Goal: Task Accomplishment & Management: Complete application form

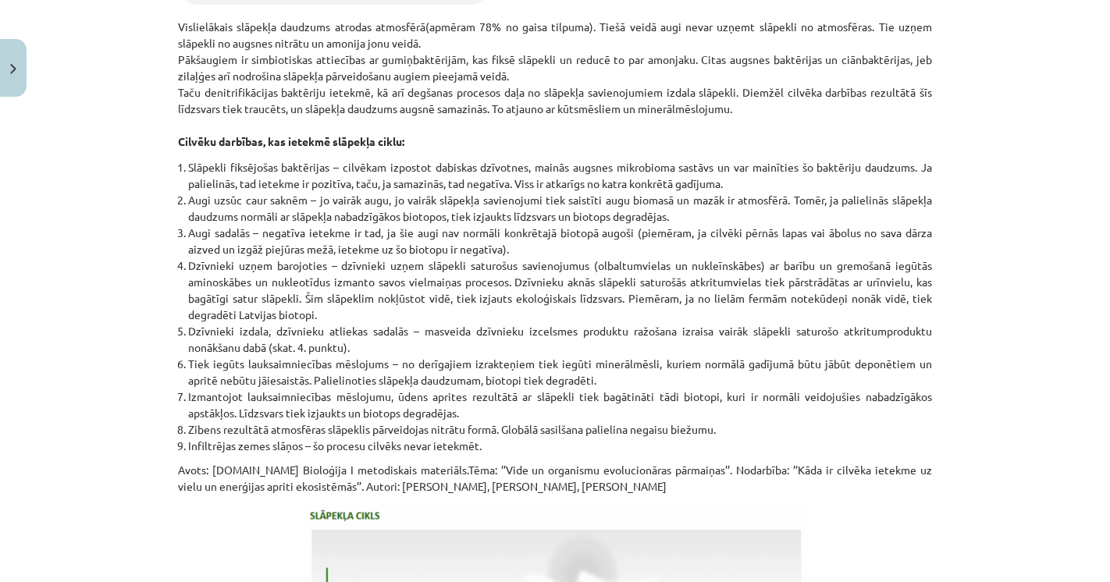
scroll to position [1908, 0]
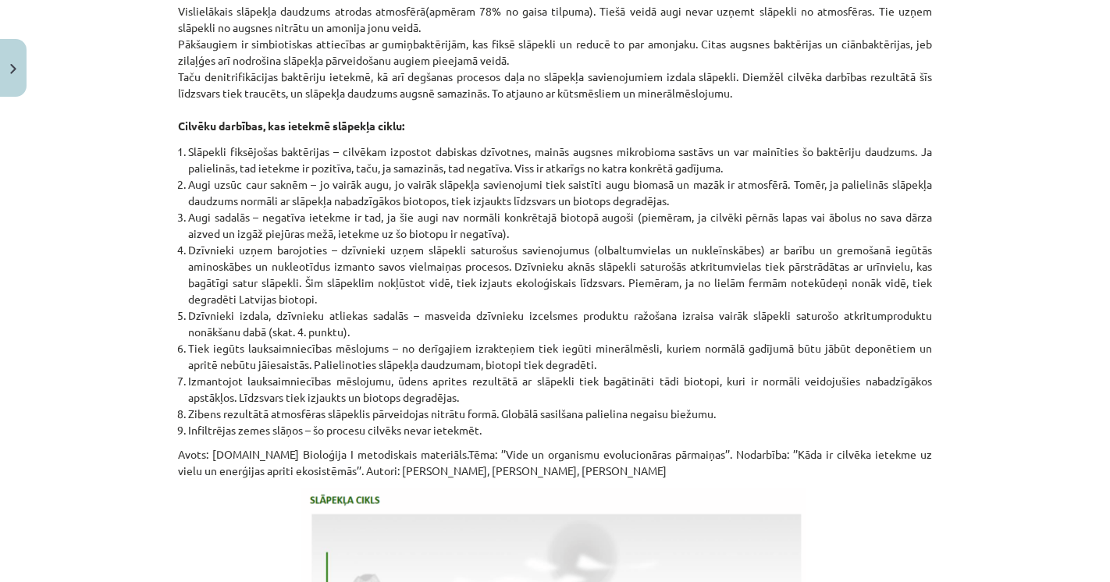
click at [456, 205] on li "Augi uzsūc caur saknēm – jo vairāk augu, jo vairāk slāpekļa savienojumi tiek sa…" at bounding box center [560, 192] width 744 height 33
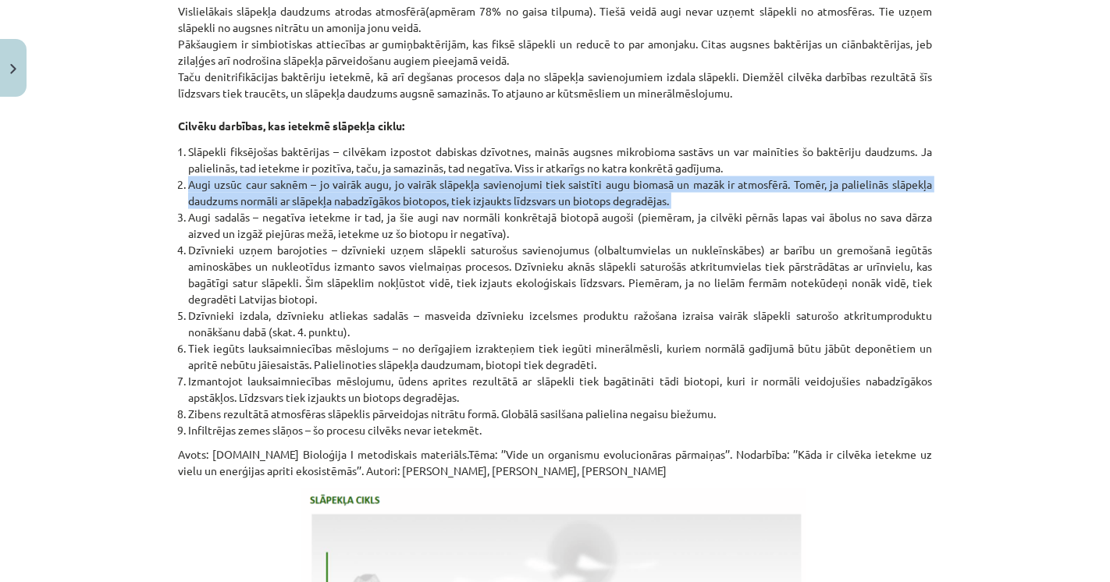
click at [456, 205] on li "Augi uzsūc caur saknēm – jo vairāk augu, jo vairāk slāpekļa savienojumi tiek sa…" at bounding box center [560, 192] width 744 height 33
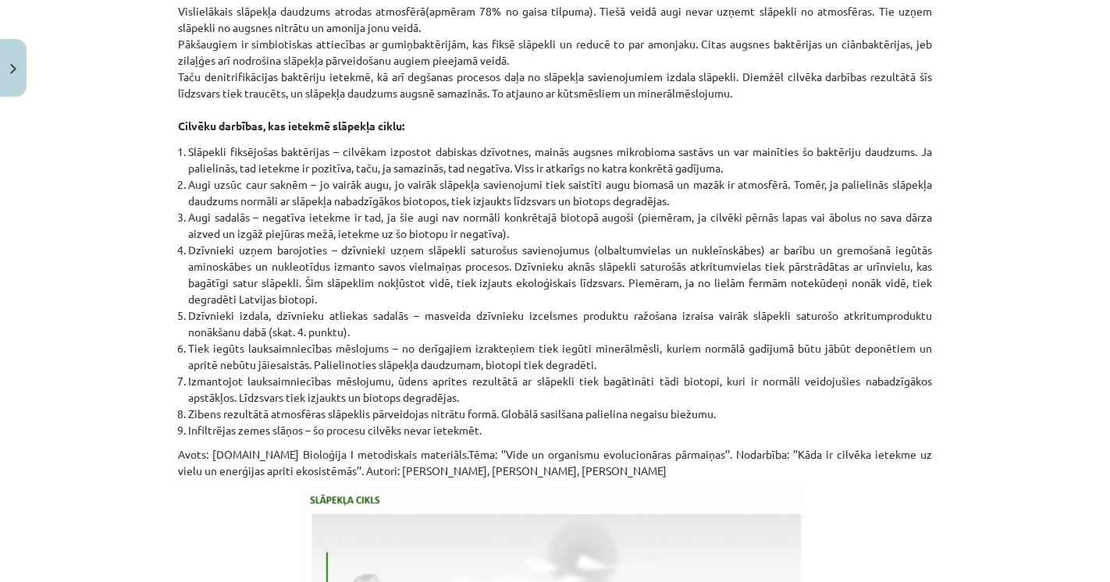
click at [188, 226] on li "Augi sadalās – negatīva ietekme ir tad, ja šie augi nav normāli konkrētajā biot…" at bounding box center [560, 225] width 744 height 33
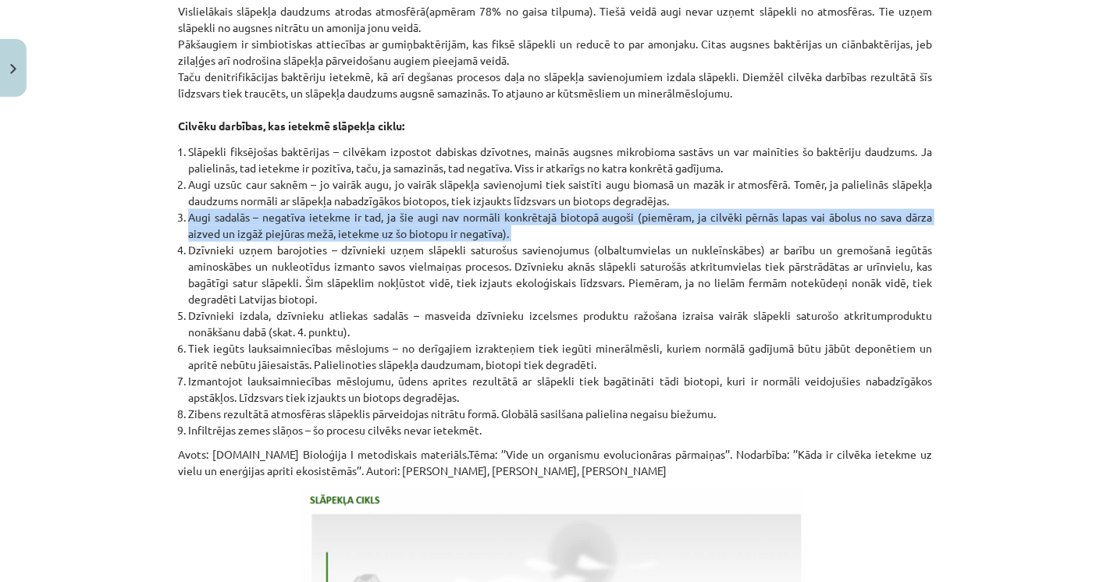
click at [188, 226] on li "Augi sadalās – negatīva ietekme ir tad, ja šie augi nav normāli konkrētajā biot…" at bounding box center [560, 225] width 744 height 33
click at [210, 228] on li "Augi sadalās – negatīva ietekme ir tad, ja šie augi nav normāli konkrētajā biot…" at bounding box center [560, 225] width 744 height 33
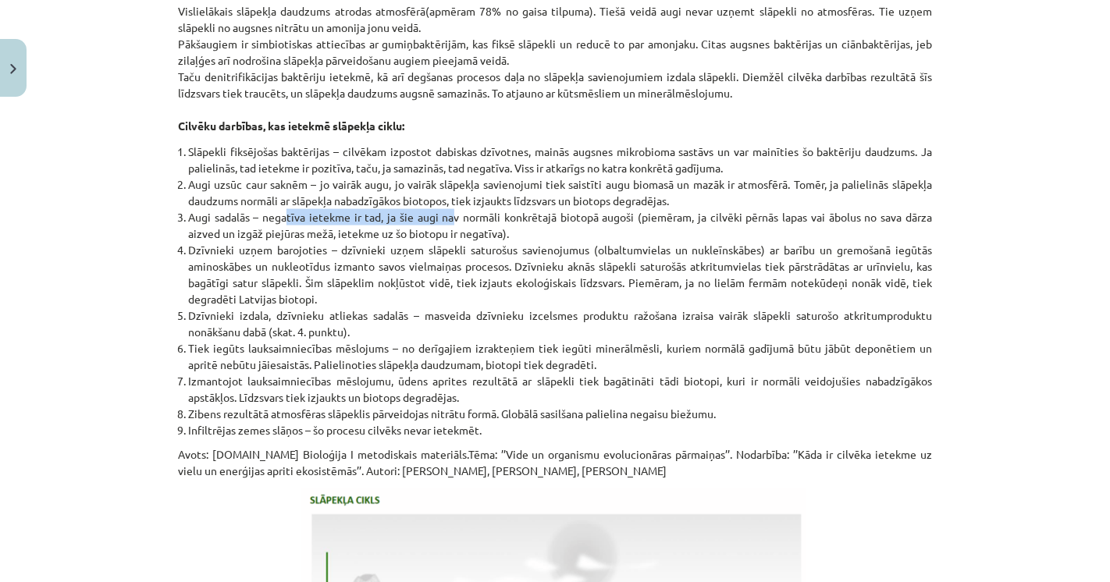
drag, startPoint x: 278, startPoint y: 228, endPoint x: 447, endPoint y: 237, distance: 168.9
click at [447, 237] on li "Augi sadalās – negatīva ietekme ir tad, ja šie augi nav normāli konkrētajā biot…" at bounding box center [560, 225] width 744 height 33
click at [468, 239] on li "Augi sadalās – negatīva ietekme ir tad, ja šie augi nav normāli konkrētajā biot…" at bounding box center [560, 225] width 744 height 33
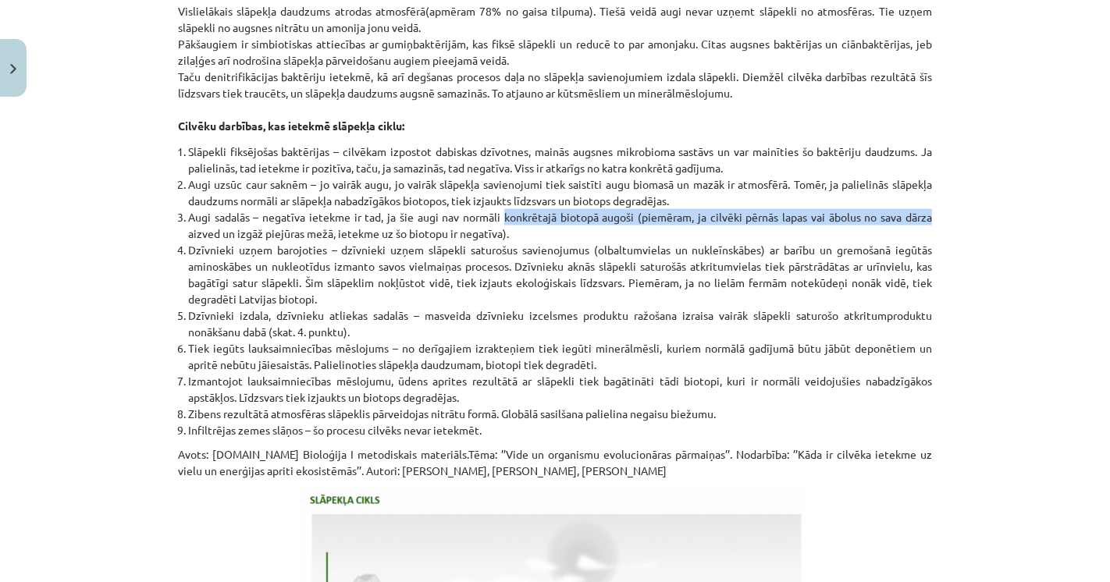
drag, startPoint x: 495, startPoint y: 228, endPoint x: 938, endPoint y: 236, distance: 443.5
click at [938, 236] on div "Mācību tēma: Bioloģijas i - 11. klases 1. ieskaites mācību materiāls #4 3. tēma…" at bounding box center [555, 291] width 1110 height 582
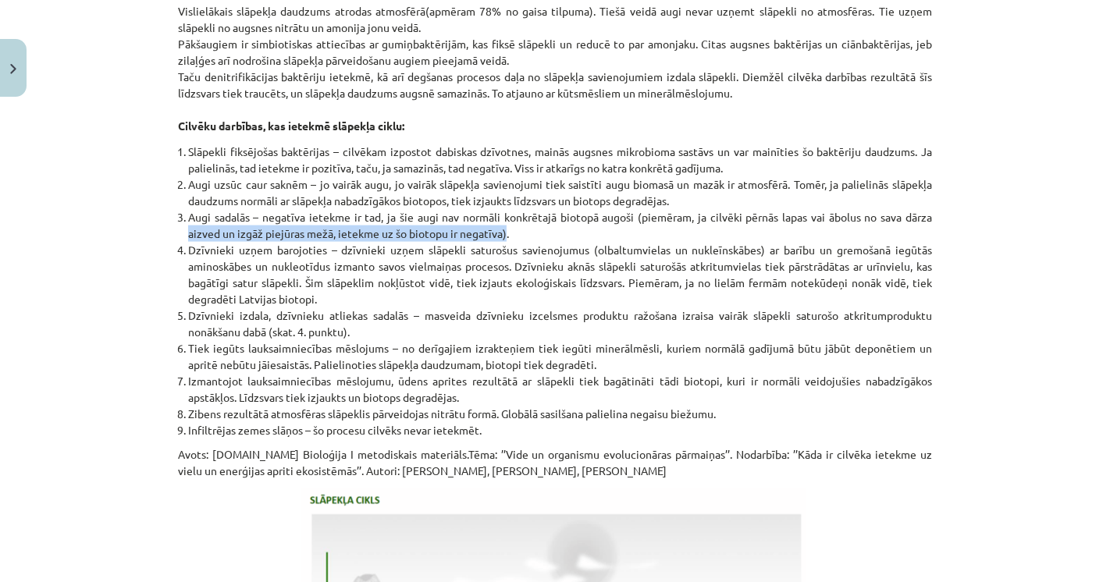
drag, startPoint x: 176, startPoint y: 247, endPoint x: 500, endPoint y: 245, distance: 324.0
click at [500, 245] on ol "Slāpekli fiksējošas baktērijas – cilvēkam izpostot dabiskas dzīvotnes, mainās a…" at bounding box center [555, 291] width 754 height 295
click at [500, 242] on li "Augi sadalās – negatīva ietekme ir tad, ja šie augi nav normāli konkrētajā biot…" at bounding box center [560, 225] width 744 height 33
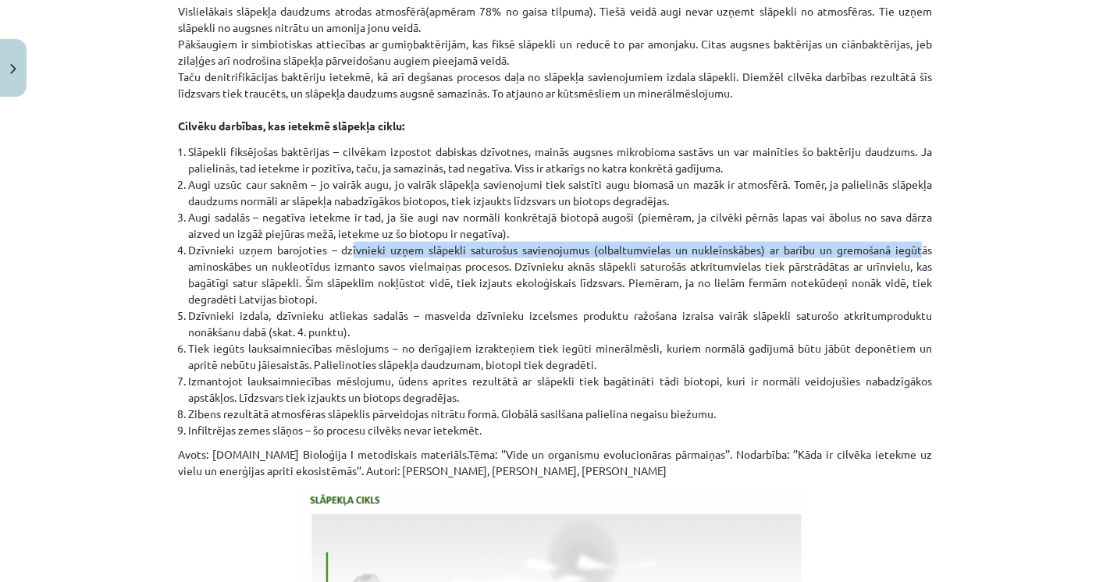
drag, startPoint x: 363, startPoint y: 251, endPoint x: 917, endPoint y: 264, distance: 553.7
click at [917, 264] on li "Dzīvnieki uzņem barojoties – dzīvnieki uzņem slāpekli saturošus savienojumus (o…" at bounding box center [560, 275] width 744 height 66
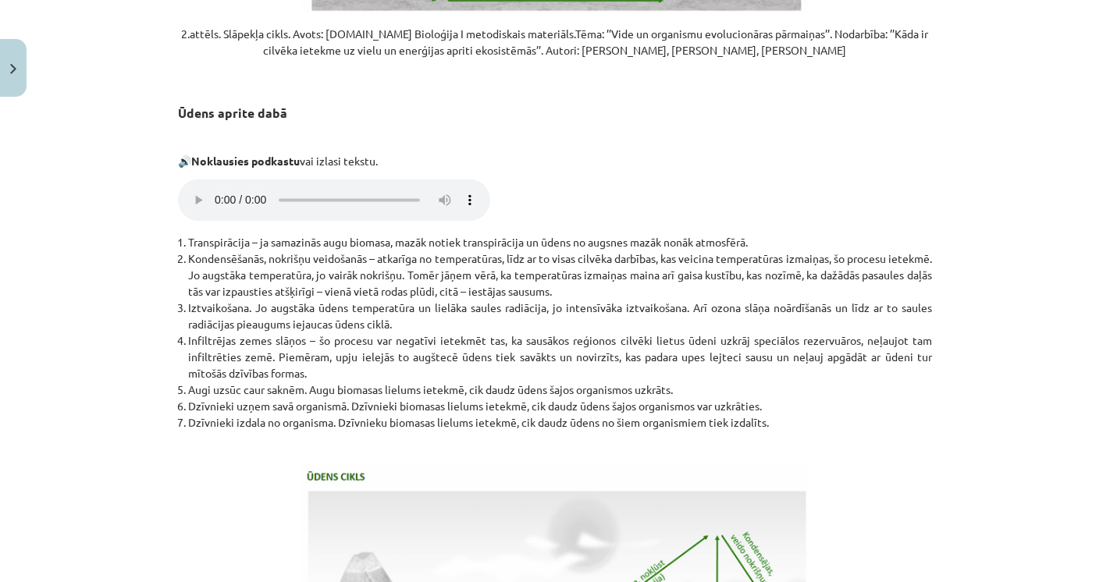
scroll to position [2689, 0]
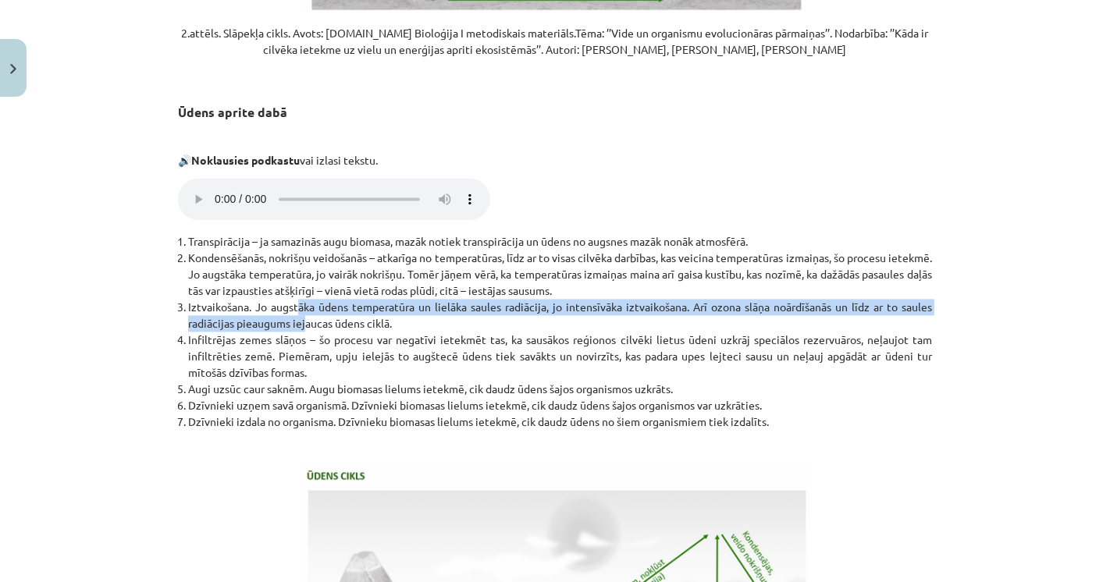
drag, startPoint x: 293, startPoint y: 321, endPoint x: 298, endPoint y: 336, distance: 16.5
click at [298, 332] on li "Iztvaikošana. Jo augstāka ūdens temperatūra un lielāka saules radiācija, jo int…" at bounding box center [560, 315] width 744 height 33
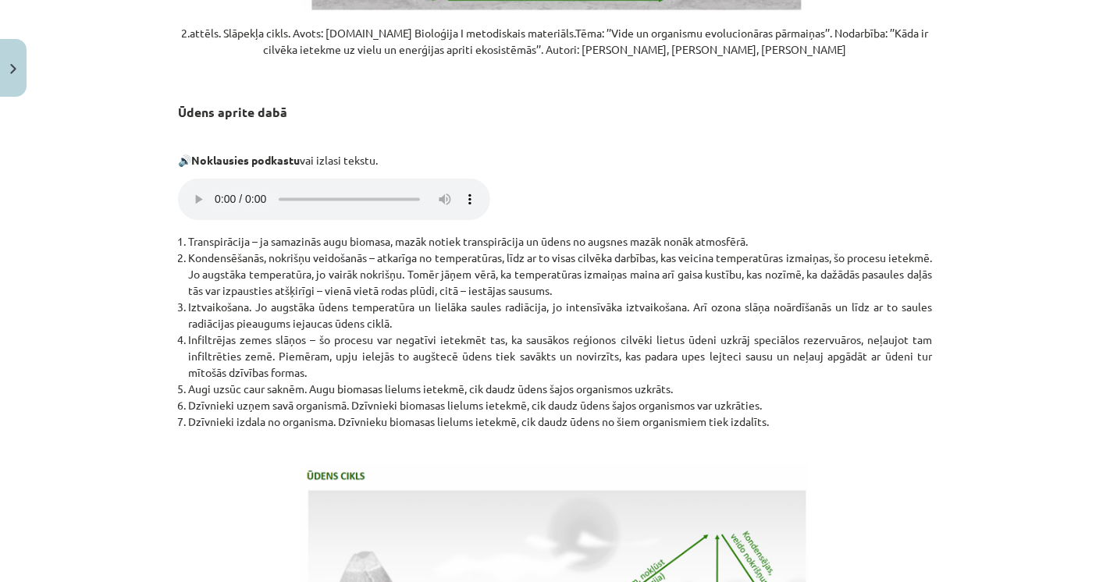
click at [480, 348] on li "Infiltrējas zemes slāņos – šo procesu var negatīvi ietekmēt tas, ka sausākos re…" at bounding box center [560, 356] width 744 height 49
click at [301, 381] on li "Infiltrējas zemes slāņos – šo procesu var negatīvi ietekmēt tas, ka sausākos re…" at bounding box center [560, 356] width 744 height 49
drag, startPoint x: 300, startPoint y: 381, endPoint x: 261, endPoint y: 383, distance: 39.1
click at [261, 381] on li "Infiltrējas zemes slāņos – šo procesu var negatīvi ietekmēt tas, ka sausākos re…" at bounding box center [560, 356] width 744 height 49
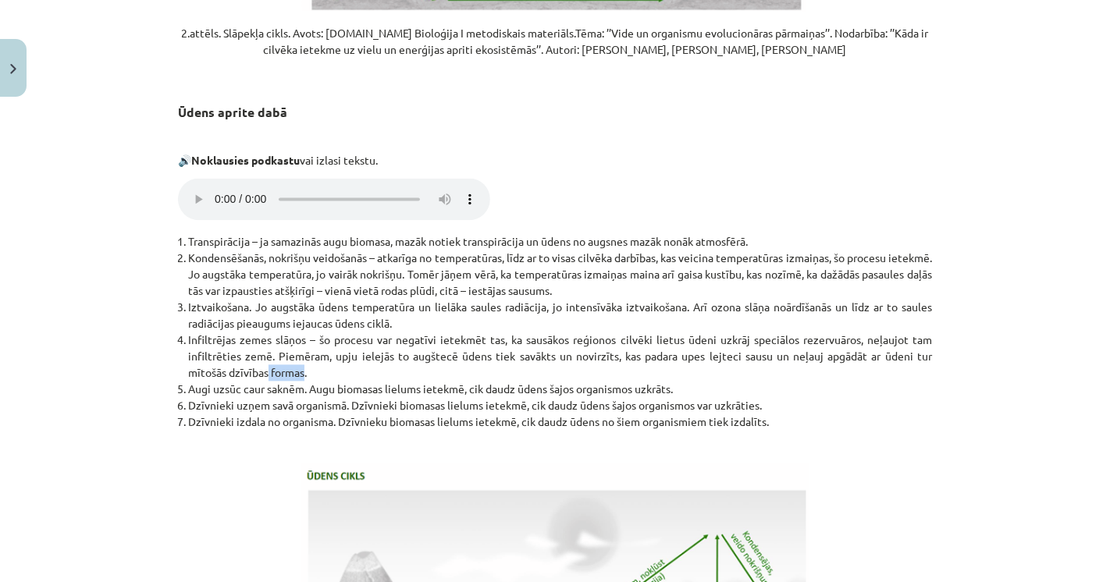
click at [261, 381] on li "Infiltrējas zemes slāņos – šo procesu var negatīvi ietekmēt tas, ka sausākos re…" at bounding box center [560, 356] width 744 height 49
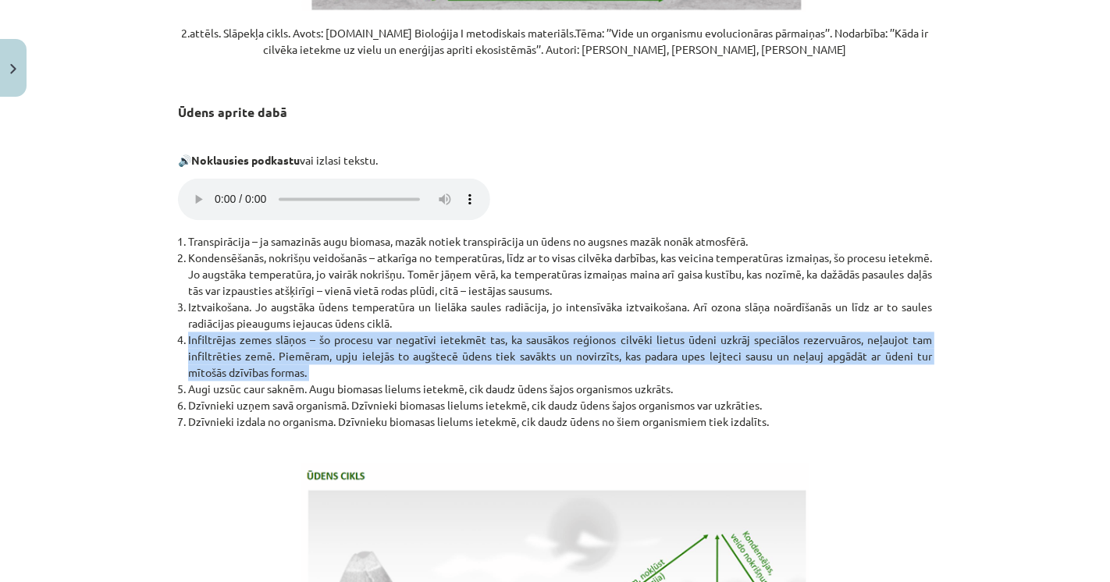
click at [261, 381] on li "Infiltrējas zemes slāņos – šo procesu var negatīvi ietekmēt tas, ka sausākos re…" at bounding box center [560, 356] width 744 height 49
click at [192, 381] on li "Infiltrējas zemes slāņos – šo procesu var negatīvi ietekmēt tas, ka sausākos re…" at bounding box center [560, 356] width 744 height 49
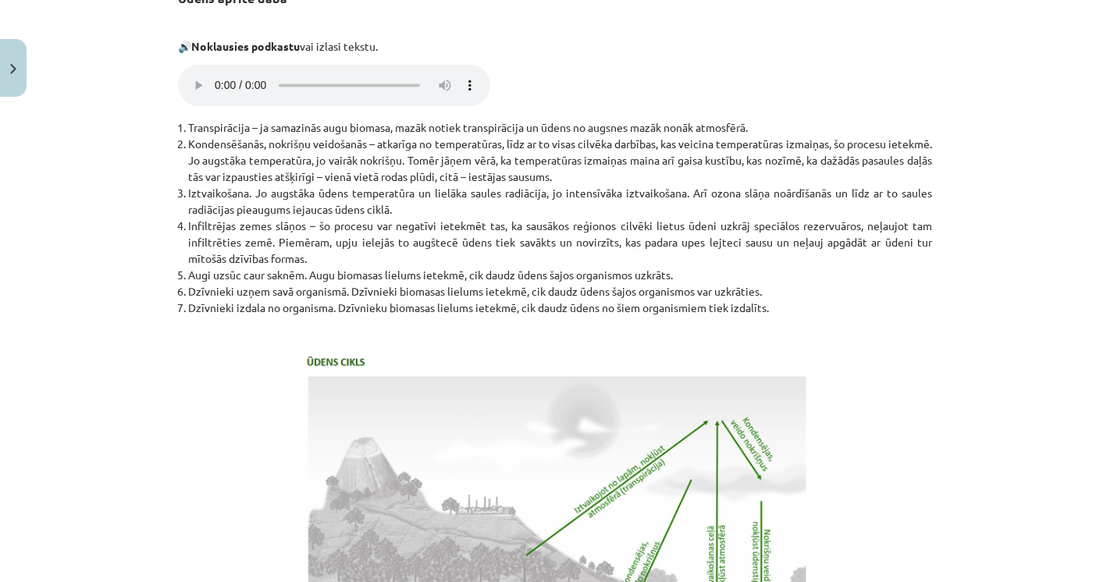
scroll to position [3035, 0]
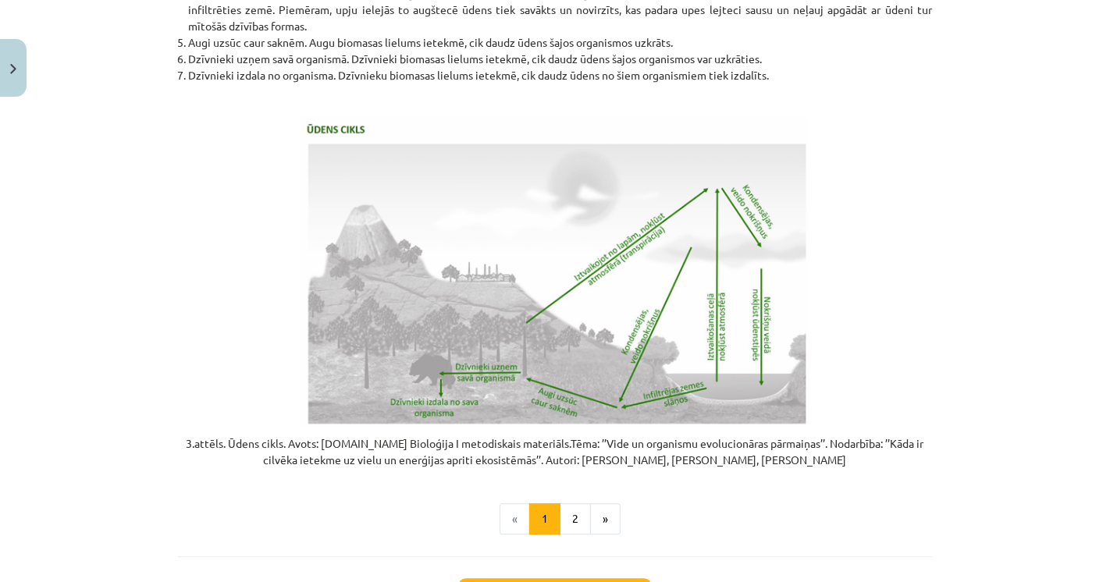
click at [231, 423] on p at bounding box center [555, 271] width 754 height 309
click at [568, 535] on button "2" at bounding box center [575, 519] width 31 height 31
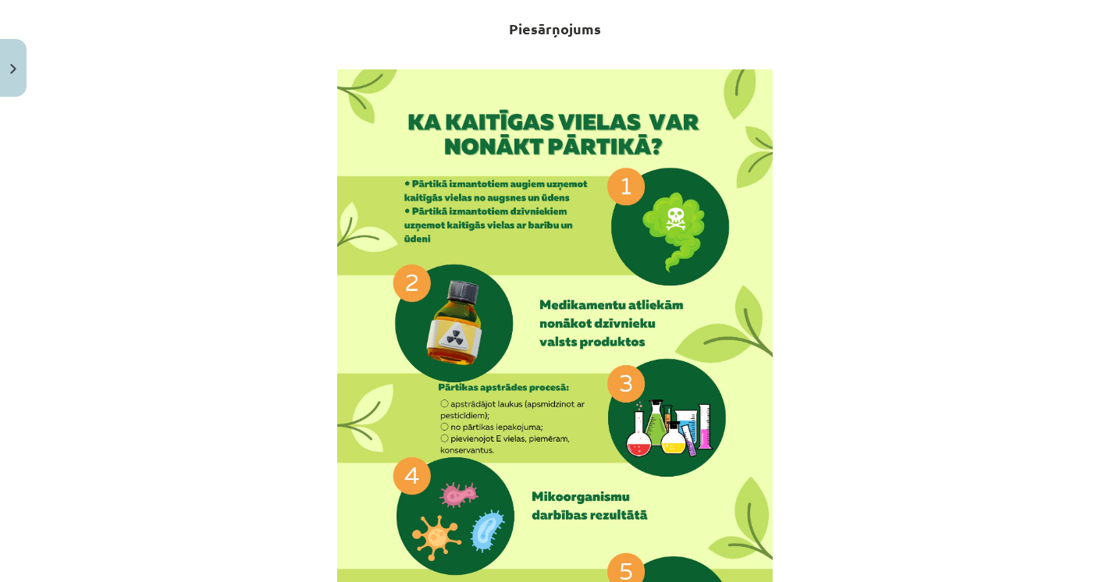
click at [69, 309] on div "Mācību tēma: Bioloģijas i - 11. klases 1. ieskaites mācību materiāls #4 3. tēma…" at bounding box center [555, 291] width 1110 height 582
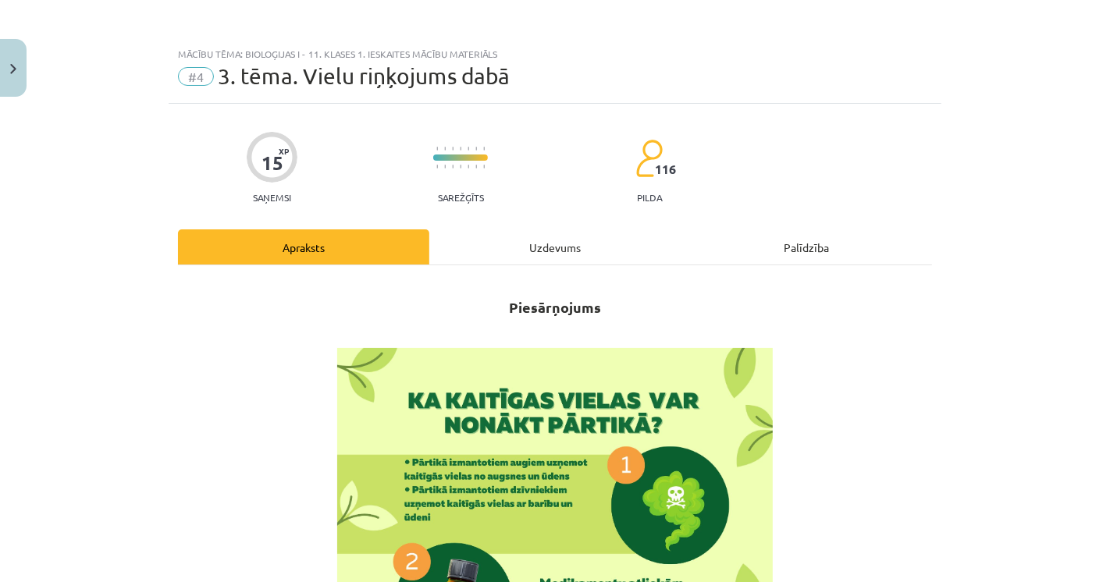
scroll to position [0, 0]
click at [13, 84] on button "Close" at bounding box center [13, 68] width 27 height 58
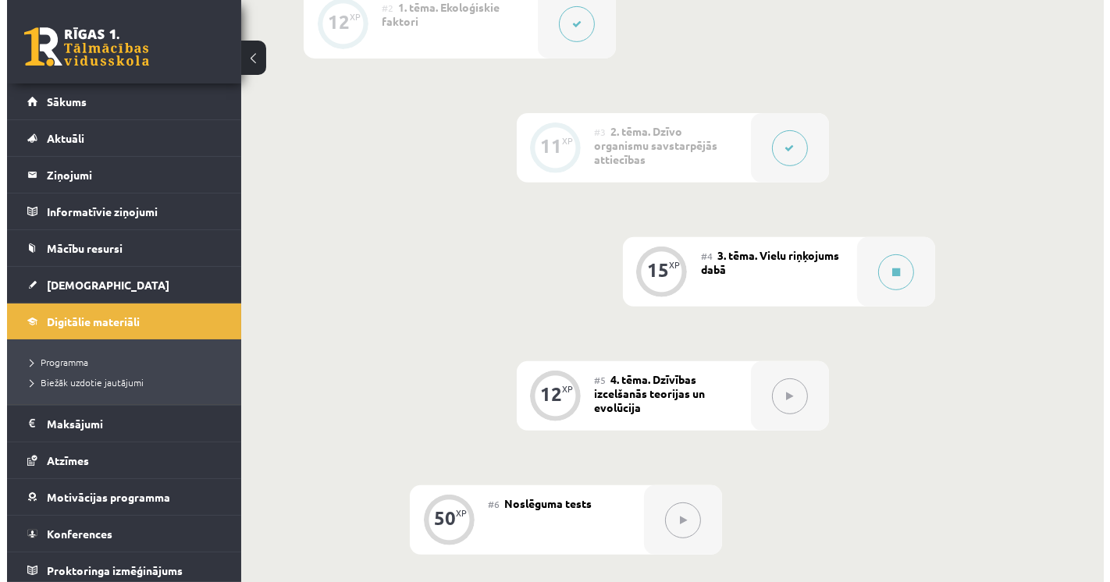
scroll to position [798, 0]
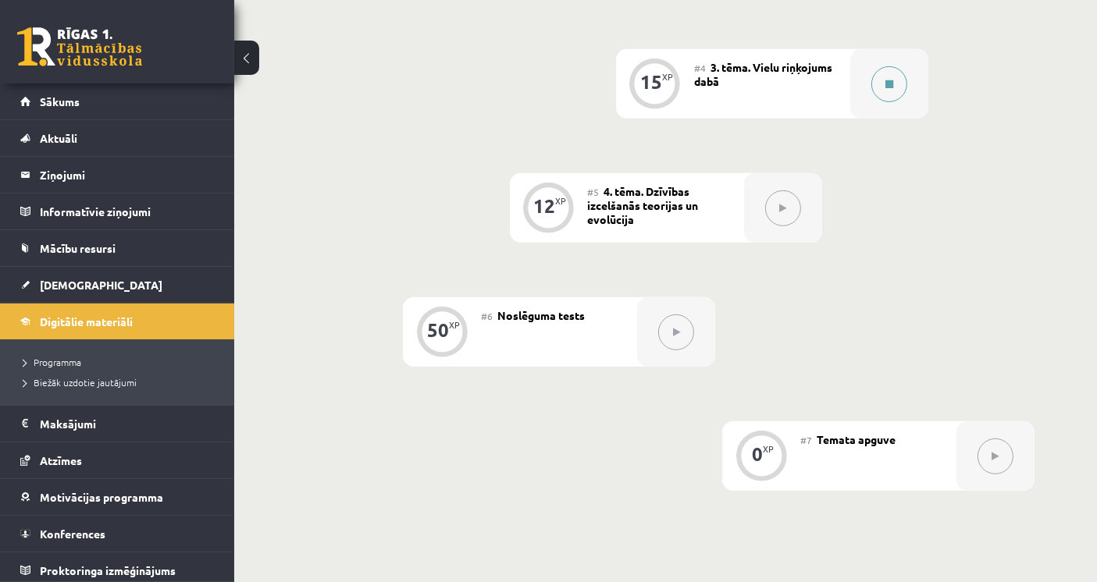
click at [895, 74] on button at bounding box center [889, 84] width 36 height 36
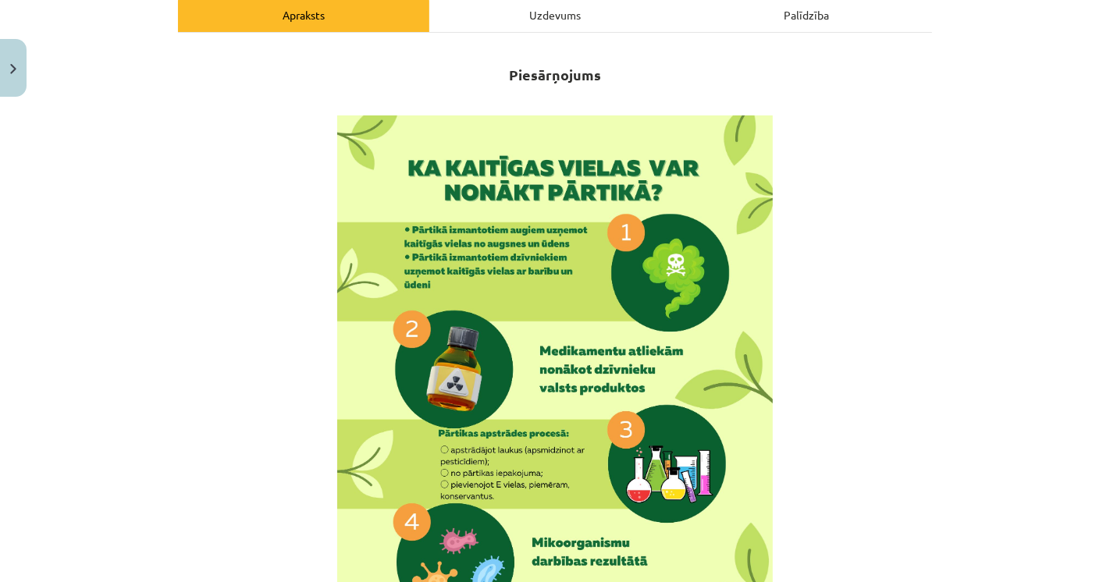
scroll to position [260, 0]
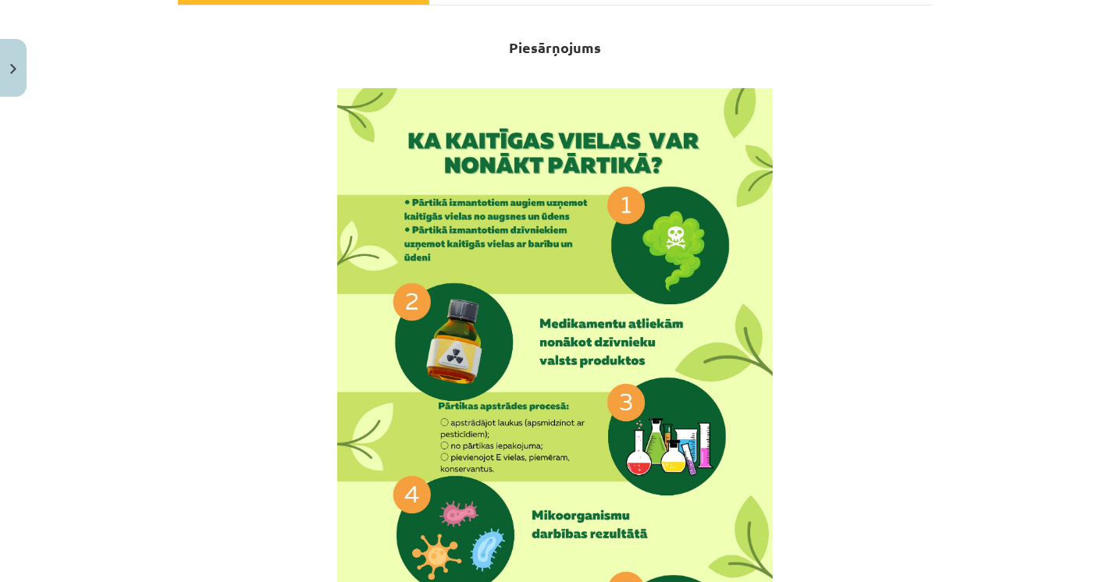
click at [222, 146] on p at bounding box center [555, 396] width 754 height 617
click at [112, 261] on div "Mācību tēma: Bioloģijas i - 11. klases 1. ieskaites mācību materiāls #4 3. tēma…" at bounding box center [555, 291] width 1110 height 582
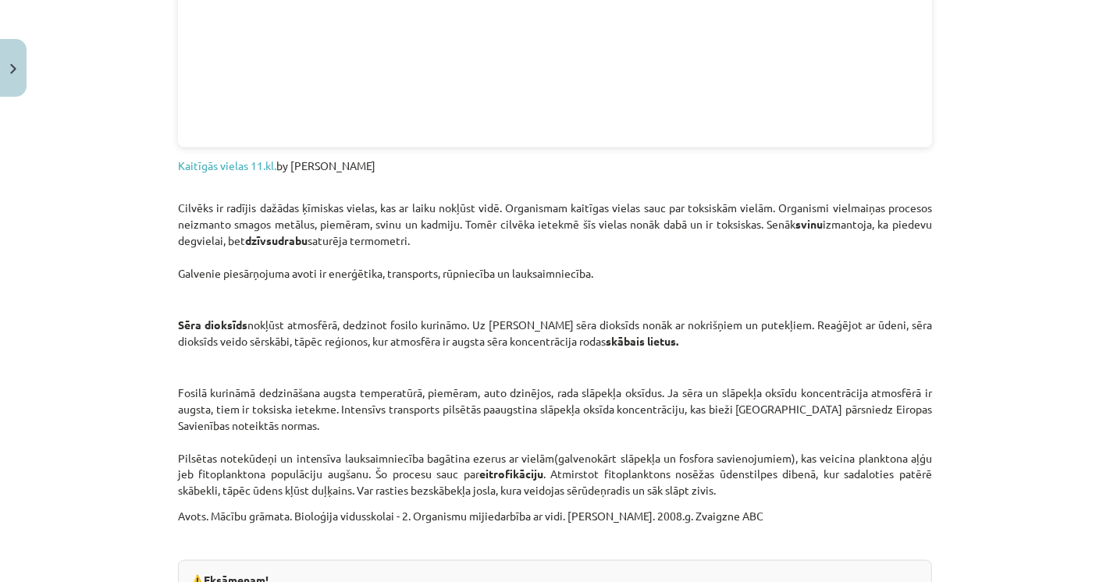
scroll to position [2054, 0]
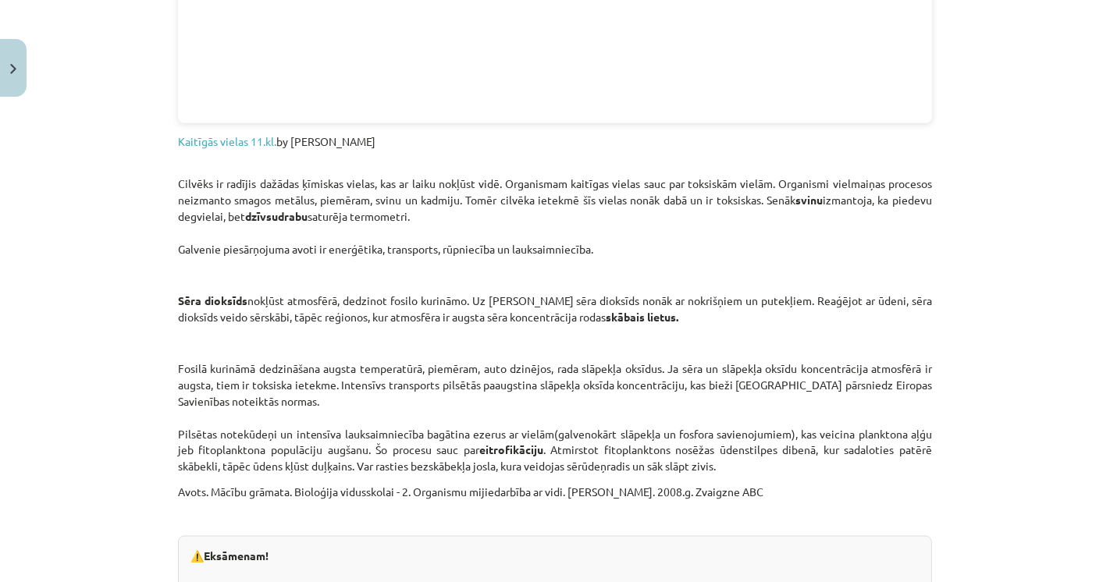
click at [148, 358] on div "Mācību tēma: Bioloģijas i - 11. klases 1. ieskaites mācību materiāls #4 3. tēma…" at bounding box center [555, 291] width 1110 height 582
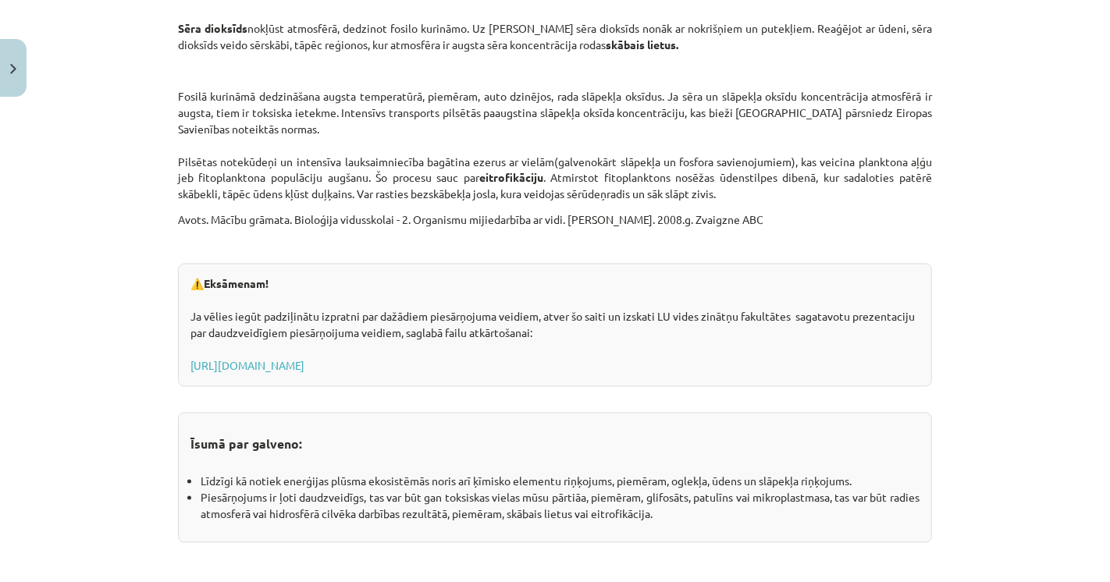
scroll to position [2228, 0]
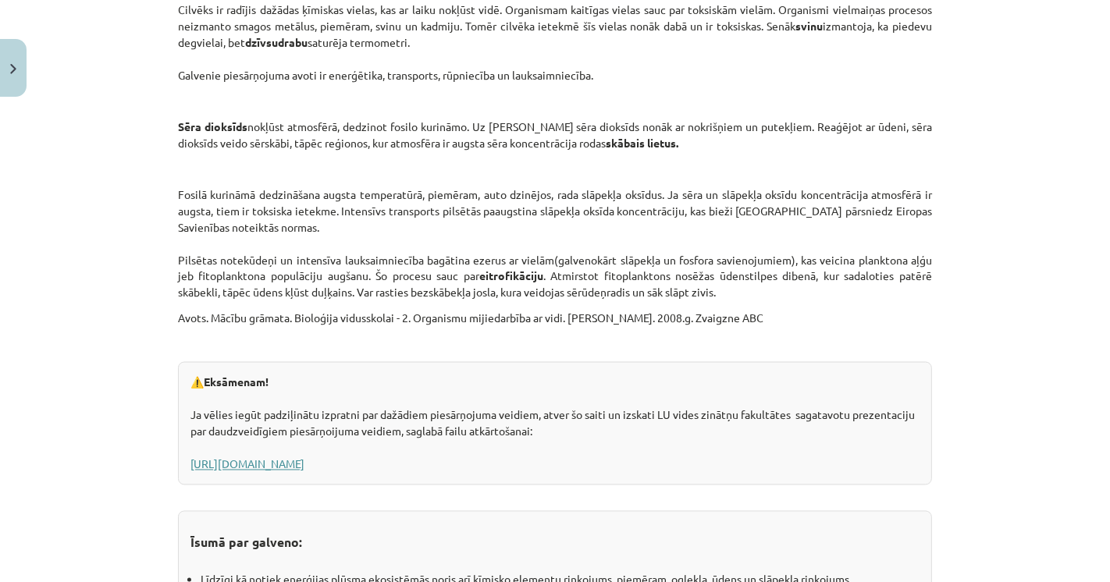
click at [295, 468] on link "https://www.geo.lu.lv/fileadmin/user_upload/lu_portal/projekti/gzzf/videunilgts…" at bounding box center [247, 465] width 114 height 14
click at [116, 326] on div "Mācību tēma: Bioloģijas i - 11. klases 1. ieskaites mācību materiāls #4 3. tēma…" at bounding box center [555, 291] width 1110 height 582
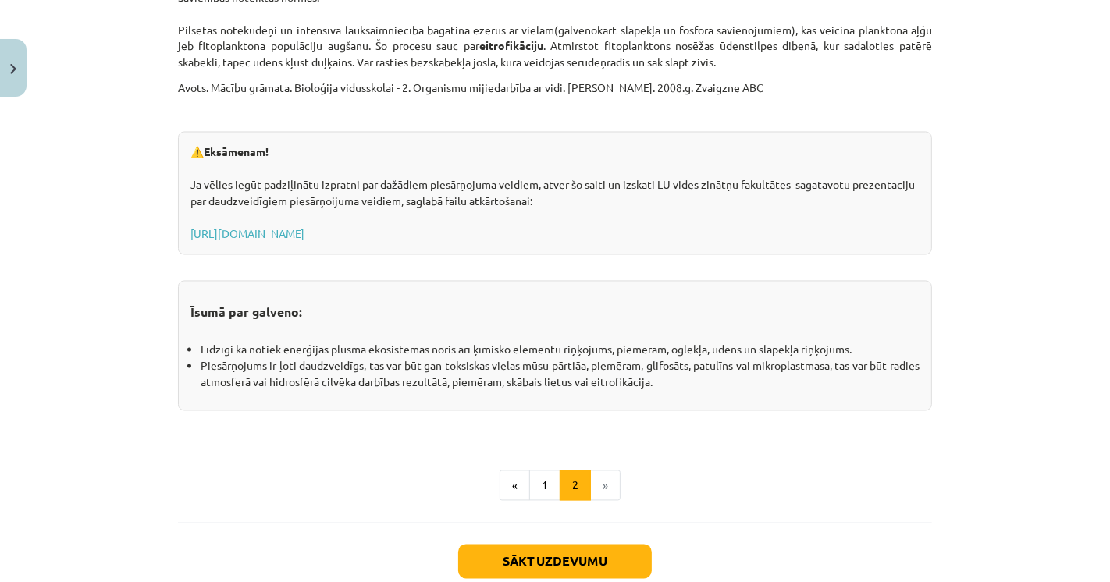
scroll to position [2554, 0]
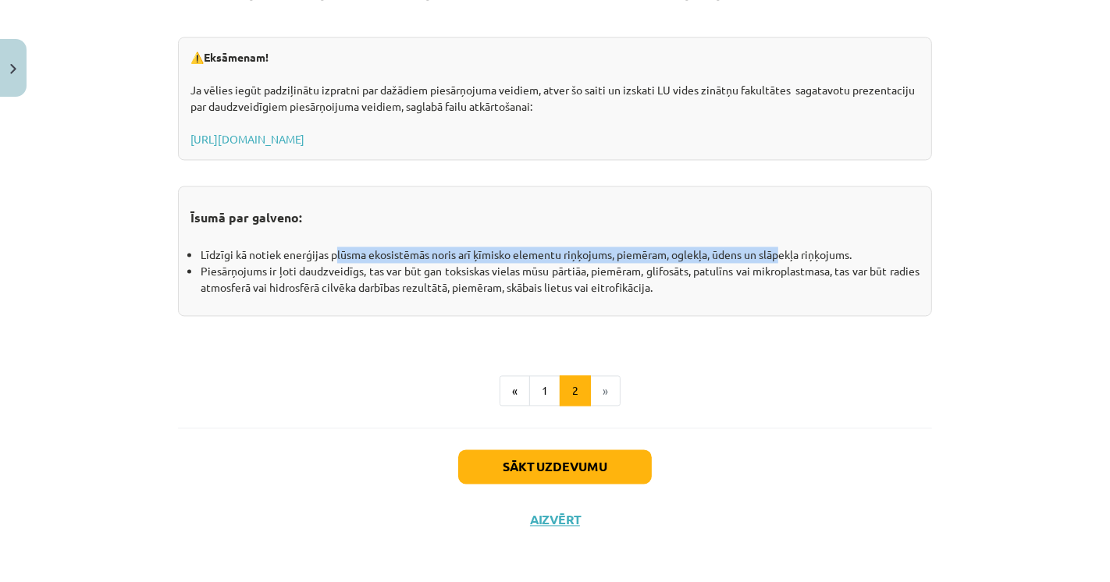
drag, startPoint x: 329, startPoint y: 258, endPoint x: 774, endPoint y: 259, distance: 445.8
click at [774, 259] on ul "Līdzīgi kā notiek enerģijas plūsma ekosistēmās noris arī ķīmisko elementu riņķo…" at bounding box center [554, 271] width 729 height 49
click at [774, 263] on li "Piesārņojums ir ļoti daudzveidīgs, tas var būt gan toksiskas vielas mūsu pārtiā…" at bounding box center [560, 279] width 719 height 33
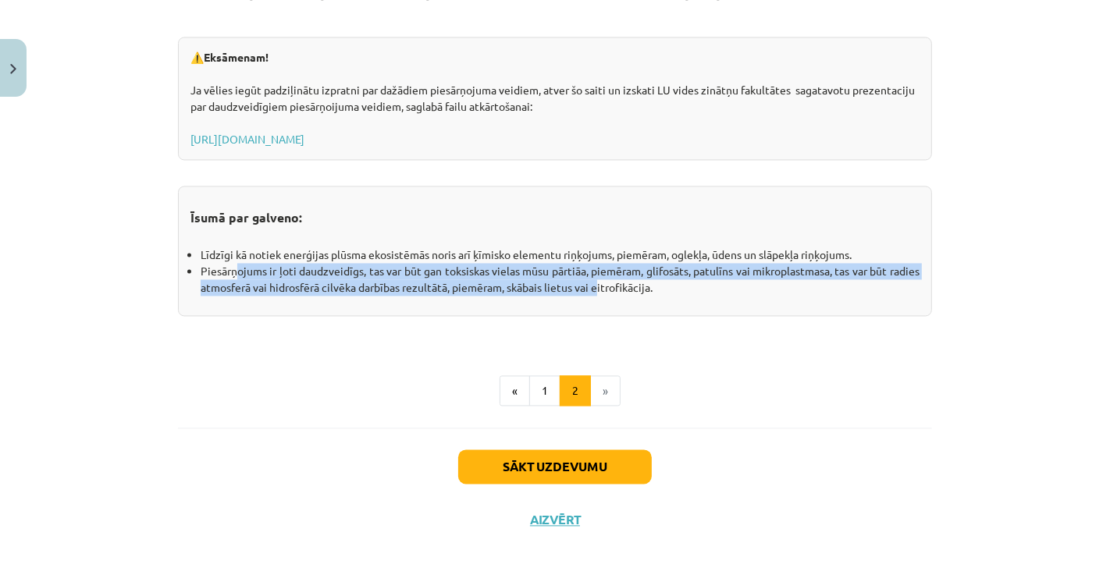
drag, startPoint x: 228, startPoint y: 270, endPoint x: 625, endPoint y: 290, distance: 397.1
click at [625, 290] on li "Piesārņojums ir ļoti daudzveidīgs, tas var būt gan toksiskas vielas mūsu pārtiā…" at bounding box center [560, 279] width 719 height 33
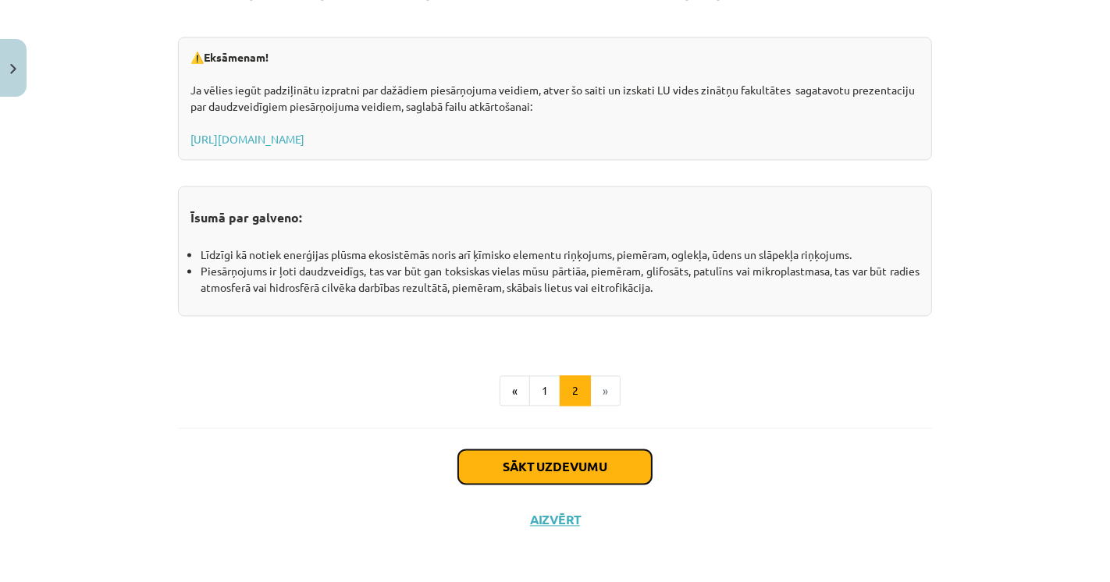
click at [537, 461] on button "Sākt uzdevumu" at bounding box center [555, 467] width 194 height 34
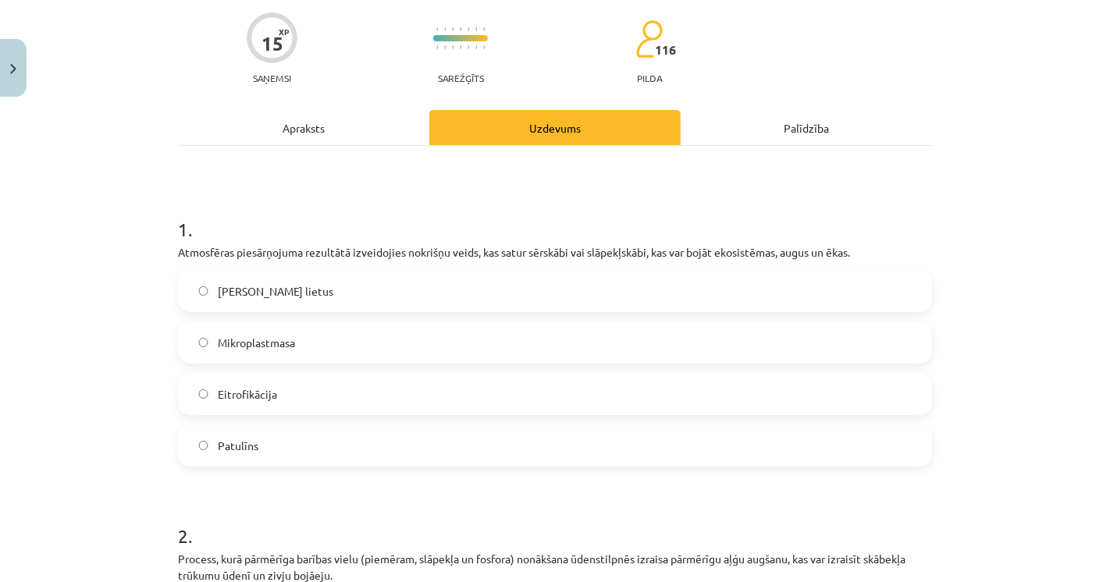
scroll to position [38, 0]
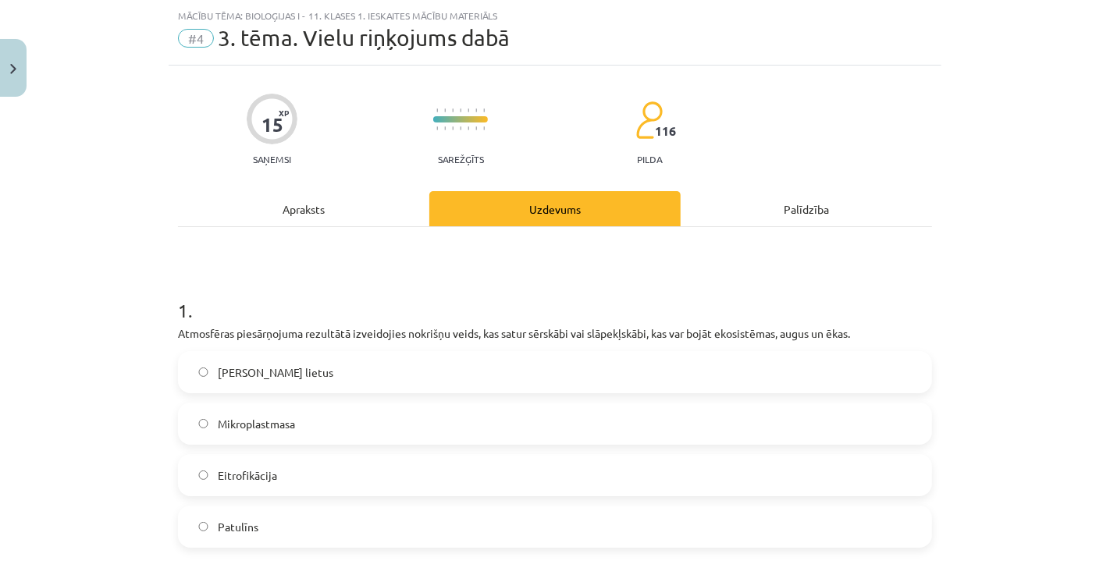
click at [16, 320] on div "Mācību tēma: Bioloģijas i - 11. klases 1. ieskaites mācību materiāls #4 3. tēma…" at bounding box center [555, 291] width 1110 height 582
click at [357, 367] on label "Skābais lietus" at bounding box center [555, 372] width 751 height 39
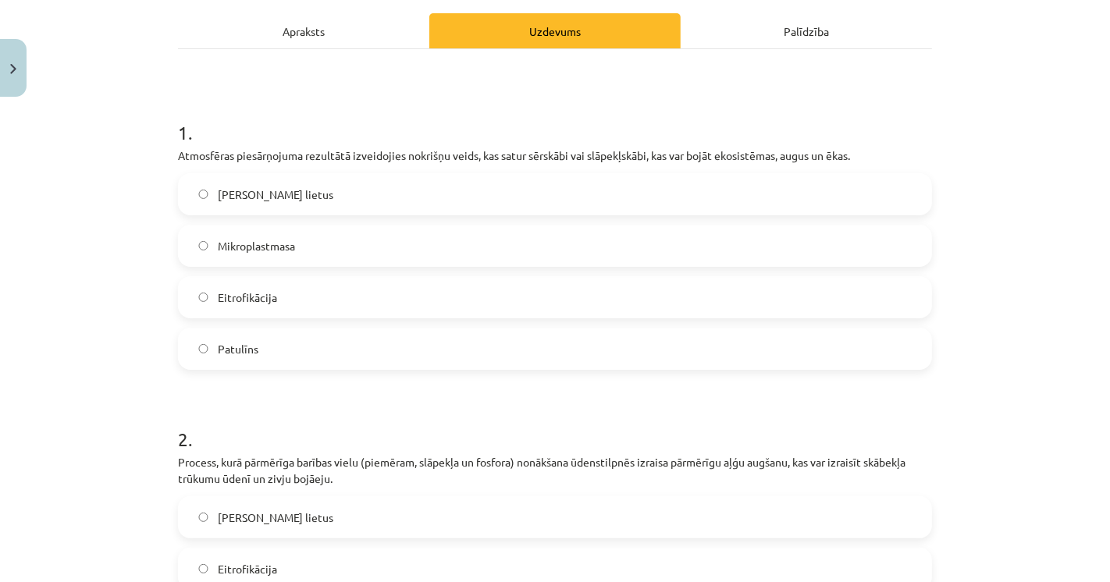
scroll to position [386, 0]
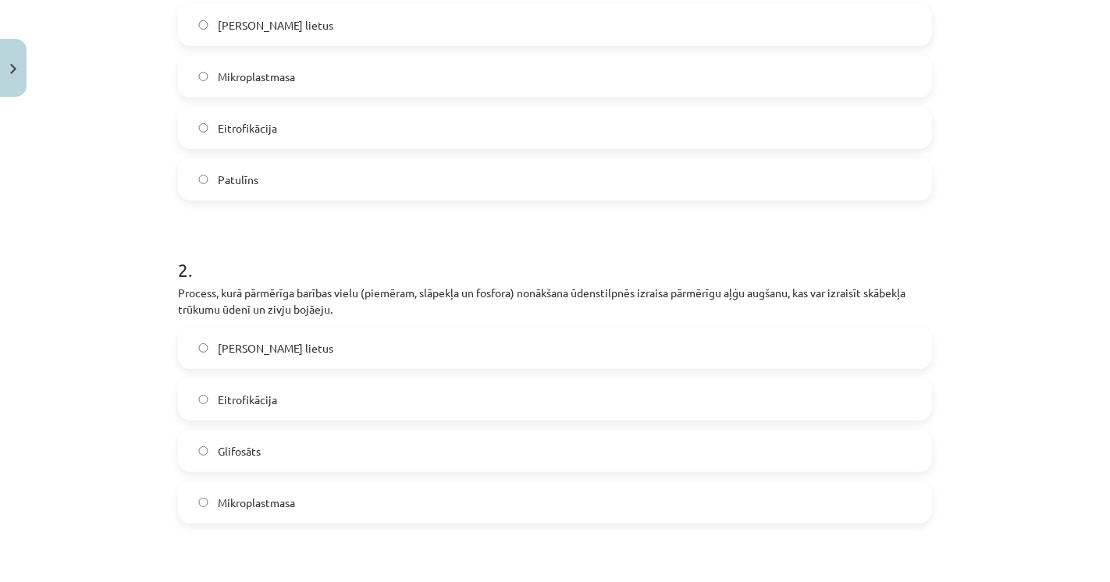
click at [265, 402] on span "Eitrofikācija" at bounding box center [247, 400] width 59 height 16
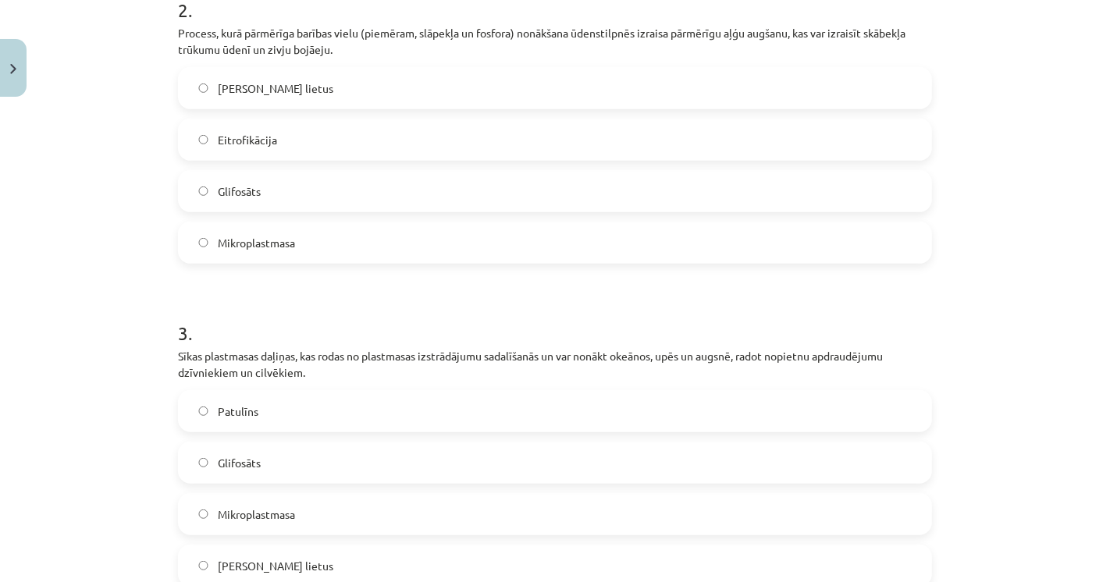
scroll to position [732, 0]
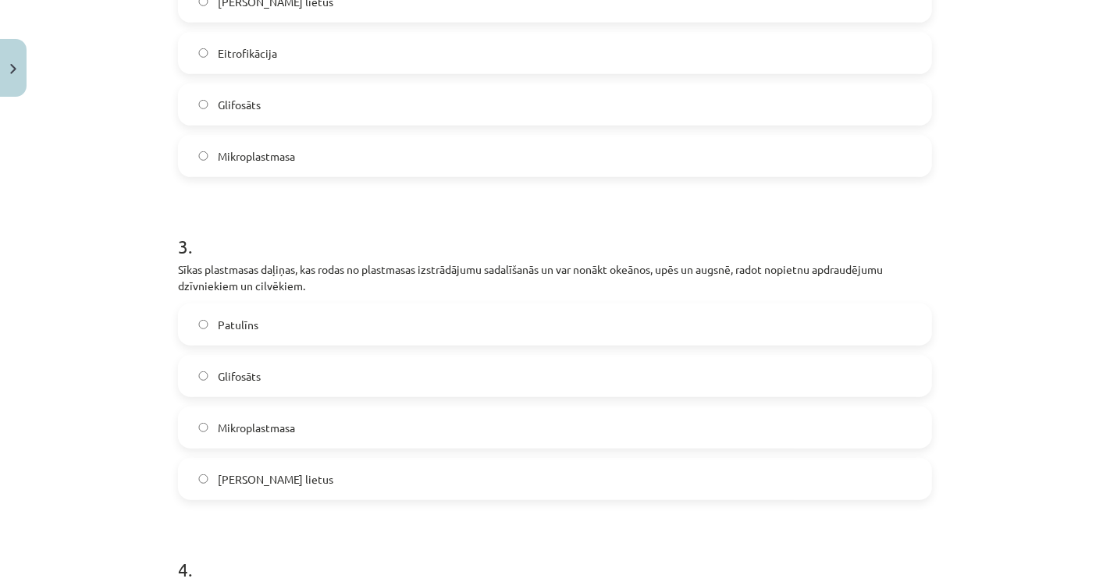
click at [272, 429] on span "Mikroplastmasa" at bounding box center [256, 428] width 77 height 16
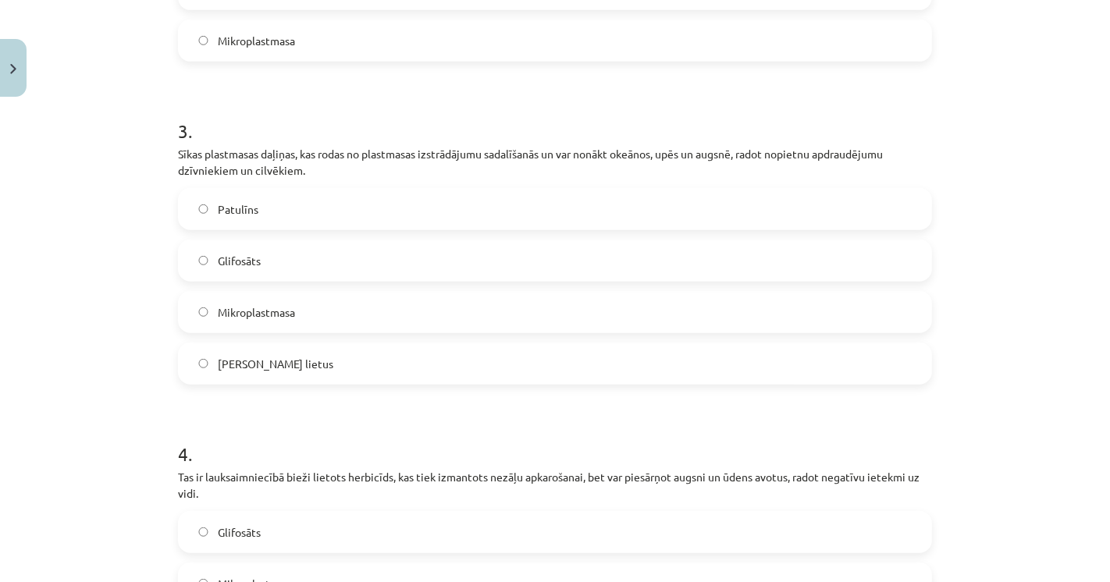
scroll to position [992, 0]
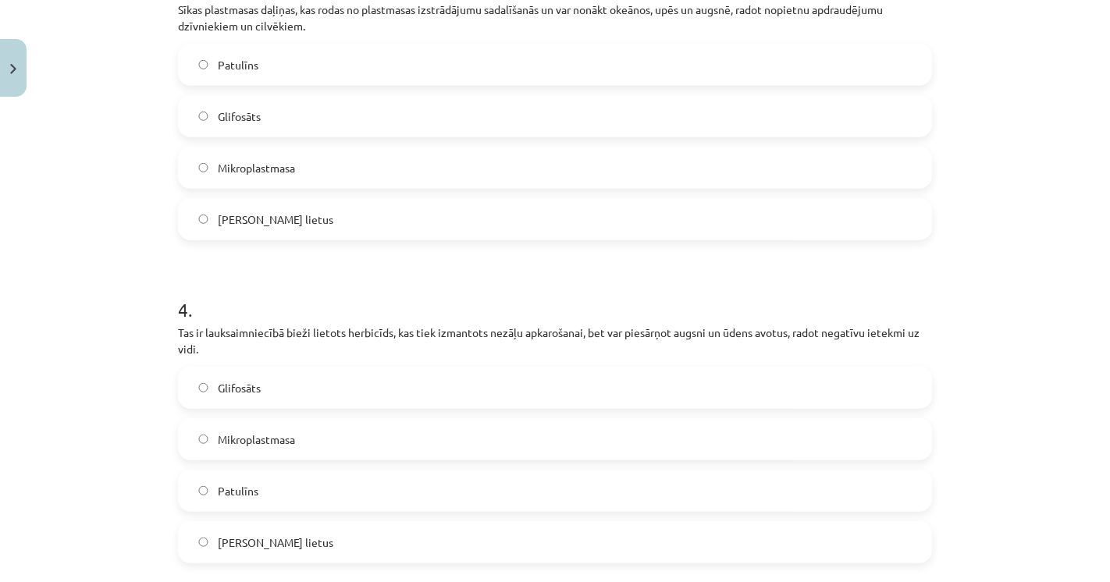
click at [1, 371] on div "Mācību tēma: Bioloģijas i - 11. klases 1. ieskaites mācību materiāls #4 3. tēma…" at bounding box center [555, 291] width 1110 height 582
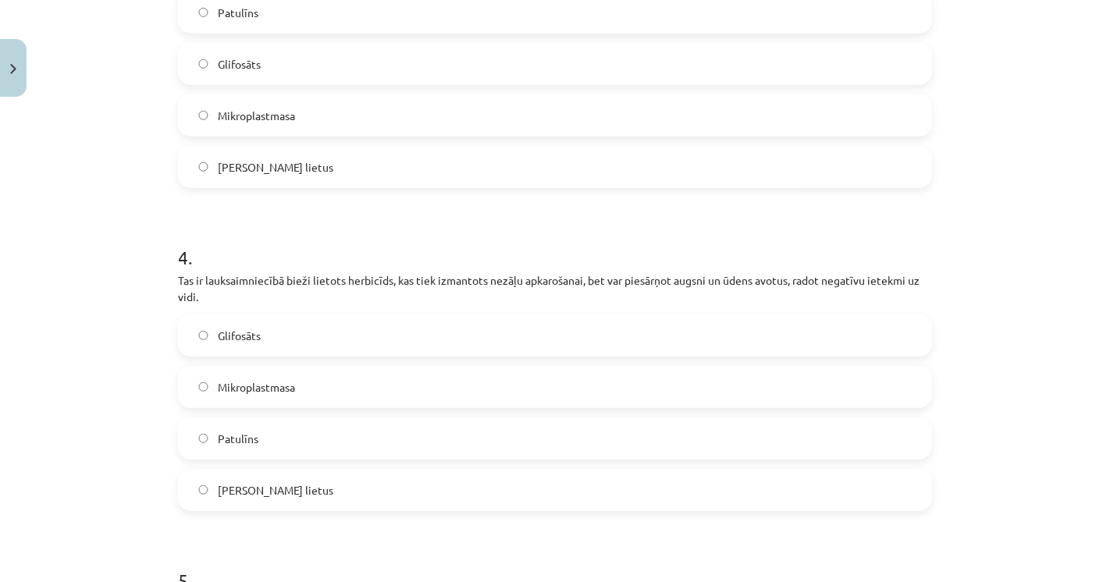
scroll to position [1079, 0]
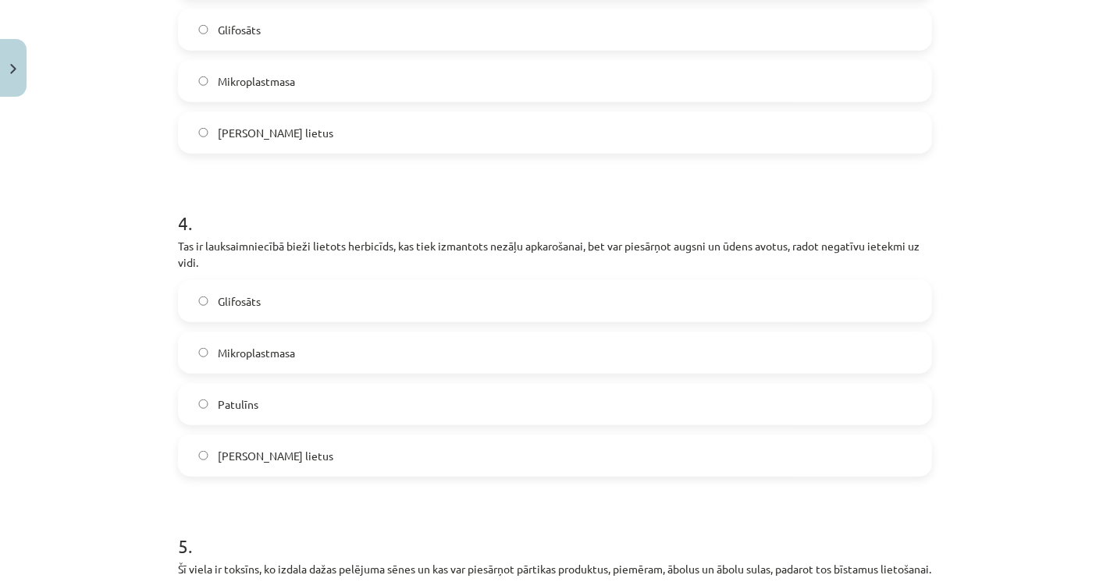
click at [238, 304] on span "Glifosāts" at bounding box center [239, 302] width 43 height 16
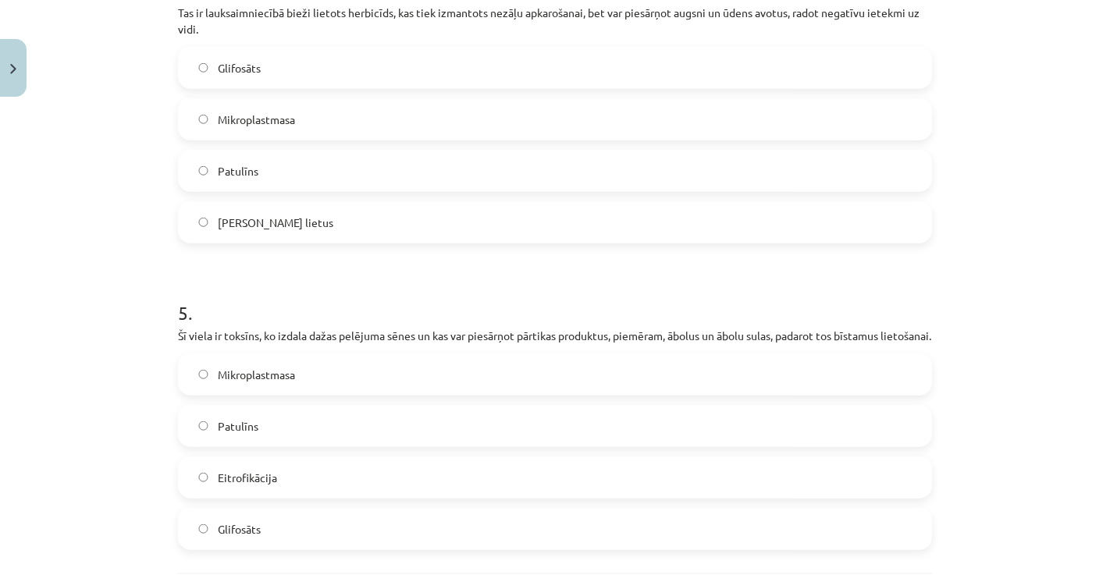
scroll to position [1340, 0]
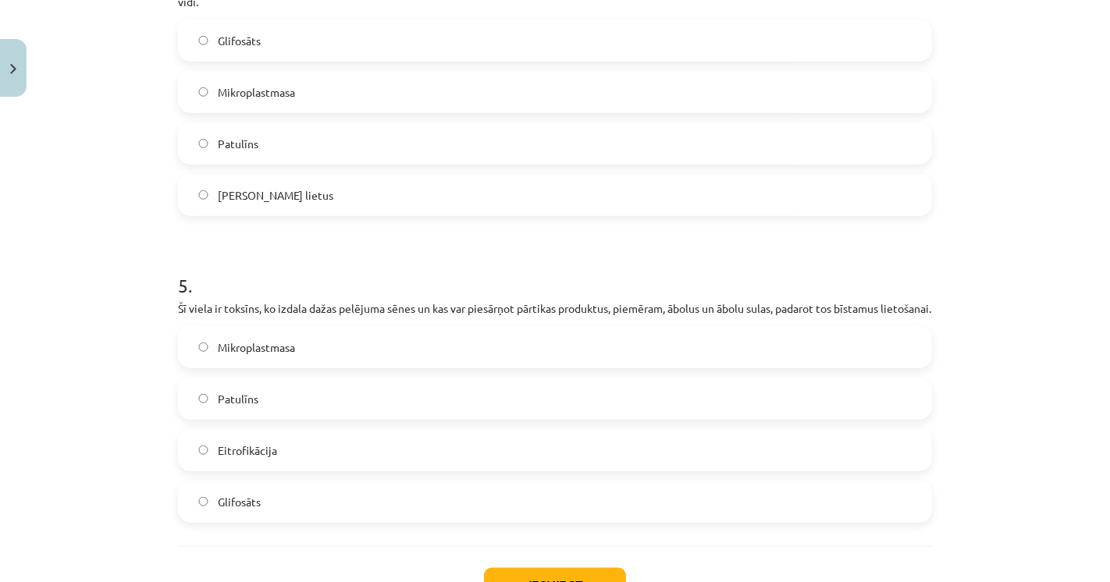
click at [289, 505] on label "Glifosāts" at bounding box center [555, 501] width 751 height 39
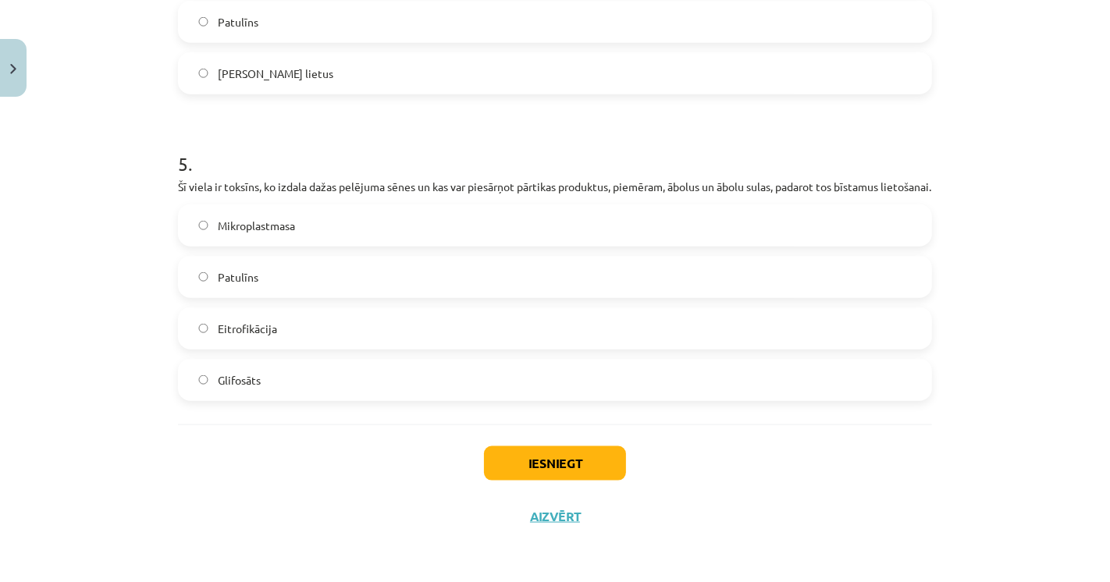
click at [20, 366] on div "Mācību tēma: Bioloģijas i - 11. klases 1. ieskaites mācību materiāls #4 3. tēma…" at bounding box center [555, 291] width 1110 height 582
click at [244, 288] on label "Patulīns" at bounding box center [555, 277] width 751 height 39
click at [557, 451] on button "Iesniegt" at bounding box center [555, 464] width 142 height 34
click at [390, 457] on div "Iesniegt Aizvērt" at bounding box center [555, 479] width 754 height 109
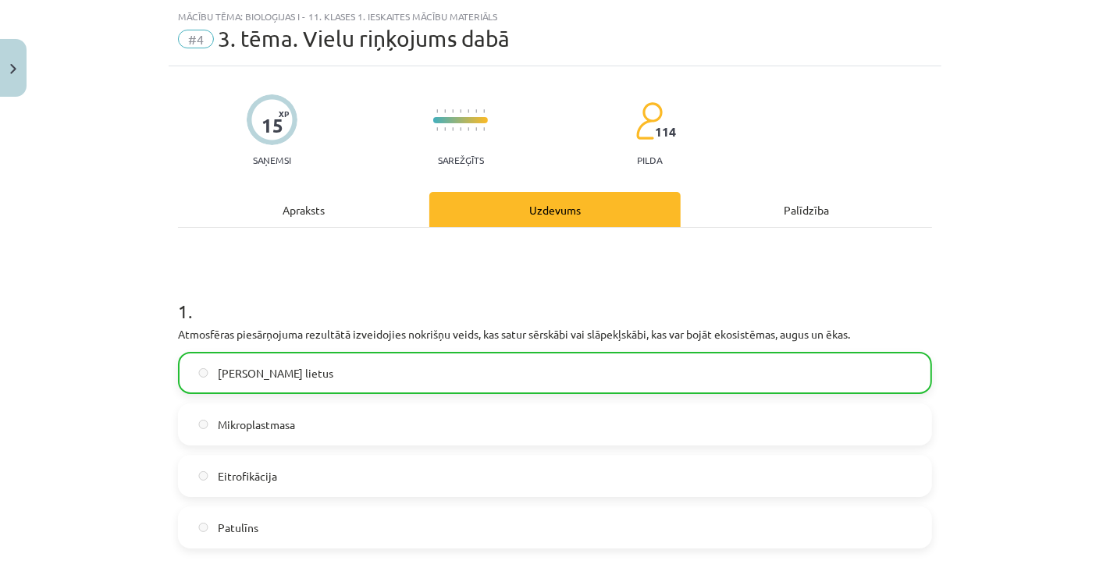
scroll to position [0, 0]
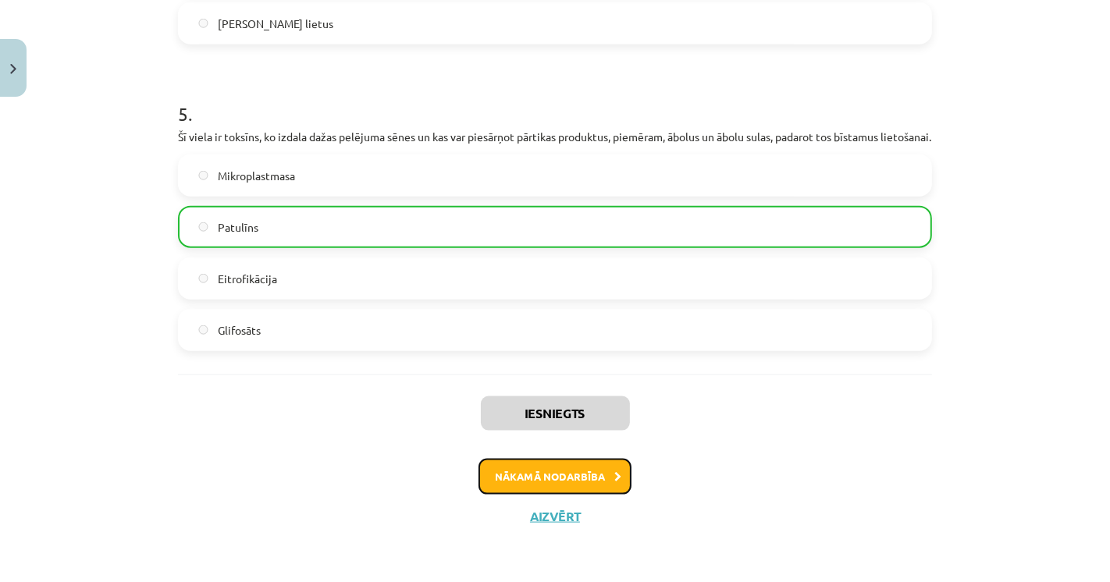
click at [509, 490] on button "Nākamā nodarbība" at bounding box center [555, 477] width 153 height 36
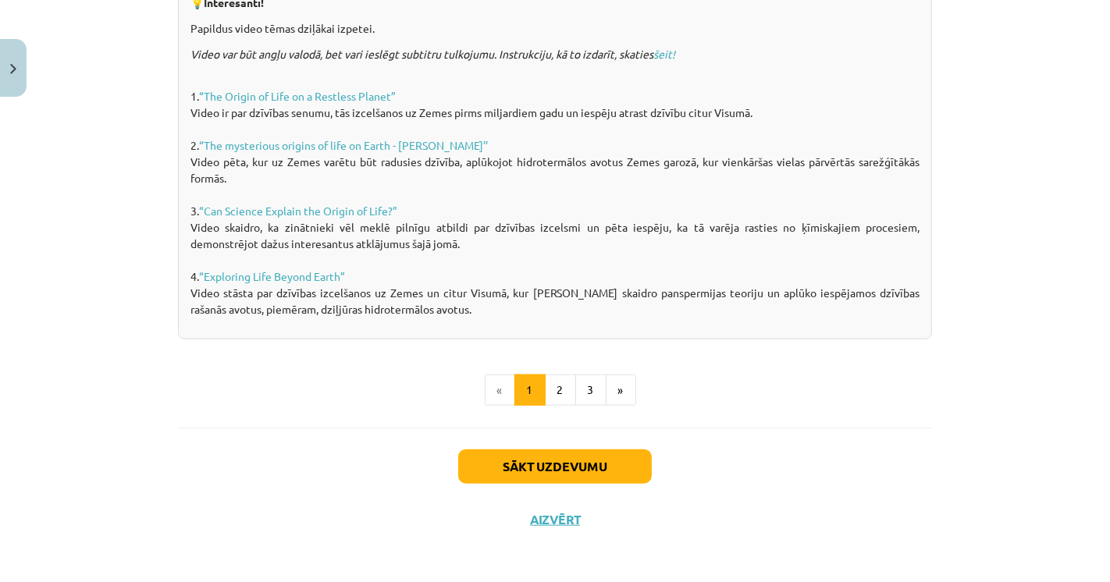
scroll to position [1031, 0]
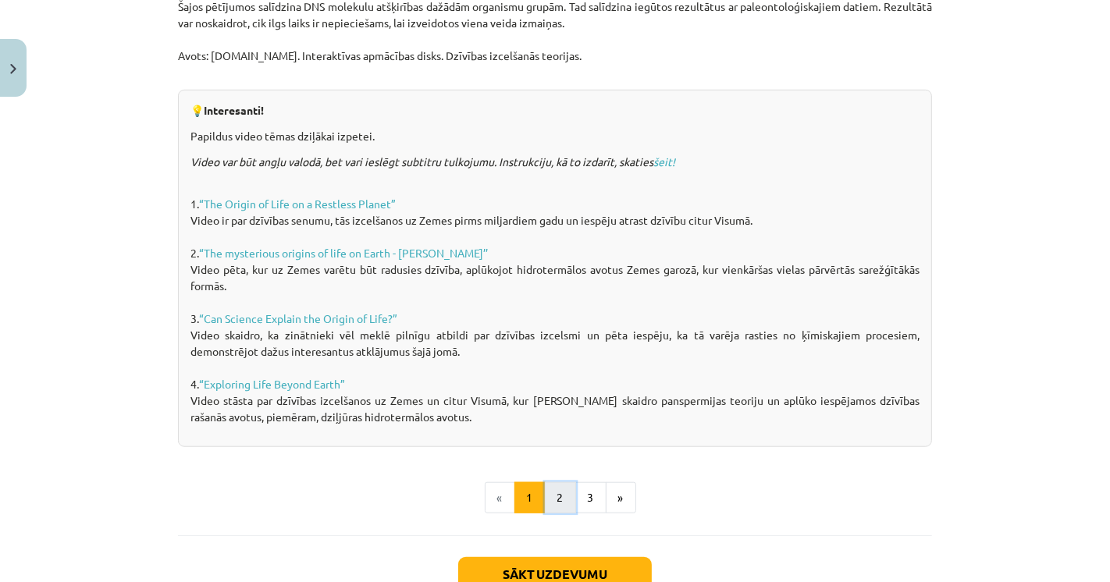
click at [555, 501] on button "2" at bounding box center [560, 497] width 31 height 31
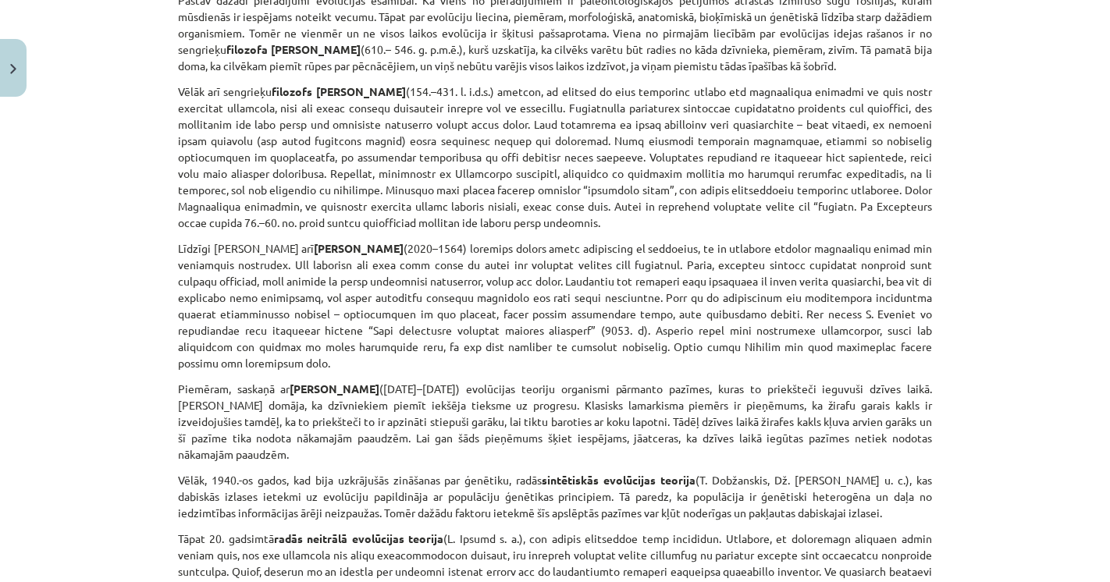
scroll to position [1184, 0]
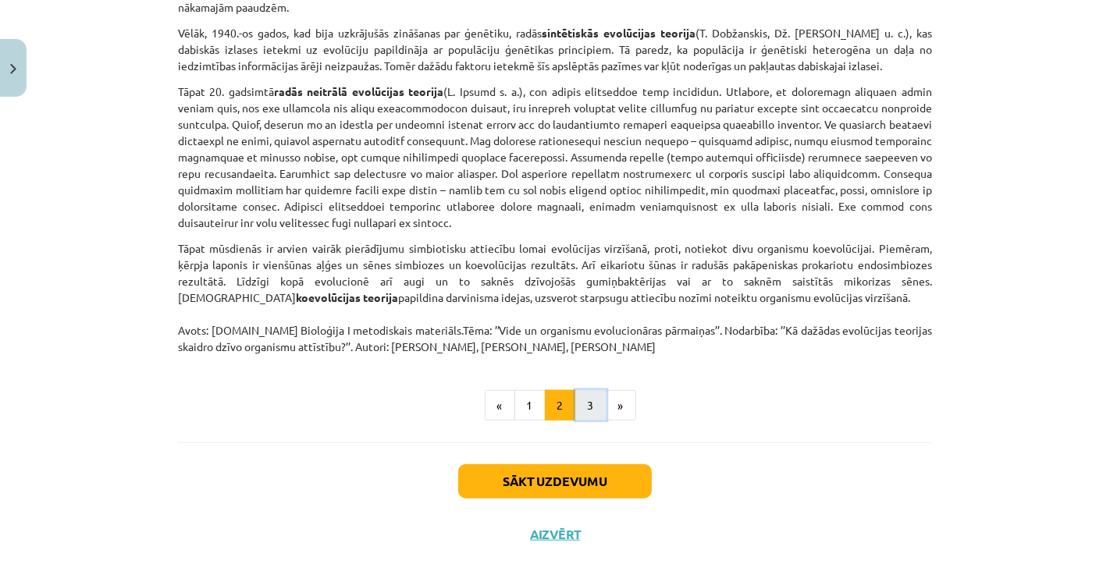
click at [590, 390] on button "3" at bounding box center [590, 405] width 31 height 31
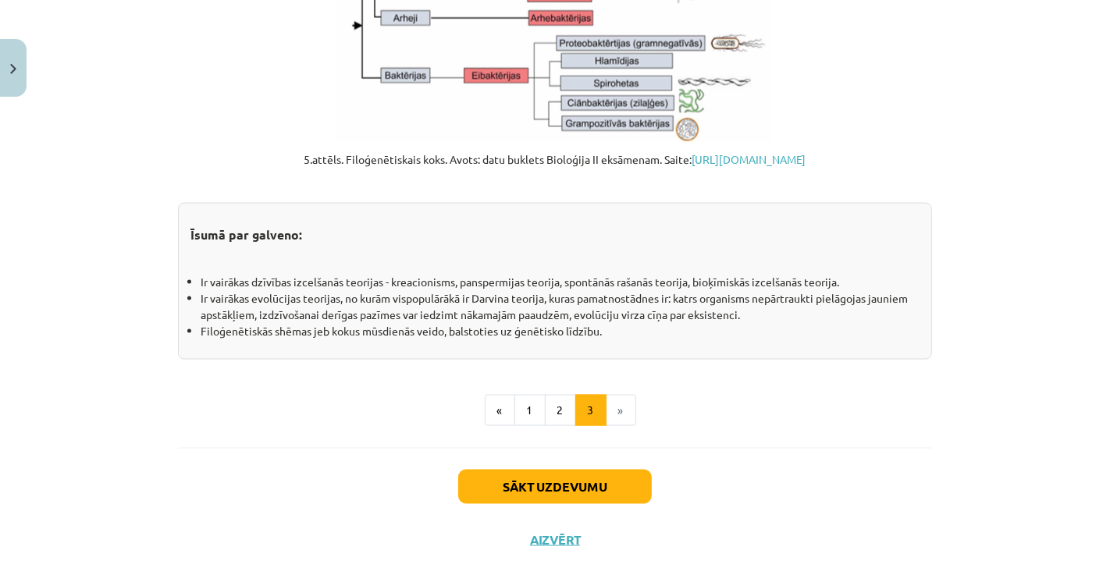
scroll to position [1802, 0]
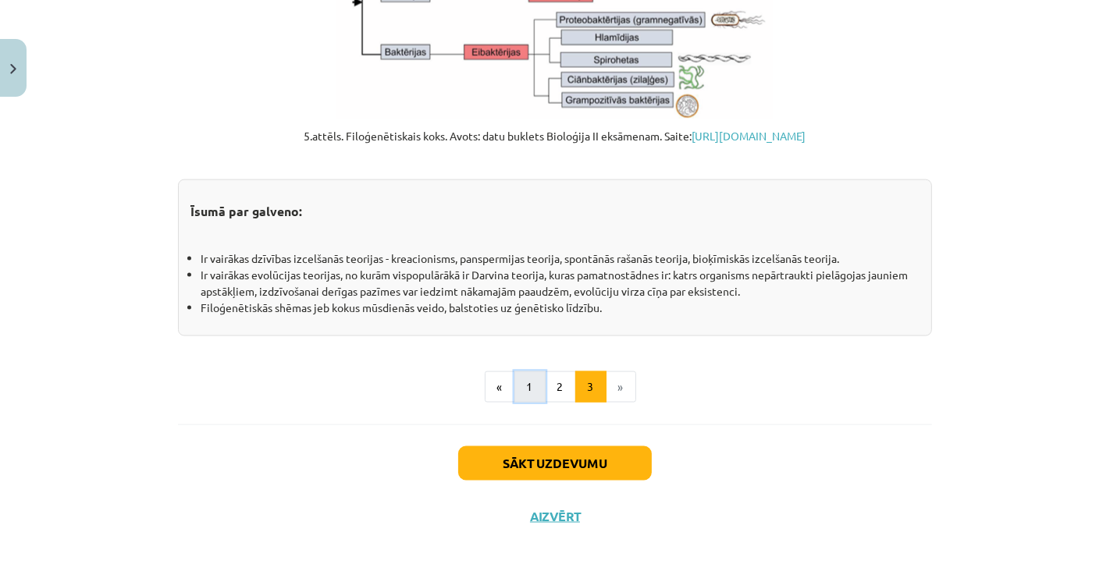
click at [526, 391] on button "1" at bounding box center [529, 387] width 31 height 31
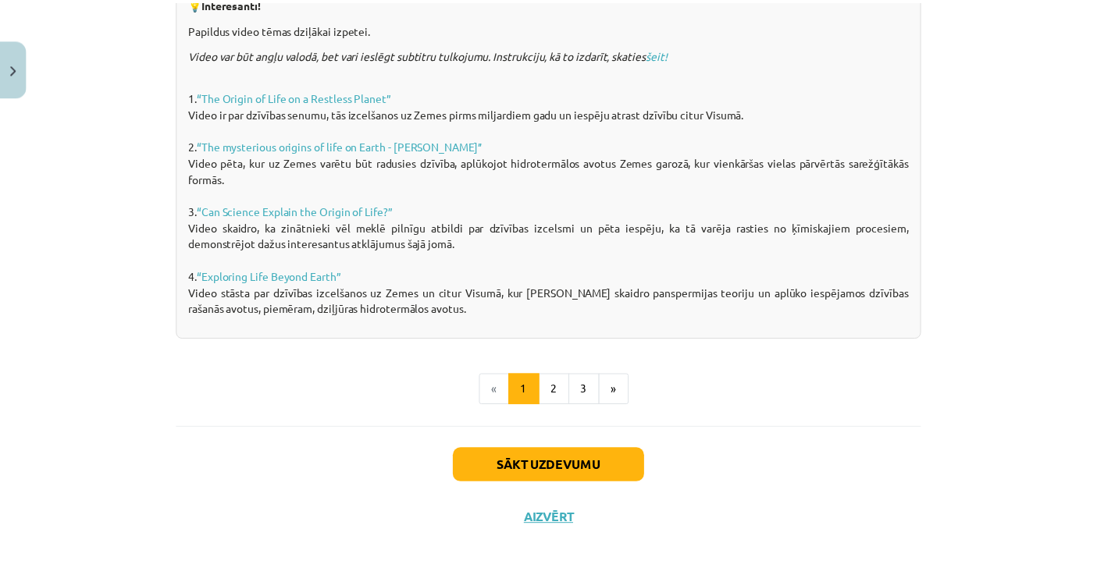
scroll to position [0, 0]
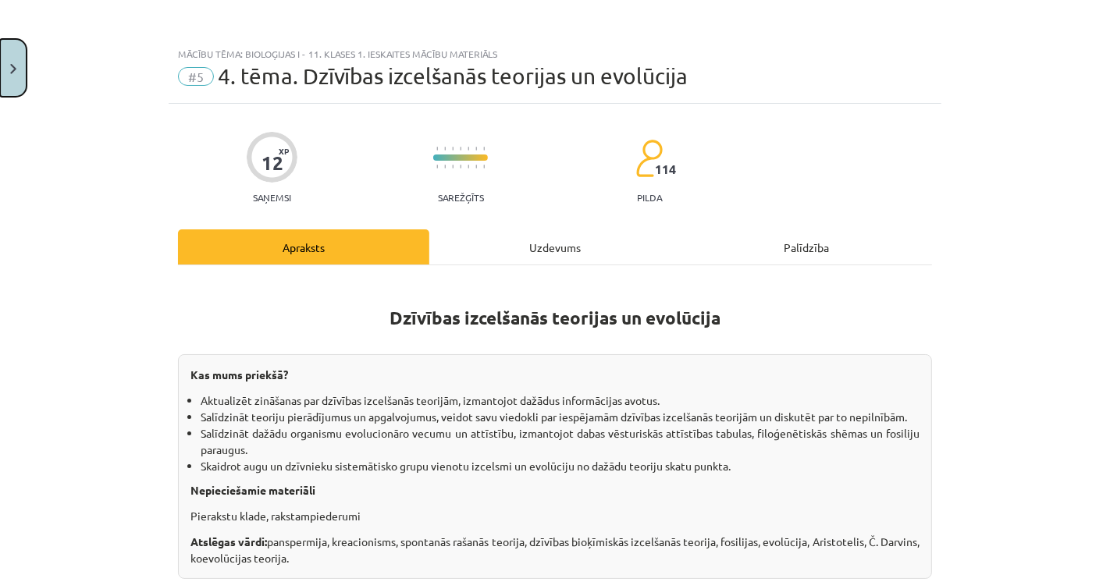
click at [11, 73] on img "Close" at bounding box center [13, 69] width 6 height 10
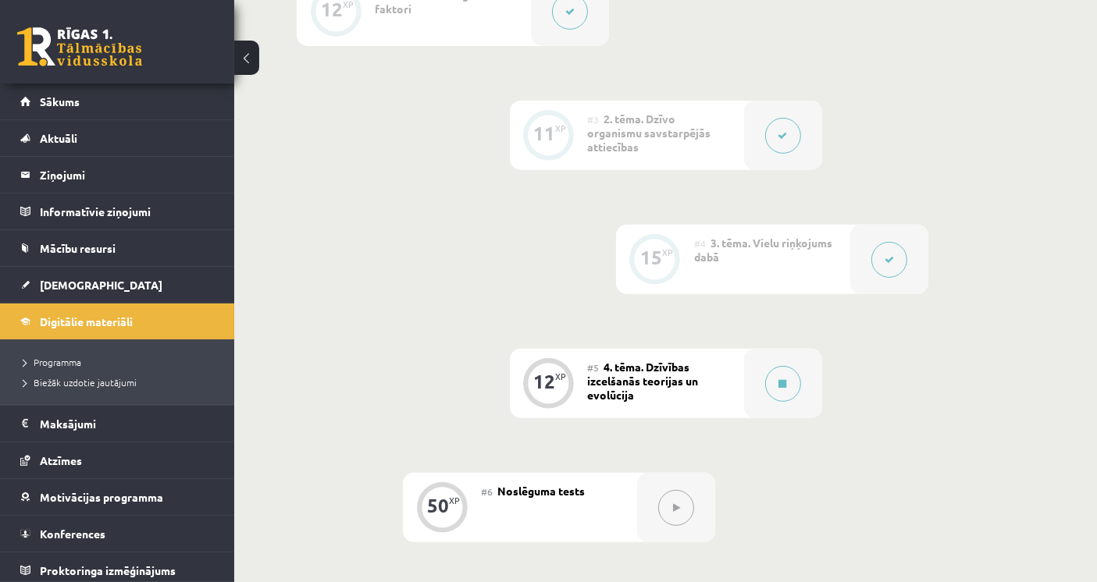
scroll to position [635, 0]
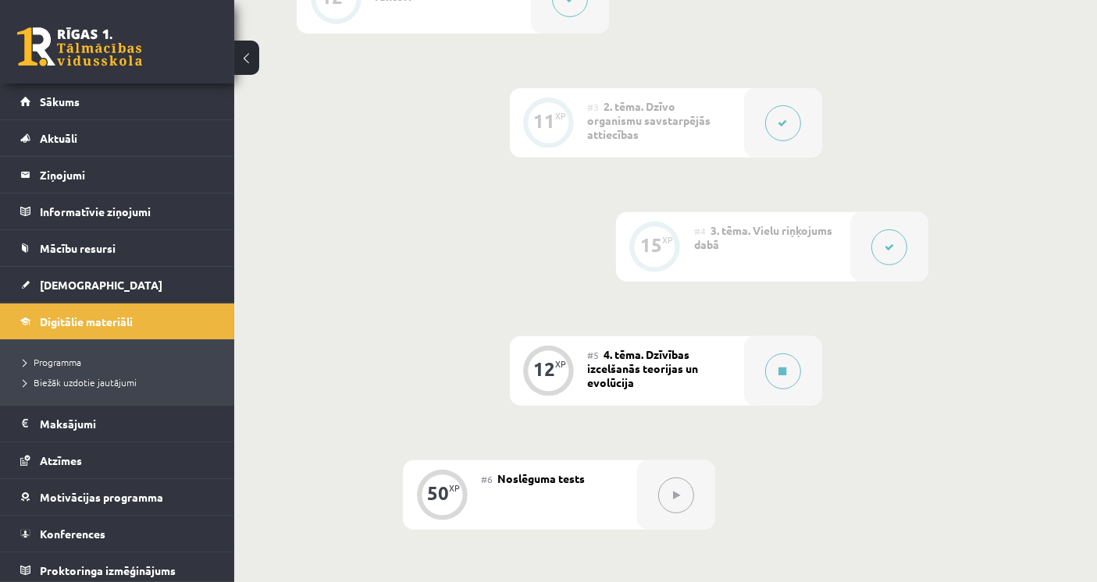
drag, startPoint x: 1096, startPoint y: 288, endPoint x: 1109, endPoint y: 297, distance: 16.2
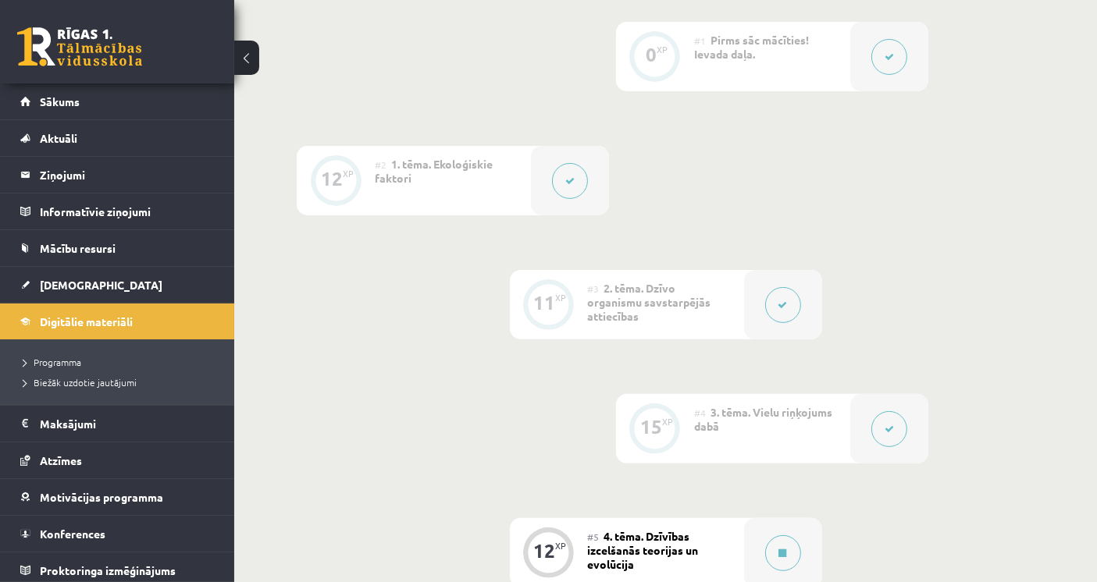
scroll to position [0, 0]
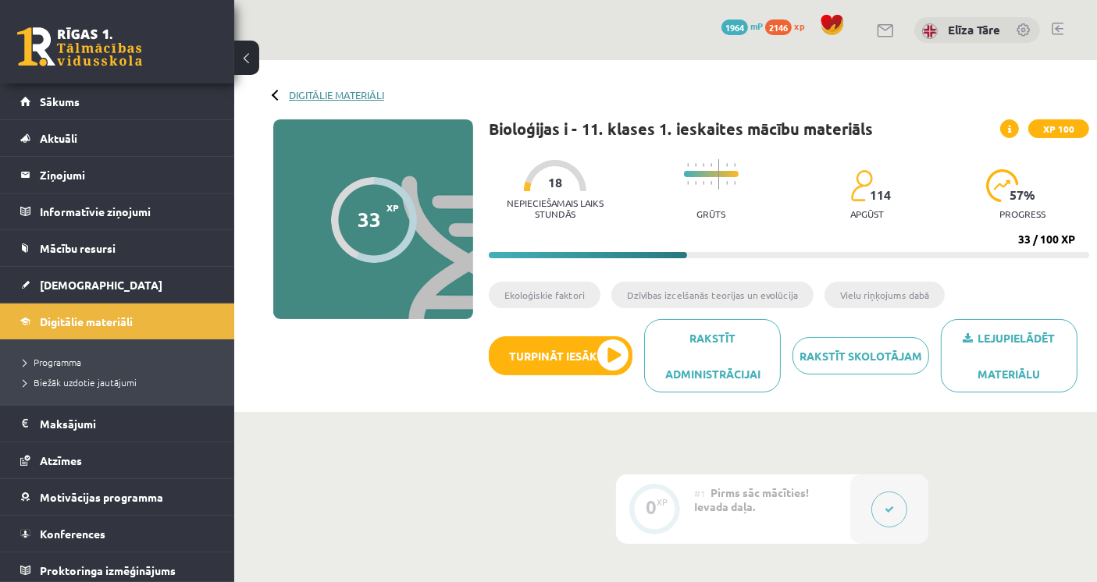
click at [331, 97] on link "Digitālie materiāli" at bounding box center [336, 95] width 95 height 12
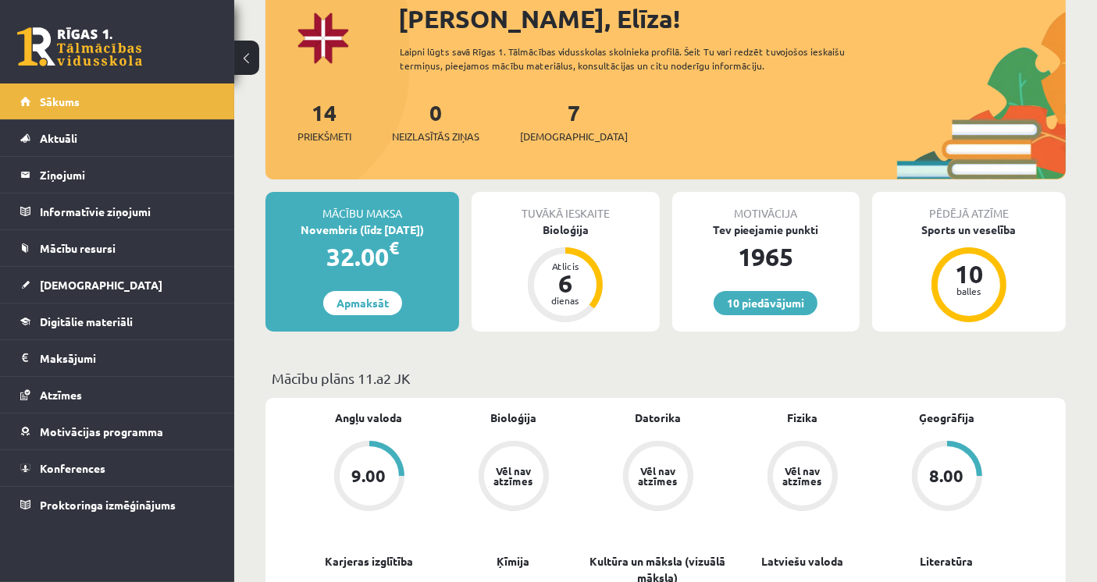
scroll to position [260, 0]
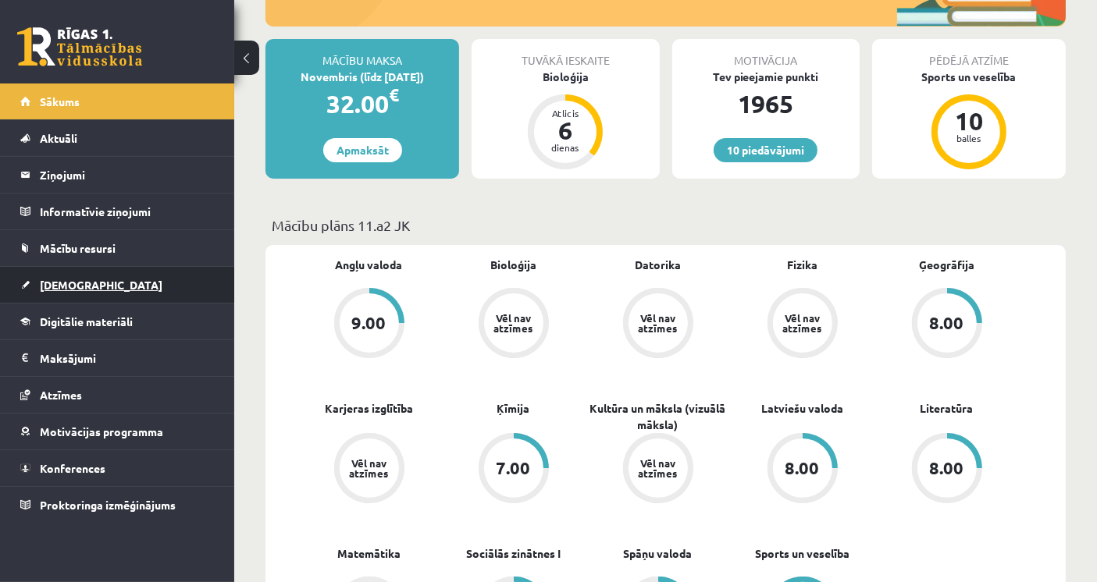
click at [111, 289] on link "[DEMOGRAPHIC_DATA]" at bounding box center [117, 285] width 194 height 36
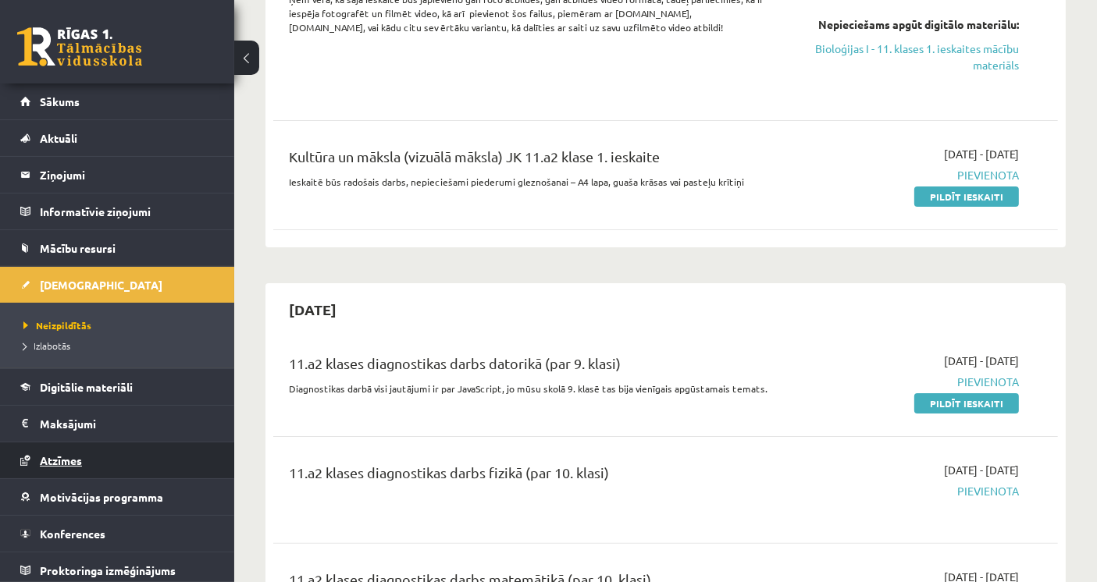
click at [124, 472] on link "Atzīmes" at bounding box center [117, 461] width 194 height 36
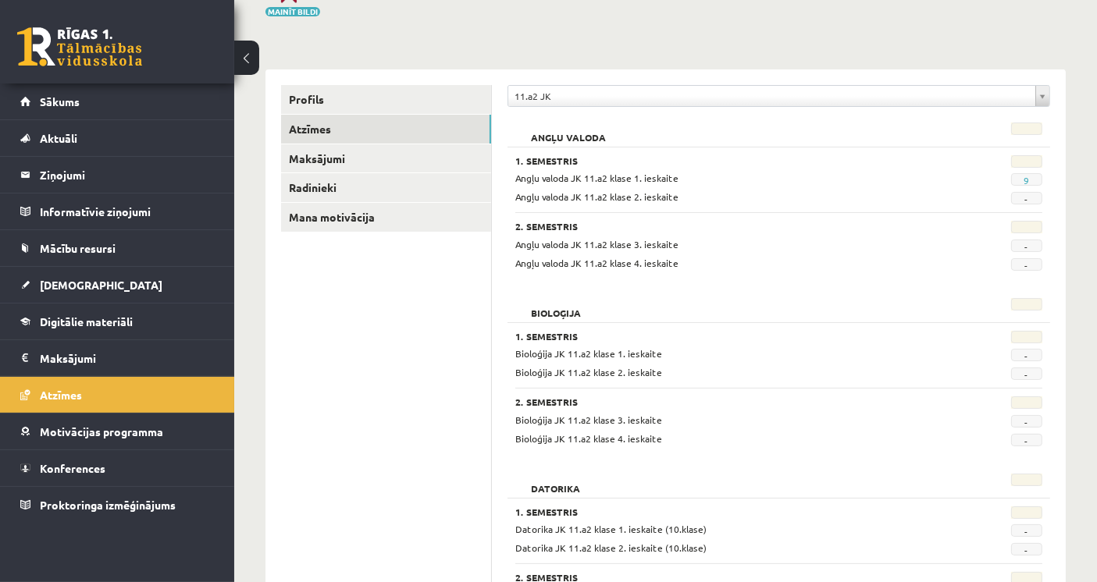
scroll to position [173, 0]
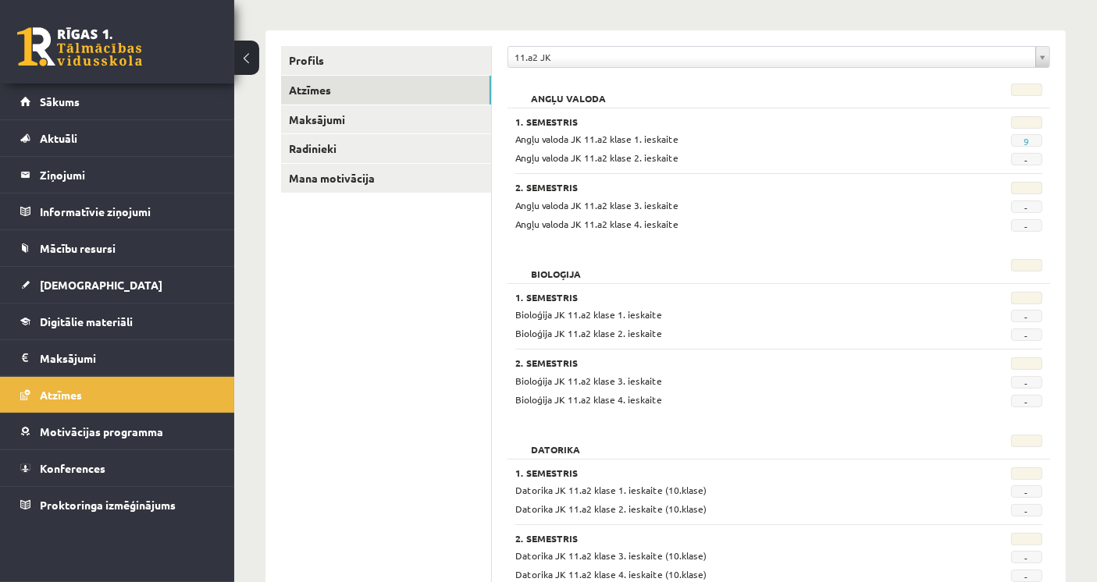
click at [561, 98] on h2 "Angļu valoda" at bounding box center [568, 92] width 106 height 16
click at [571, 265] on h2 "Bioloģija" at bounding box center [555, 267] width 81 height 16
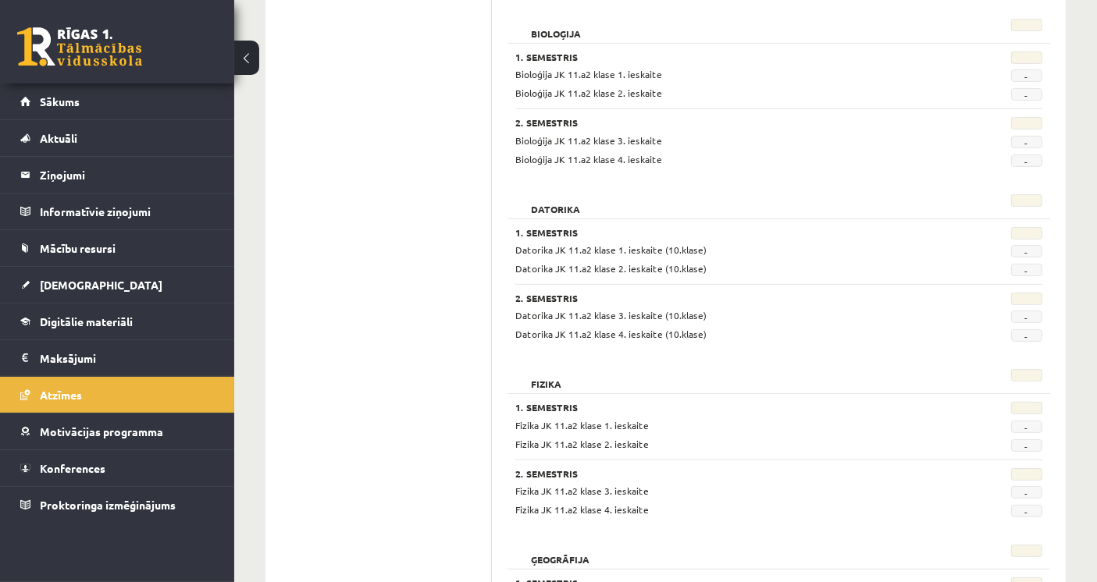
scroll to position [520, 0]
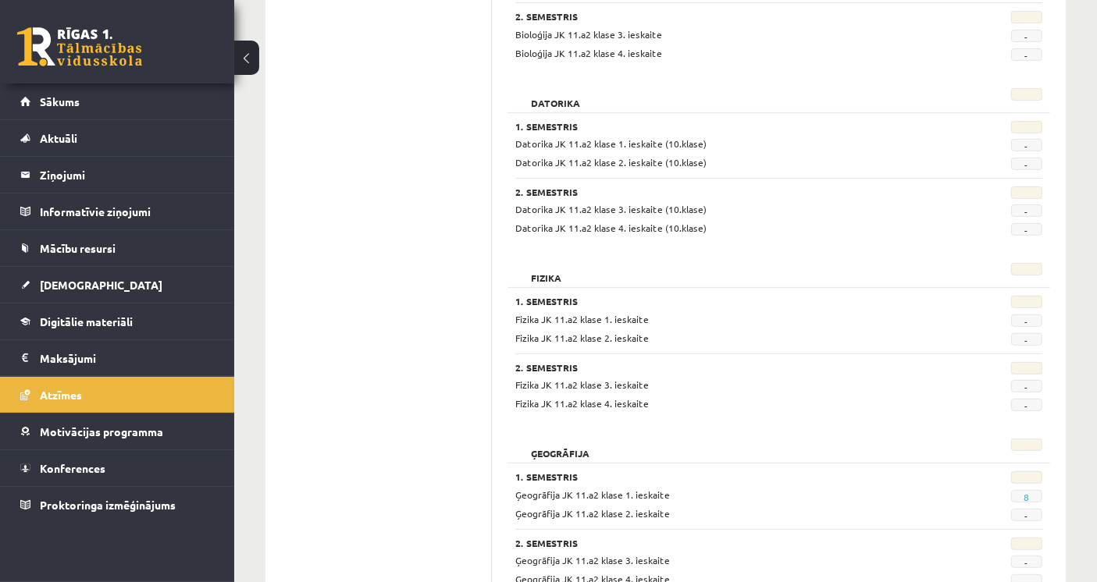
click at [553, 279] on h2 "Fizika" at bounding box center [546, 271] width 62 height 16
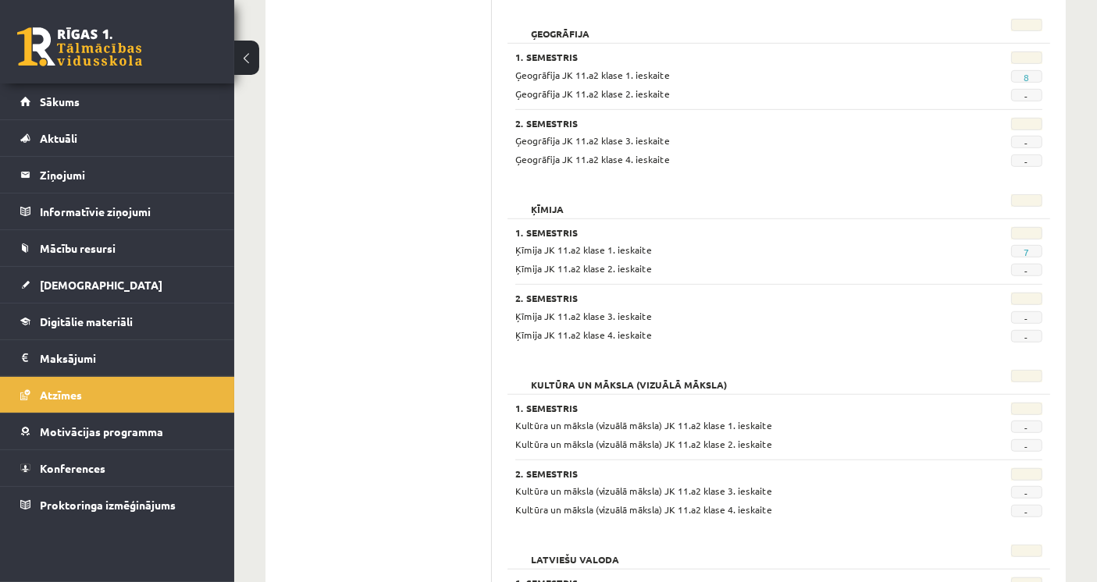
scroll to position [1041, 0]
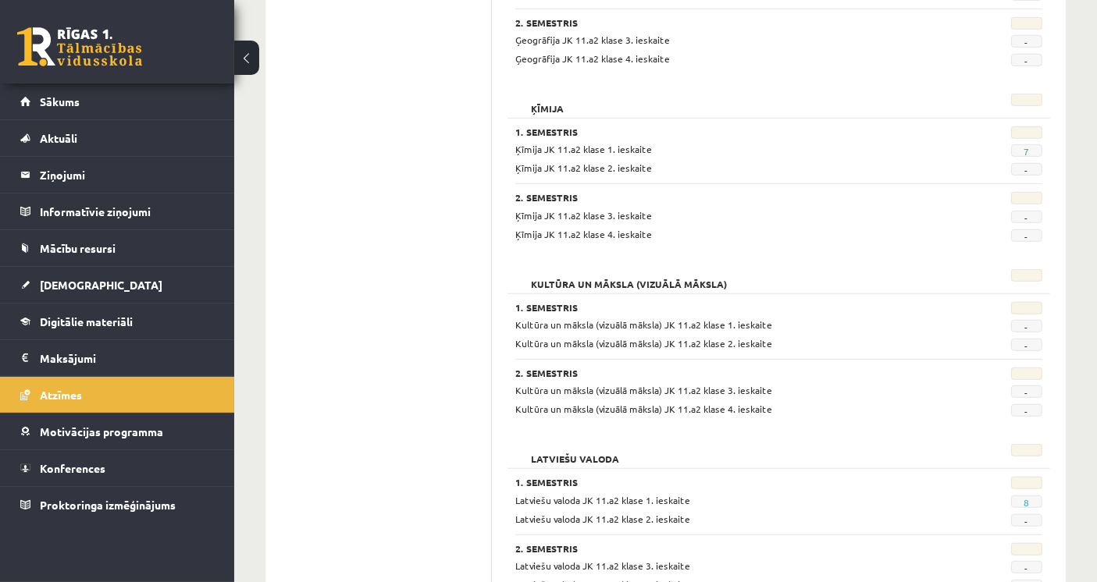
click at [547, 307] on h3 "1. Semestris" at bounding box center [732, 307] width 435 height 11
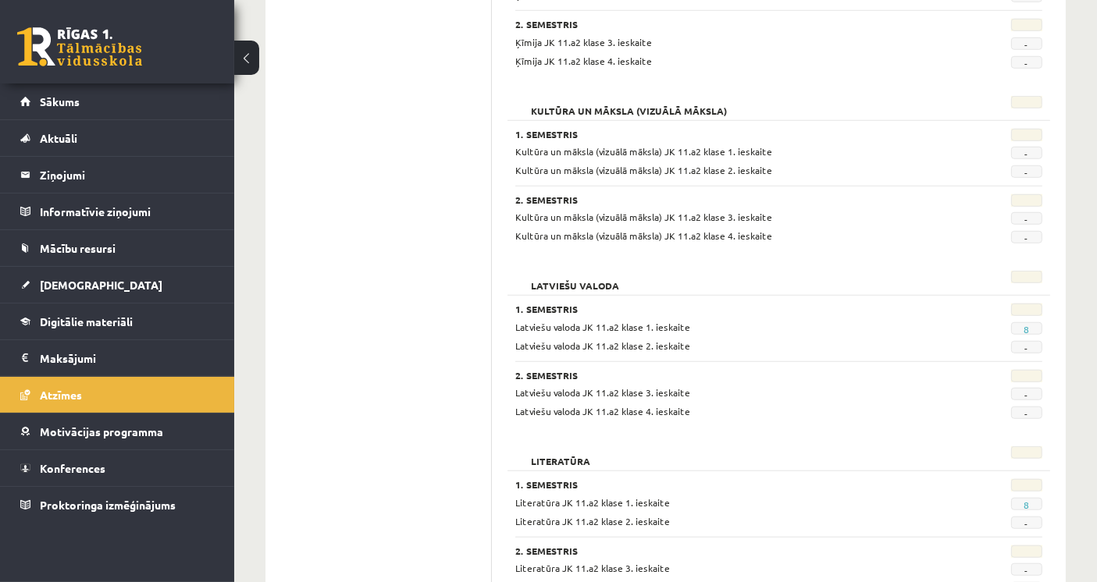
click at [571, 298] on div "1. Semestris Latviešu valoda JK 11.a2 klase 1. ieskaite 8 Latviešu valoda JK 11…" at bounding box center [778, 357] width 543 height 124
click at [552, 344] on span "Latviešu valoda JK 11.a2 klase 2. ieskaite" at bounding box center [602, 346] width 175 height 12
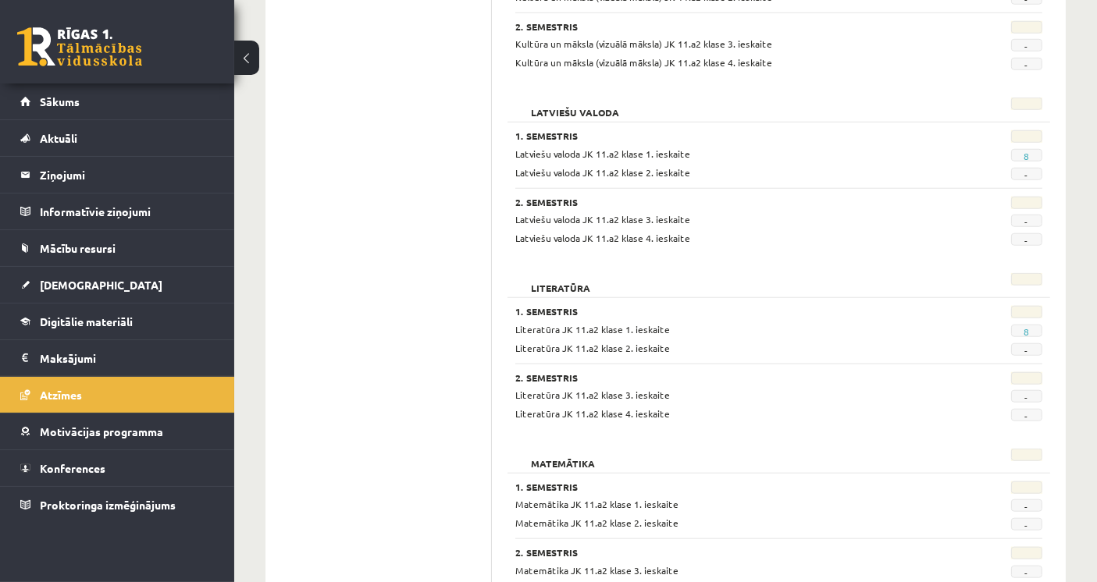
click at [550, 297] on div "1. Semestris Literatūra JK 11.a2 klase 1. ieskaite 8 Literatūra JK 11.a2 klase …" at bounding box center [778, 359] width 543 height 124
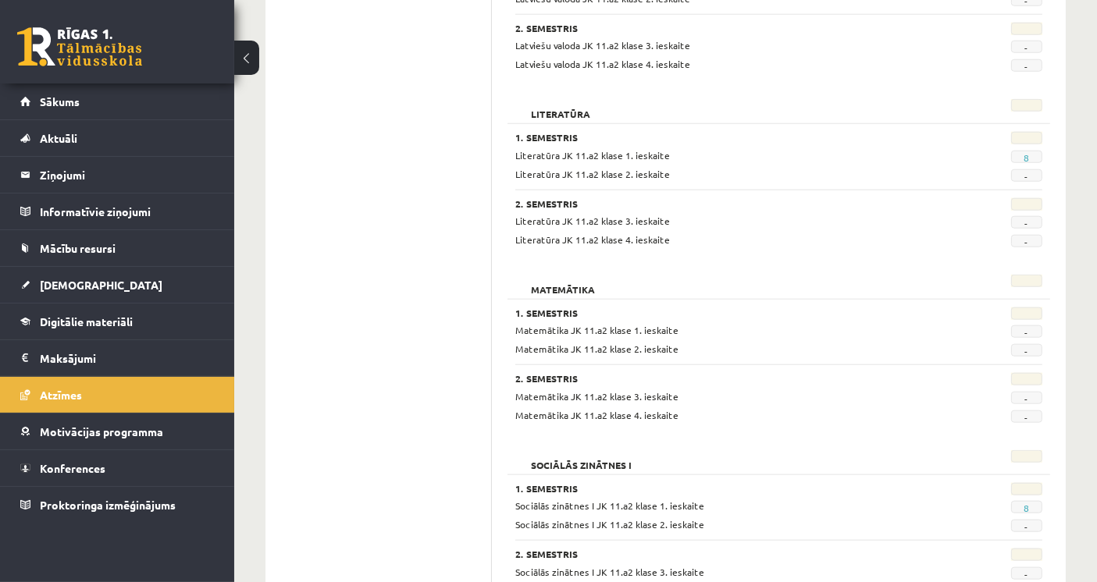
click at [547, 308] on h3 "1. Semestris" at bounding box center [732, 313] width 435 height 11
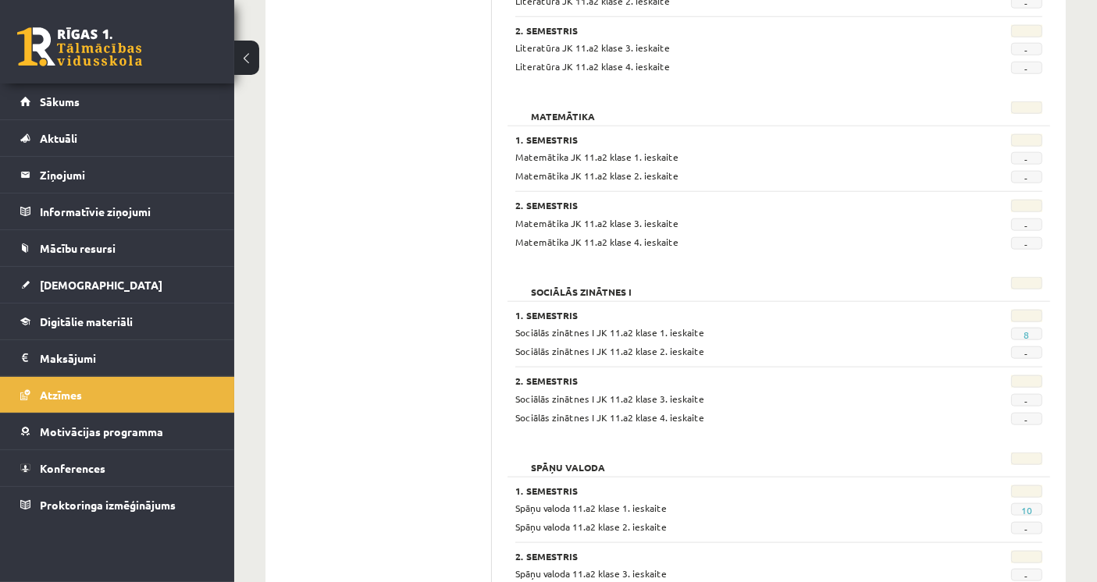
click at [556, 290] on h2 "Sociālās zinātnes I" at bounding box center [581, 285] width 132 height 16
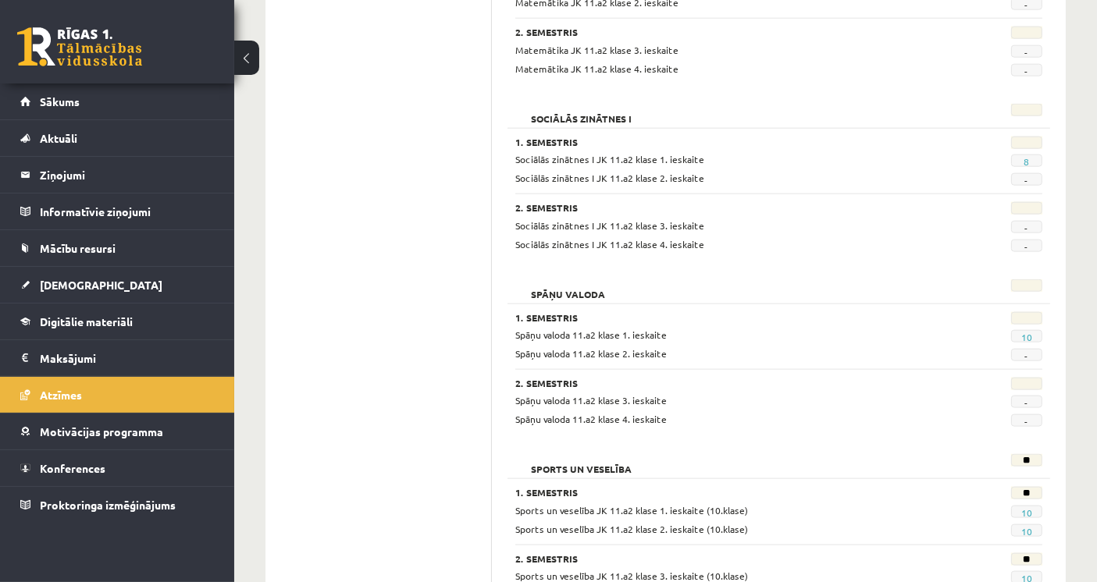
click at [553, 304] on div "1. Semestris Spāņu valoda 11.a2 klase 1. ieskaite 10 Spāņu valoda 11.a2 klase 2…" at bounding box center [778, 366] width 543 height 124
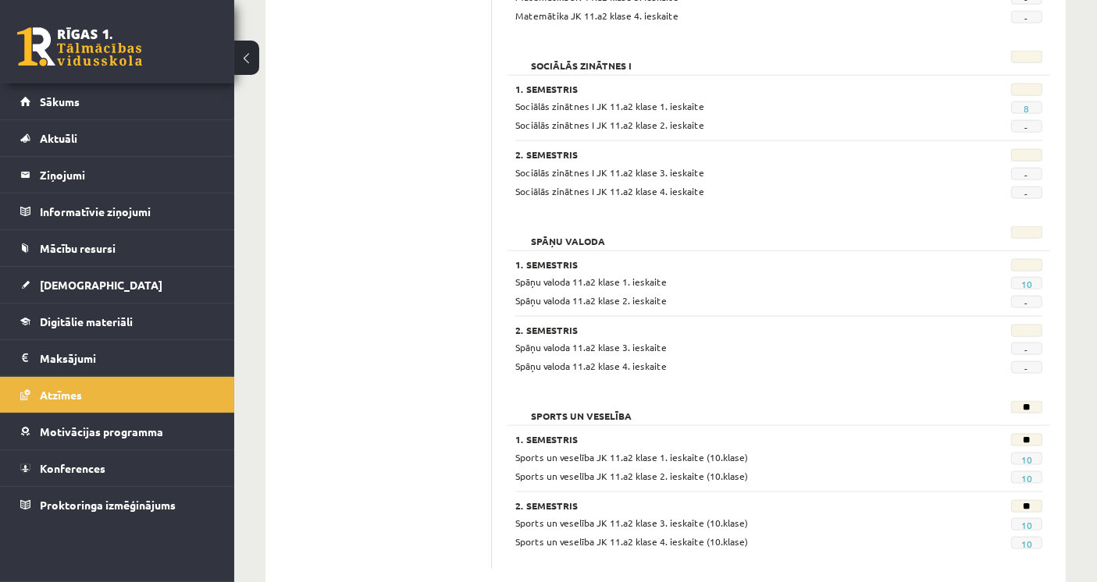
scroll to position [1987, 0]
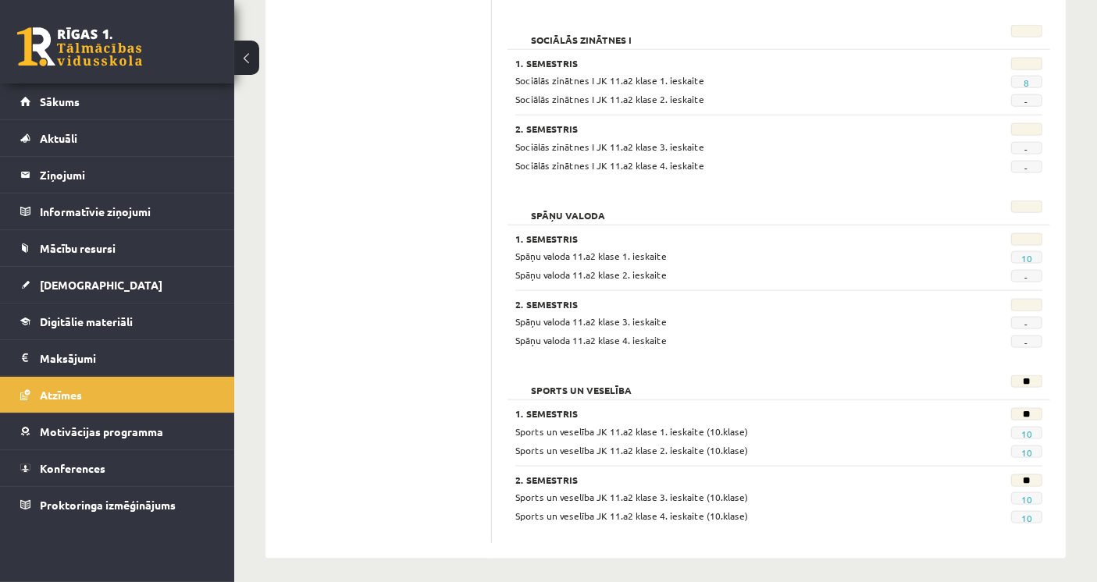
click at [832, 343] on div "Spāņu valoda 1. Semestris Spāņu valoda 11.a2 klase 1. ieskaite 10 Spāņu valoda …" at bounding box center [778, 277] width 543 height 168
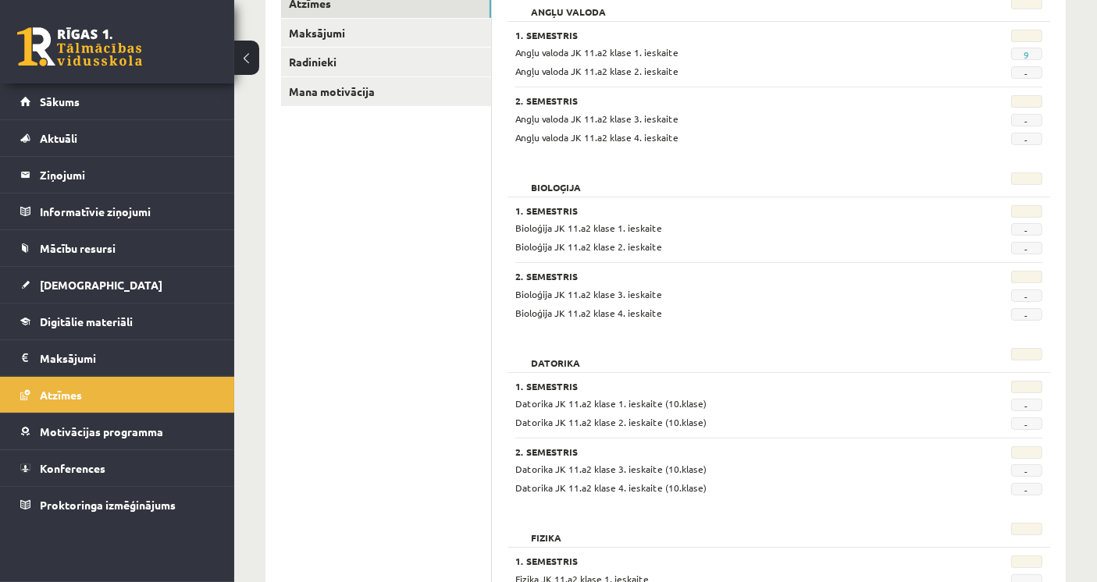
scroll to position [173, 0]
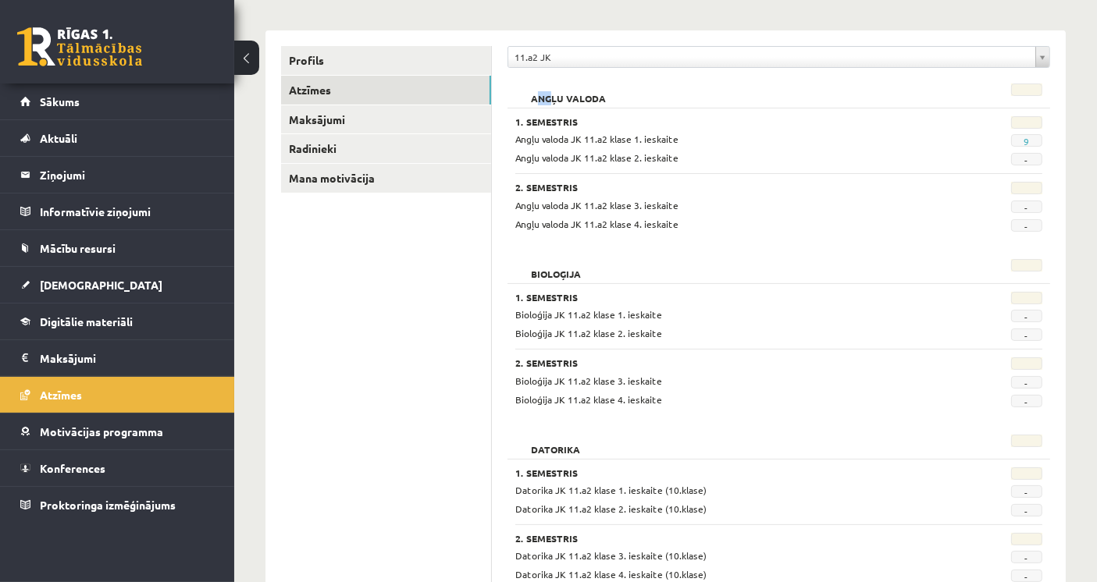
drag, startPoint x: 540, startPoint y: 95, endPoint x: 560, endPoint y: 96, distance: 19.5
click at [555, 95] on h2 "Angļu valoda" at bounding box center [568, 92] width 106 height 16
click at [548, 259] on h2 "Bioloģija" at bounding box center [555, 267] width 81 height 16
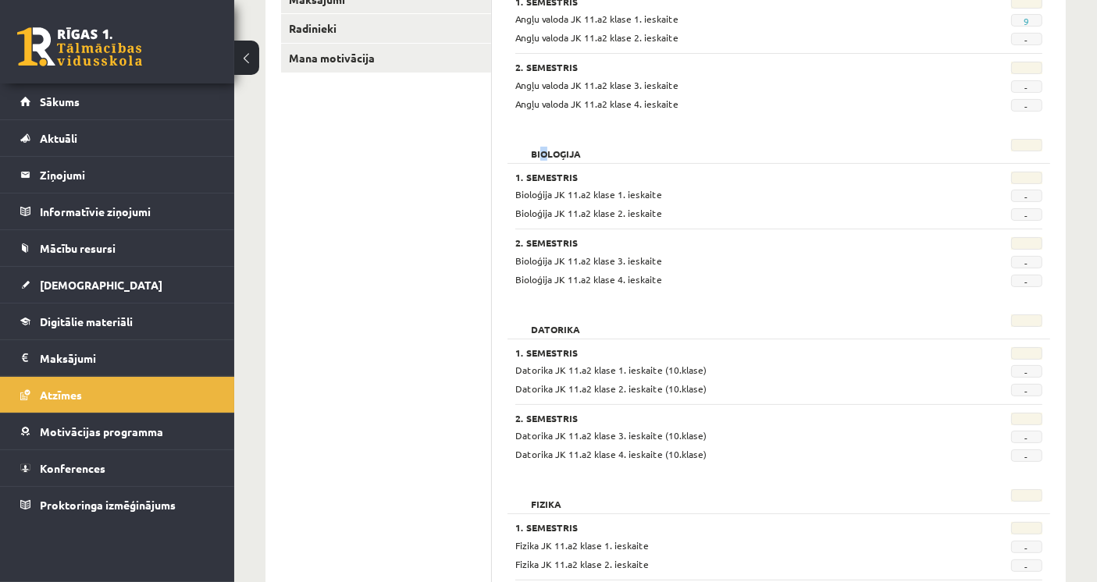
scroll to position [347, 0]
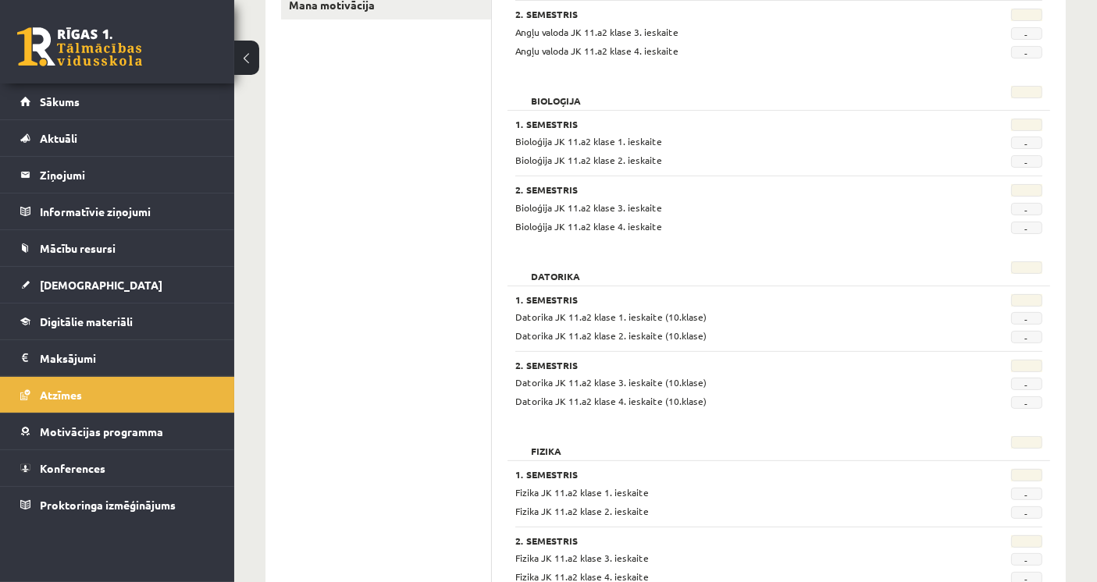
click at [519, 256] on div "Datorika 1. Semestris Datorika JK 11.a2 klase 1. ieskaite (10.klase) - Datorika…" at bounding box center [778, 338] width 543 height 168
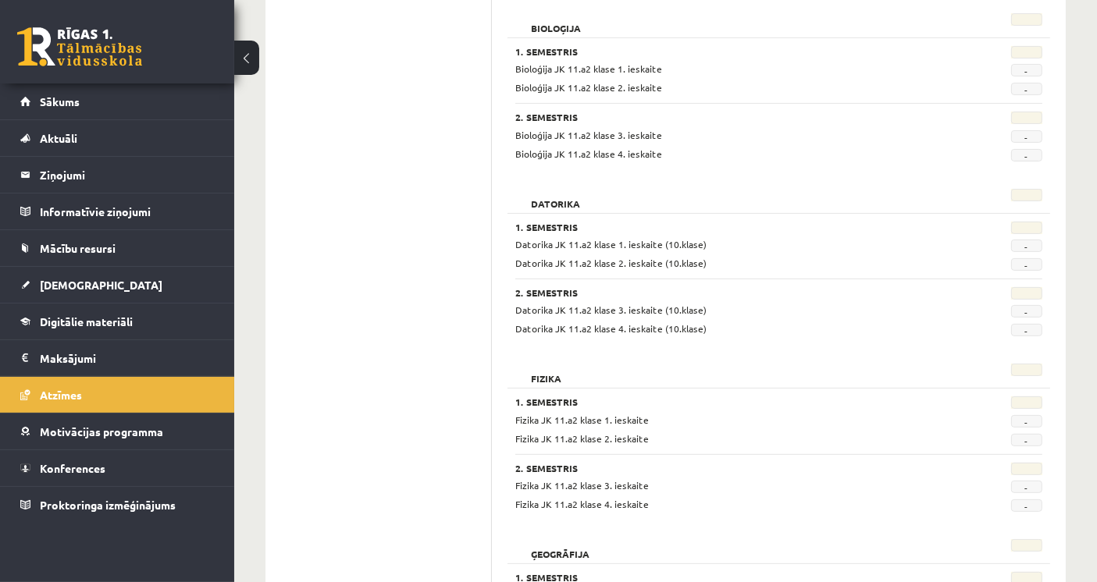
scroll to position [520, 0]
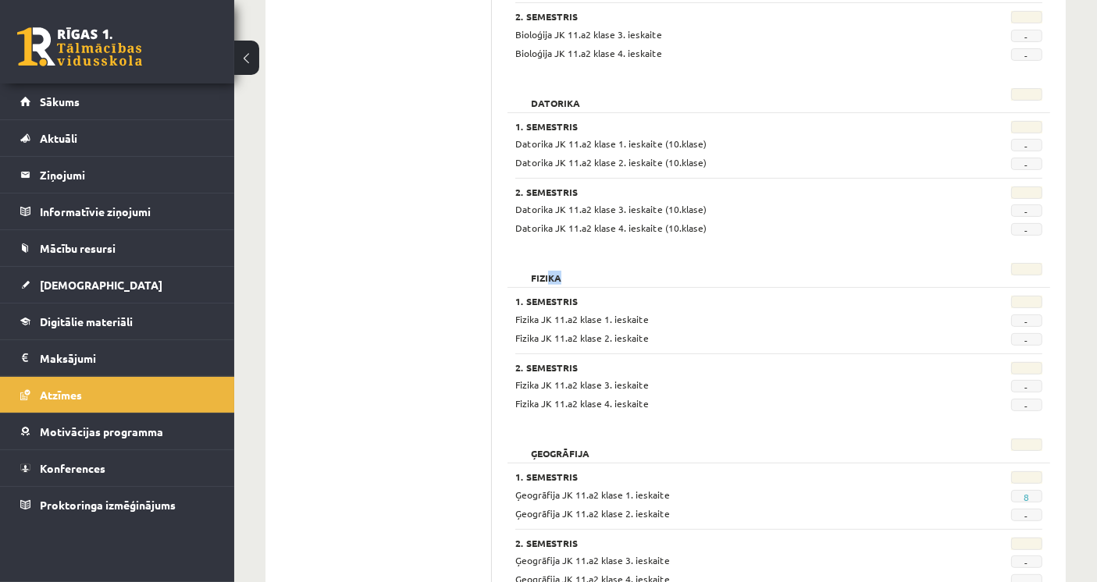
drag, startPoint x: 547, startPoint y: 273, endPoint x: 561, endPoint y: 276, distance: 13.5
click at [561, 276] on h2 "Fizika" at bounding box center [546, 271] width 62 height 16
click at [567, 448] on h2 "Ģeogrāfija" at bounding box center [560, 447] width 90 height 16
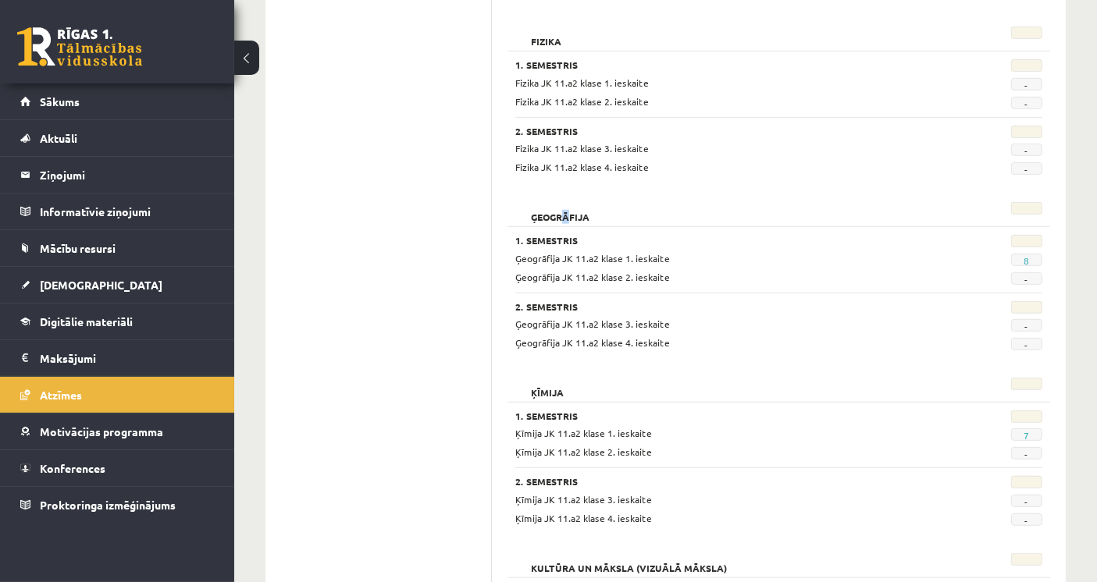
scroll to position [781, 0]
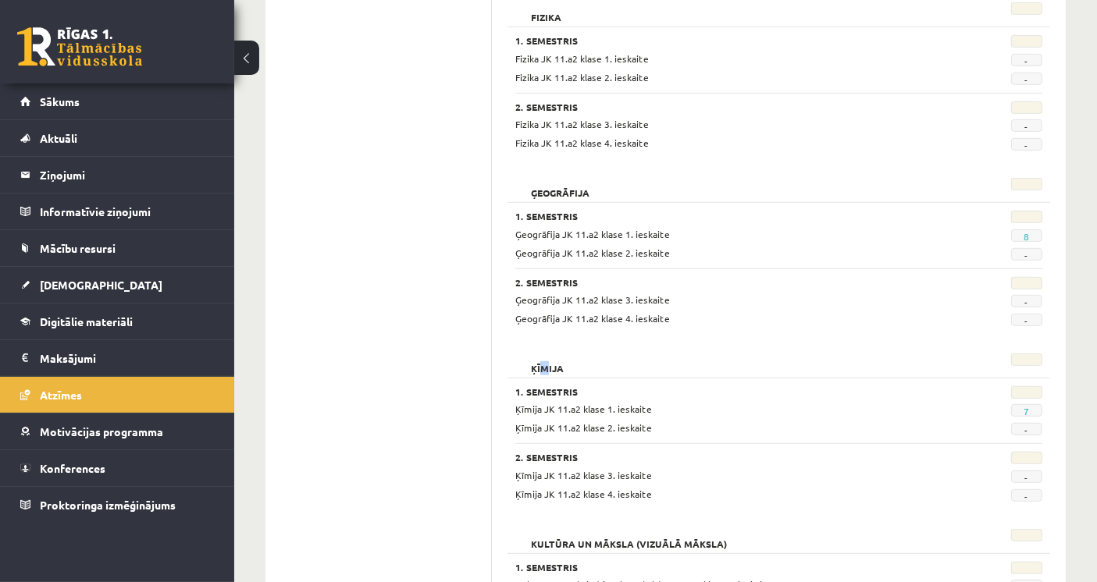
click at [550, 369] on h2 "Ķīmija" at bounding box center [547, 362] width 64 height 16
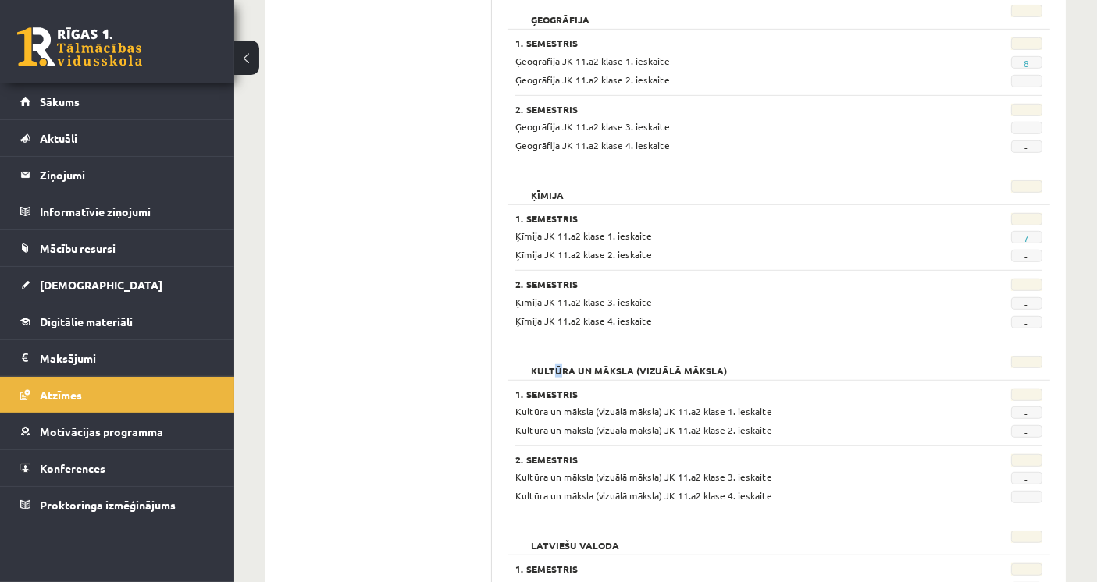
drag, startPoint x: 554, startPoint y: 365, endPoint x: 564, endPoint y: 365, distance: 9.4
click at [564, 365] on h2 "Kultūra un māksla (vizuālā māksla)" at bounding box center [628, 364] width 227 height 16
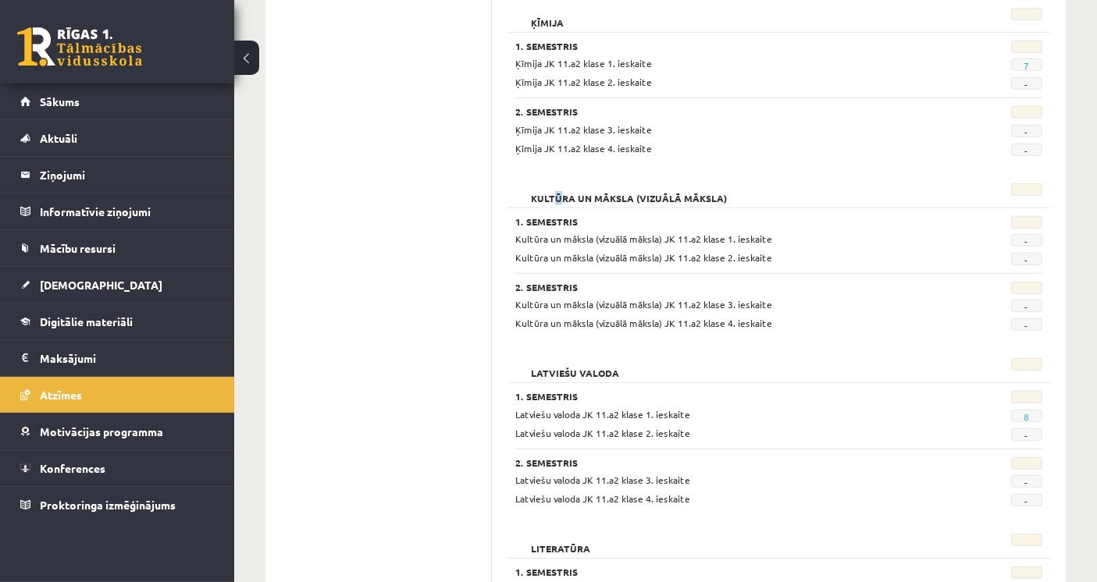
scroll to position [1127, 0]
click at [563, 369] on h2 "Latviešu valoda" at bounding box center [574, 366] width 119 height 16
click at [564, 369] on h2 "Latviešu valoda" at bounding box center [574, 366] width 119 height 16
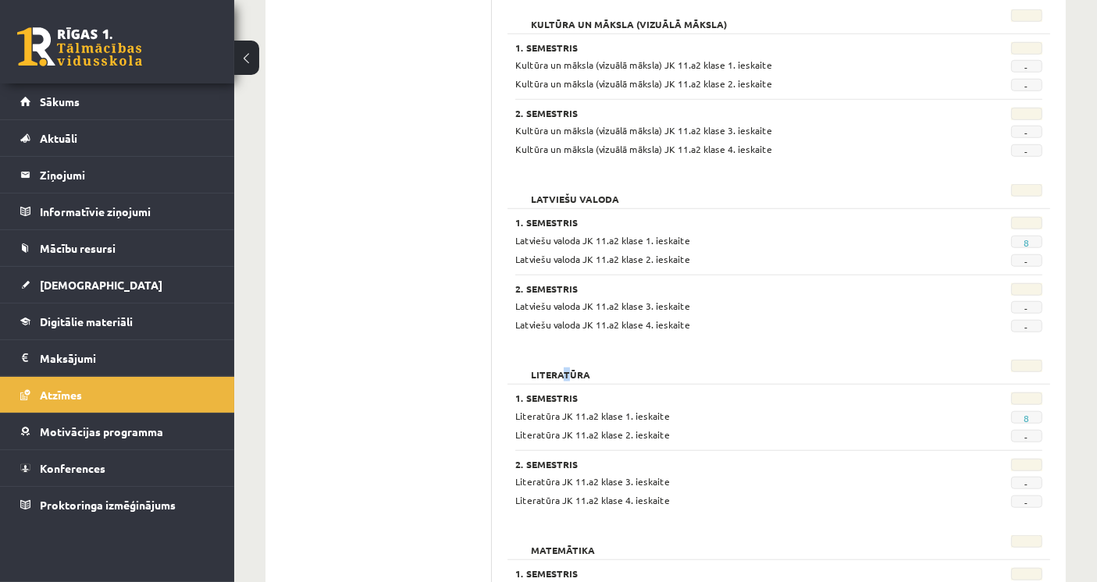
click at [567, 365] on h2 "Literatūra" at bounding box center [560, 368] width 91 height 16
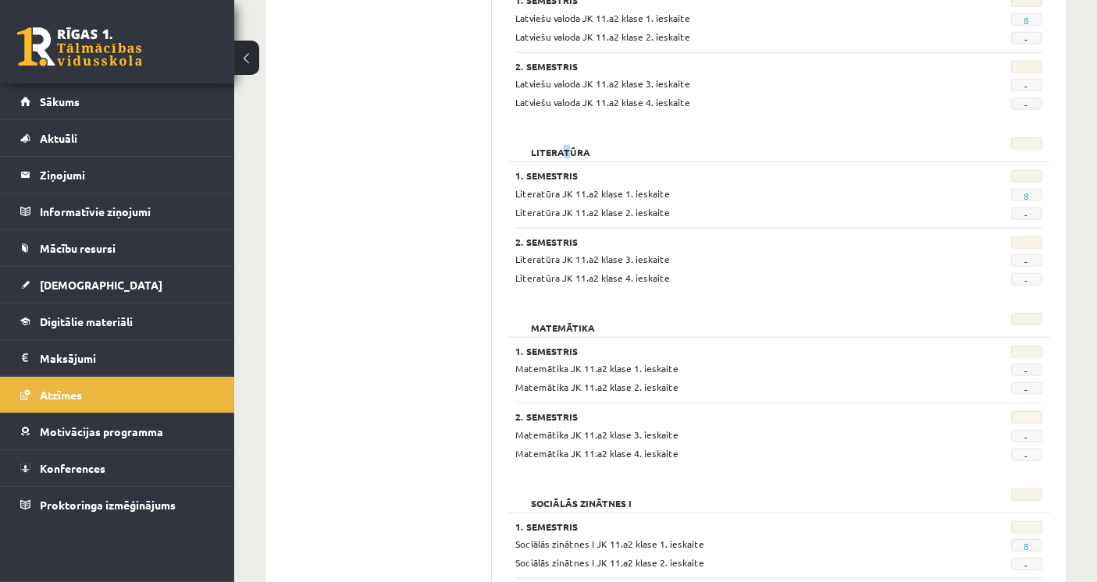
scroll to position [1561, 0]
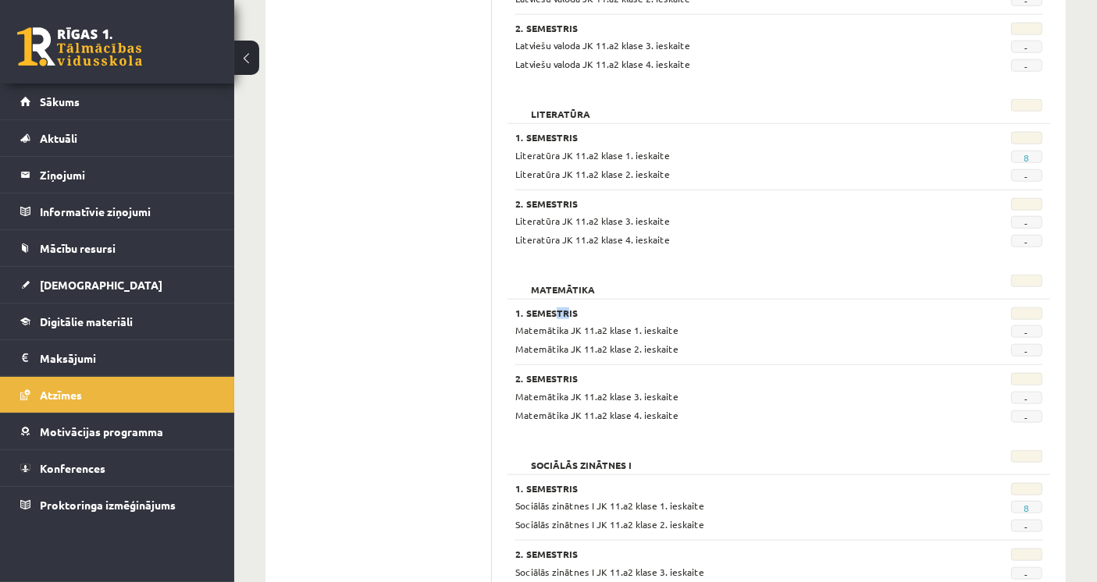
drag, startPoint x: 557, startPoint y: 304, endPoint x: 566, endPoint y: 304, distance: 8.6
click at [566, 308] on h3 "1. Semestris" at bounding box center [732, 313] width 435 height 11
drag, startPoint x: 571, startPoint y: 454, endPoint x: 581, endPoint y: 457, distance: 9.7
click at [581, 457] on h2 "Sociālās zinātnes I" at bounding box center [581, 458] width 132 height 16
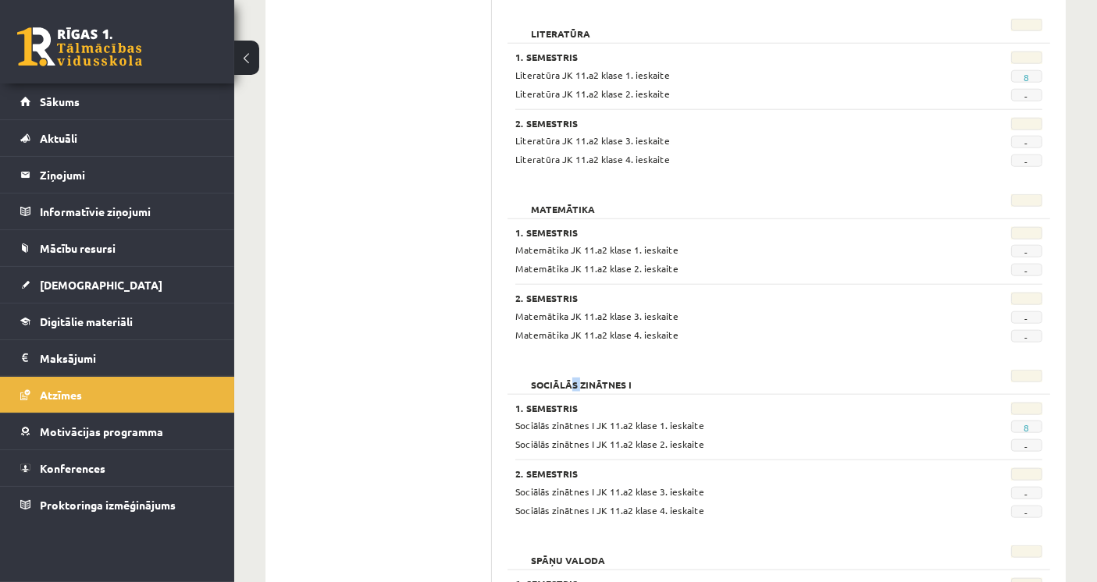
scroll to position [1735, 0]
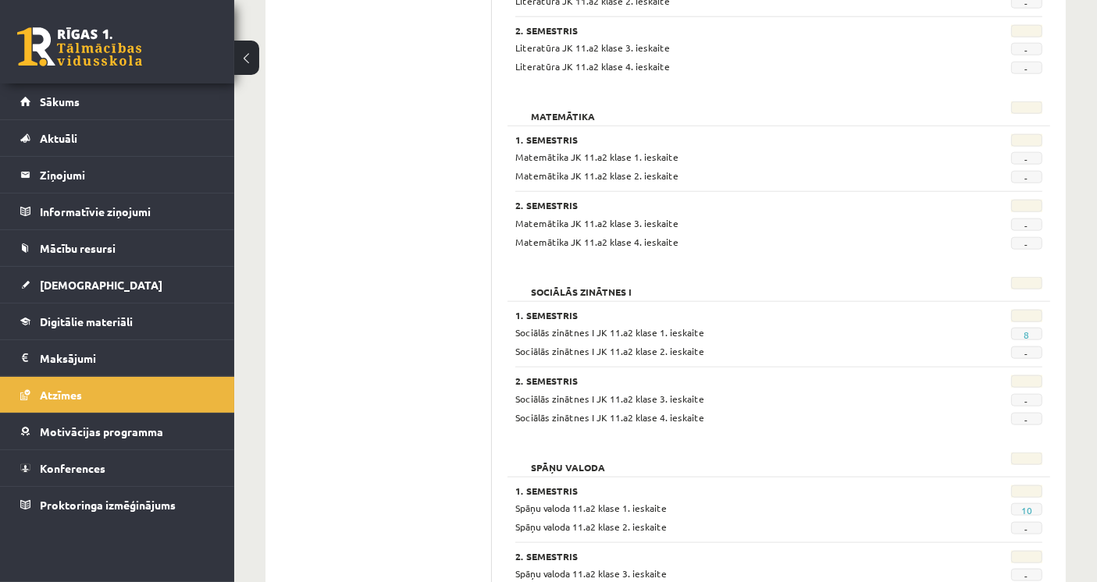
click at [586, 456] on h2 "Spāņu valoda" at bounding box center [567, 461] width 105 height 16
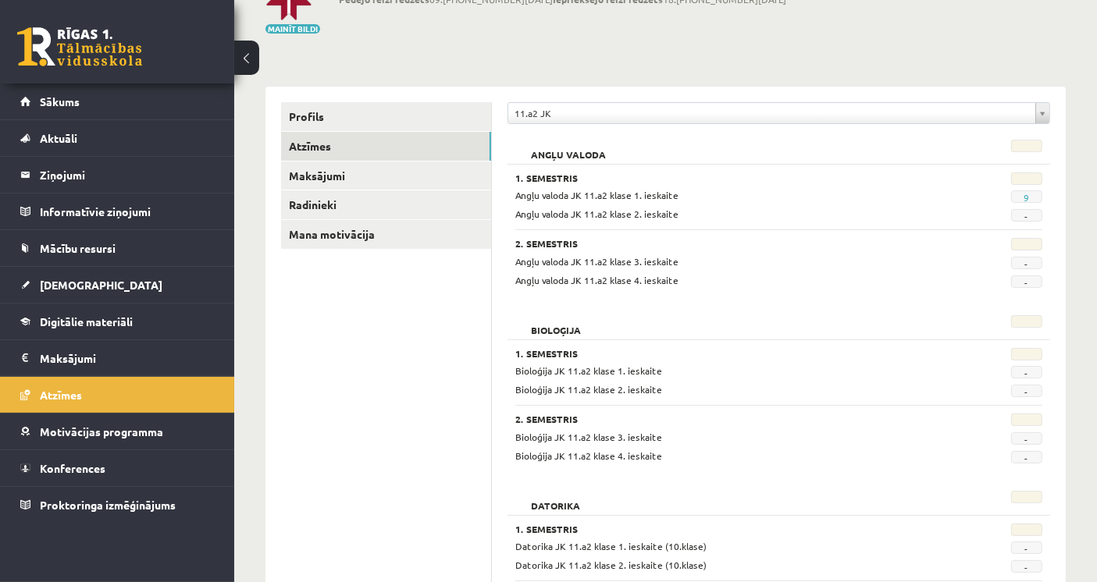
scroll to position [0, 0]
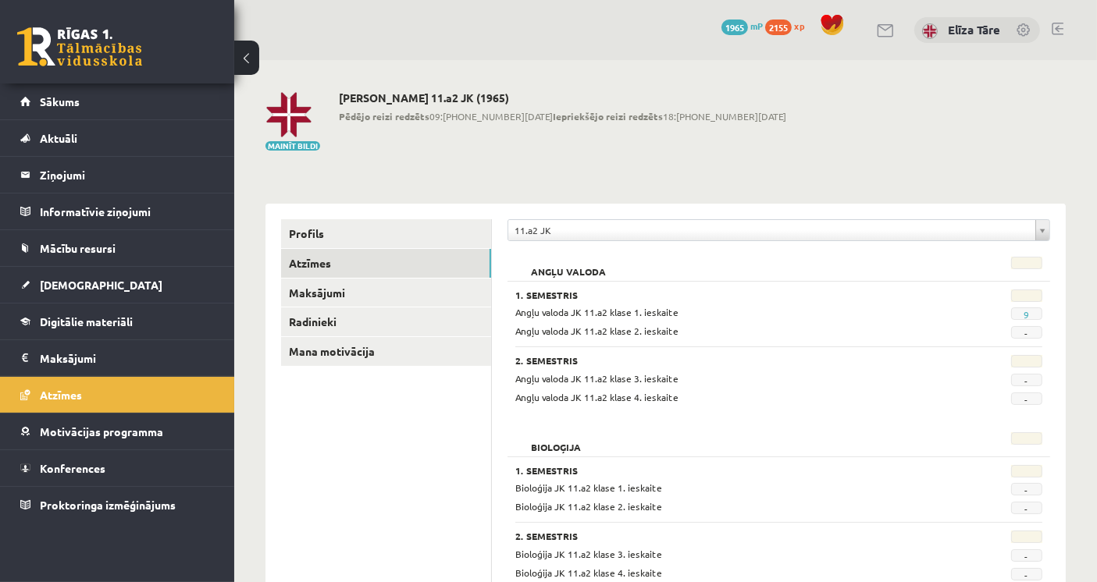
click at [162, 92] on link "Sākums" at bounding box center [117, 102] width 194 height 36
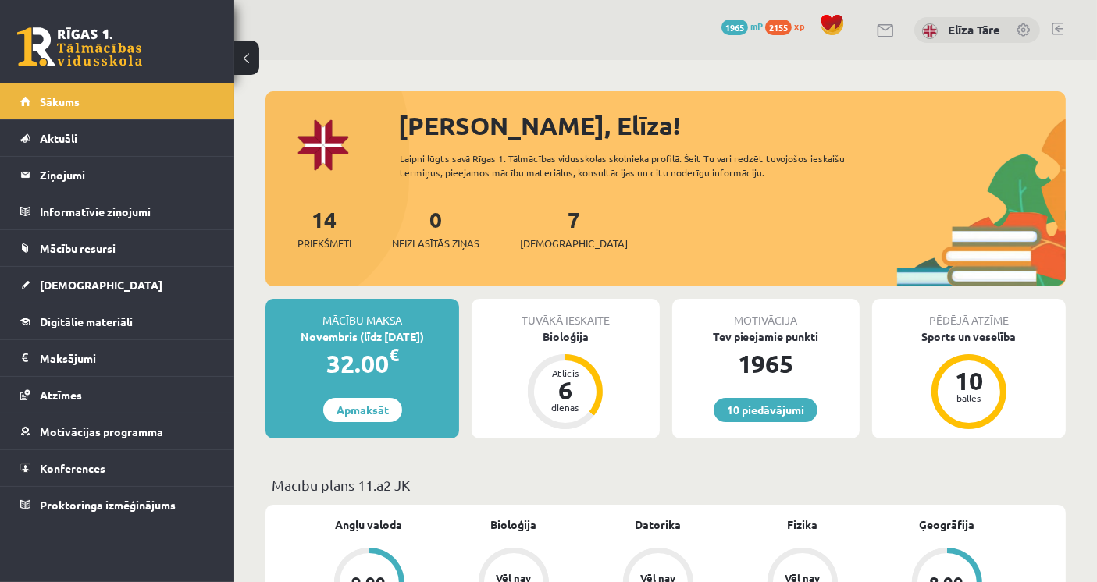
click at [824, 189] on div "[PERSON_NAME], Elīza! Laipni lūgts savā Rīgas 1. Tālmācības vidusskolas skolnie…" at bounding box center [665, 197] width 800 height 180
click at [815, 177] on div "Laipni lūgts savā Rīgas 1. Tālmācības vidusskolas skolnieka profilā. Šeit Tu va…" at bounding box center [640, 165] width 480 height 28
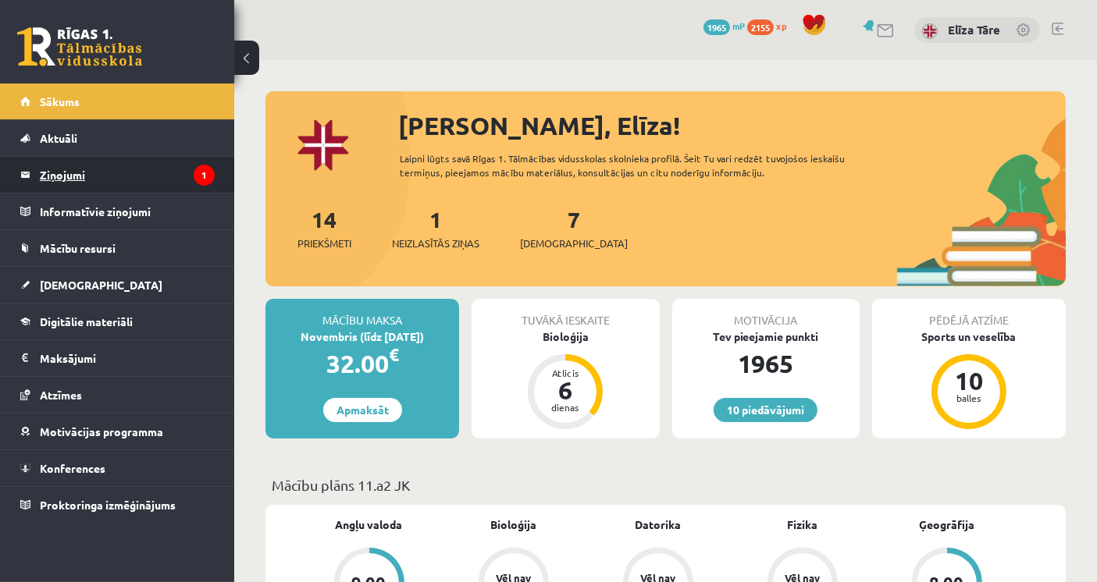
click at [136, 183] on legend "Ziņojumi 1" at bounding box center [127, 175] width 175 height 36
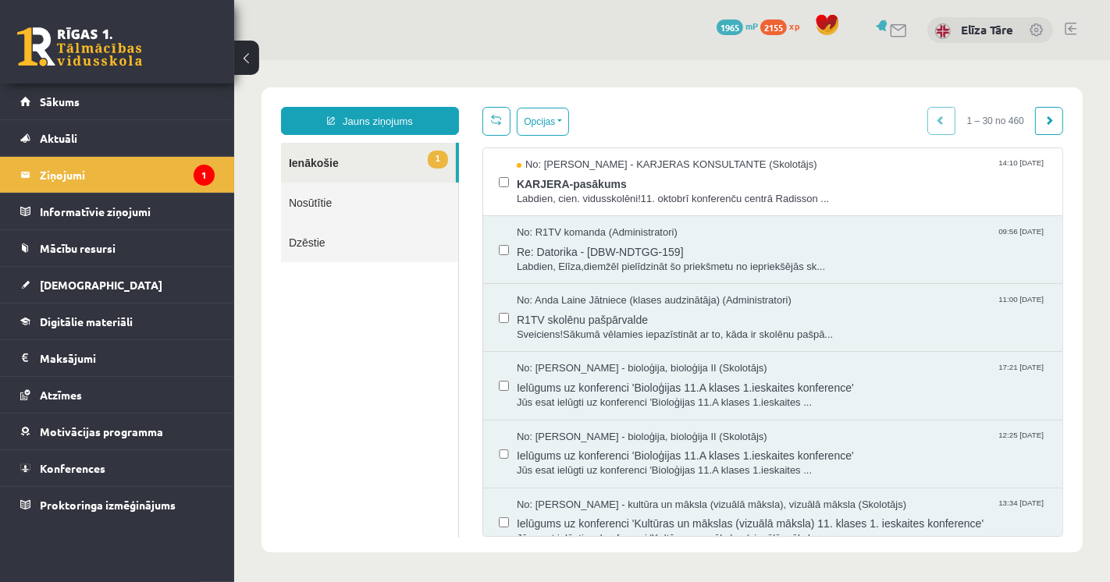
click at [880, 172] on span "KARJERA-pasākums" at bounding box center [781, 182] width 530 height 20
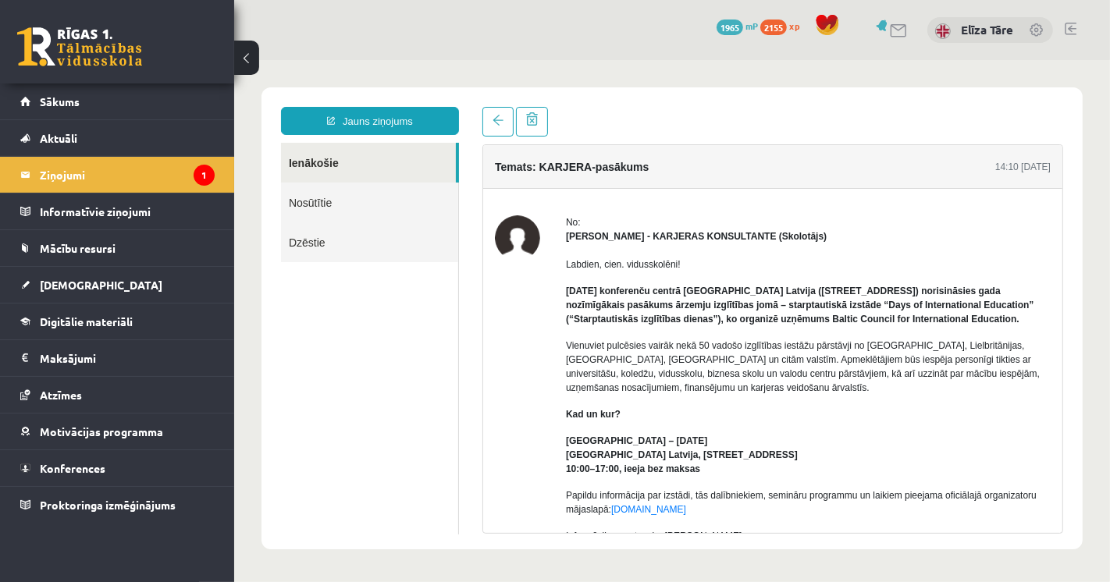
click at [706, 328] on div "Labdien, cien. vidusskolēni! 11. oktobrī konferenču centrā Radisson Blu Hotel L…" at bounding box center [807, 466] width 485 height 447
click at [108, 173] on legend "Ziņojumi 1" at bounding box center [127, 175] width 175 height 36
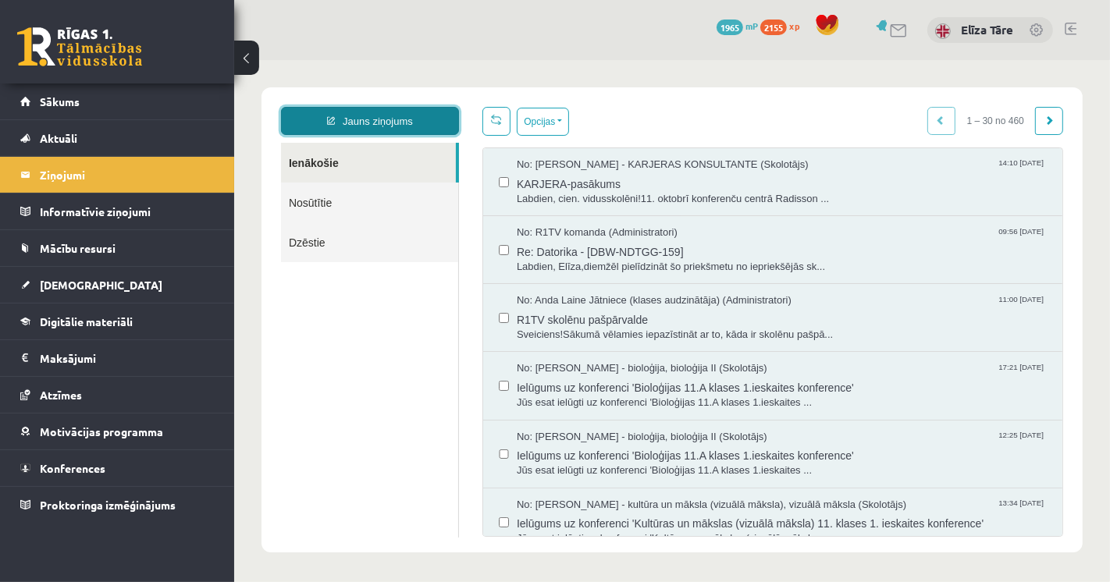
click at [385, 115] on link "Jauns ziņojums" at bounding box center [369, 120] width 178 height 28
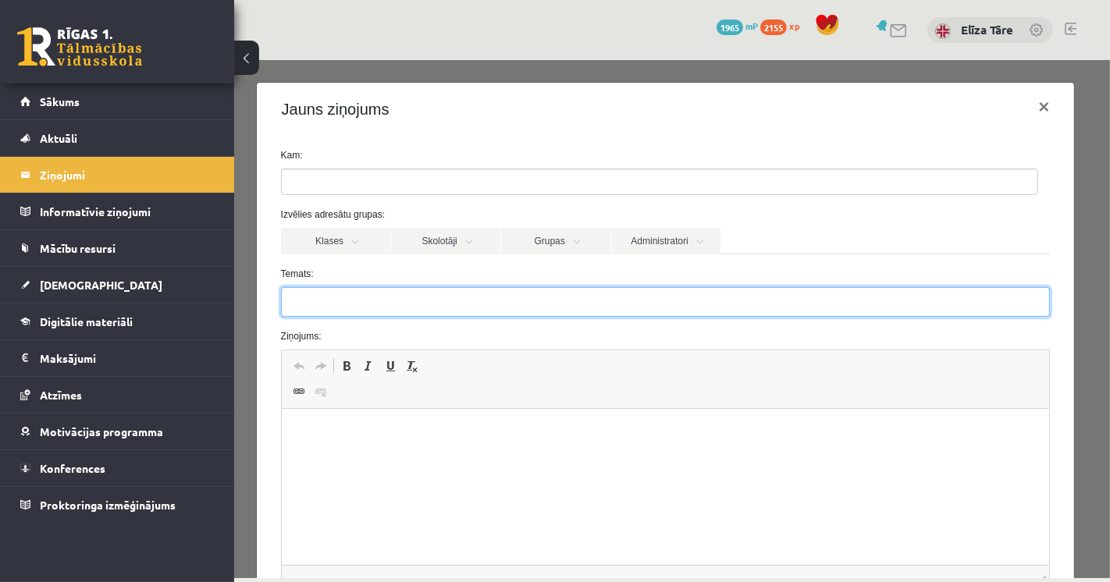
click at [422, 290] on input "Temats:" at bounding box center [665, 302] width 770 height 30
type input "**********"
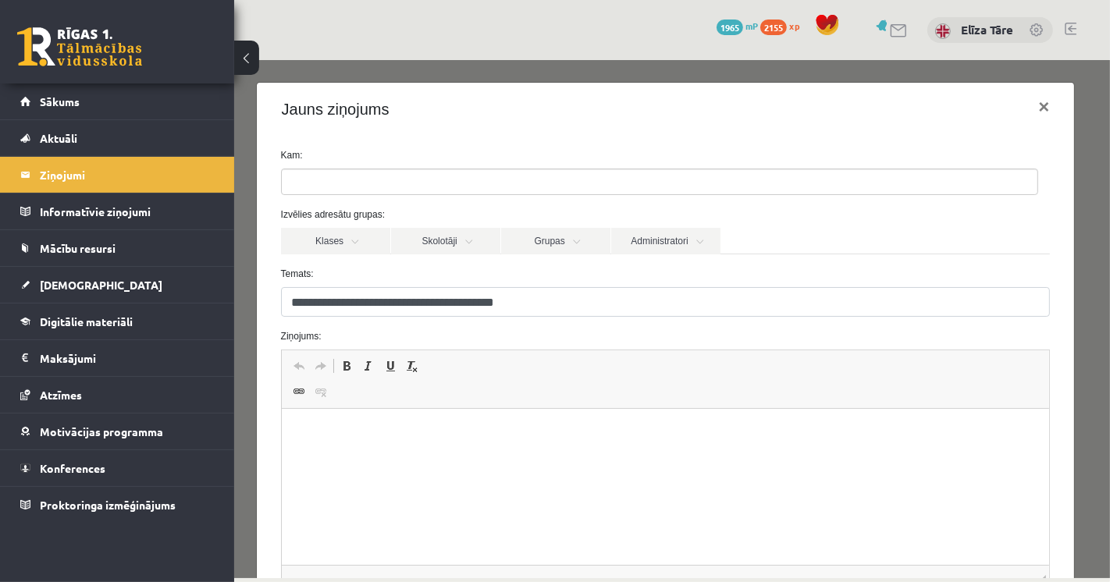
click at [433, 176] on ul at bounding box center [659, 181] width 756 height 25
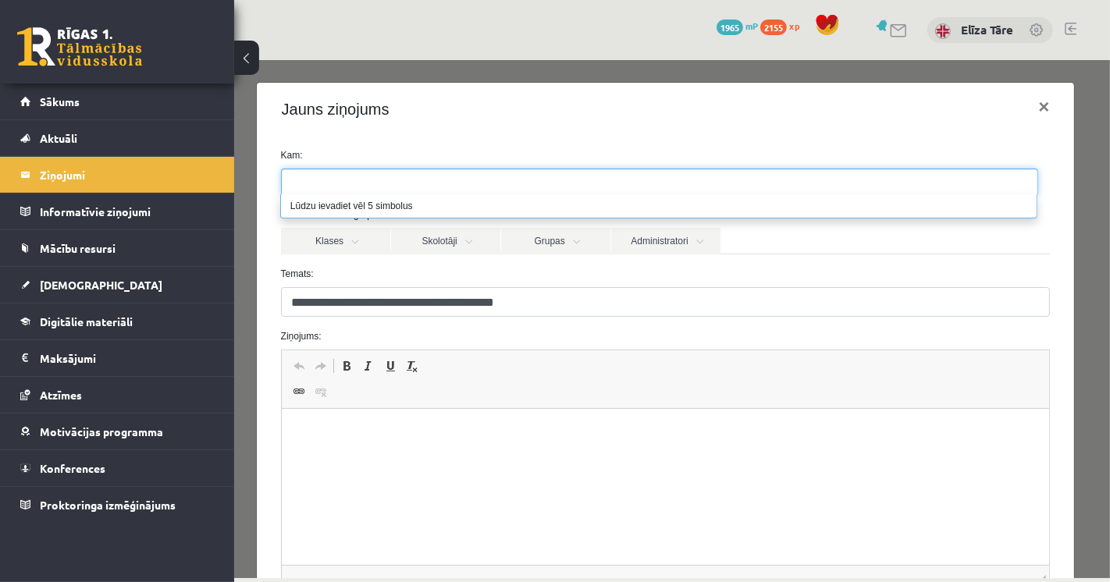
click at [433, 176] on ul at bounding box center [659, 181] width 756 height 25
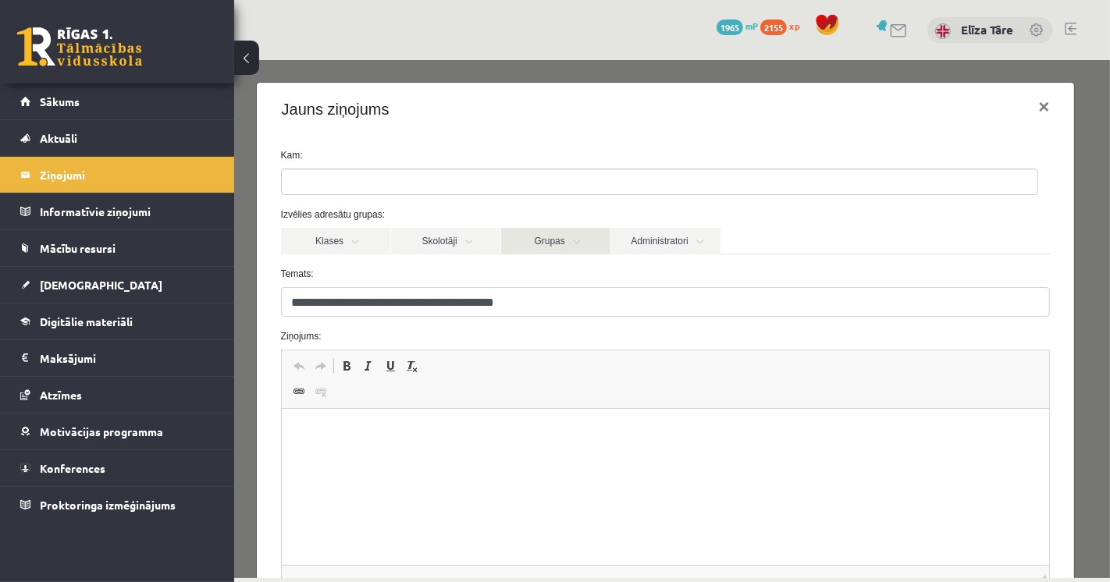
click at [559, 240] on link "Grupas" at bounding box center [554, 240] width 109 height 27
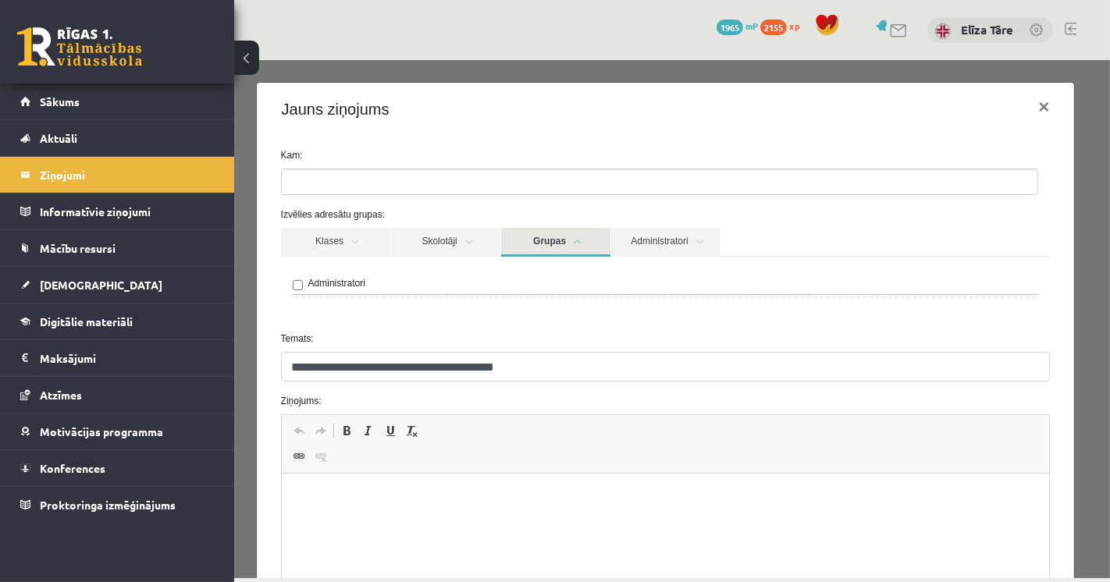
click at [340, 287] on label "Administratori" at bounding box center [336, 283] width 57 height 14
click at [543, 247] on link "Grupas" at bounding box center [554, 241] width 109 height 29
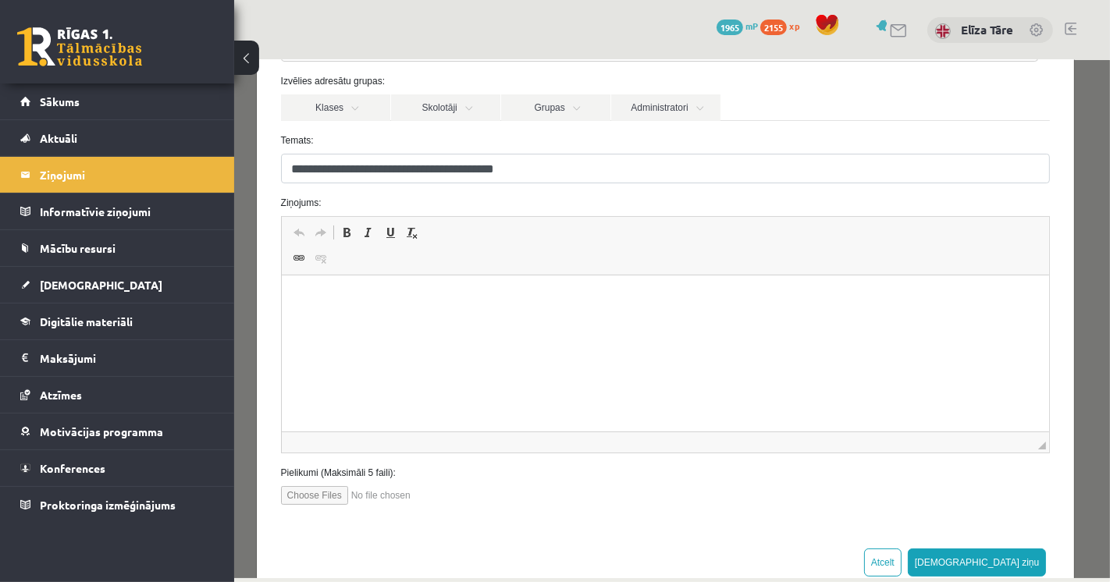
scroll to position [169, 0]
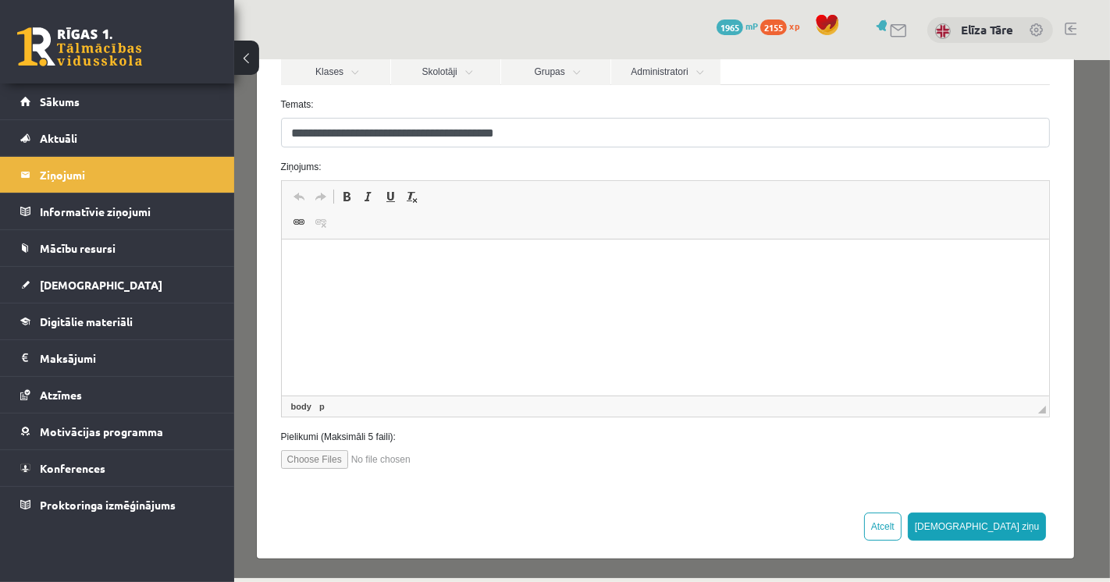
click at [515, 287] on html at bounding box center [665, 264] width 768 height 48
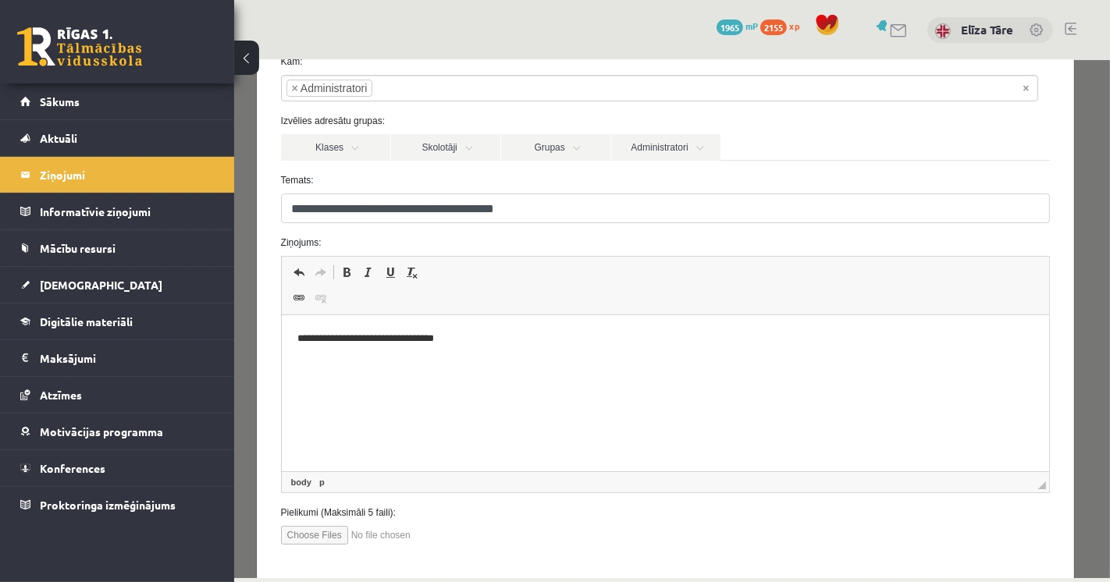
scroll to position [83, 0]
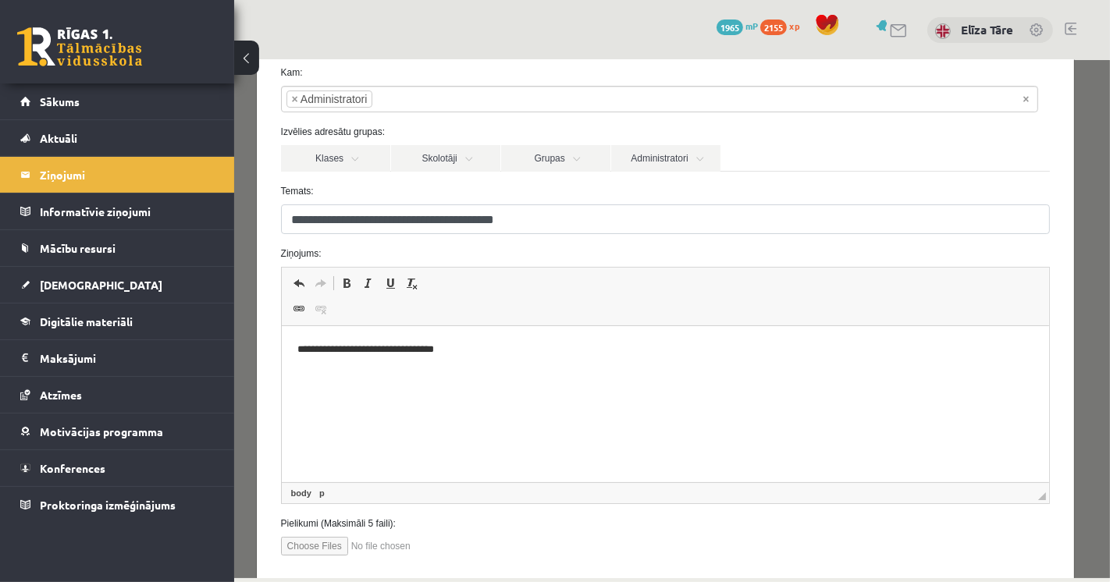
click at [646, 349] on p "**********" at bounding box center [659, 350] width 725 height 16
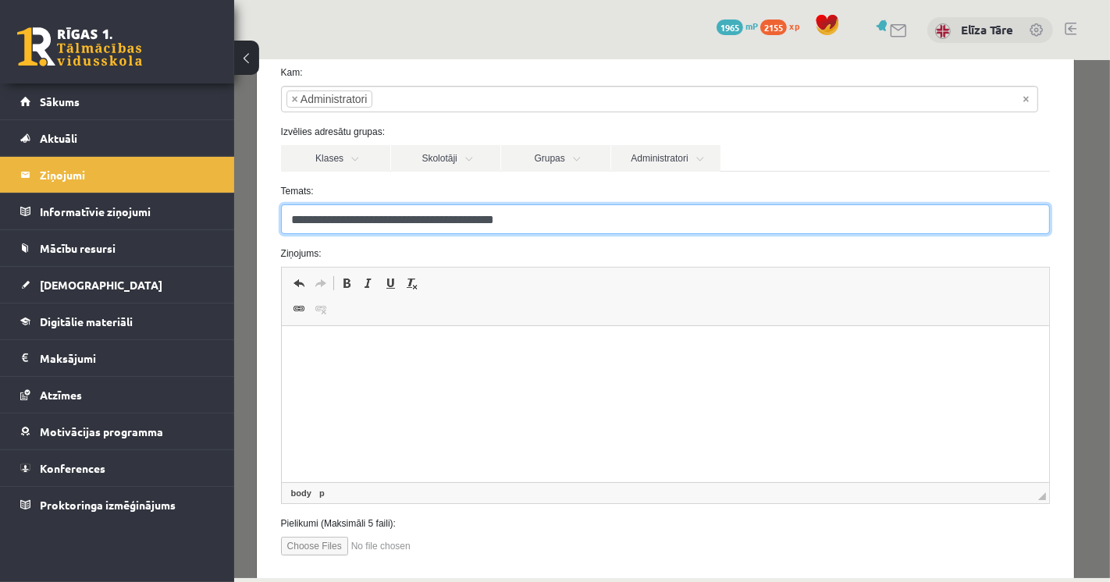
click at [573, 219] on input "**********" at bounding box center [665, 219] width 770 height 30
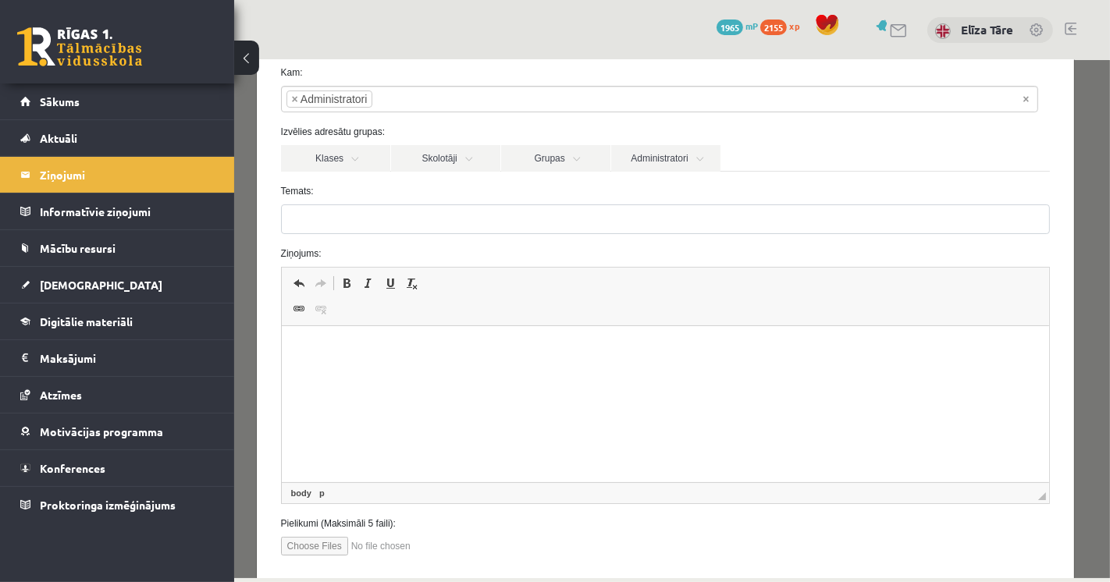
click at [287, 93] on li "× Administratori" at bounding box center [329, 98] width 87 height 17
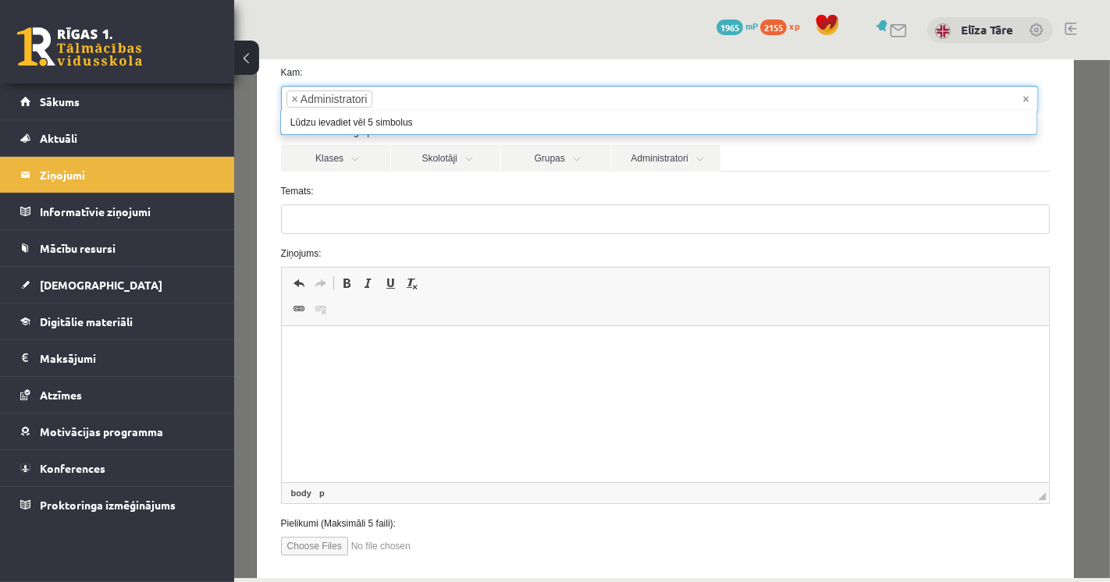
click at [288, 102] on li "× Administratori" at bounding box center [329, 98] width 87 height 17
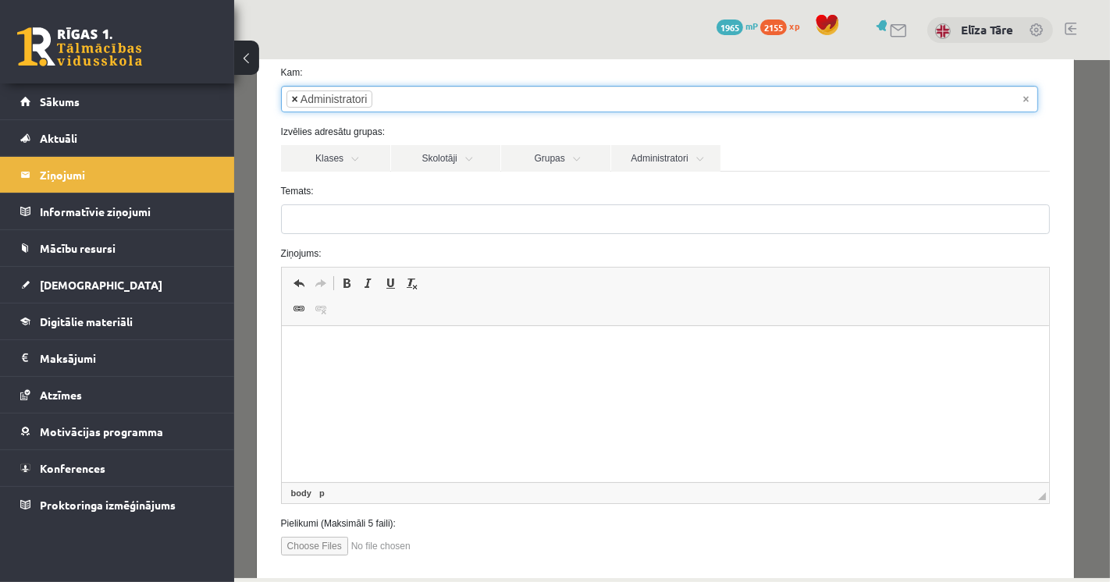
click at [291, 101] on span "×" at bounding box center [294, 99] width 6 height 16
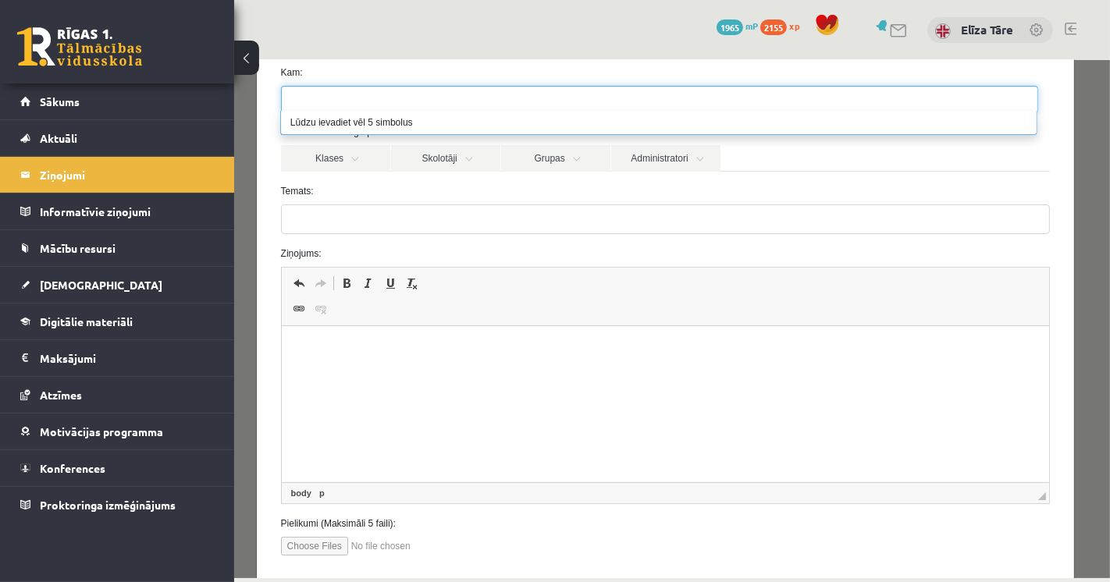
click at [1031, 179] on form "**********" at bounding box center [665, 310] width 793 height 490
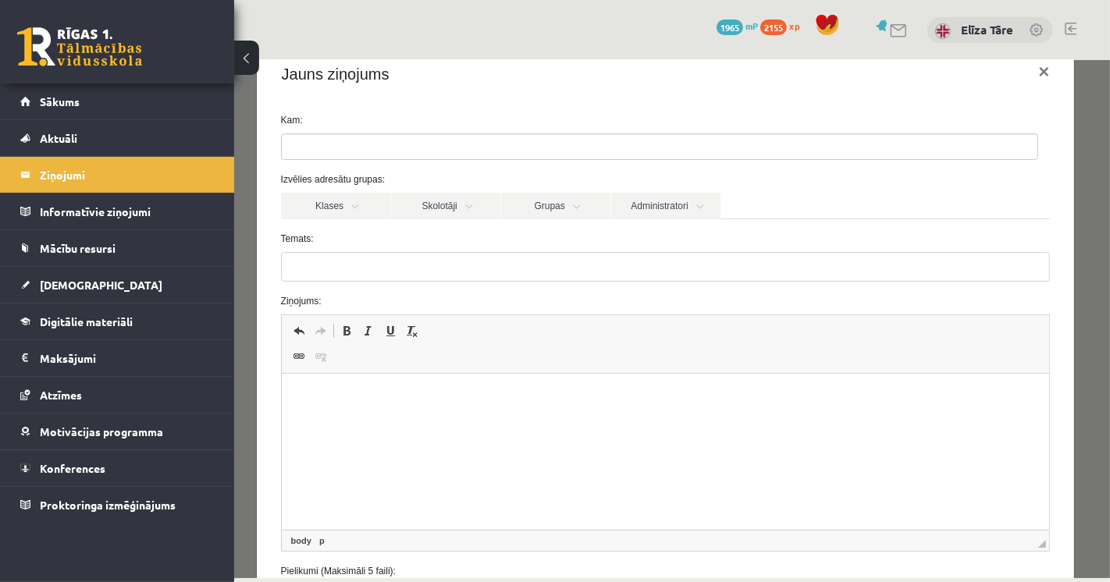
scroll to position [0, 0]
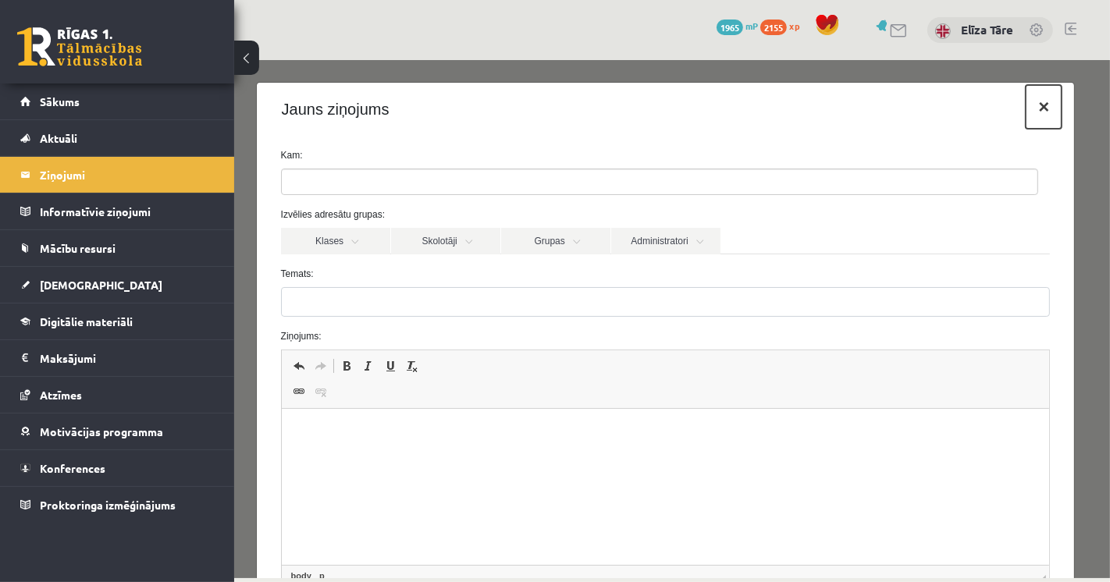
click at [1031, 114] on button "×" at bounding box center [1043, 106] width 36 height 44
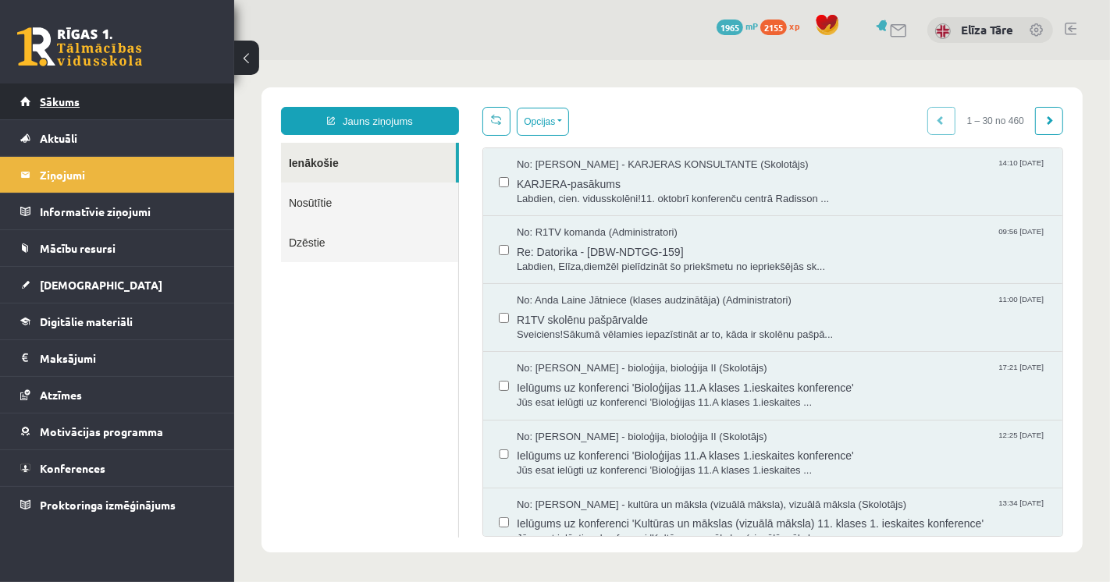
click at [140, 98] on link "Sākums" at bounding box center [117, 102] width 194 height 36
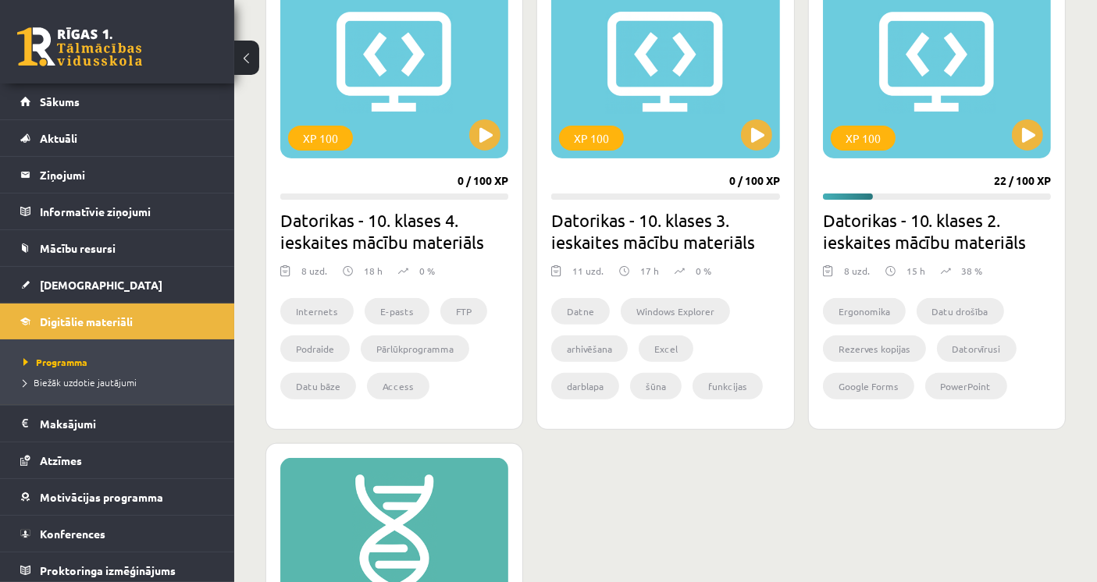
scroll to position [485, 0]
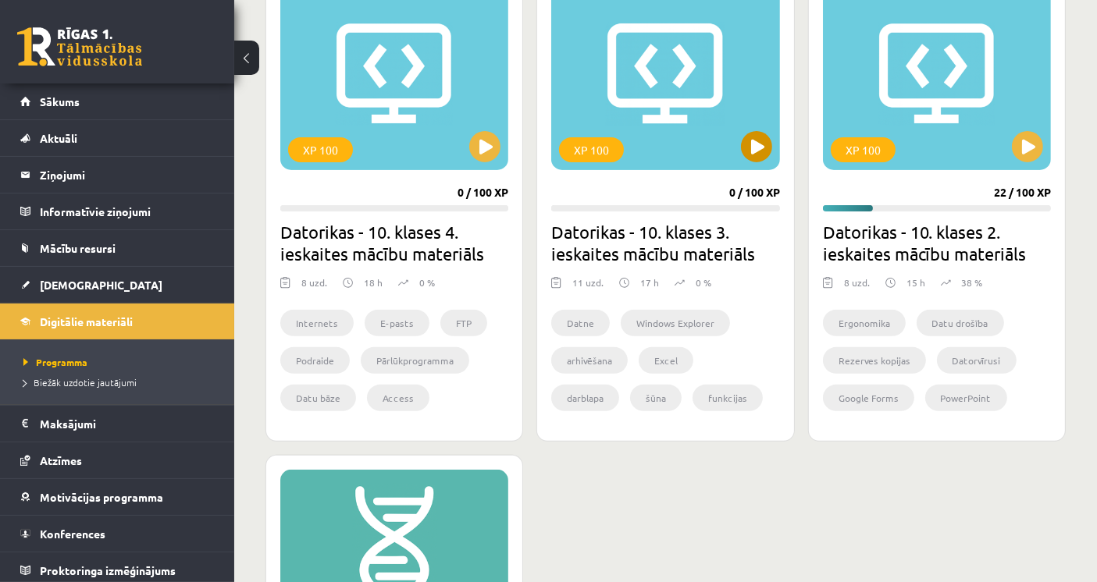
click at [664, 56] on div "XP 100" at bounding box center [665, 72] width 228 height 195
click at [678, 94] on div "XP 100" at bounding box center [665, 72] width 228 height 195
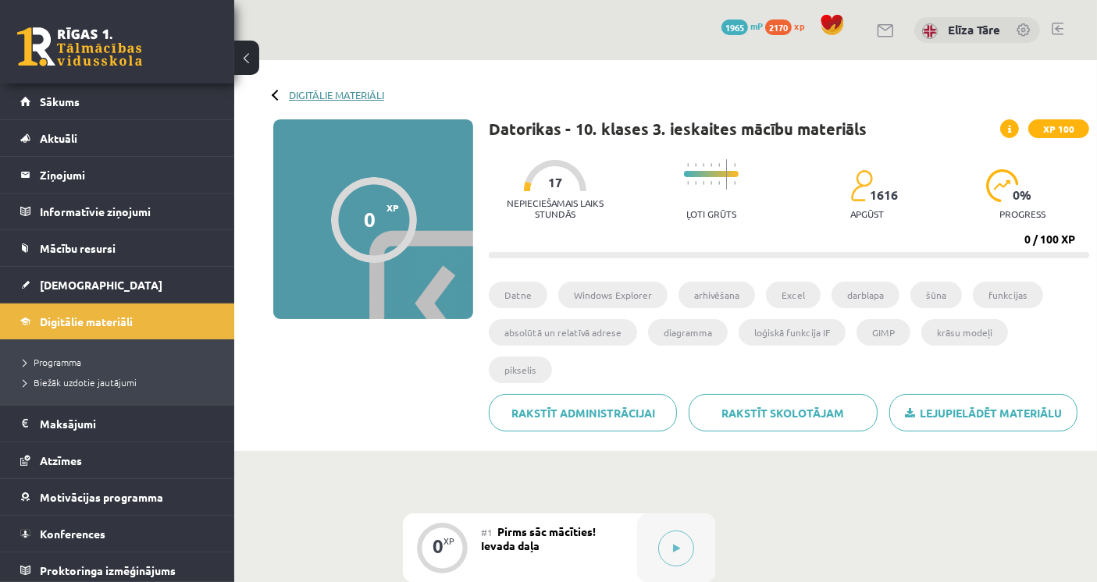
click at [301, 98] on link "Digitālie materiāli" at bounding box center [336, 95] width 95 height 12
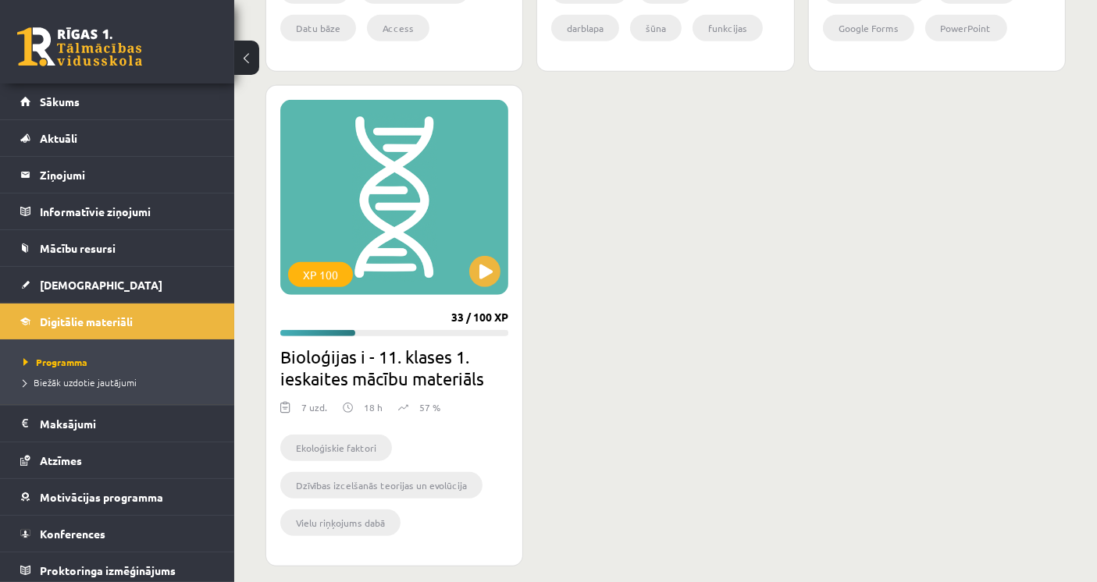
scroll to position [856, 0]
click at [417, 251] on div "XP 100" at bounding box center [394, 196] width 228 height 195
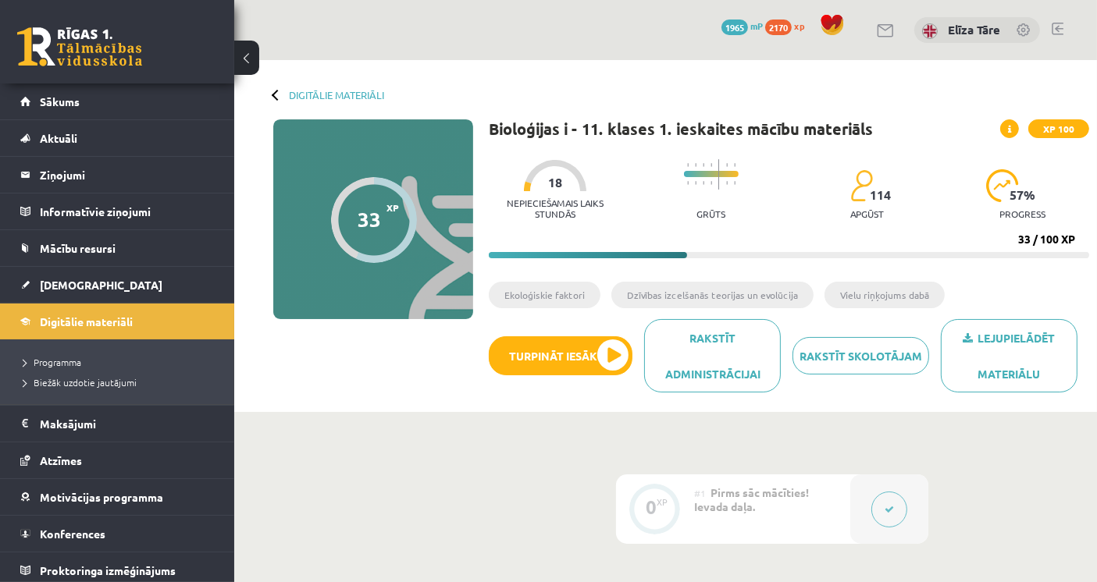
click at [419, 50] on div "0 Dāvanas 1965 mP 2170 xp Elīza Tāre" at bounding box center [665, 30] width 863 height 60
click at [514, 369] on button "Turpināt iesākto" at bounding box center [561, 355] width 144 height 39
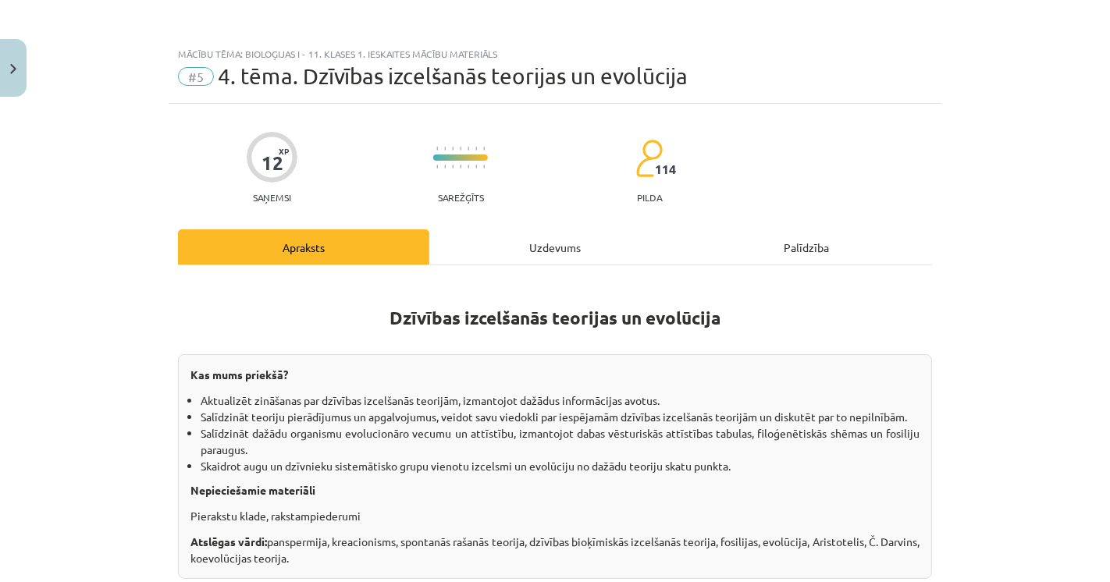
click at [46, 418] on div "Mācību tēma: Bioloģijas i - 11. klases 1. ieskaites mācību materiāls #5 4. tēma…" at bounding box center [555, 291] width 1110 height 582
click at [47, 418] on div "Mācību tēma: Bioloģijas i - 11. klases 1. ieskaites mācību materiāls #5 4. tēma…" at bounding box center [555, 291] width 1110 height 582
click at [9, 72] on button "Close" at bounding box center [13, 68] width 27 height 58
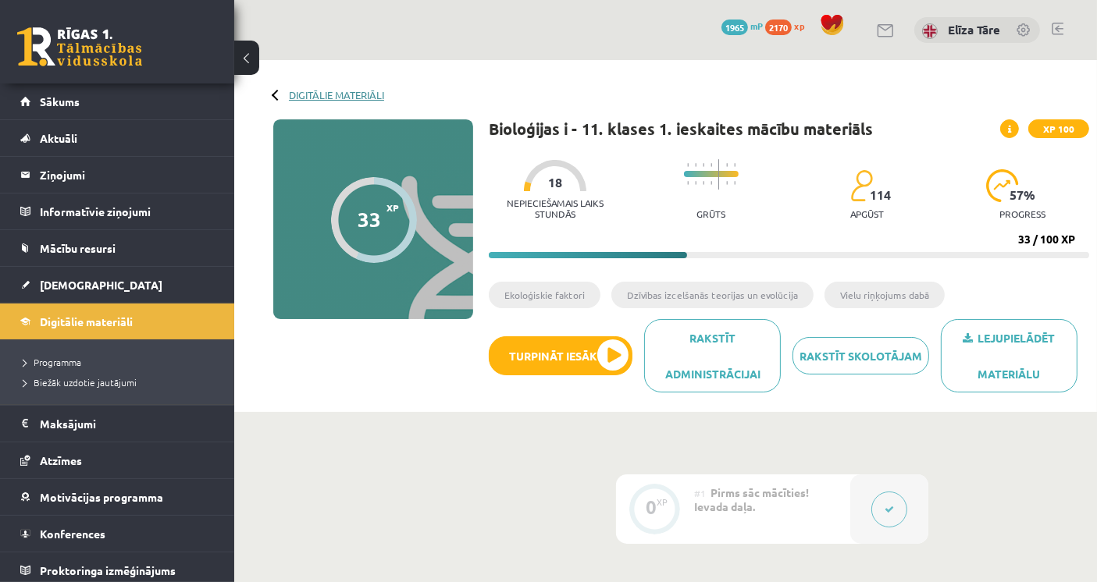
click at [327, 90] on link "Digitālie materiāli" at bounding box center [336, 95] width 95 height 12
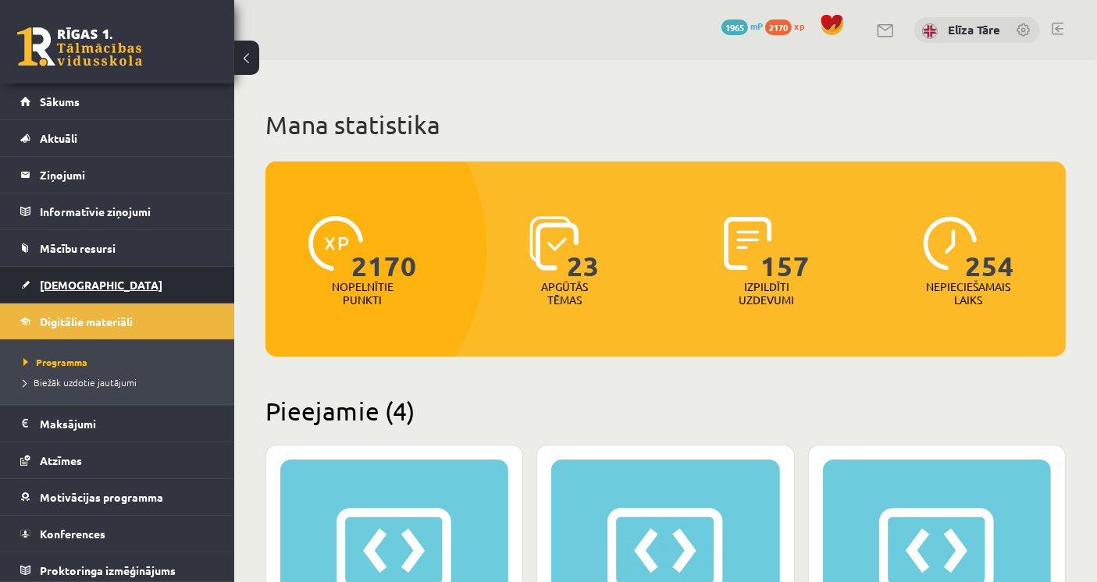
click at [107, 290] on link "[DEMOGRAPHIC_DATA]" at bounding box center [117, 285] width 194 height 36
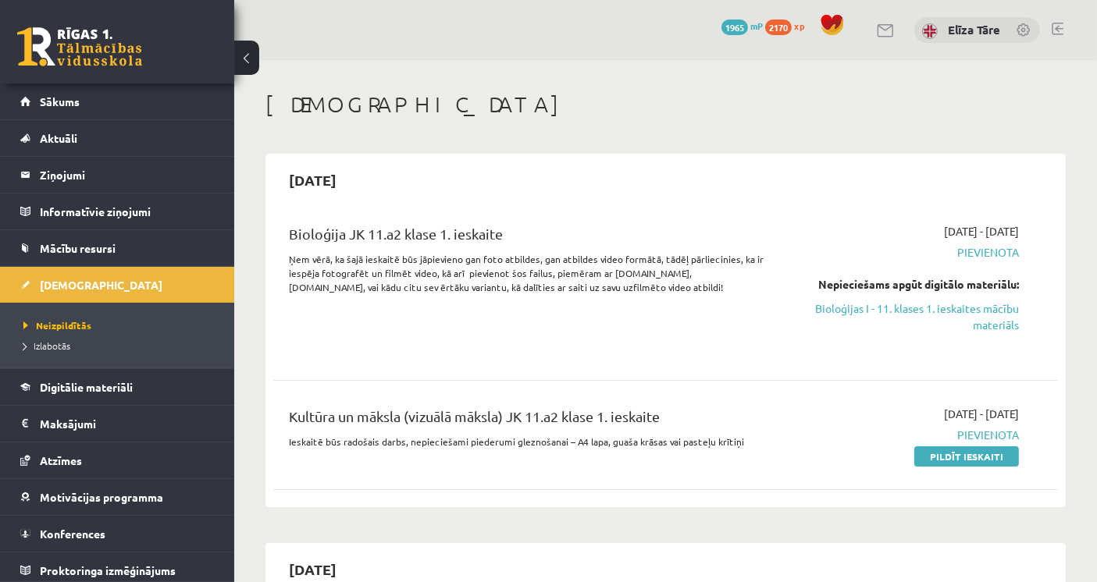
scroll to position [331, 0]
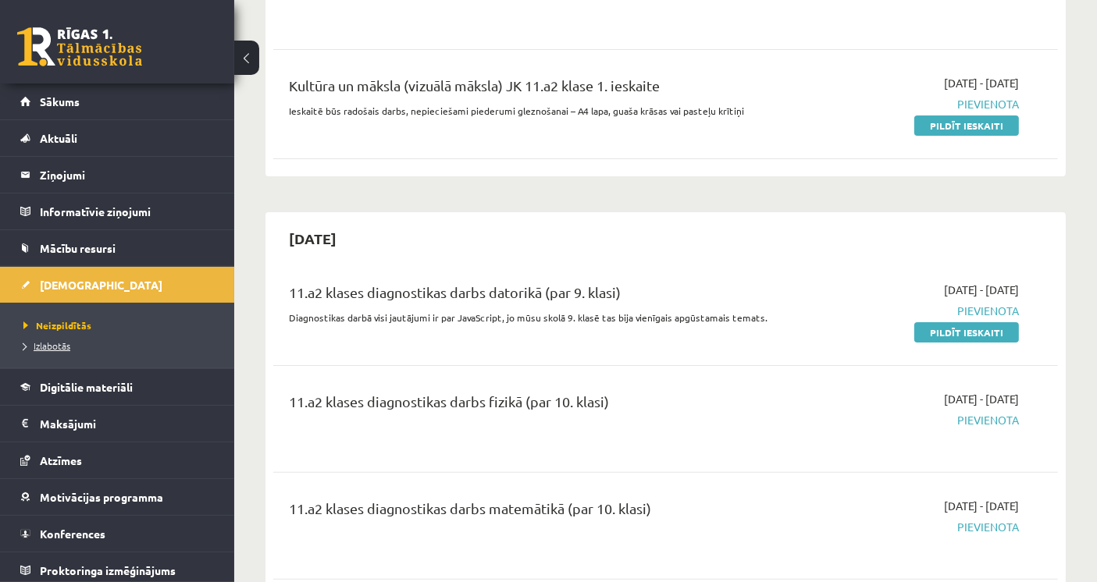
click at [64, 342] on span "Izlabotās" at bounding box center [46, 346] width 47 height 12
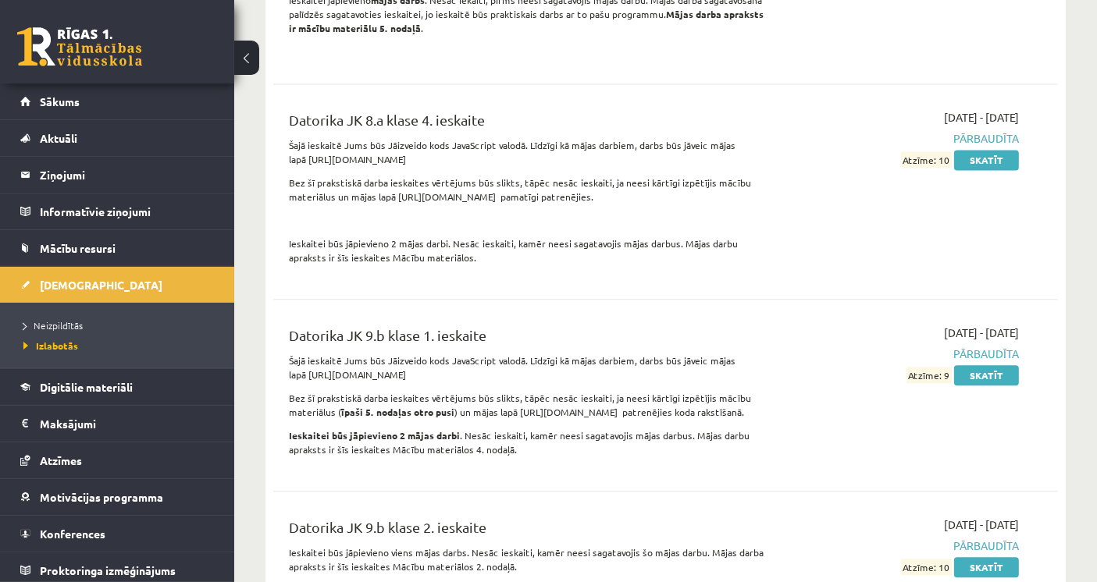
scroll to position [3587, 0]
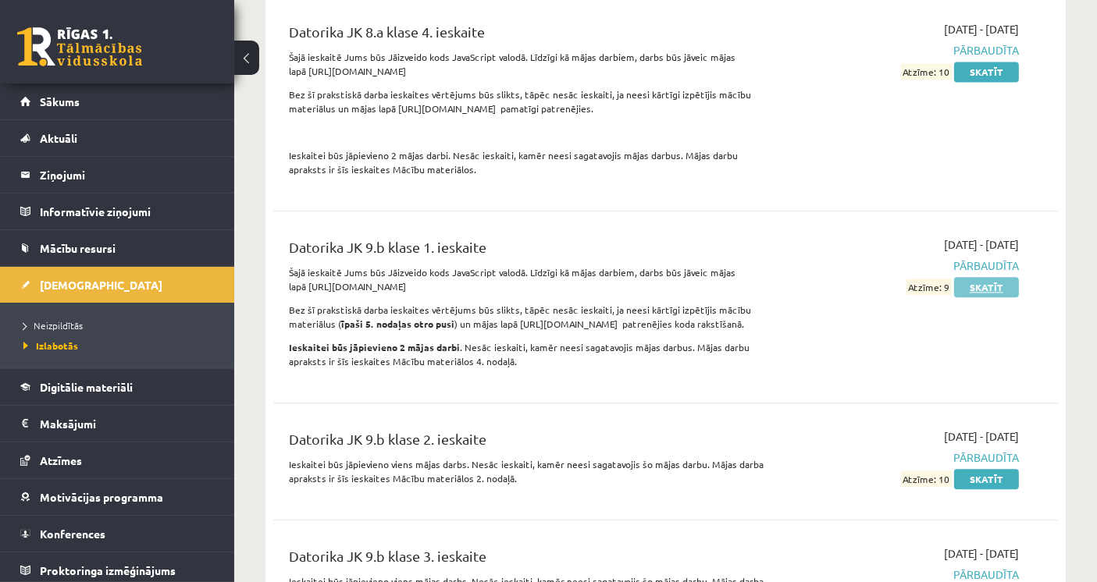
click at [1009, 283] on link "Skatīt" at bounding box center [986, 287] width 65 height 20
click at [981, 475] on link "Skatīt" at bounding box center [986, 479] width 65 height 20
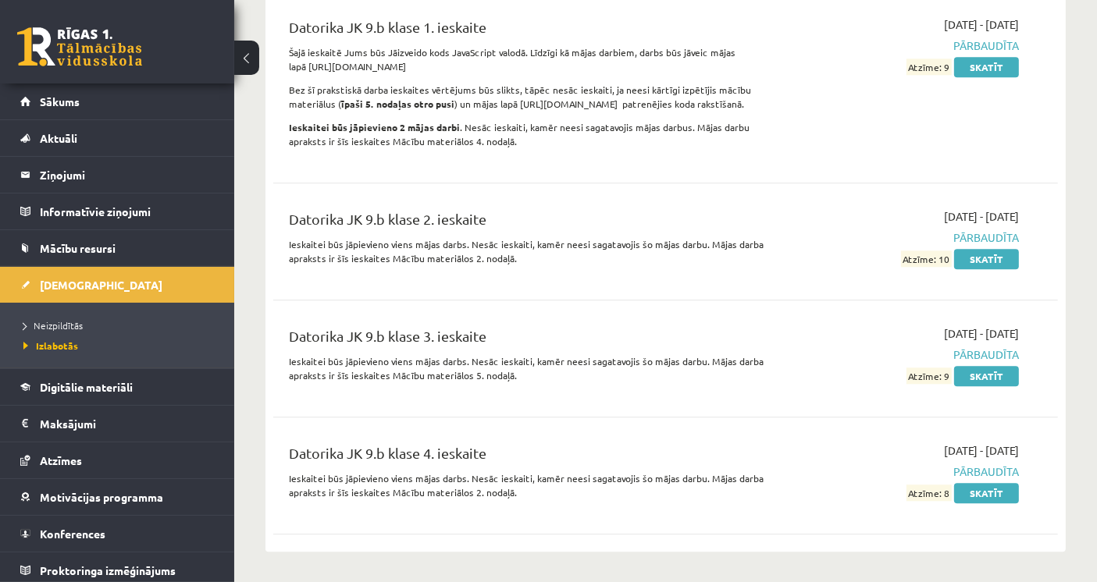
scroll to position [3847, 0]
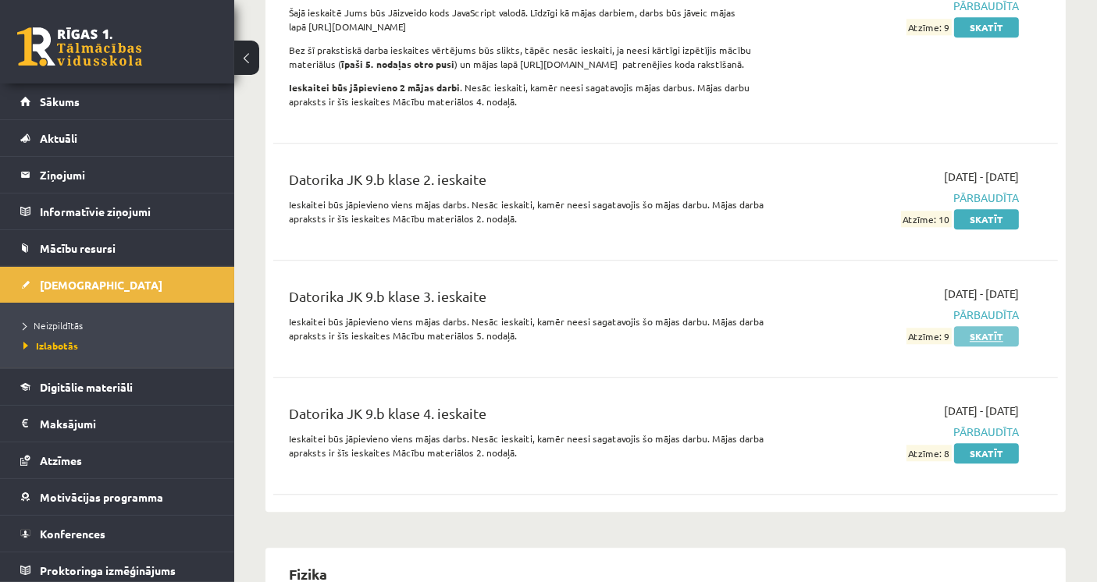
click at [1002, 326] on link "Skatīt" at bounding box center [986, 336] width 65 height 20
click at [997, 451] on link "Skatīt" at bounding box center [986, 453] width 65 height 20
click at [571, 318] on p "Ieskaitei būs jāpievieno viens mājas darbs. Nesāc ieskaiti, kamēr neesi sagatav…" at bounding box center [528, 329] width 479 height 28
click at [167, 101] on link "Sākums" at bounding box center [117, 102] width 194 height 36
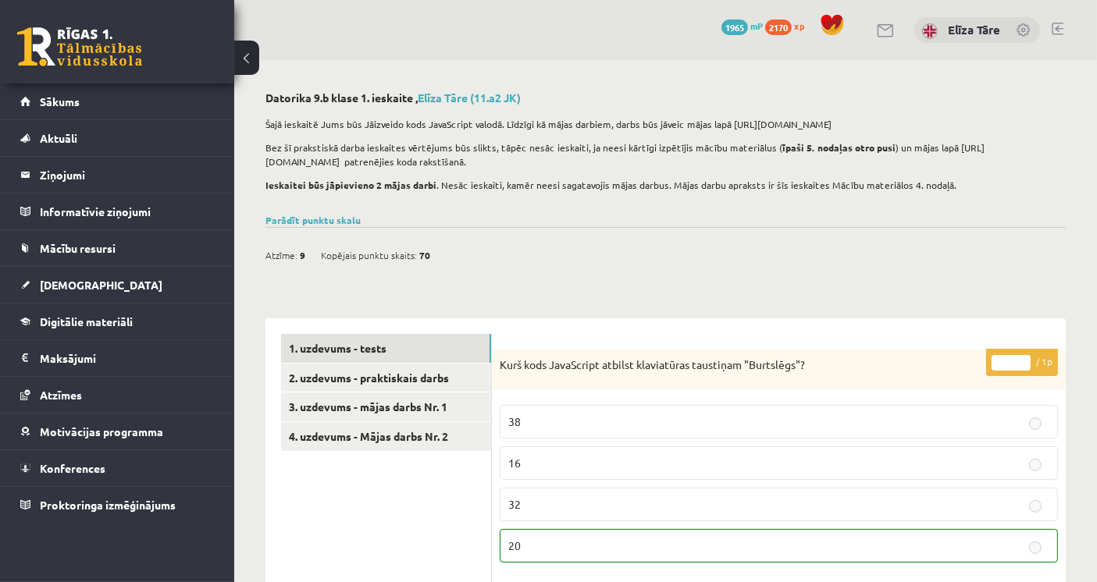
click at [704, 182] on p "Ieskaitei būs jāpievieno 2 mājas darbi . Nesāc ieskaiti, kamēr neesi sagatavoji…" at bounding box center [661, 185] width 792 height 14
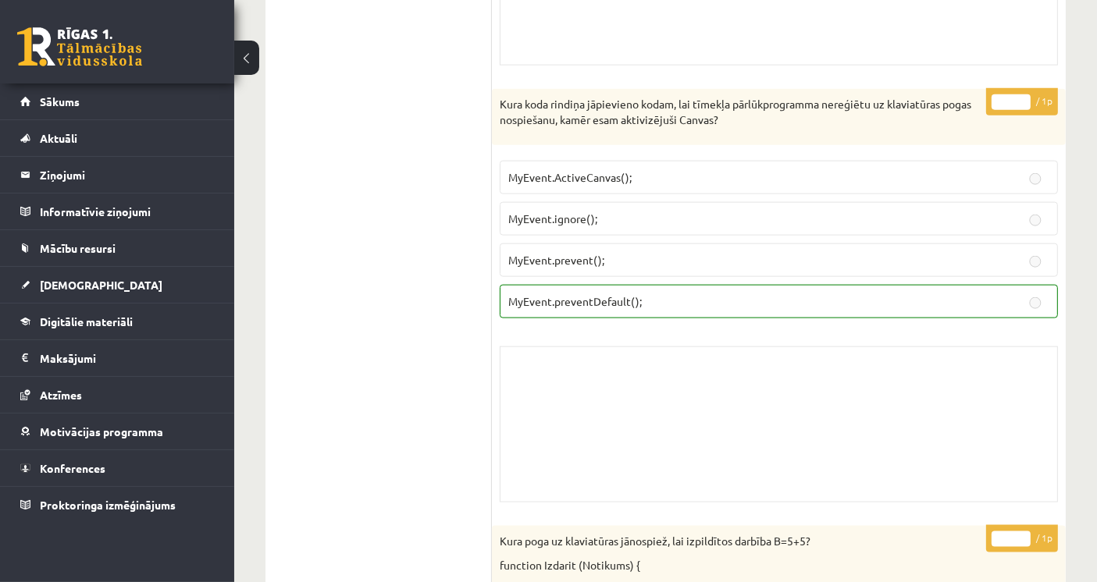
scroll to position [2030, 0]
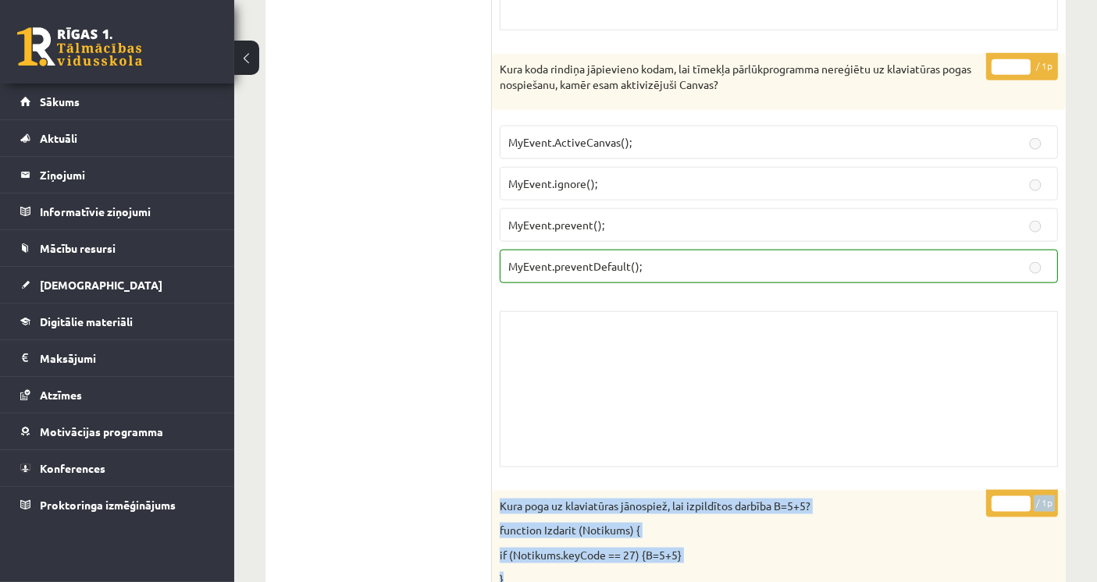
drag, startPoint x: 1095, startPoint y: 393, endPoint x: 1065, endPoint y: 351, distance: 51.6
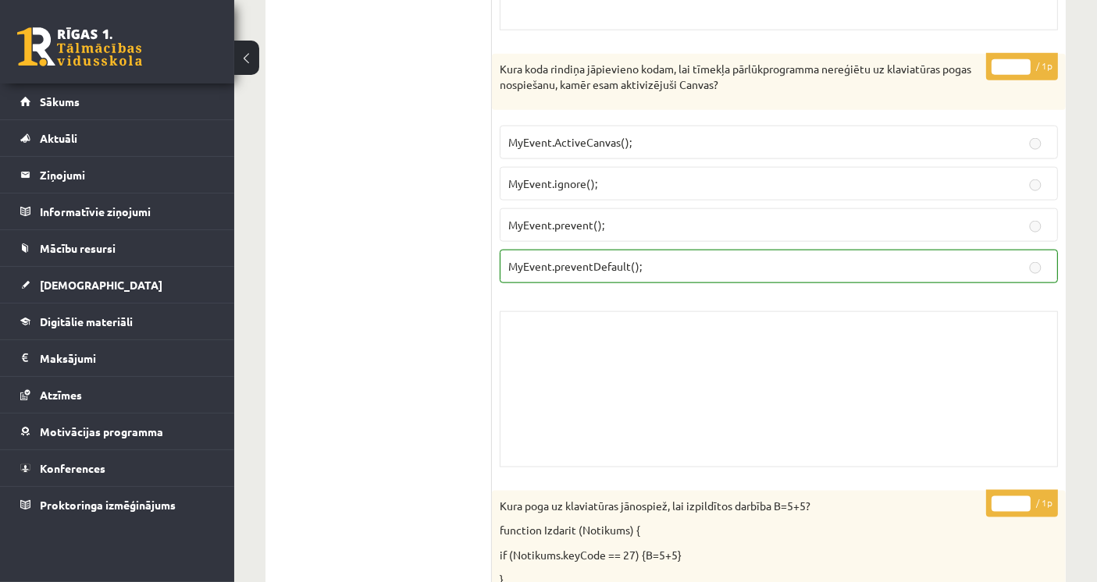
click at [1059, 331] on div "* / 1p Kura koda rindiņa jāpievieno kodam, lai tīmekļa pārlūkprogramma nereģiēt…" at bounding box center [779, 264] width 574 height 421
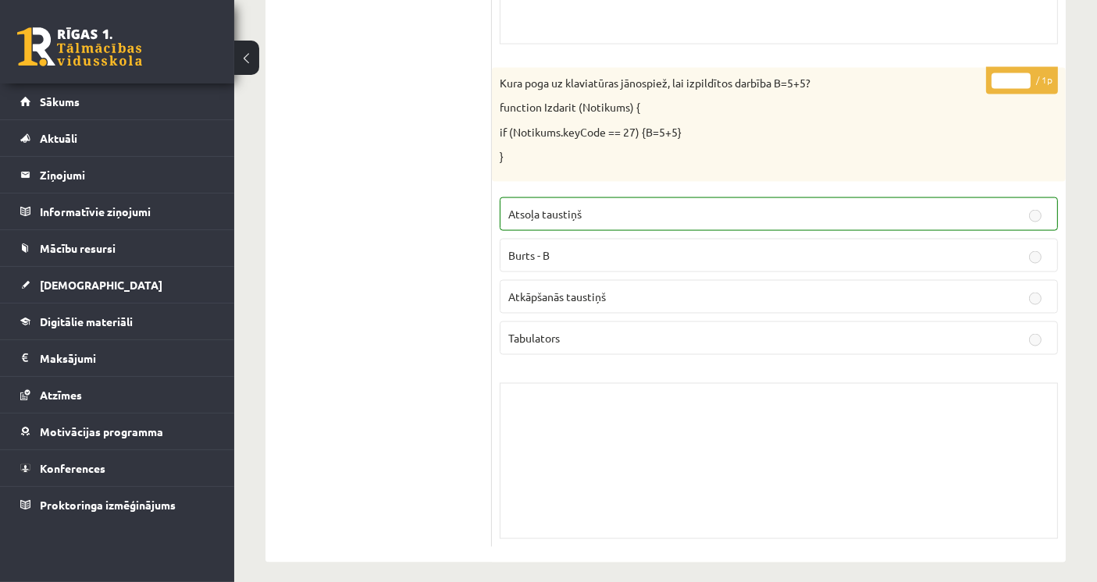
scroll to position [0, 0]
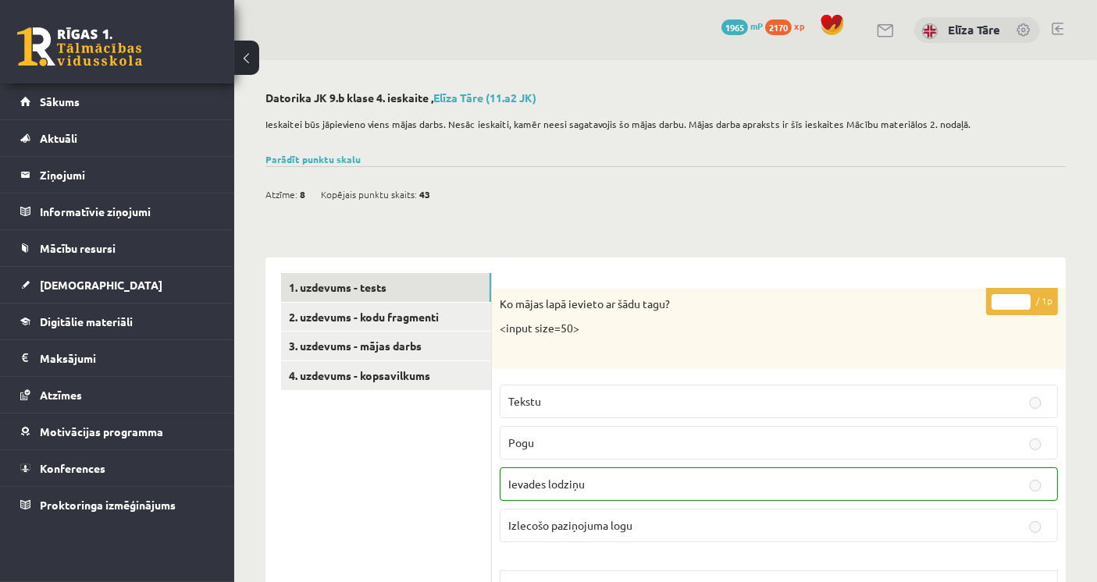
click at [542, 185] on div "Atzīme: 8 Kopējais punktu skaits: 43" at bounding box center [665, 186] width 800 height 40
click at [131, 321] on span "Digitālie materiāli" at bounding box center [86, 322] width 93 height 14
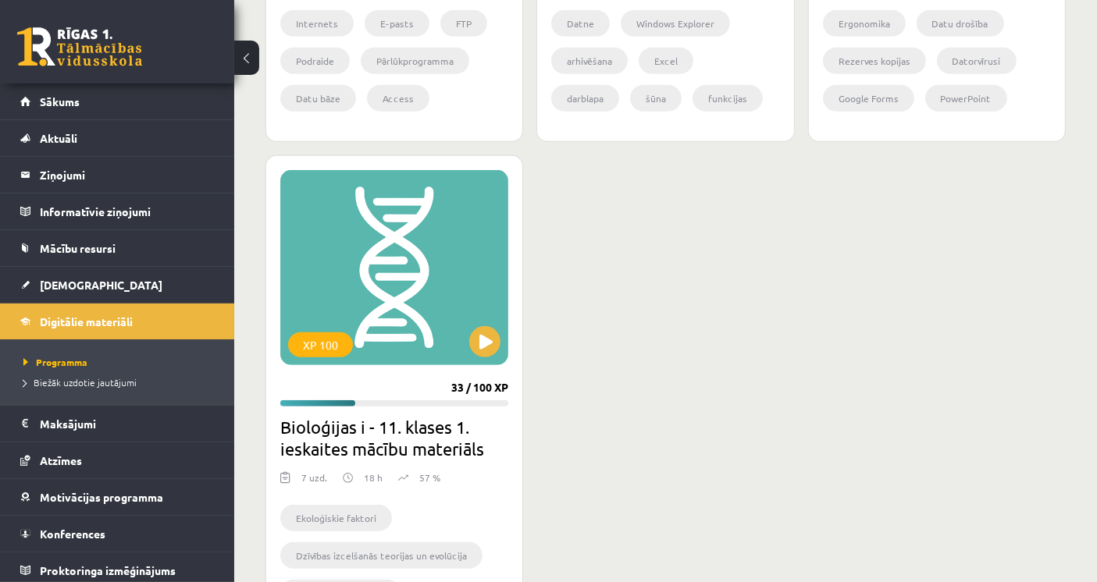
scroll to position [867, 0]
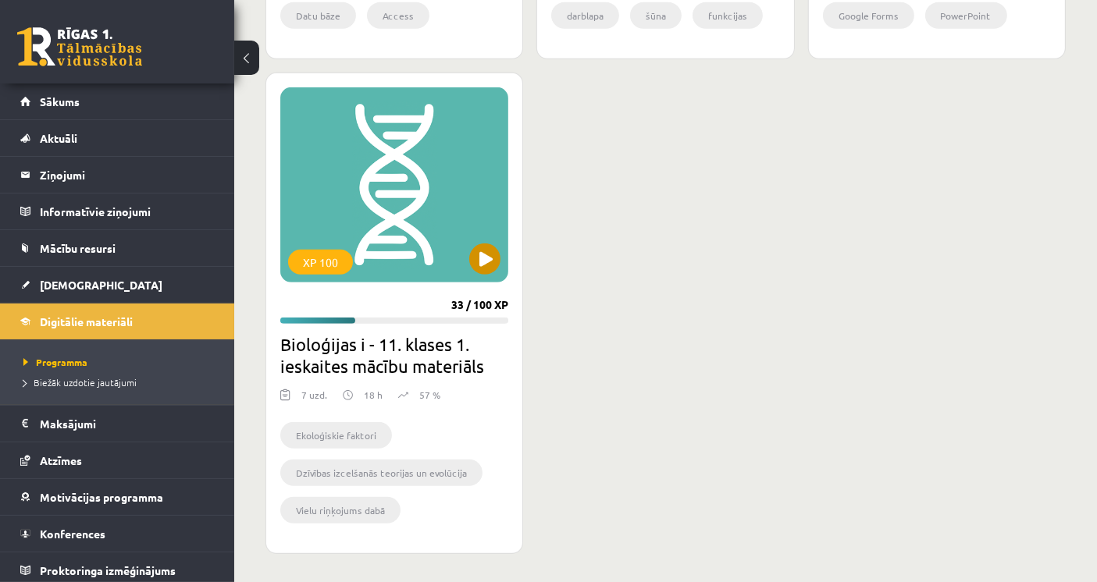
click at [472, 181] on div "XP 100" at bounding box center [394, 184] width 228 height 195
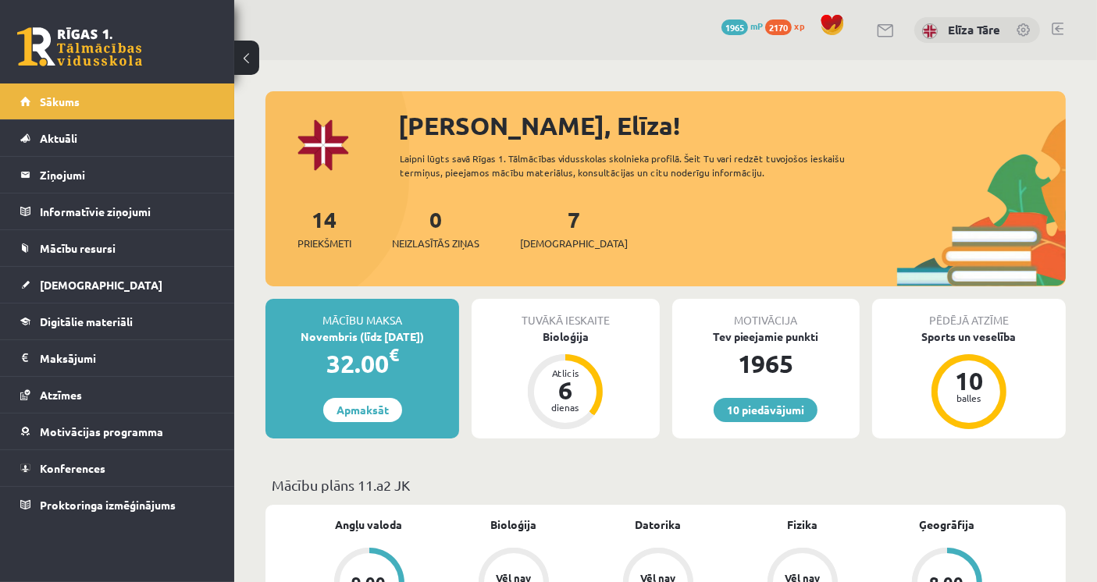
click at [123, 277] on link "[DEMOGRAPHIC_DATA]" at bounding box center [117, 285] width 194 height 36
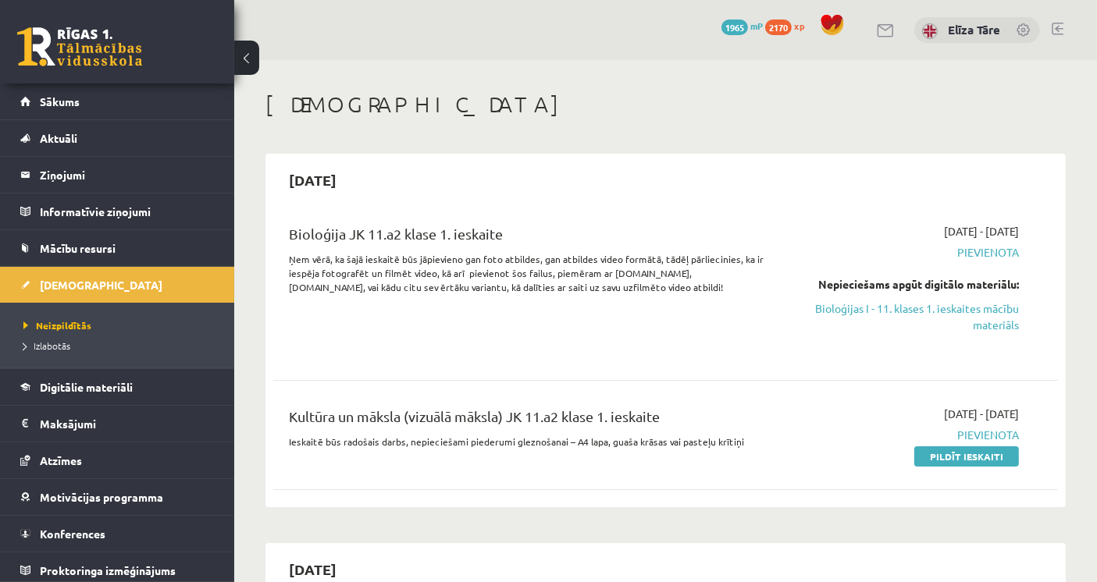
scroll to position [87, 0]
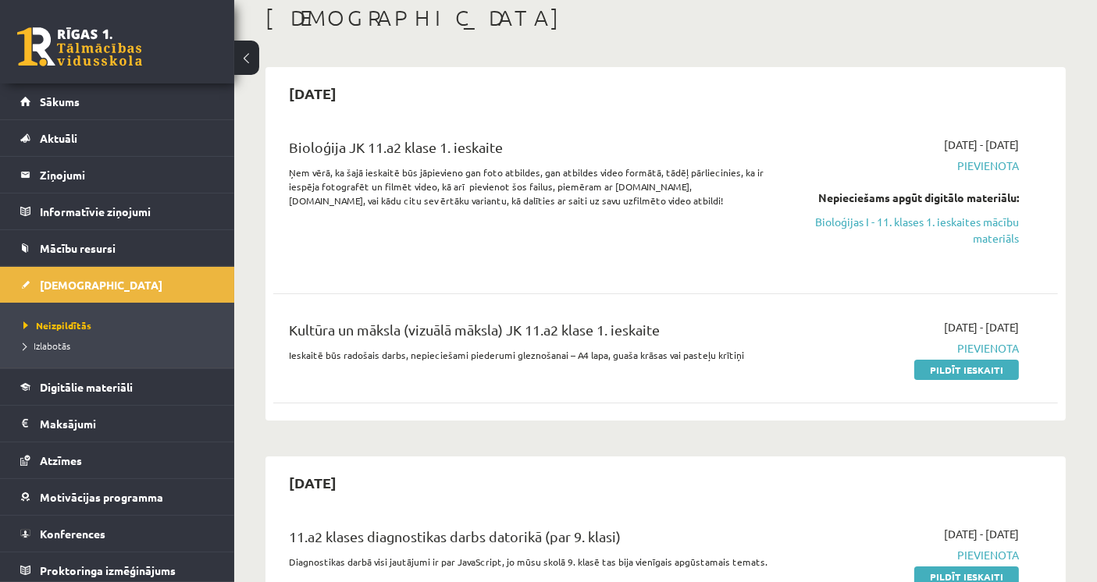
click at [547, 244] on div "Bioloģija JK 11.a2 klase 1. ieskaite Ņem vērā, ka šajā ieskaitē būs jāpievieno …" at bounding box center [528, 203] width 502 height 132
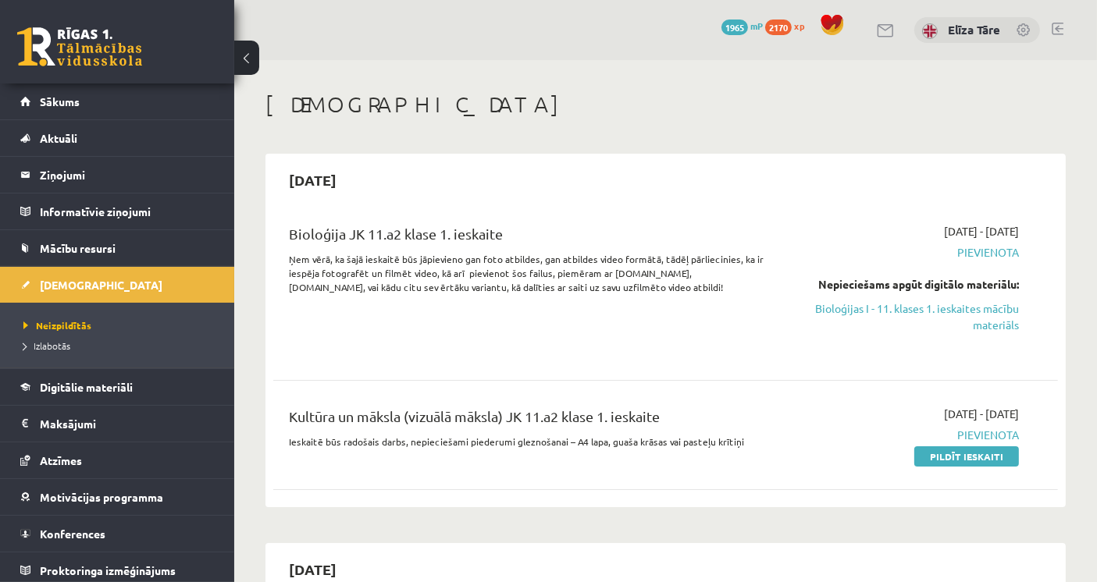
click at [274, 302] on div "Bioloģija JK 11.a2 klase 1. ieskaite Ņem vērā, ka šajā ieskaitē būs jāpievieno …" at bounding box center [665, 289] width 785 height 163
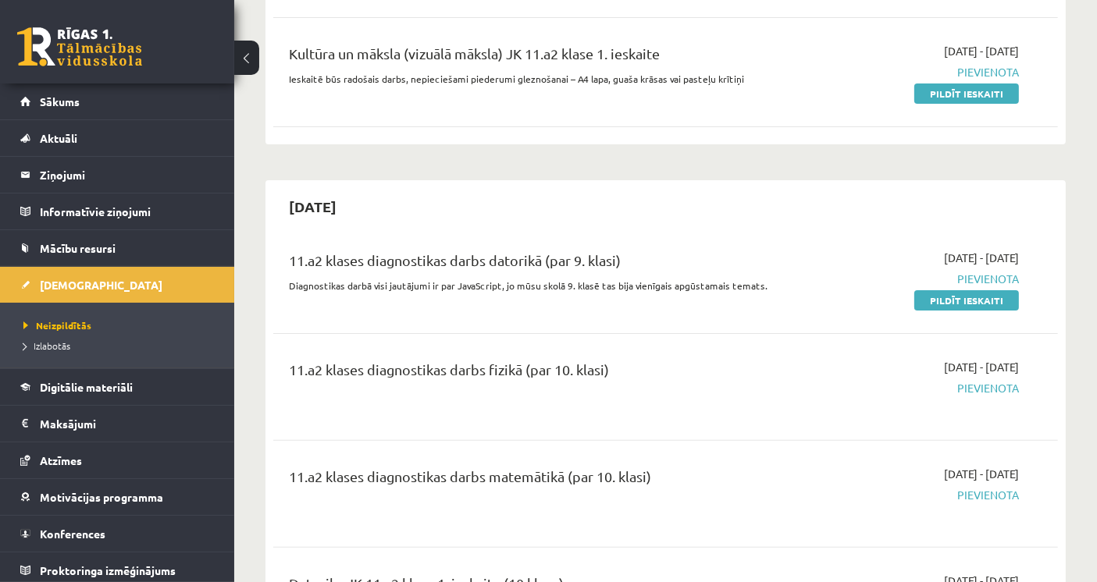
scroll to position [433, 0]
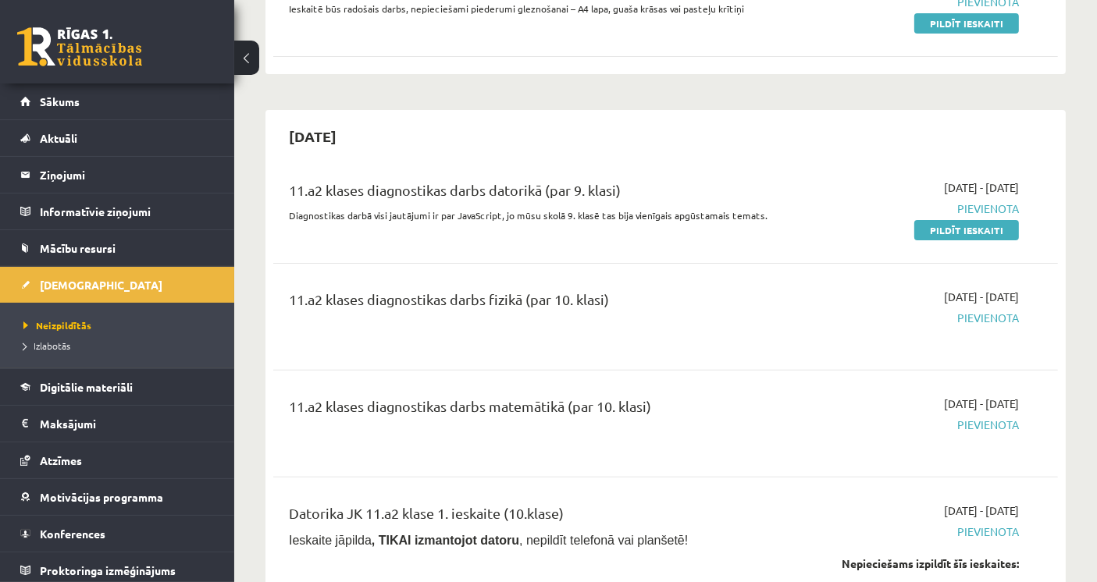
click at [495, 170] on div "11.a2 klases diagnostikas darbs datorikā (par 9. klasi) Diagnostikas darbā visi…" at bounding box center [665, 209] width 785 height 90
drag, startPoint x: 957, startPoint y: 229, endPoint x: 626, endPoint y: 91, distance: 358.4
click at [957, 229] on link "Pildīt ieskaiti" at bounding box center [966, 230] width 105 height 20
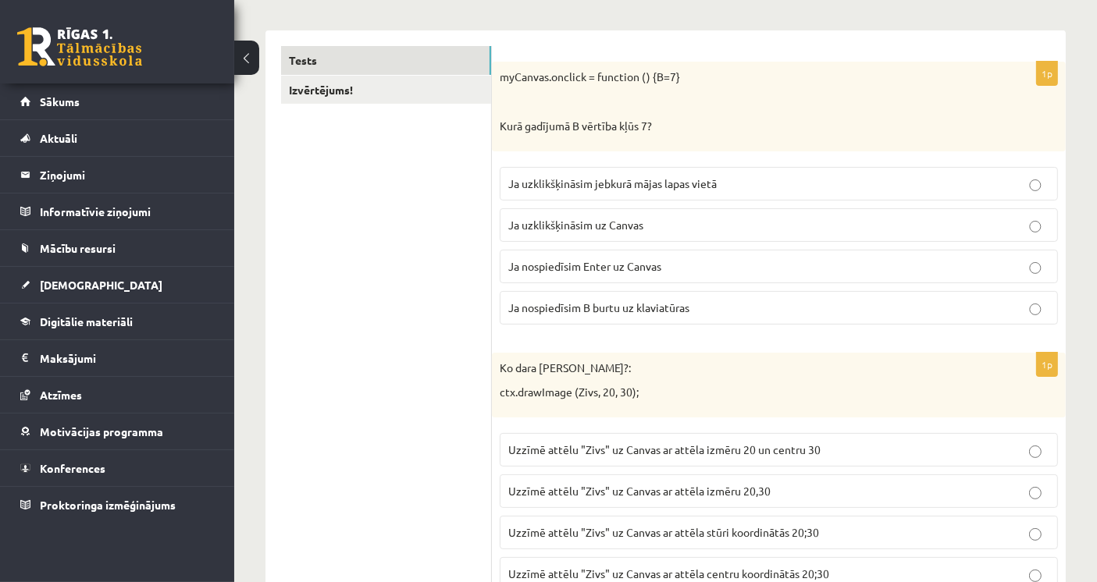
scroll to position [693, 0]
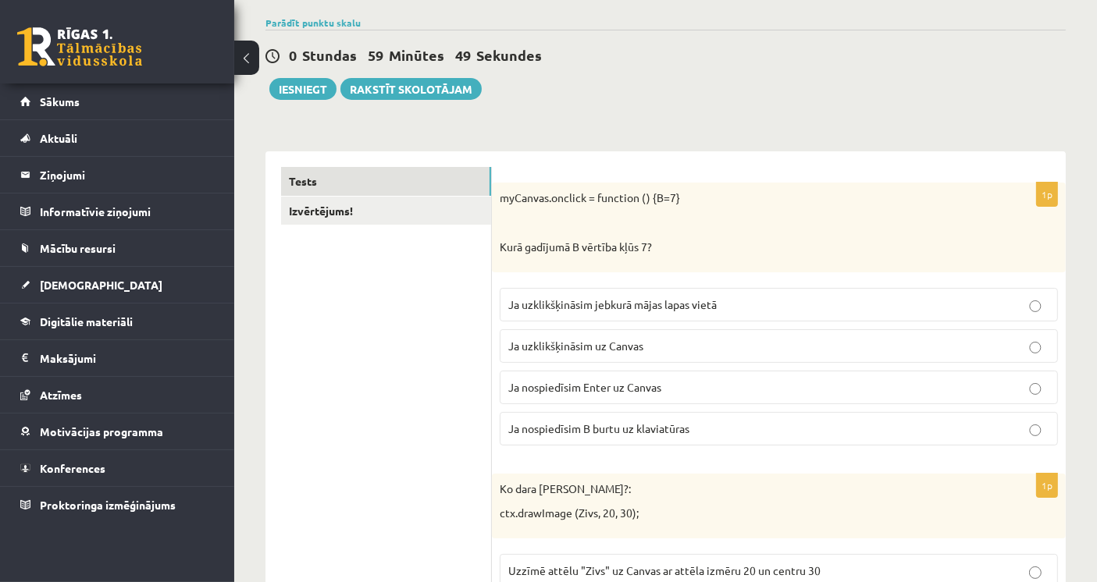
scroll to position [173, 0]
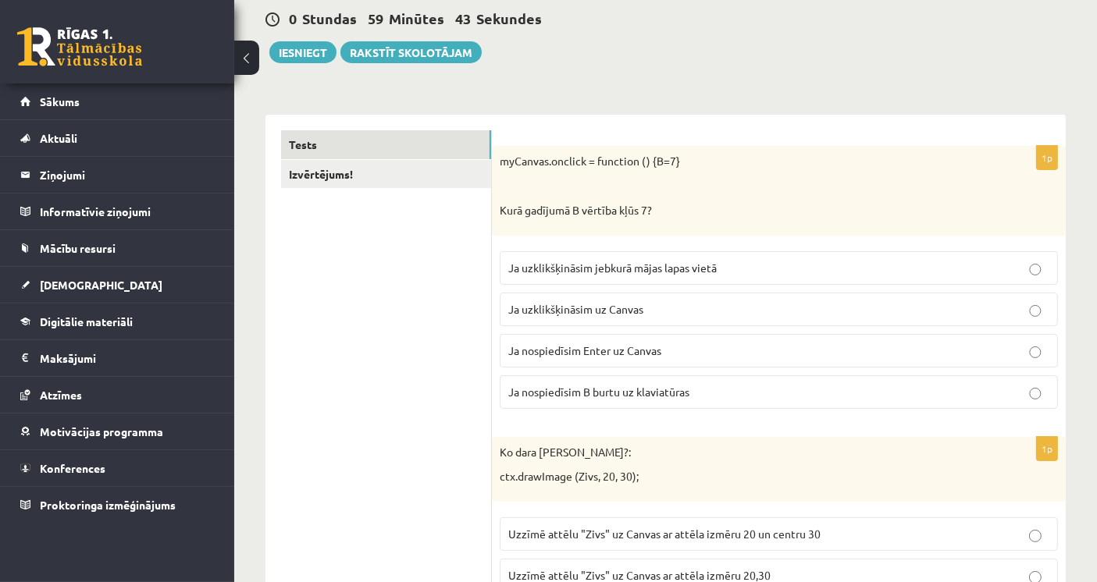
click at [678, 301] on p "Ja uzklikšķināsim uz Canvas" at bounding box center [778, 309] width 541 height 16
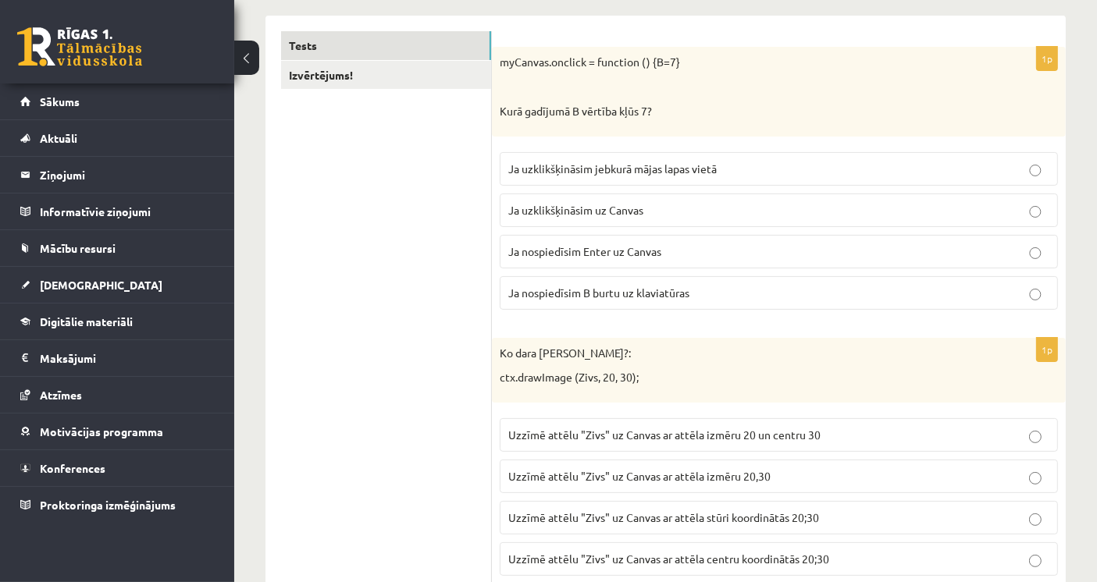
scroll to position [347, 0]
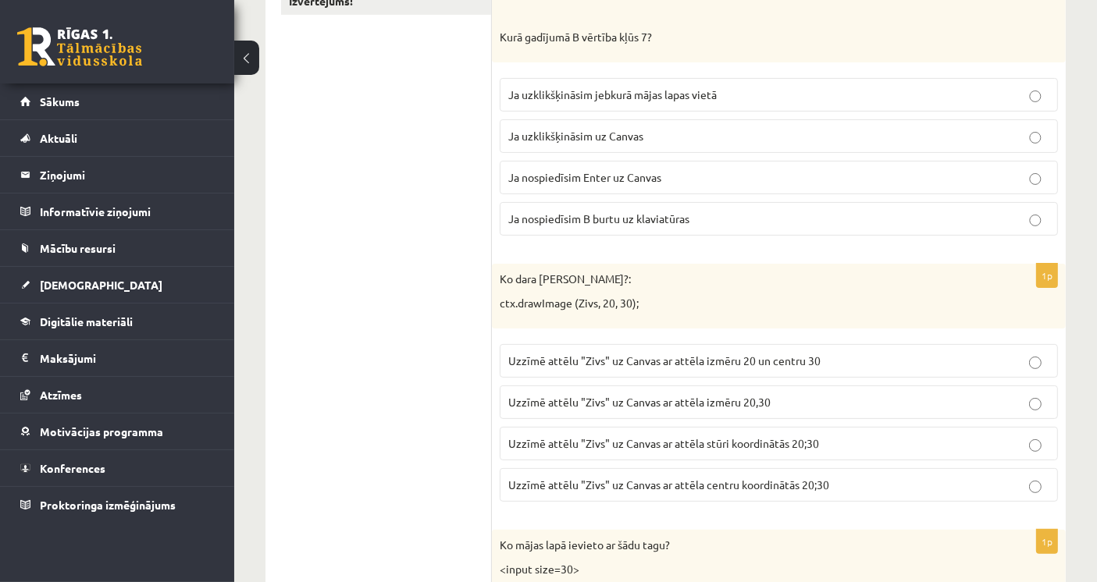
click at [656, 482] on span "Uzzīmē attēlu "Zivs" uz Canvas ar attēla centru koordinātās 20;30" at bounding box center [668, 485] width 321 height 14
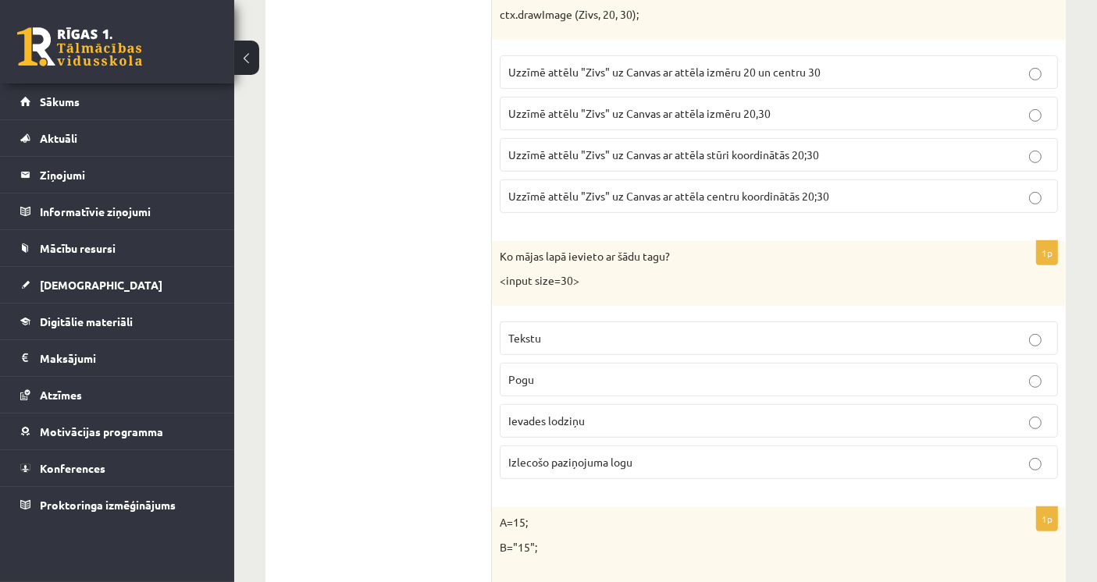
scroll to position [636, 0]
drag, startPoint x: 589, startPoint y: 281, endPoint x: 481, endPoint y: 281, distance: 107.7
click at [547, 284] on div "Ko mājas lapā ievieto ar šādu tagu? <input size=30>" at bounding box center [779, 272] width 574 height 65
drag, startPoint x: 586, startPoint y: 281, endPoint x: 500, endPoint y: 282, distance: 85.9
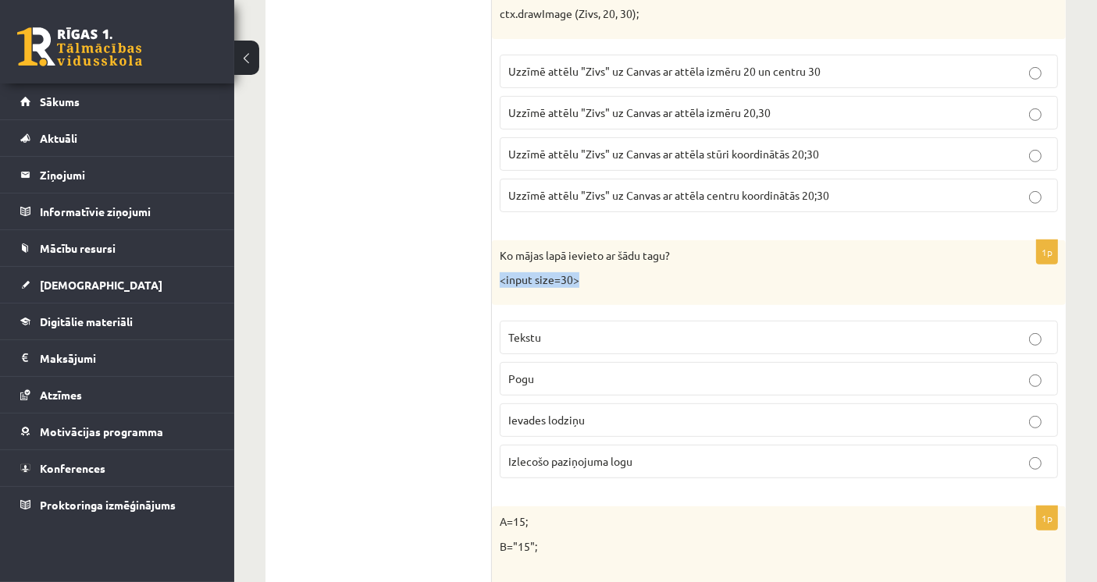
click at [500, 282] on p "<input size=30>" at bounding box center [740, 280] width 480 height 16
copy p "<input size=30>"
click at [559, 413] on span "Ievades lodziņu" at bounding box center [546, 420] width 77 height 14
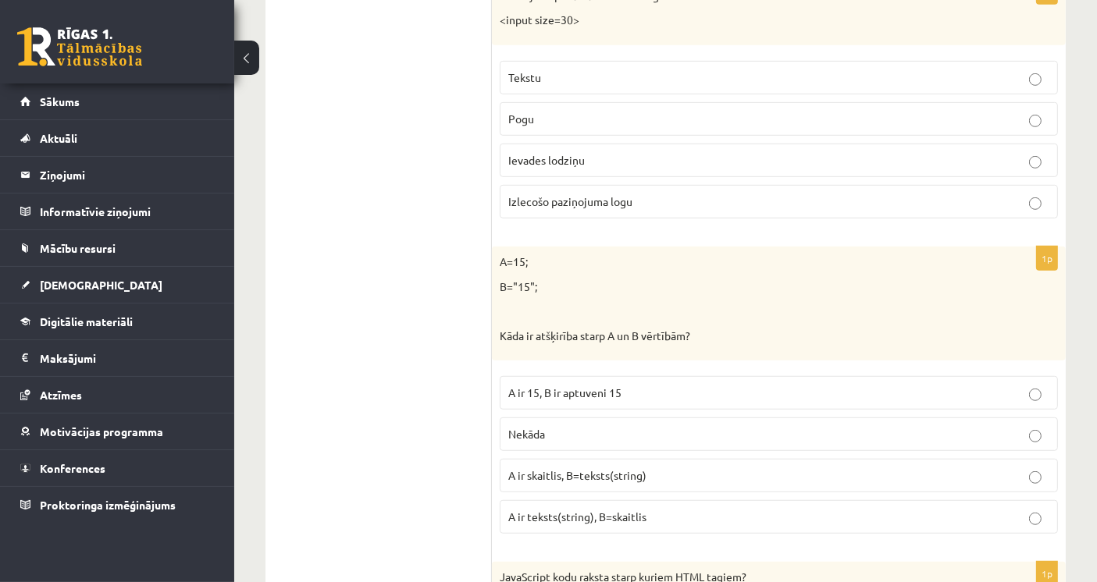
scroll to position [984, 0]
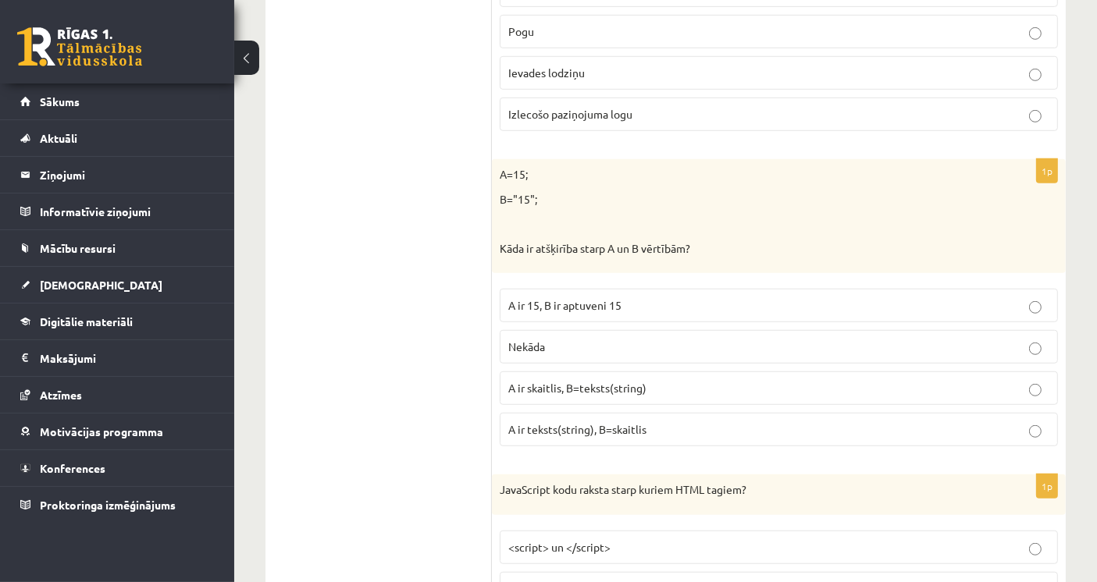
click at [659, 381] on p "A ir skaitlis, B=teksts(string)" at bounding box center [778, 388] width 541 height 16
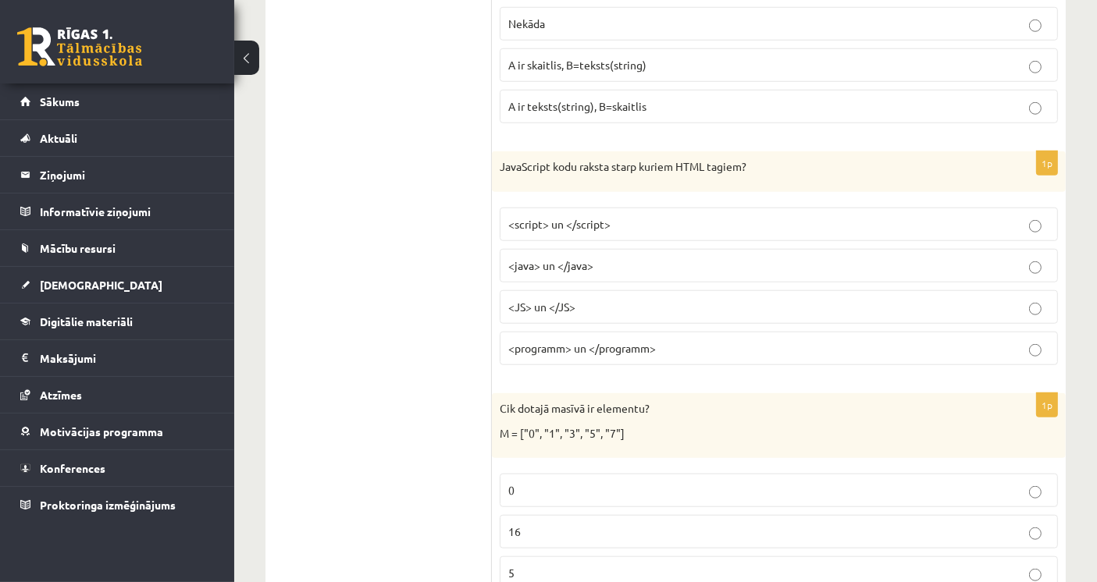
scroll to position [1330, 0]
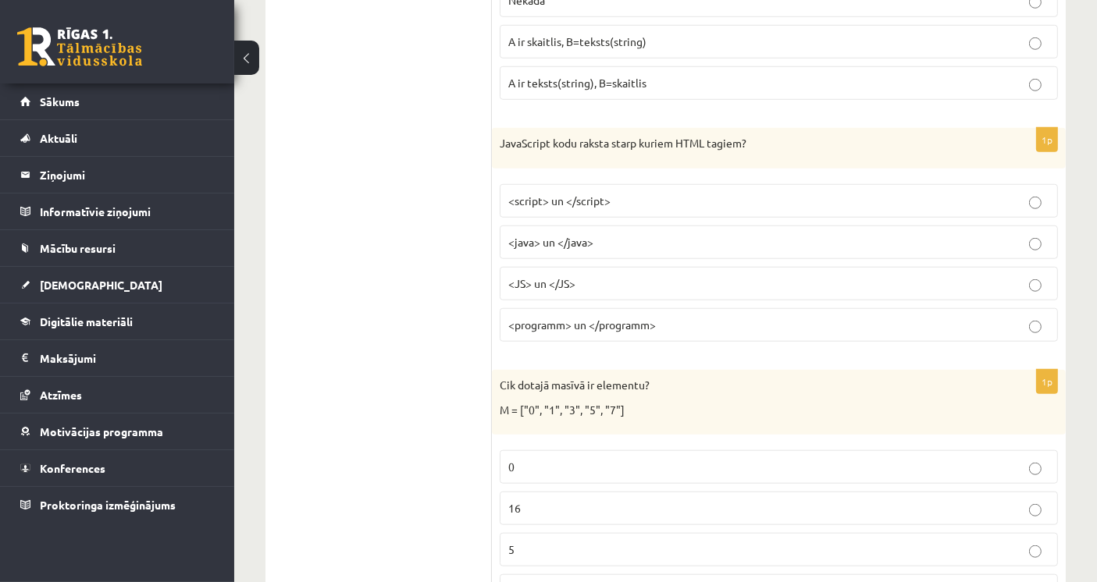
click at [597, 197] on span "<script> un </script>" at bounding box center [559, 201] width 102 height 14
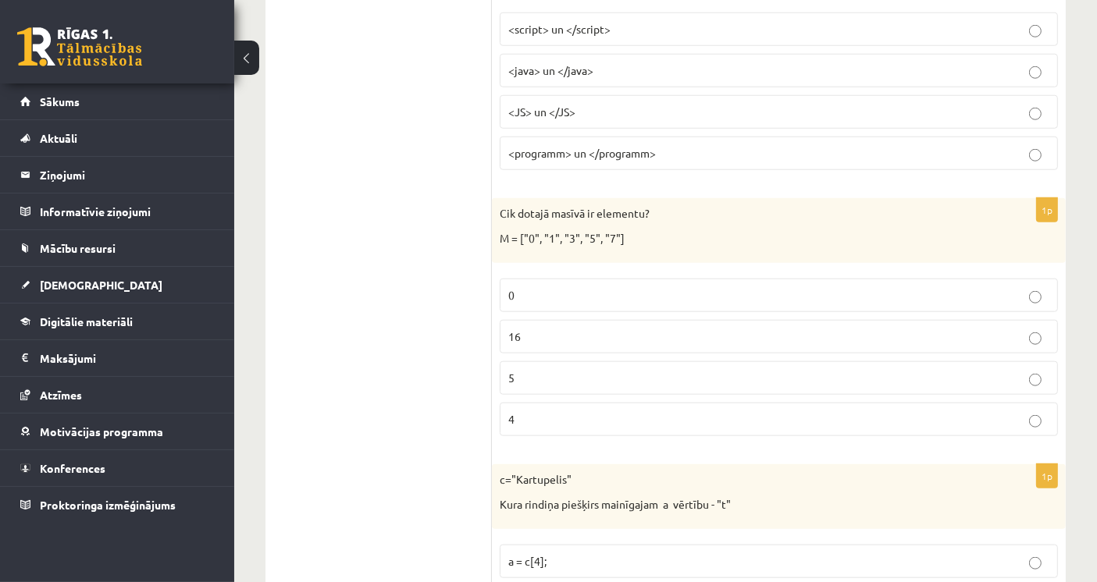
scroll to position [1504, 0]
click at [580, 370] on p "5" at bounding box center [778, 377] width 541 height 16
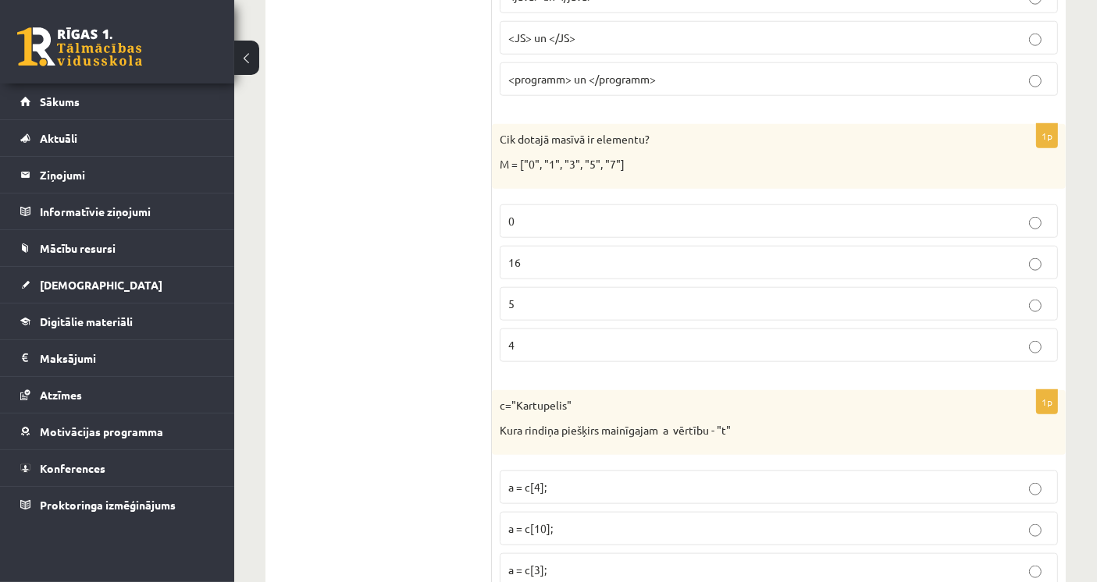
scroll to position [1677, 0]
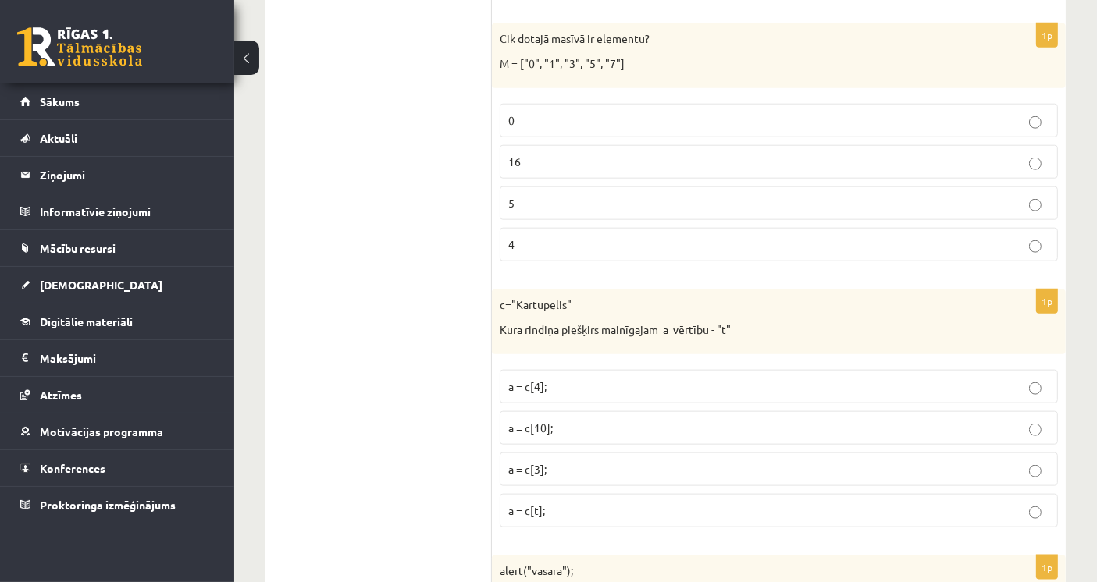
click at [518, 297] on p "c="Kartupelis"" at bounding box center [740, 305] width 480 height 16
click at [566, 466] on label "a = c[3];" at bounding box center [779, 470] width 558 height 34
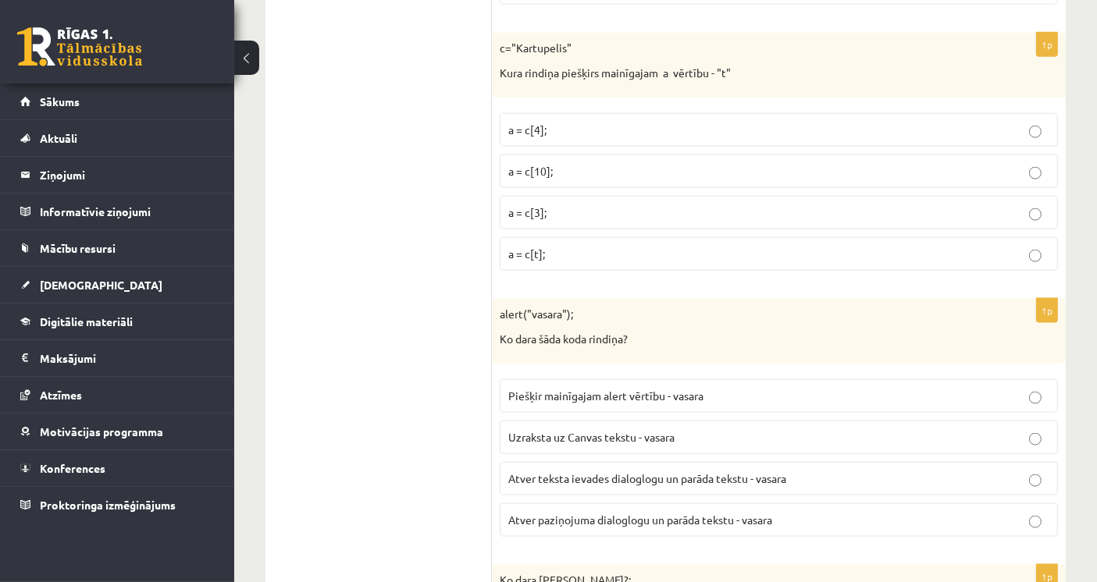
scroll to position [2024, 0]
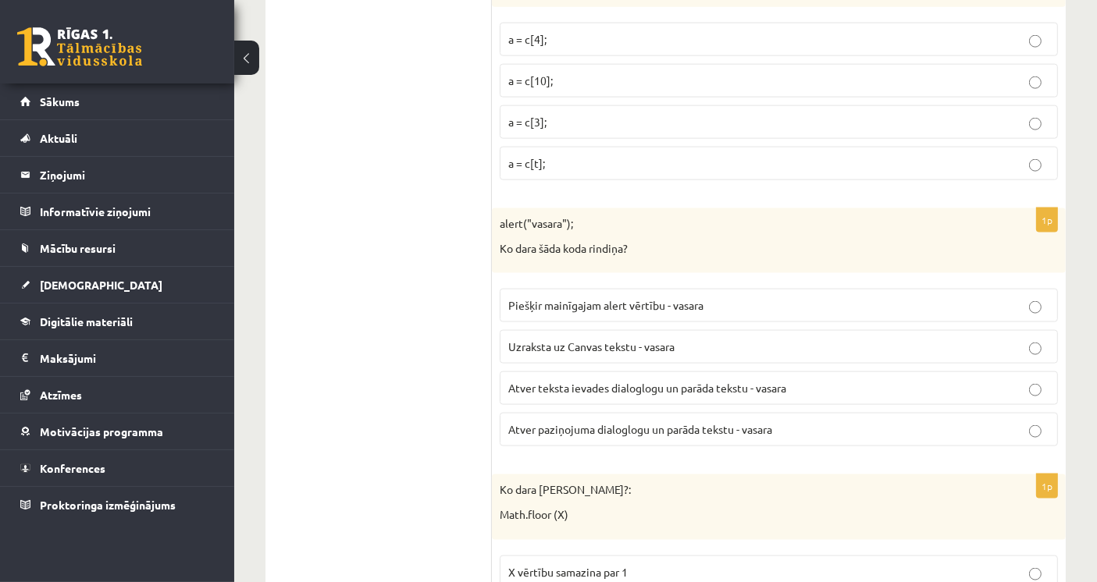
click at [779, 422] on p "Atver paziņojuma dialoglogu un parāda tekstu - vasara" at bounding box center [778, 430] width 541 height 16
drag, startPoint x: 497, startPoint y: 215, endPoint x: 571, endPoint y: 209, distance: 75.2
click at [571, 209] on div "alert("vasara"); Ko dara šāda koda rindiņa?" at bounding box center [779, 240] width 574 height 65
copy p "alert("vasara")"
drag, startPoint x: 575, startPoint y: 210, endPoint x: 503, endPoint y: 212, distance: 71.9
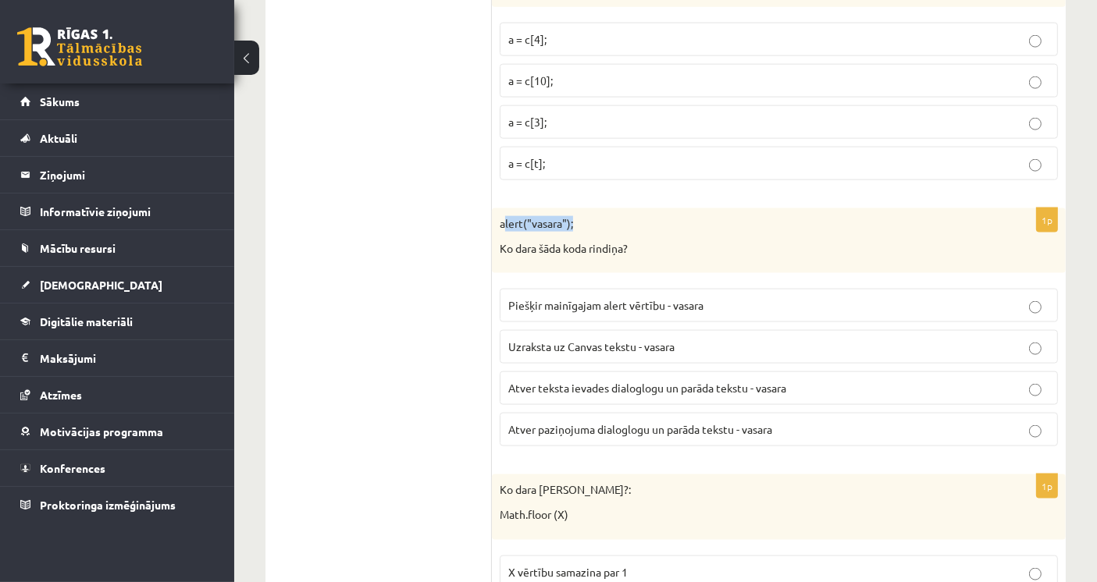
click at [503, 216] on p "alert("vasara");" at bounding box center [740, 224] width 480 height 16
drag, startPoint x: 495, startPoint y: 208, endPoint x: 582, endPoint y: 208, distance: 87.4
click at [582, 208] on div "alert("vasara"); Ko dara šāda koda rindiņa?" at bounding box center [779, 240] width 574 height 65
copy p "alert("vasara");"
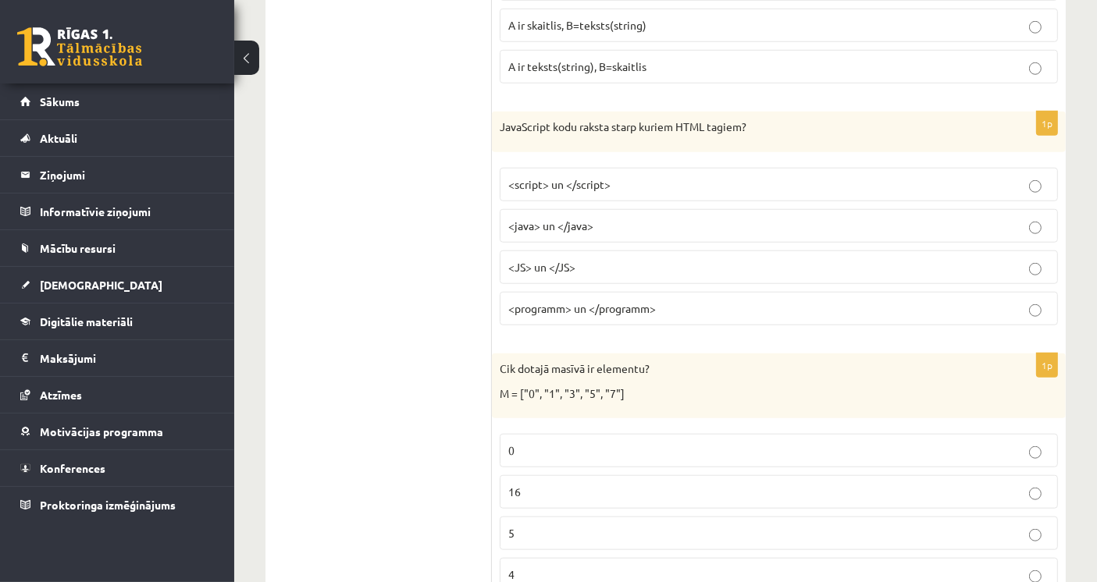
scroll to position [1330, 0]
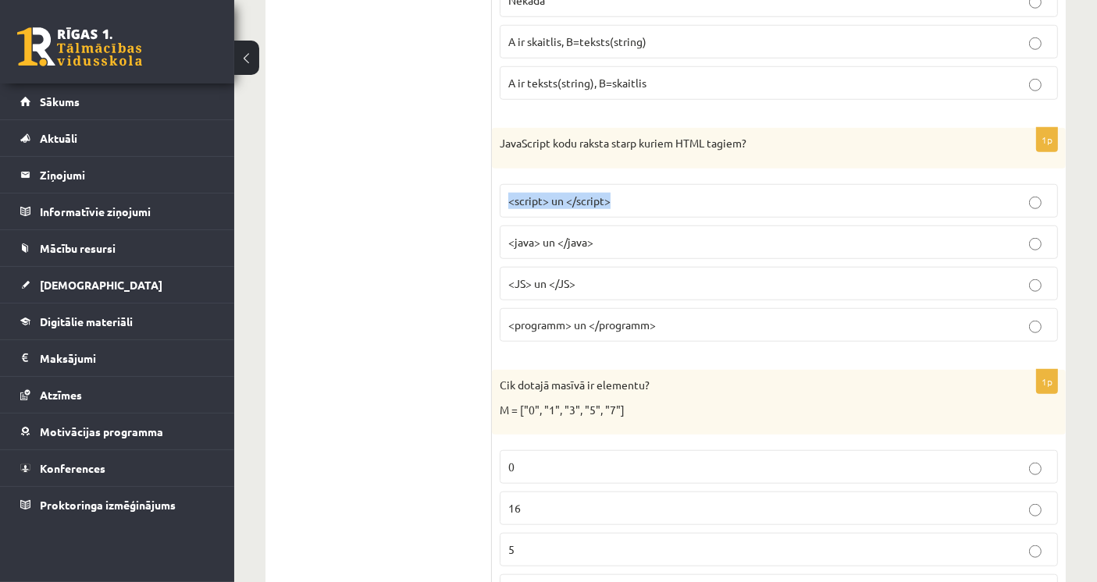
drag, startPoint x: 648, startPoint y: 200, endPoint x: 506, endPoint y: 185, distance: 142.9
click at [506, 185] on label "<script> un </script>" at bounding box center [779, 201] width 558 height 34
copy span "<script> un </script>"
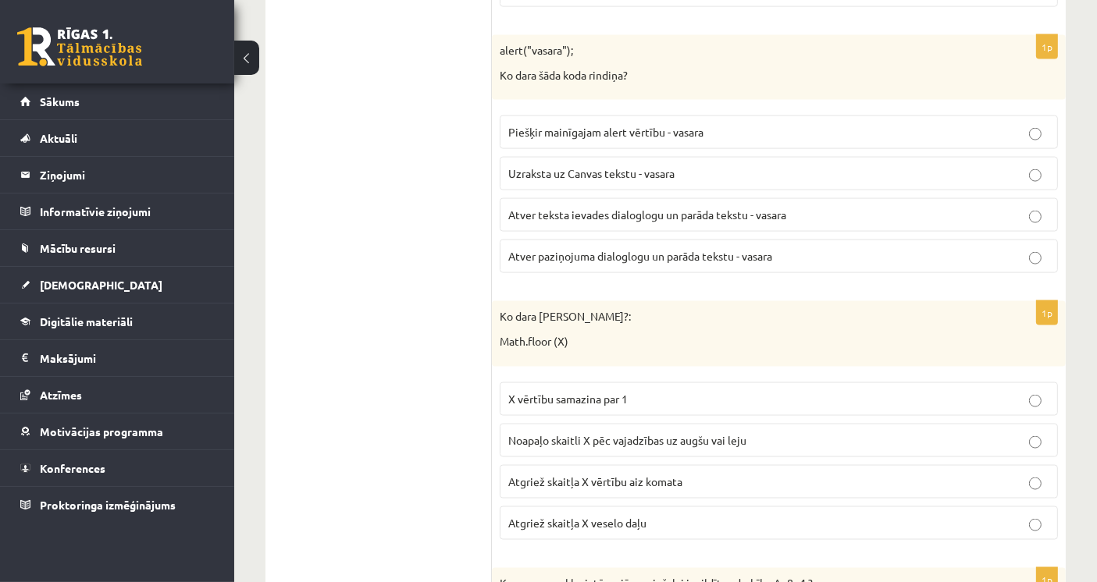
scroll to position [2284, 0]
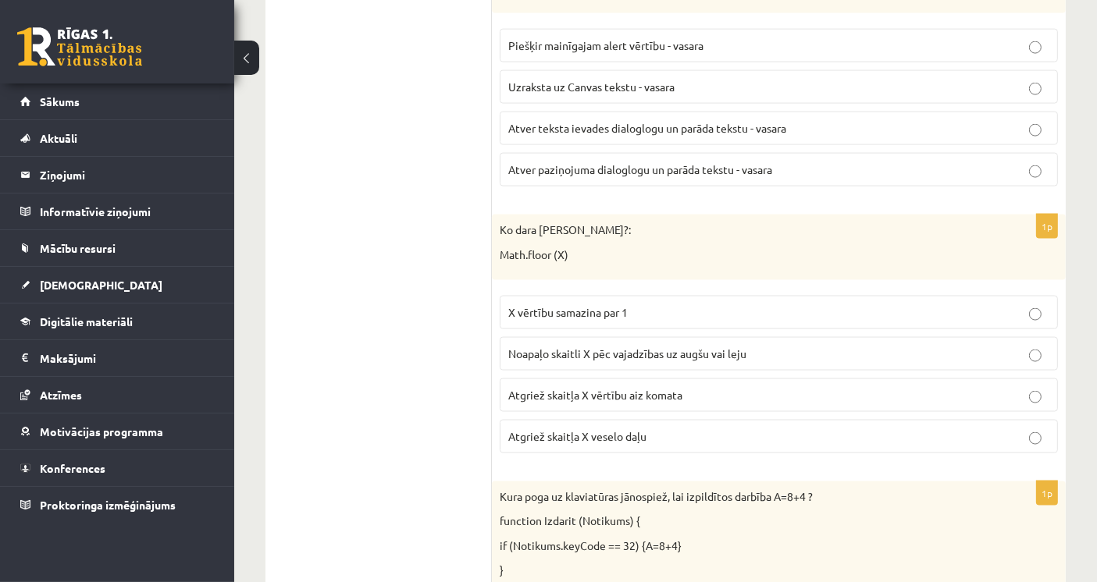
drag, startPoint x: 573, startPoint y: 243, endPoint x: 562, endPoint y: 242, distance: 11.0
click at [563, 247] on p "Math.floor (X)" at bounding box center [740, 255] width 480 height 16
click at [512, 247] on p "Math.floor (X)" at bounding box center [740, 255] width 480 height 16
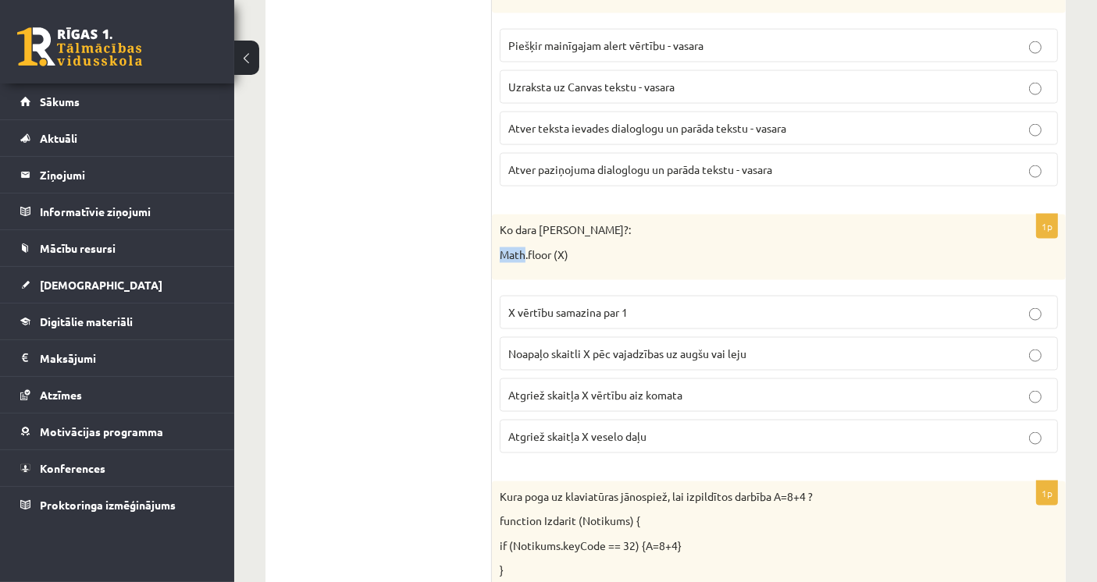
click at [512, 247] on p "Math.floor (X)" at bounding box center [740, 255] width 480 height 16
copy div "Math.floor (X)"
click at [656, 429] on p "Atgriež skaitļa X veselo daļu" at bounding box center [778, 437] width 541 height 16
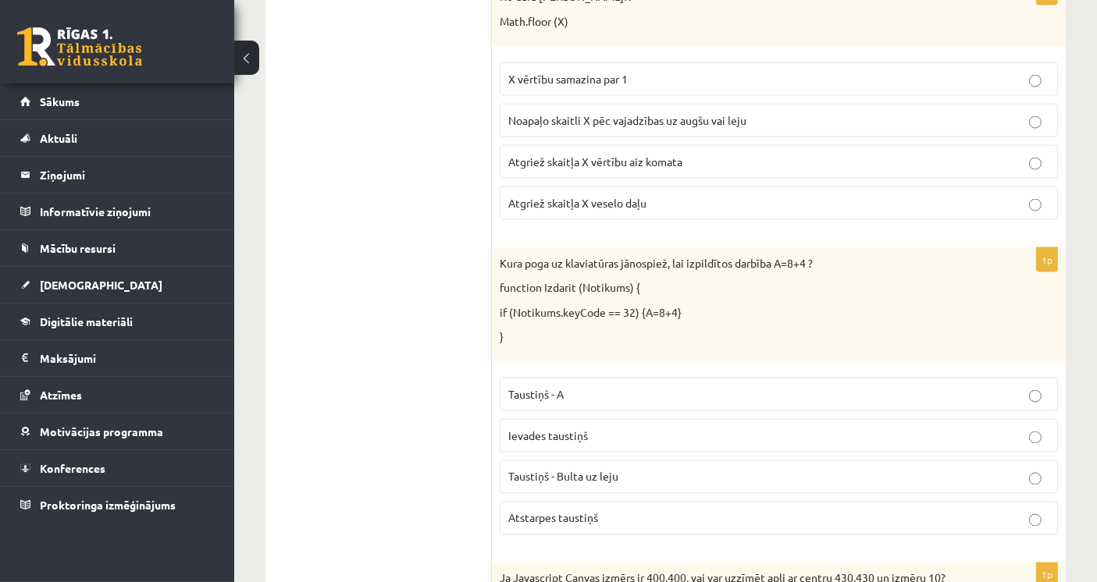
scroll to position [2545, 0]
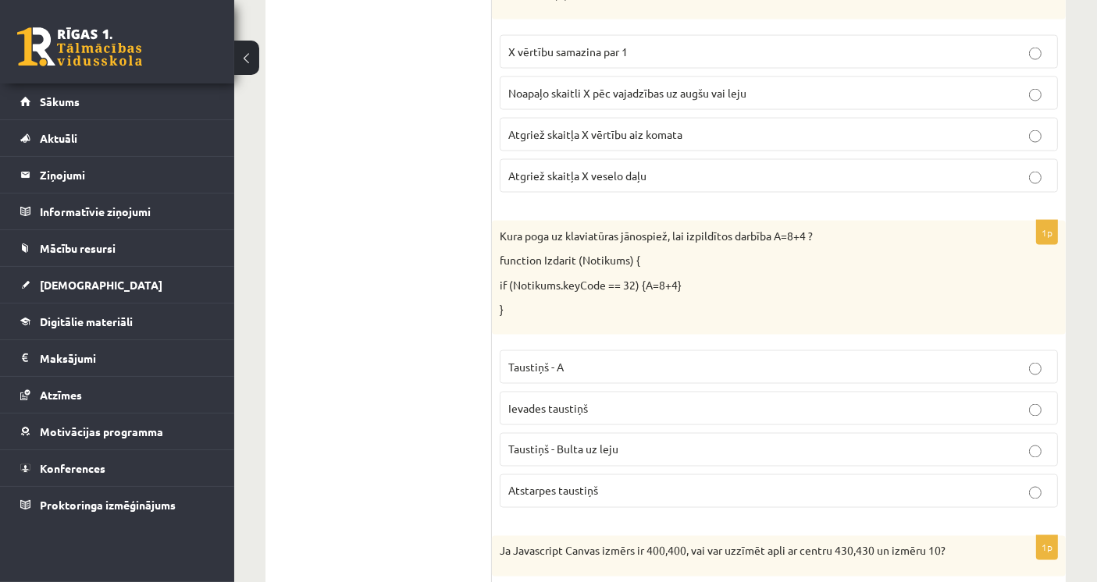
click at [545, 484] on span "Atstarpes taustiņš" at bounding box center [553, 491] width 90 height 14
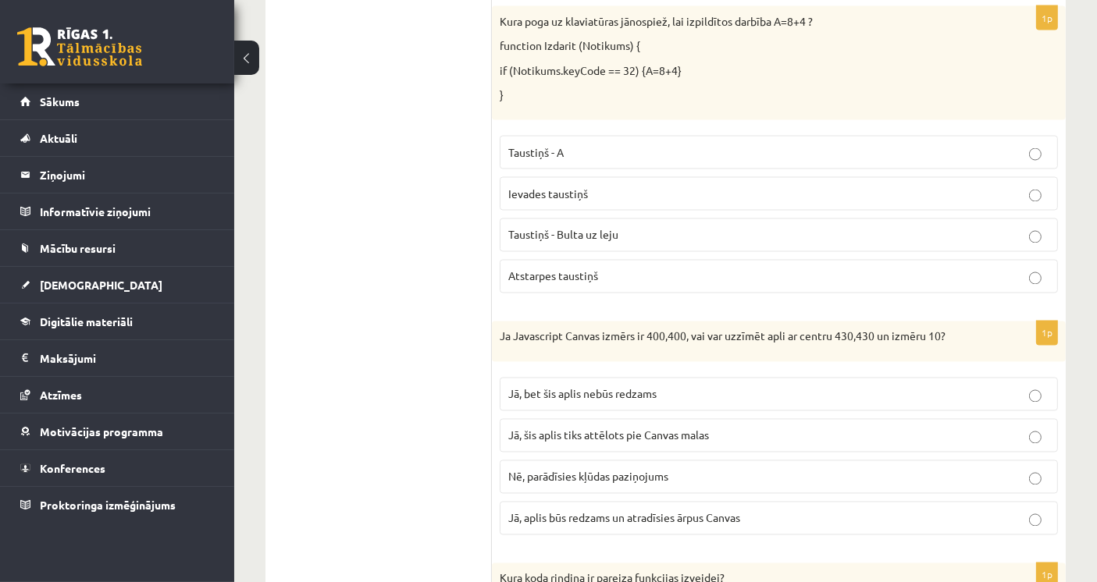
scroll to position [2805, 0]
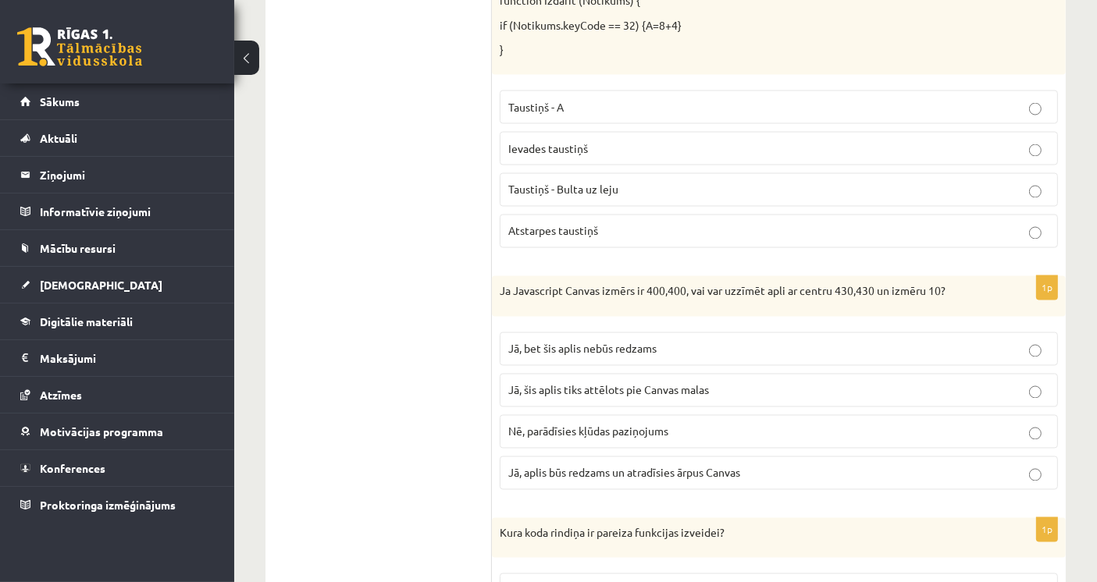
click at [539, 342] on span "Jā, bet šis aplis nebūs redzams" at bounding box center [582, 349] width 148 height 14
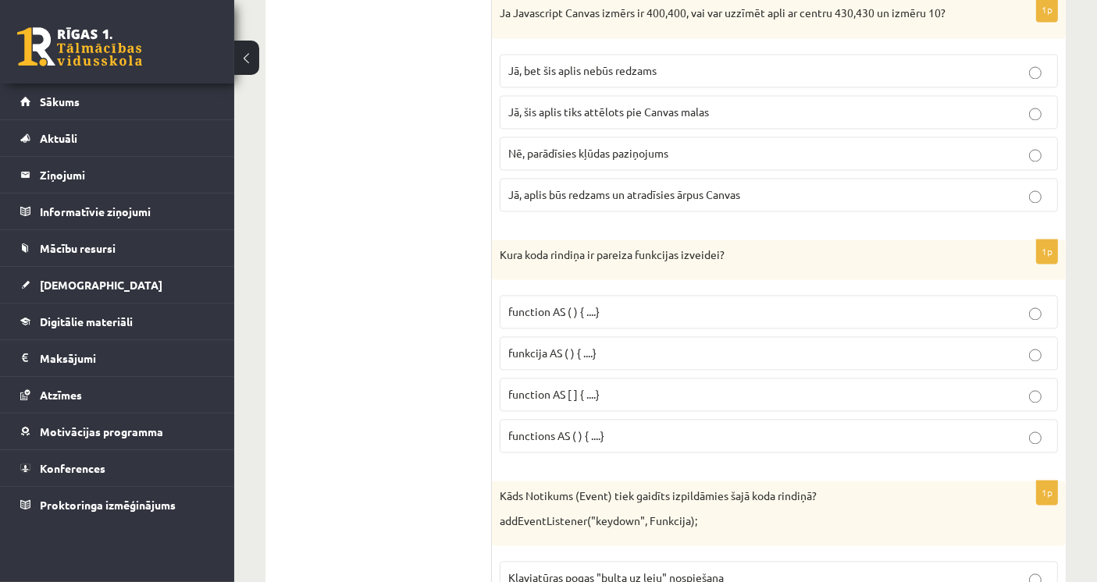
scroll to position [3110, 0]
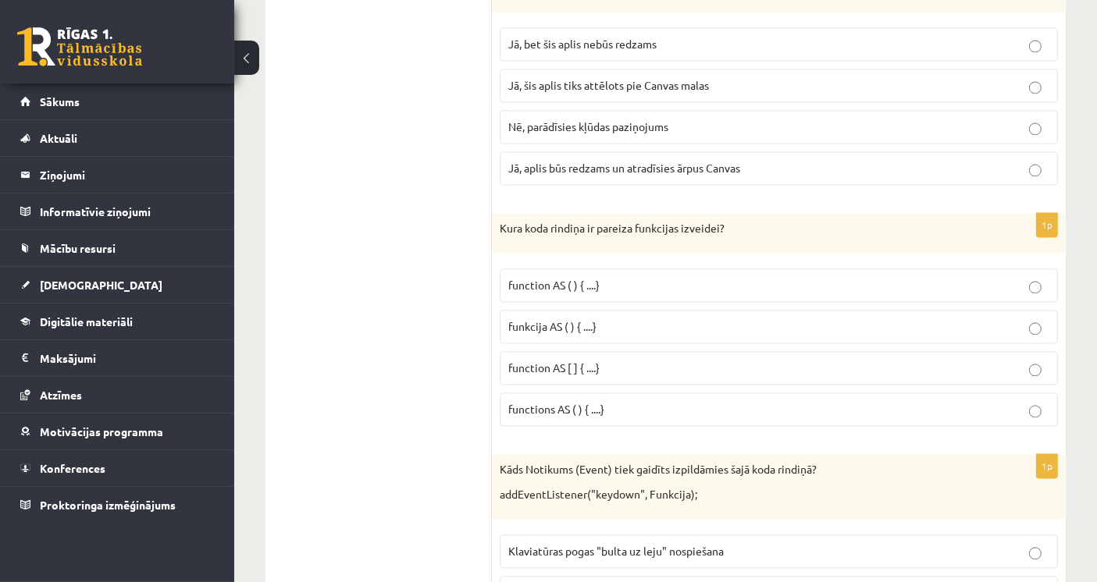
drag, startPoint x: 709, startPoint y: 265, endPoint x: 639, endPoint y: 271, distance: 69.8
click at [639, 277] on p "function AS ( ) { ....}" at bounding box center [778, 285] width 541 height 16
drag, startPoint x: 570, startPoint y: 349, endPoint x: 567, endPoint y: 360, distance: 11.4
click at [567, 360] on label "function AS [ ] { ....}" at bounding box center [779, 368] width 558 height 34
click at [611, 277] on p "function AS ( ) { ....}" at bounding box center [778, 285] width 541 height 16
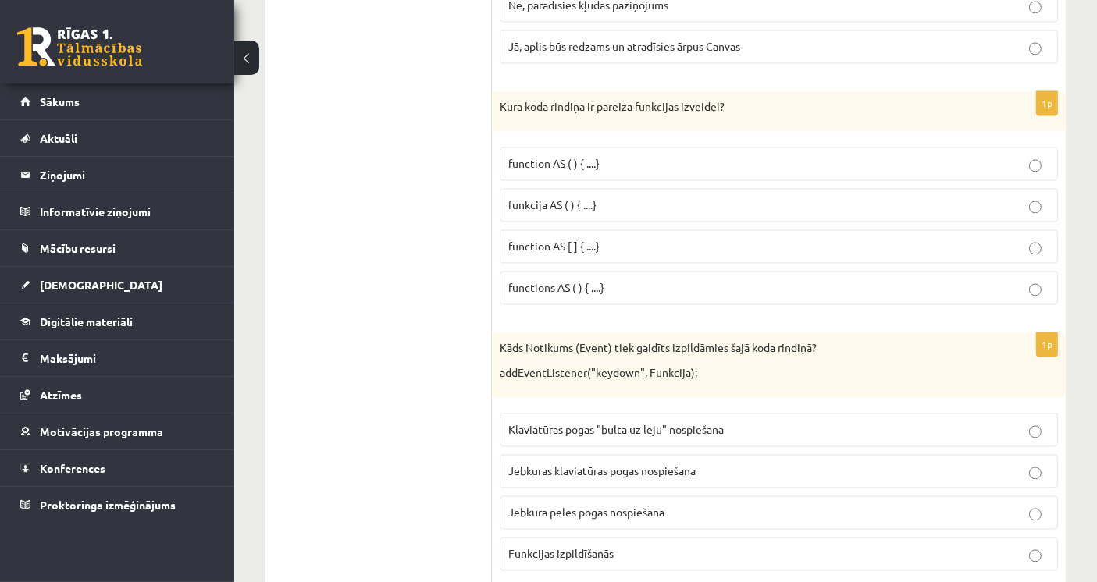
scroll to position [3370, 0]
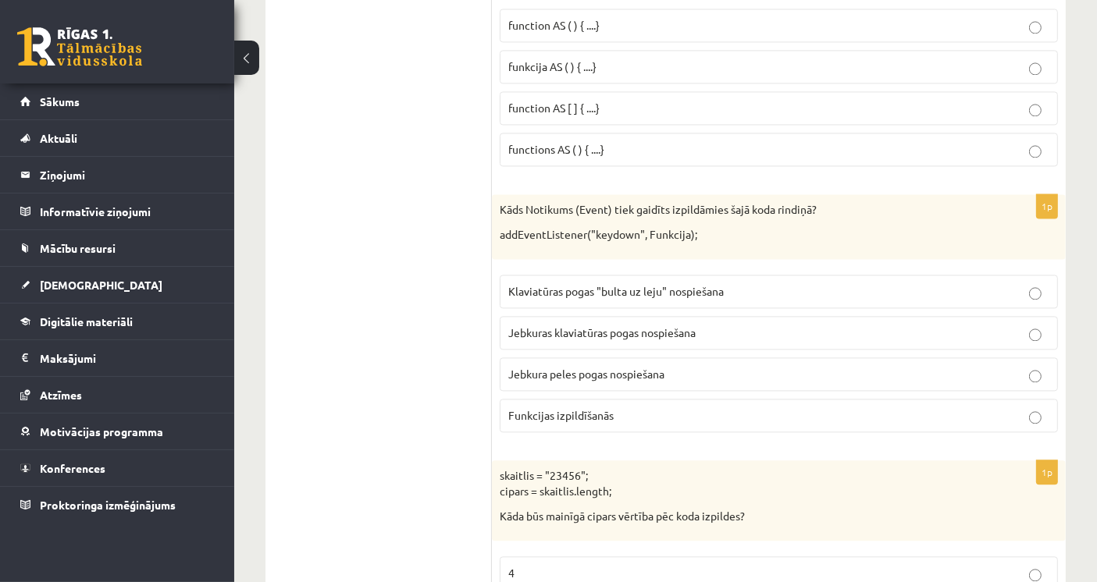
click at [758, 283] on p "Klaviatūras pogas "bulta uz leju" nospiešana" at bounding box center [778, 291] width 541 height 16
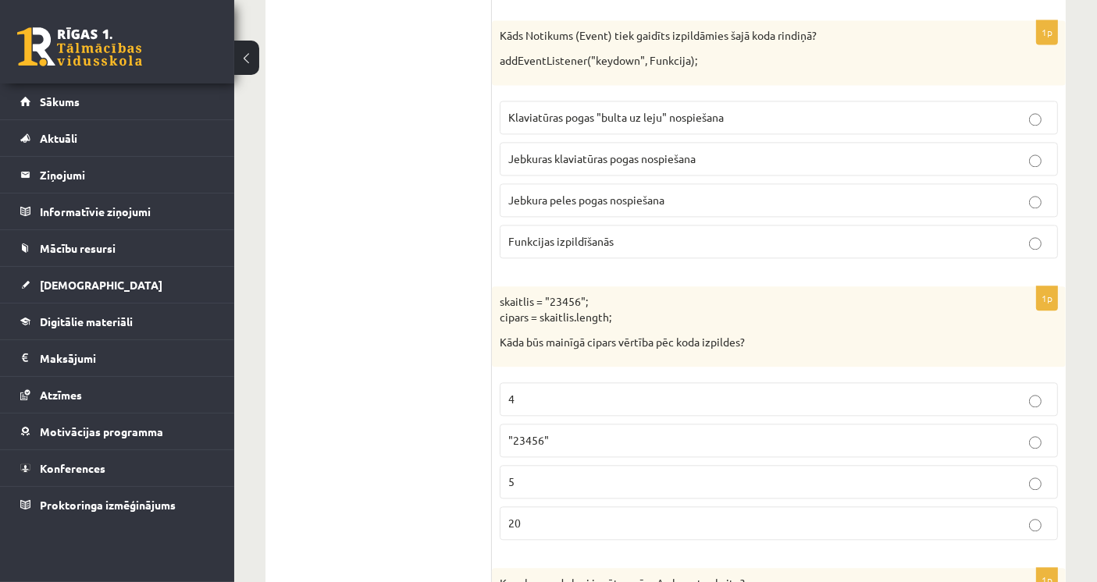
scroll to position [3457, 0]
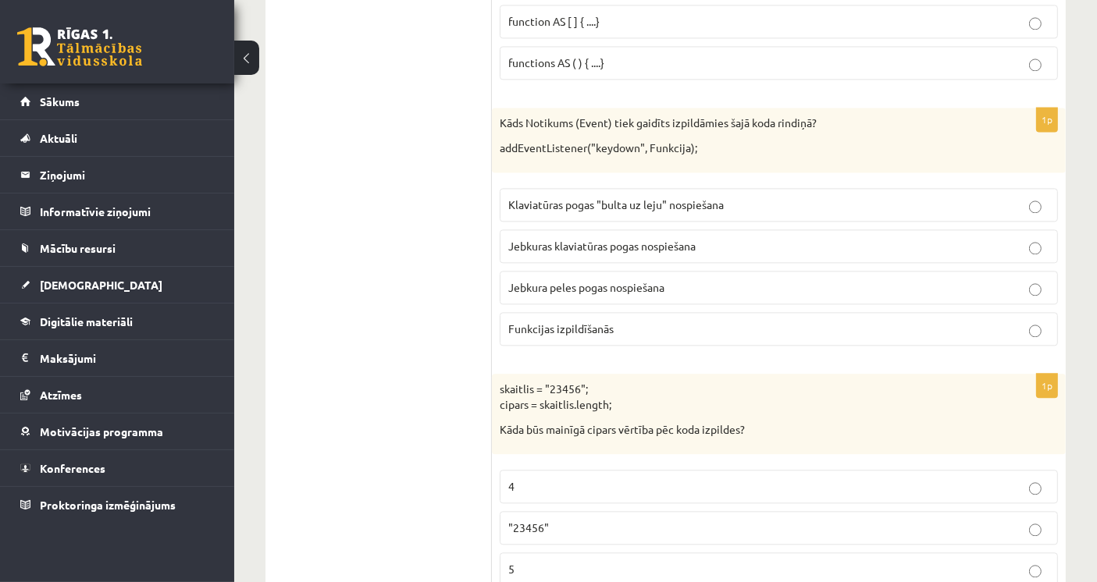
click at [597, 238] on p "Jebkuras klaviatūras pogas nospiešana" at bounding box center [778, 246] width 541 height 16
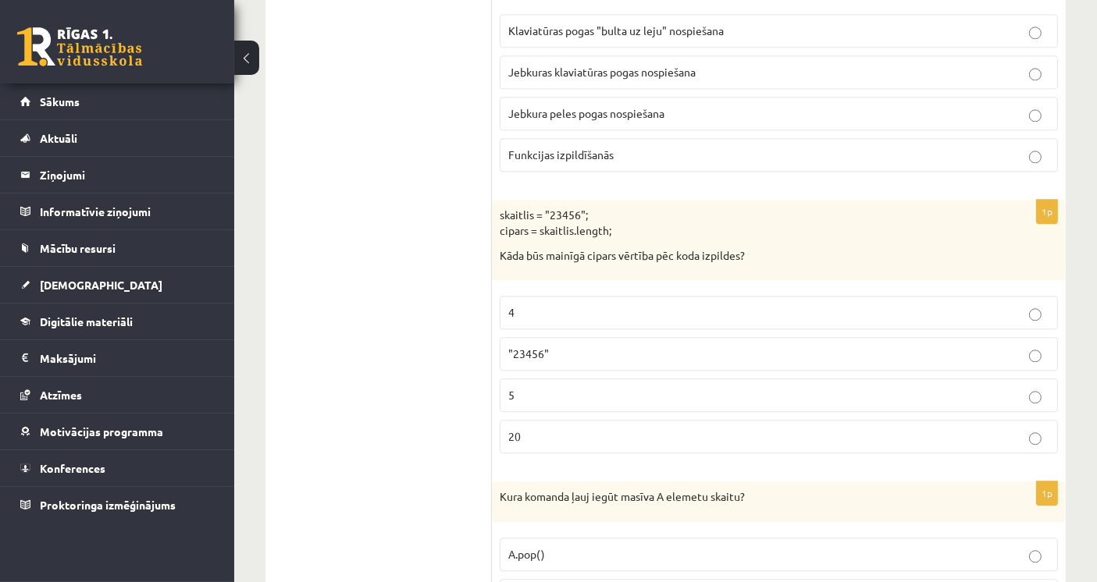
click at [584, 387] on p "5" at bounding box center [778, 395] width 541 height 16
click at [568, 304] on p "4" at bounding box center [778, 312] width 541 height 16
click at [525, 387] on p "5" at bounding box center [778, 395] width 541 height 16
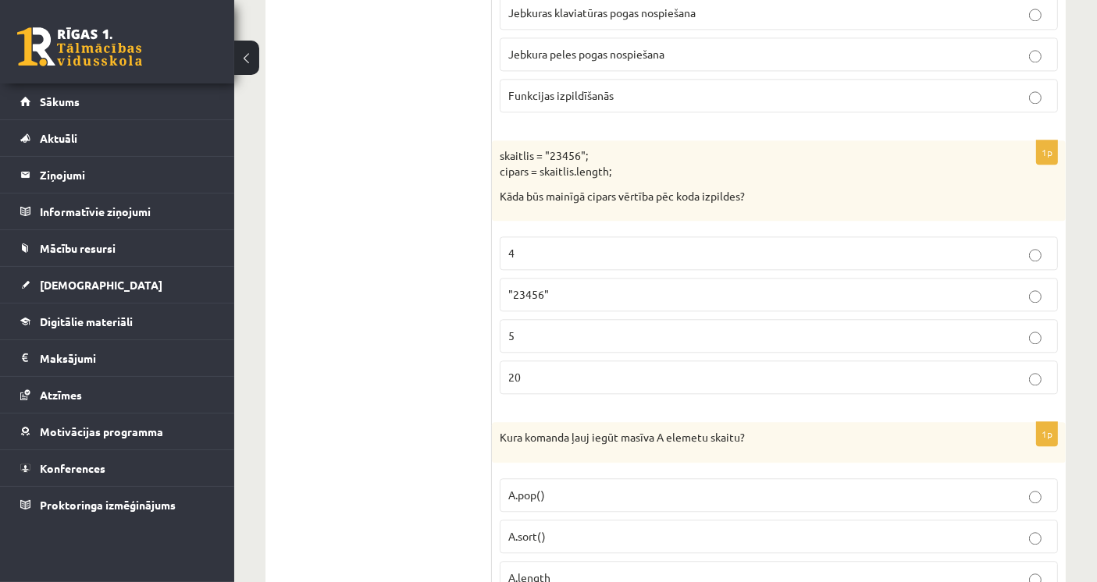
scroll to position [3718, 0]
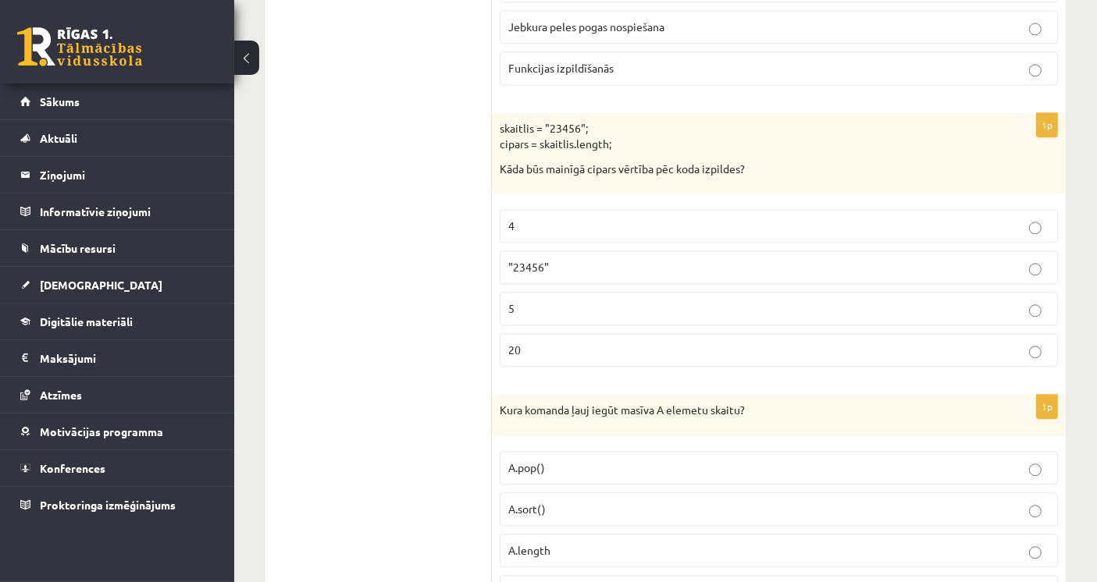
click at [540, 218] on p "4" at bounding box center [778, 226] width 541 height 16
click at [603, 293] on label "5" at bounding box center [779, 309] width 558 height 34
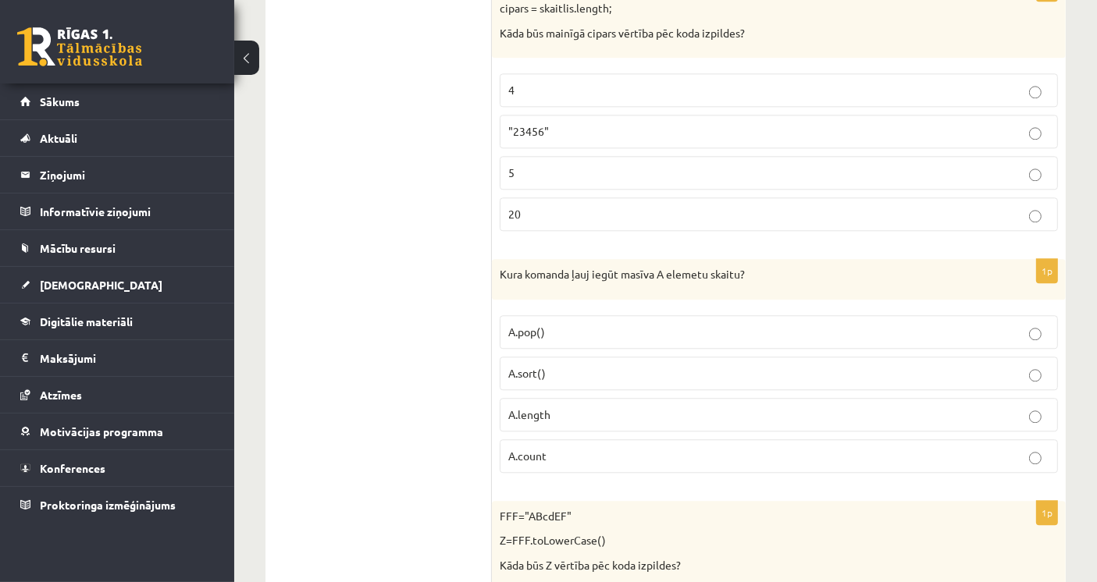
scroll to position [3891, 0]
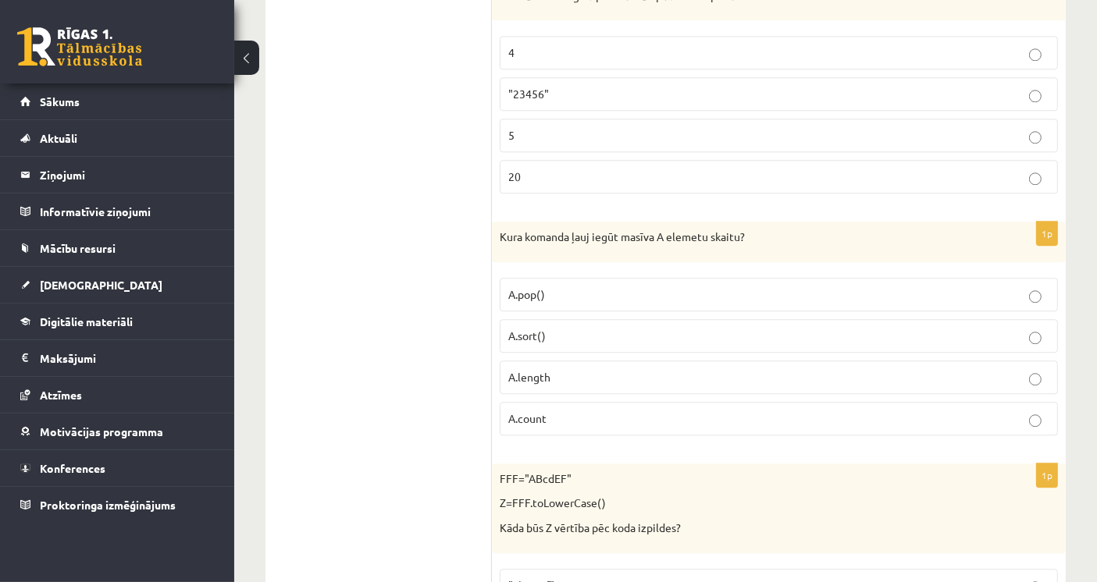
click at [534, 369] on p "A.length" at bounding box center [778, 377] width 541 height 16
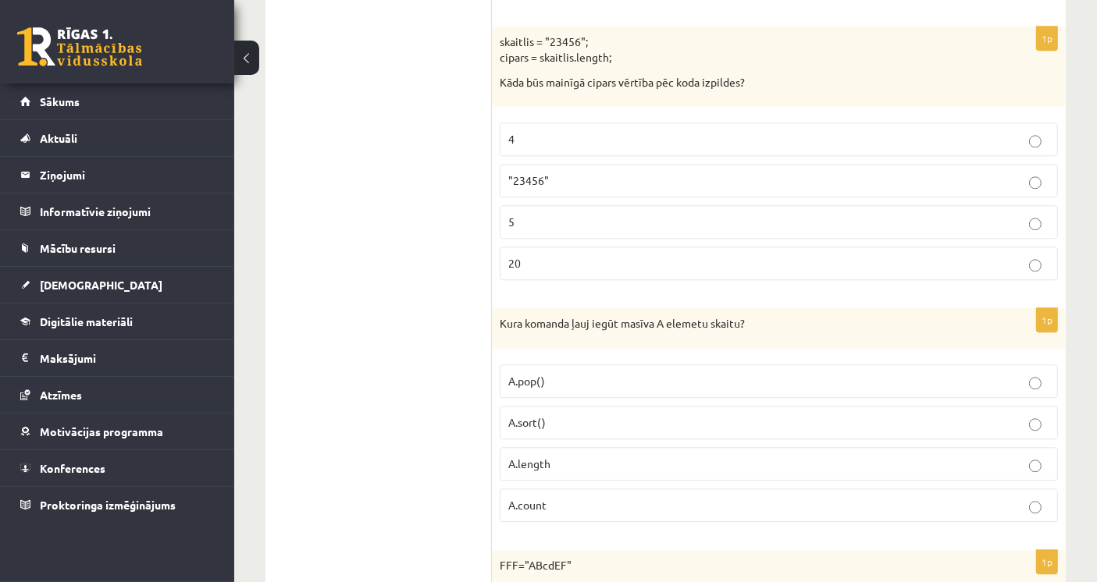
scroll to position [4151, 0]
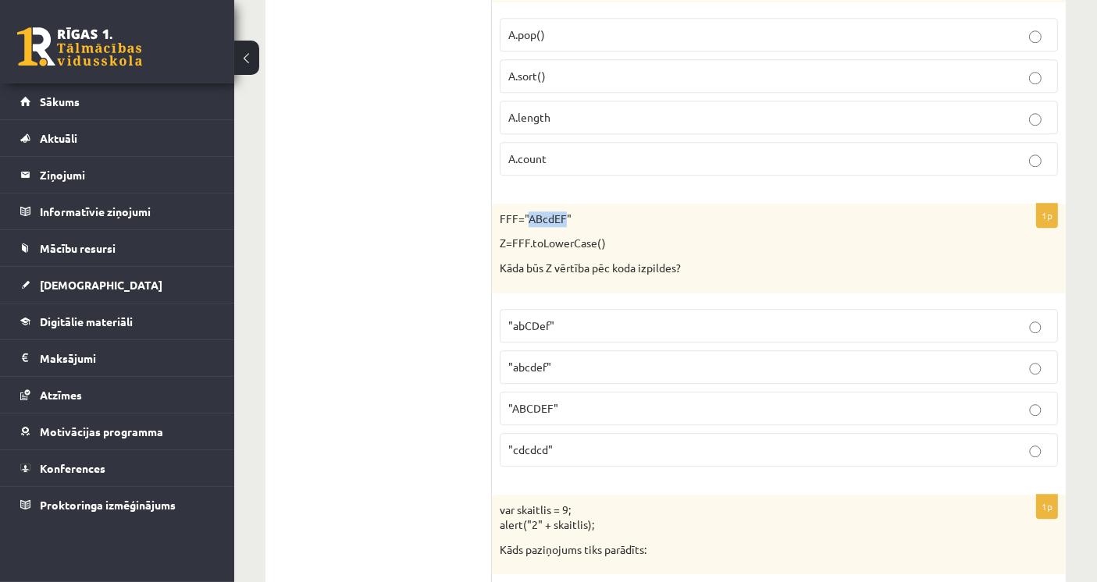
drag, startPoint x: 526, startPoint y: 196, endPoint x: 564, endPoint y: 194, distance: 37.5
click at [564, 212] on p "FFF="ABcdEF"" at bounding box center [740, 220] width 480 height 16
click at [561, 236] on p "Z=FFF.toLowerCase()" at bounding box center [740, 244] width 480 height 16
drag, startPoint x: 621, startPoint y: 219, endPoint x: 493, endPoint y: 197, distance: 130.7
click at [493, 204] on div "FFF="ABcdEF" Z=FFF.toLowerCase() Kāda būs Z vērtība pēc koda izpildes?" at bounding box center [779, 249] width 574 height 90
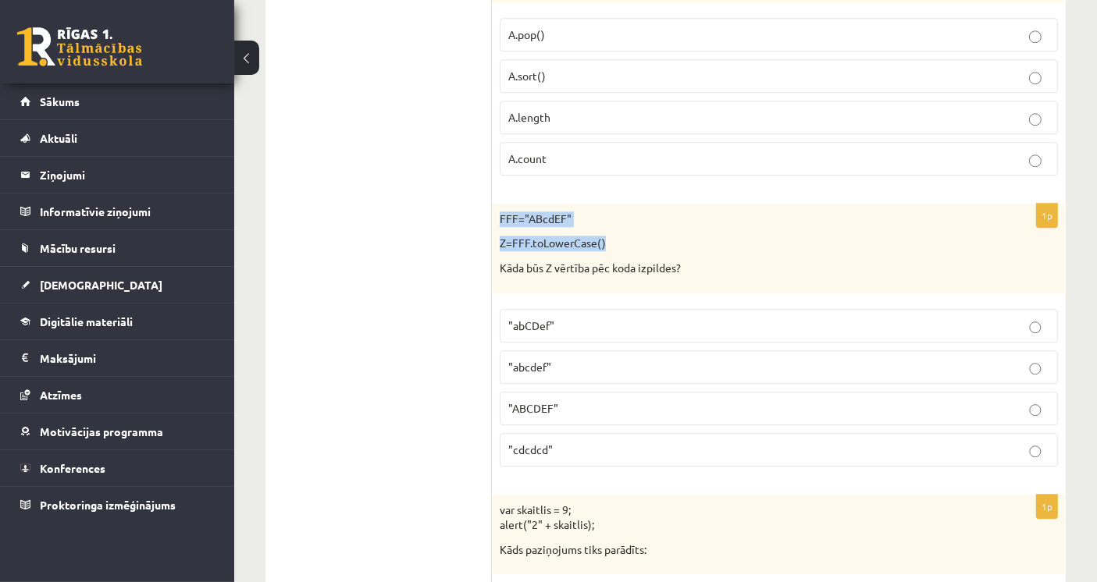
copy div "FFF="ABcdEF" Z=FFF.toLowerCase()"
click at [529, 360] on span ""abcdef"" at bounding box center [529, 367] width 43 height 14
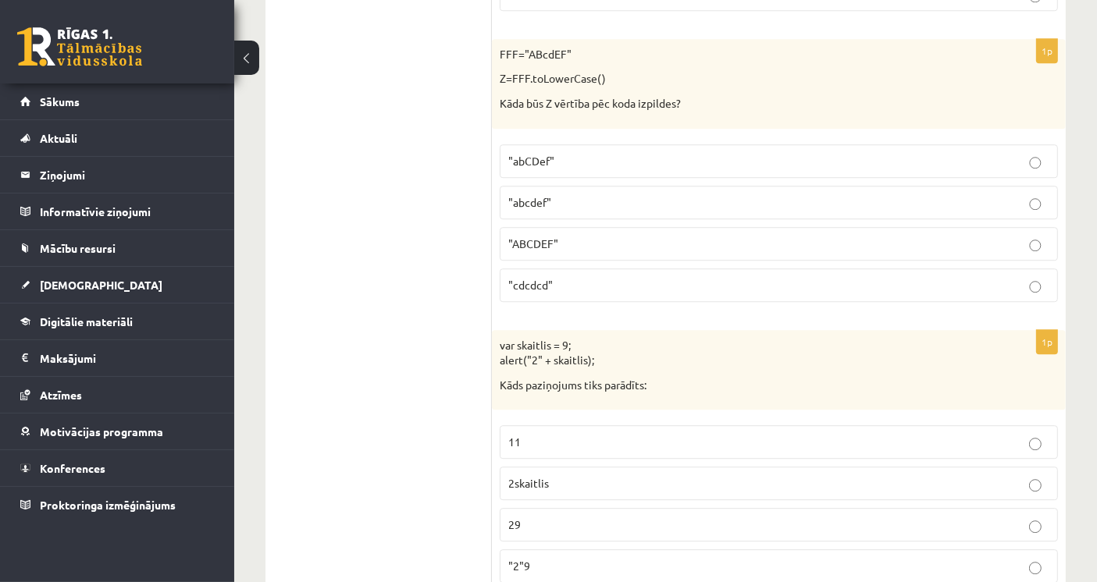
scroll to position [4325, 0]
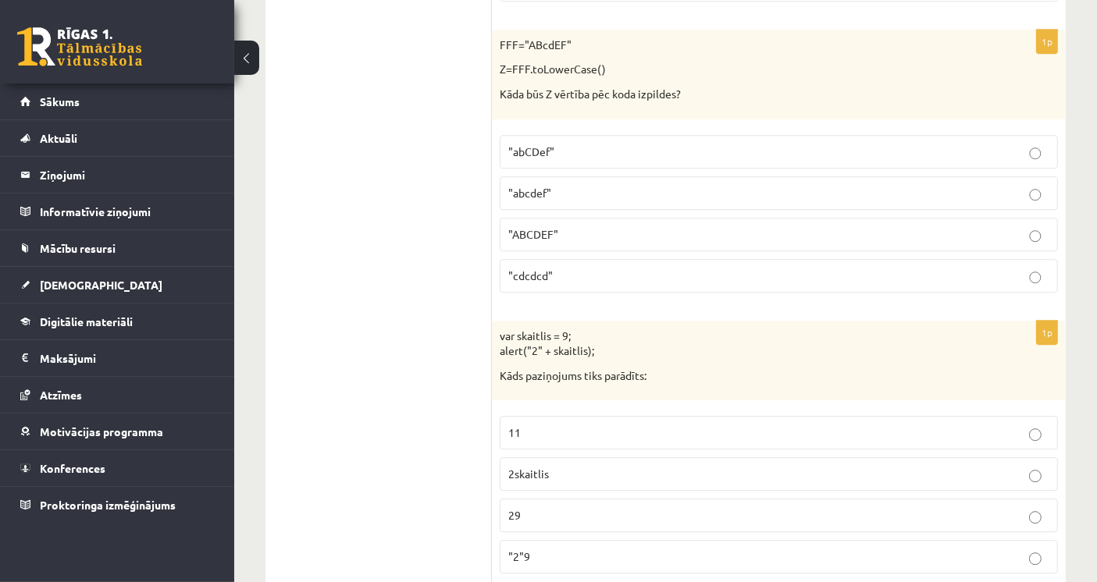
click at [430, 378] on ul "Tests Izvērtējums!" at bounding box center [386, 47] width 211 height 8136
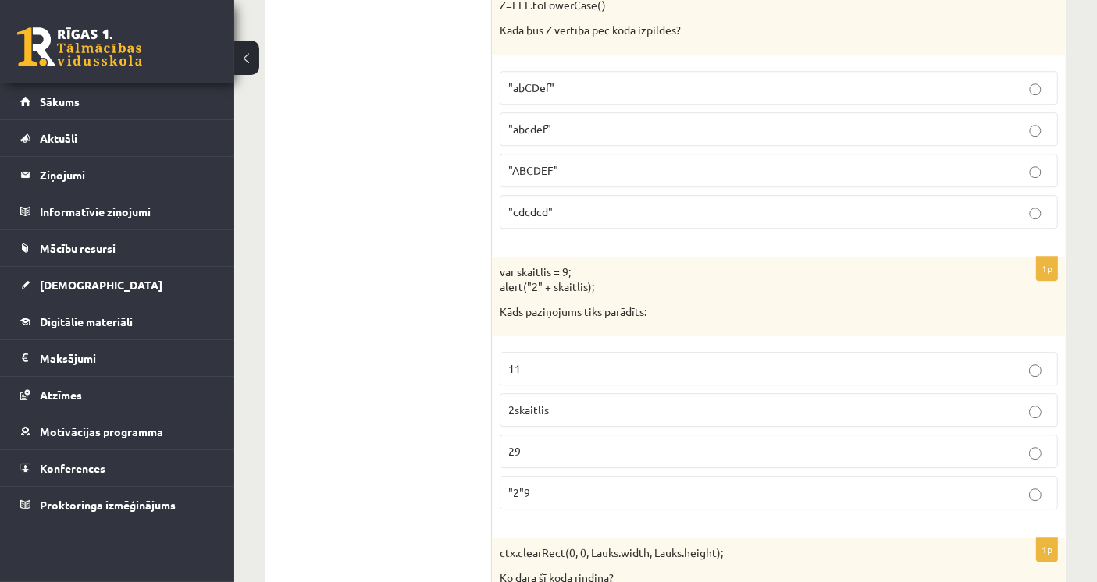
scroll to position [4412, 0]
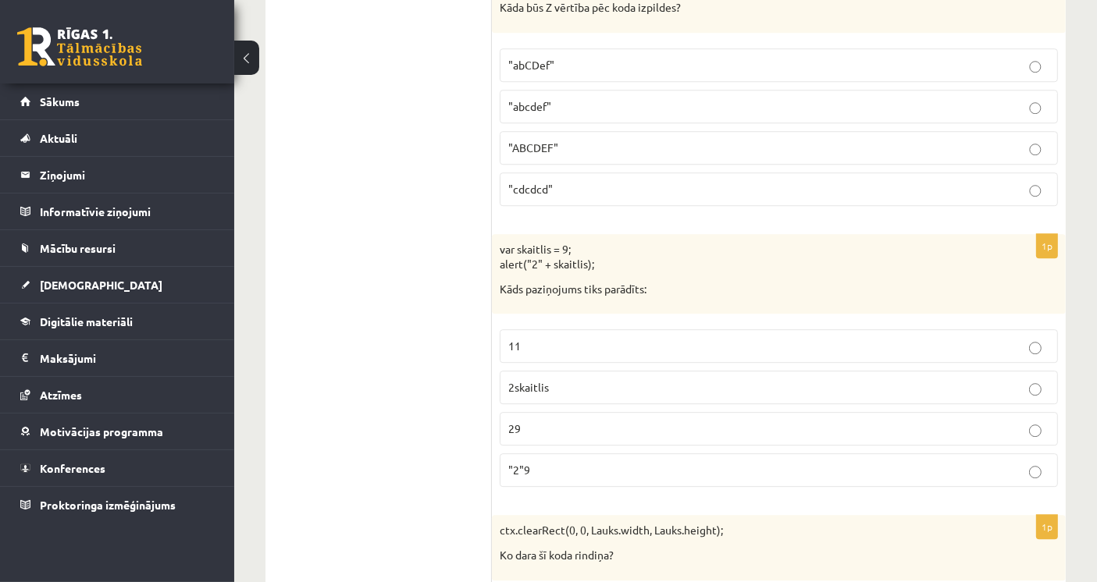
click at [529, 421] on p "29" at bounding box center [778, 429] width 541 height 16
drag, startPoint x: 535, startPoint y: 232, endPoint x: 543, endPoint y: 231, distance: 7.8
click at [543, 242] on p "var skaitlis = 9; alert("2" + skaitlis);" at bounding box center [740, 257] width 480 height 30
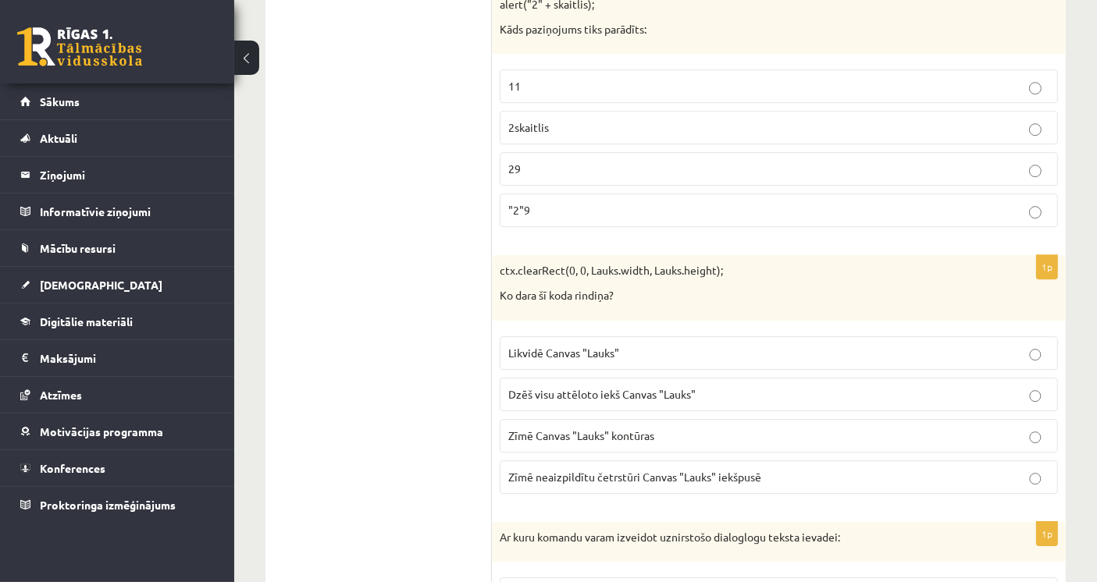
scroll to position [4758, 0]
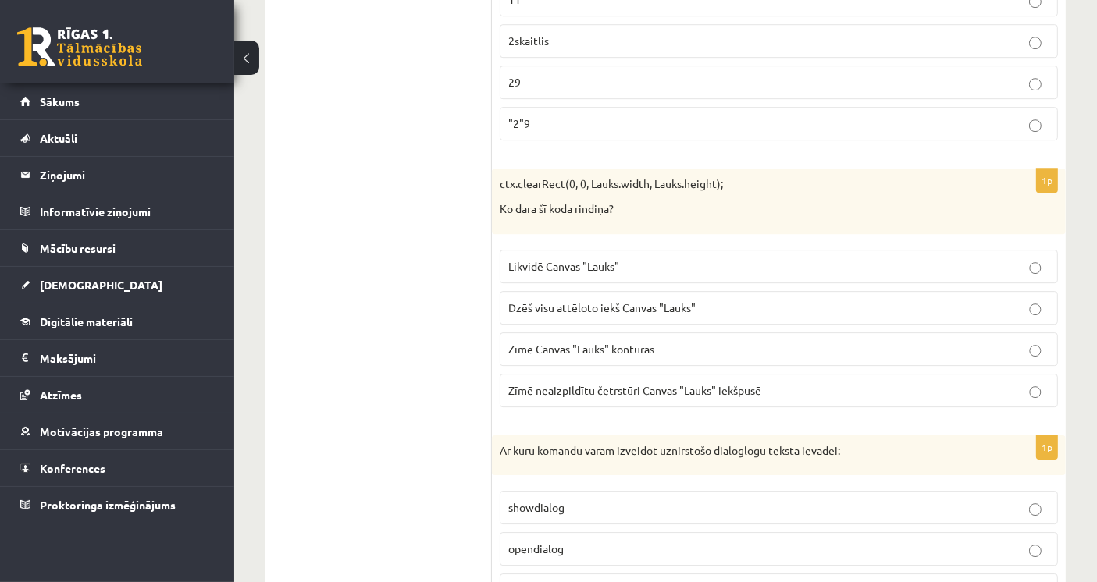
click at [889, 300] on p "Dzēš visu attēloto iekš Canvas "Lauks"" at bounding box center [778, 308] width 541 height 16
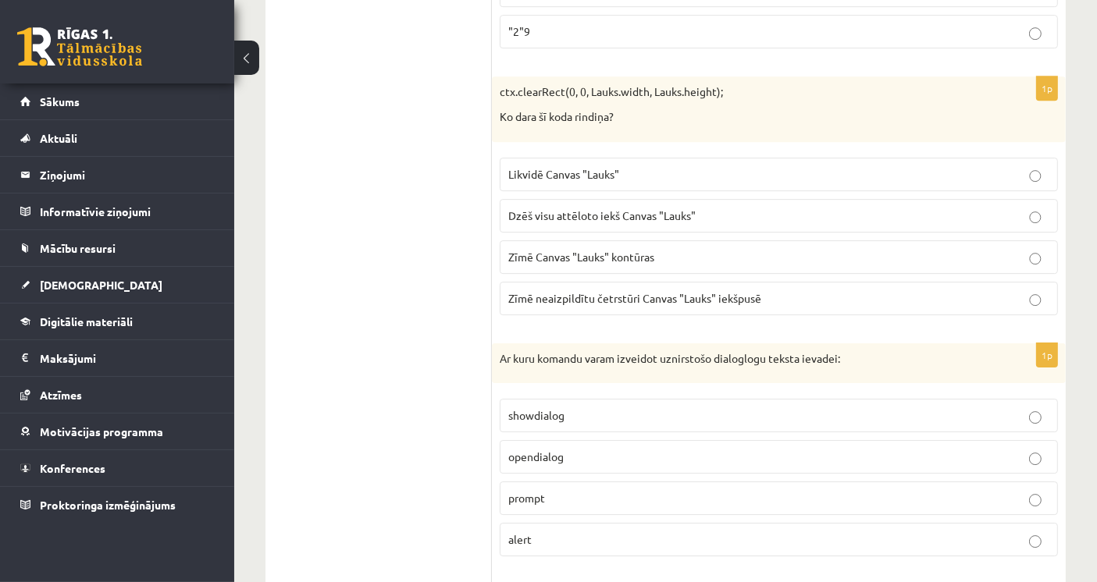
scroll to position [4932, 0]
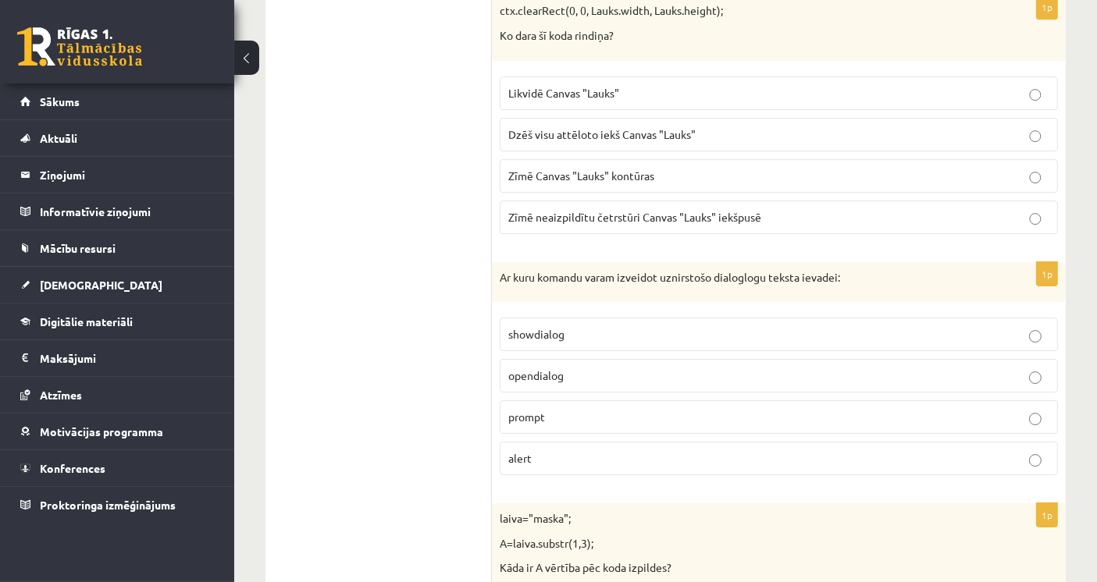
click at [520, 409] on p "prompt" at bounding box center [778, 417] width 541 height 16
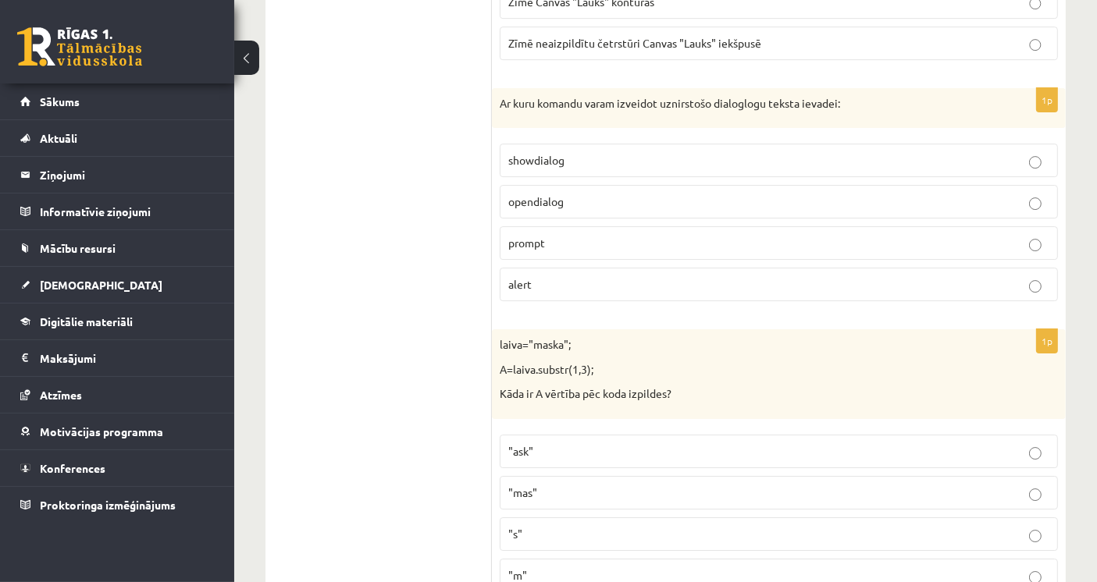
scroll to position [5193, 0]
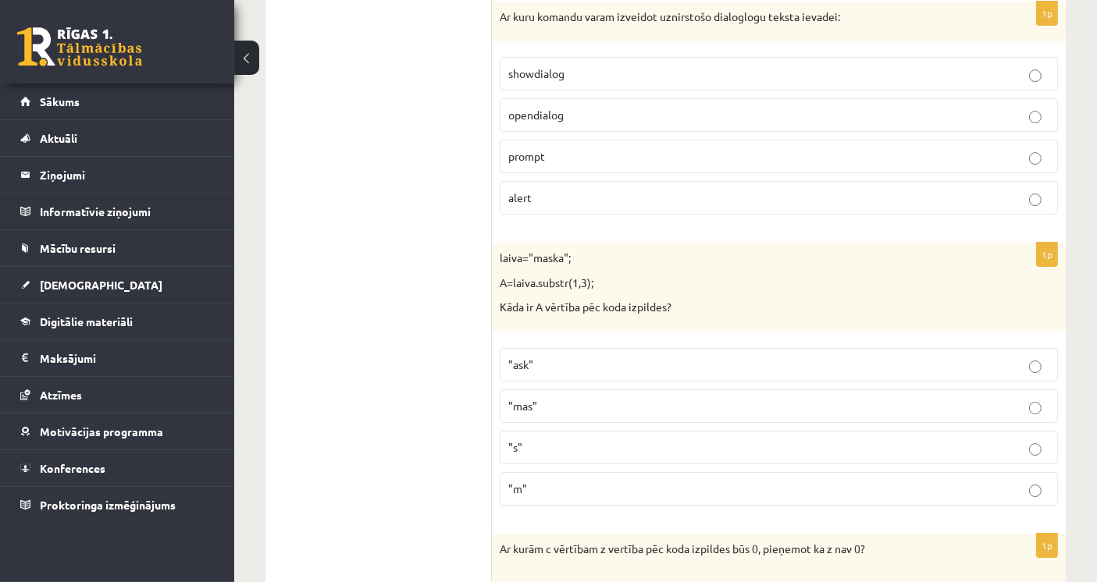
drag, startPoint x: 539, startPoint y: 249, endPoint x: 568, endPoint y: 246, distance: 29.1
click at [568, 276] on p "A=laiva.substr(1,3);" at bounding box center [740, 284] width 480 height 16
click at [493, 264] on div "laiva="maska"; A=laiva.substr(1,3); Kāda ir A vērtība pēc koda izpildes?" at bounding box center [779, 288] width 574 height 90
drag, startPoint x: 532, startPoint y: 225, endPoint x: 562, endPoint y: 227, distance: 29.8
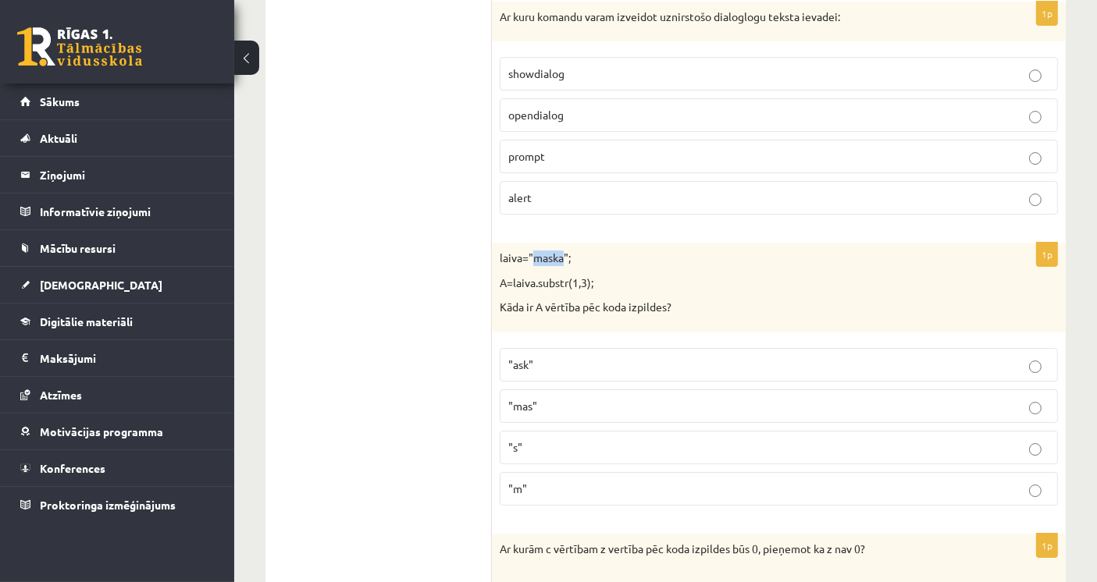
click at [562, 251] on p "laiva="maska";" at bounding box center [740, 259] width 480 height 16
click at [539, 251] on p "laiva="maska";" at bounding box center [740, 259] width 480 height 16
click at [554, 251] on p "laiva="maska";" at bounding box center [740, 259] width 480 height 16
click at [738, 251] on p "laiva="maska";" at bounding box center [740, 259] width 480 height 16
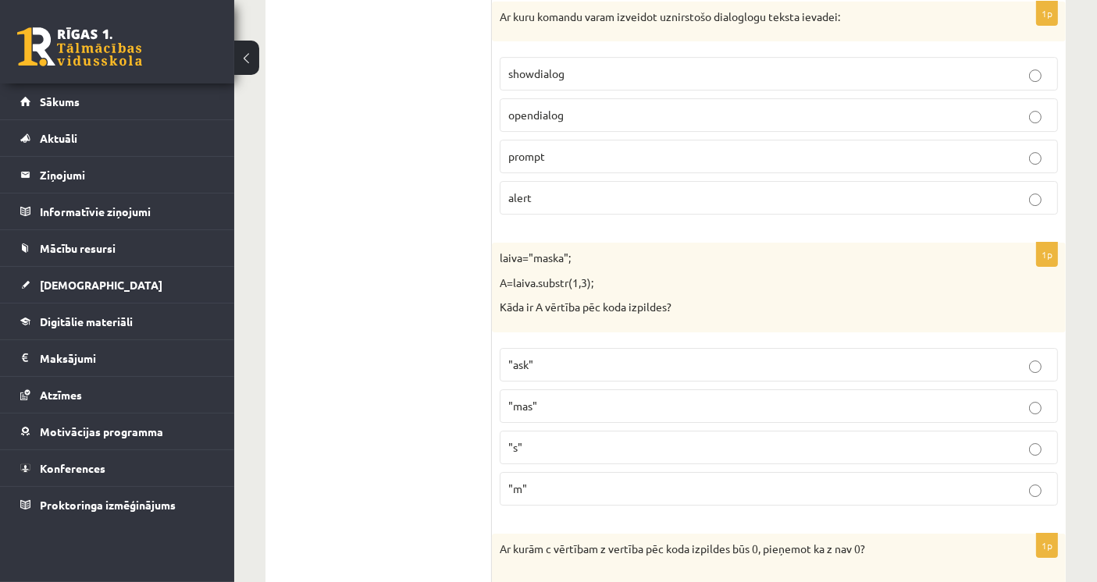
click at [707, 357] on p ""ask"" at bounding box center [778, 365] width 541 height 16
drag, startPoint x: 497, startPoint y: 219, endPoint x: 596, endPoint y: 249, distance: 102.7
click at [596, 249] on div "laiva="maska"; A=laiva.substr(1,3); Kāda ir A vērtība pēc koda izpildes?" at bounding box center [779, 288] width 574 height 90
copy div "laiva="maska"; A=laiva.substr(1,3);"
click at [564, 357] on p ""ask"" at bounding box center [778, 365] width 541 height 16
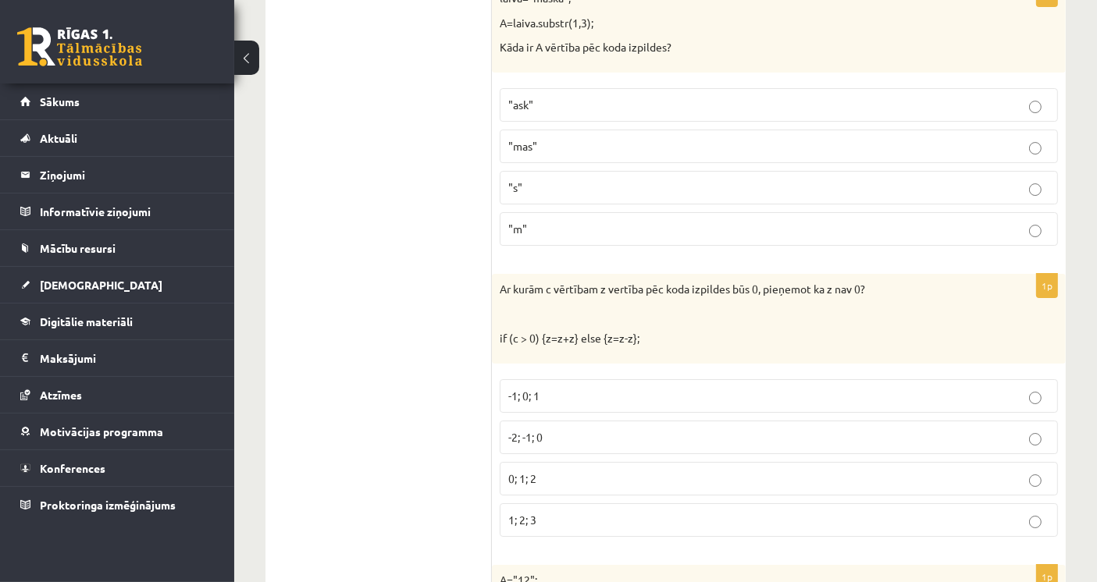
scroll to position [5366, 0]
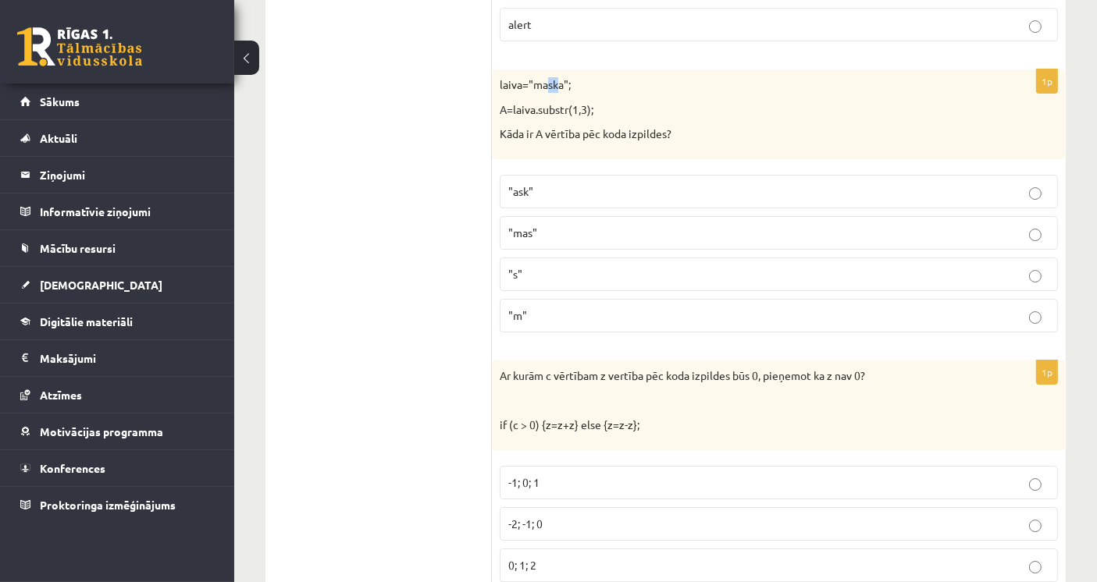
drag, startPoint x: 545, startPoint y: 46, endPoint x: 557, endPoint y: 50, distance: 12.3
click at [557, 77] on p "laiva="maska";" at bounding box center [740, 85] width 480 height 16
drag, startPoint x: 545, startPoint y: 46, endPoint x: 556, endPoint y: 48, distance: 11.2
click at [556, 77] on p "laiva="maska";" at bounding box center [740, 85] width 480 height 16
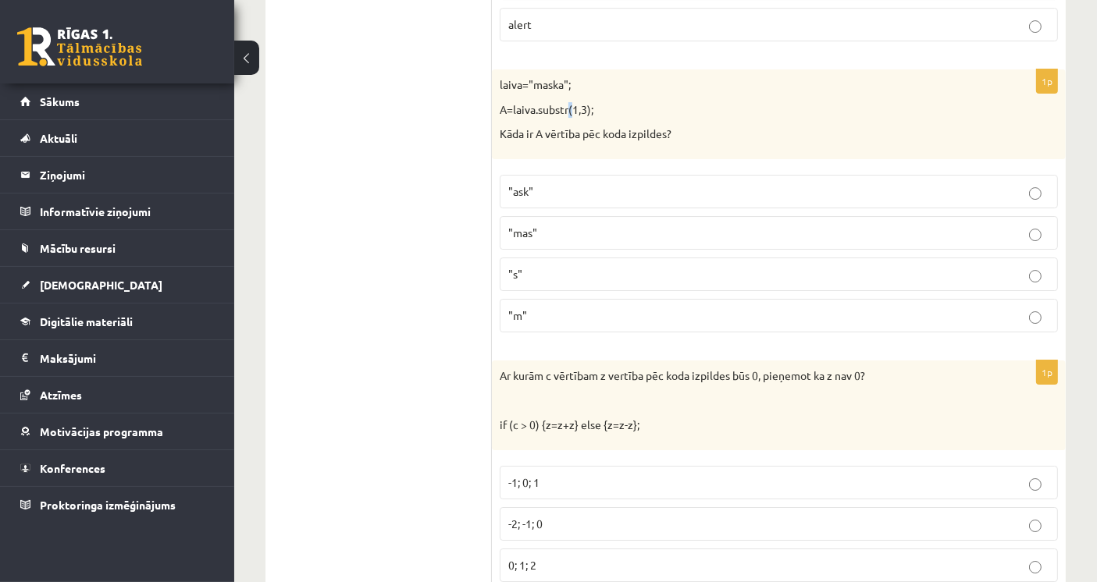
click at [568, 102] on p "A=laiva.substr(1,3);" at bounding box center [740, 110] width 480 height 16
click at [590, 102] on p "A=laiva.substr(1,3);" at bounding box center [740, 110] width 480 height 16
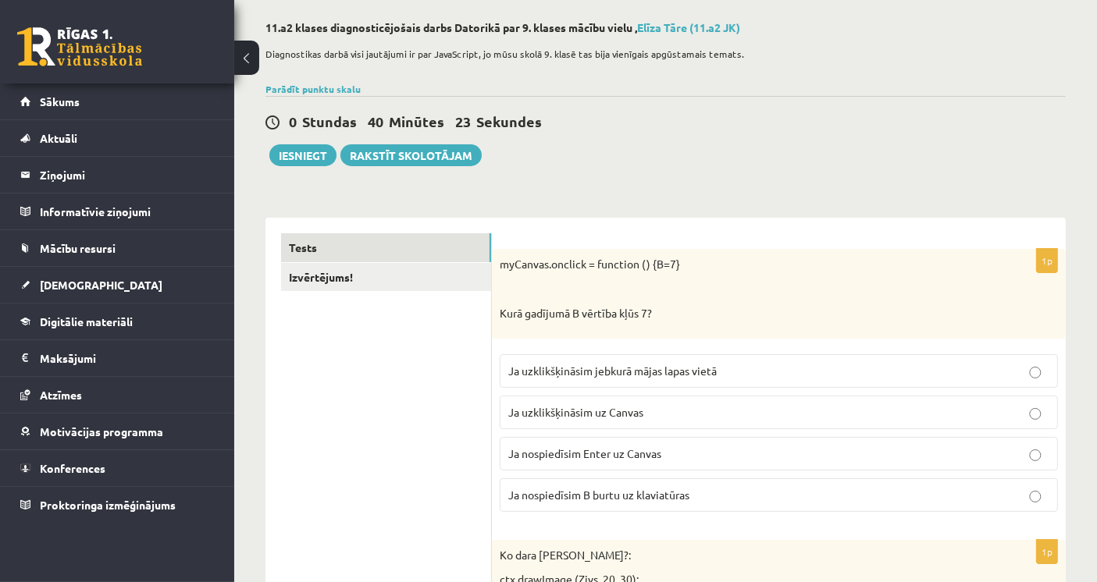
scroll to position [0, 0]
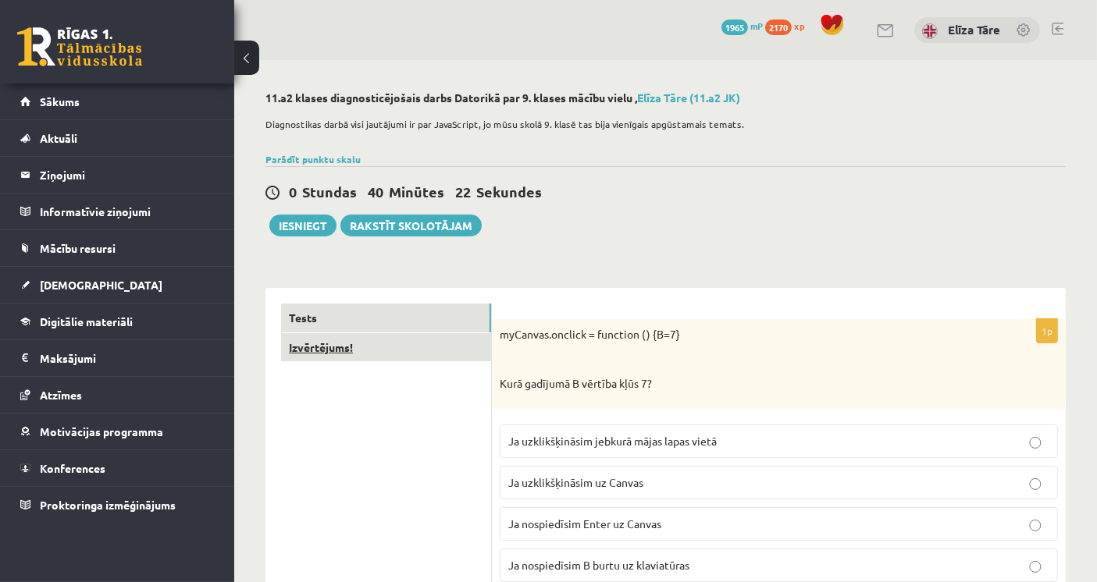
click at [341, 346] on link "Izvērtējums!" at bounding box center [386, 347] width 210 height 29
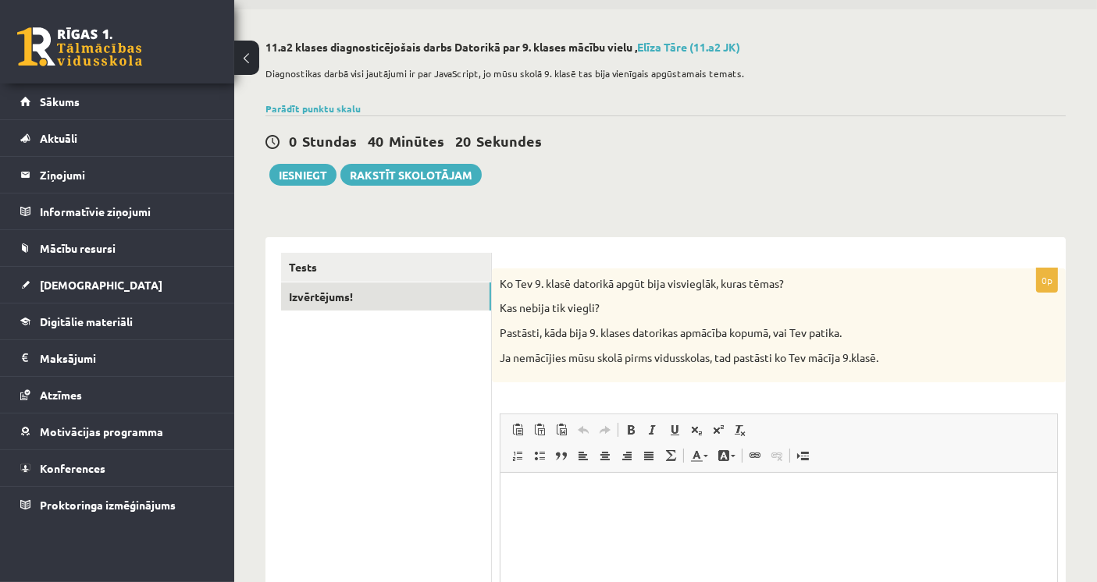
scroll to position [173, 0]
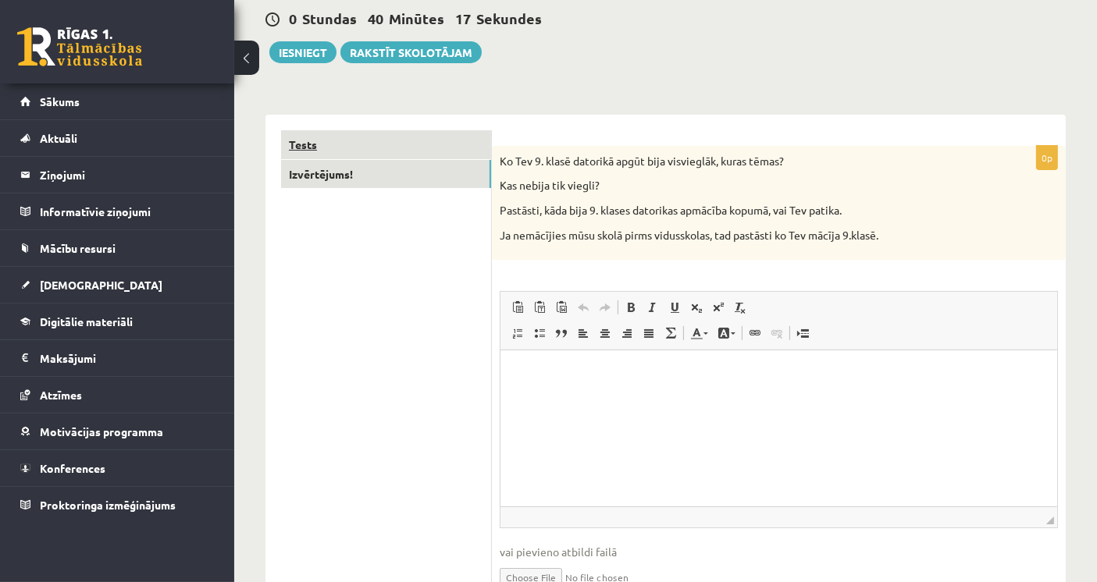
click at [319, 147] on link "Tests" at bounding box center [386, 144] width 210 height 29
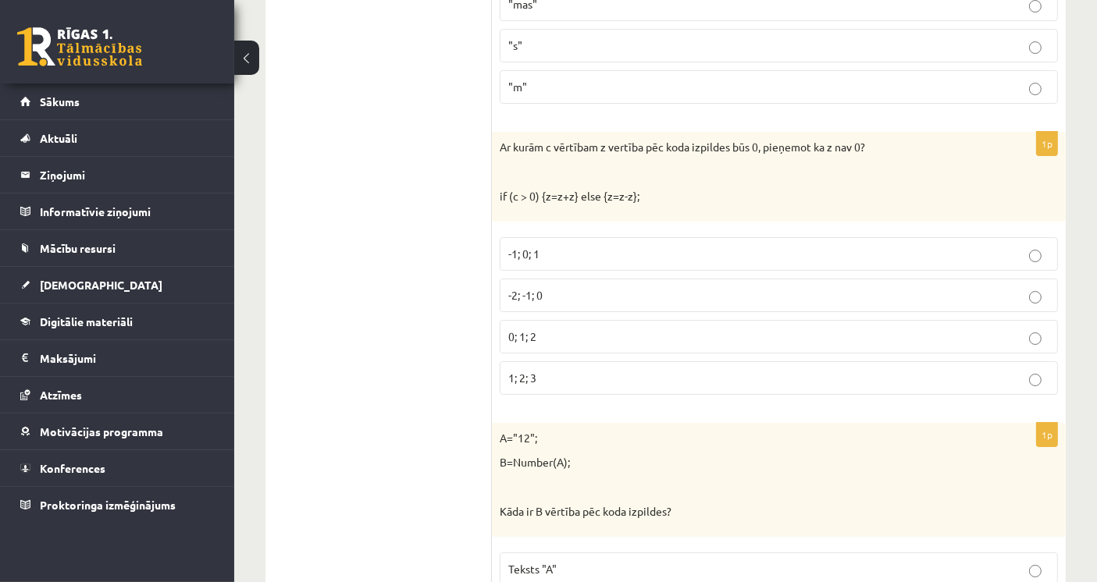
scroll to position [5577, 0]
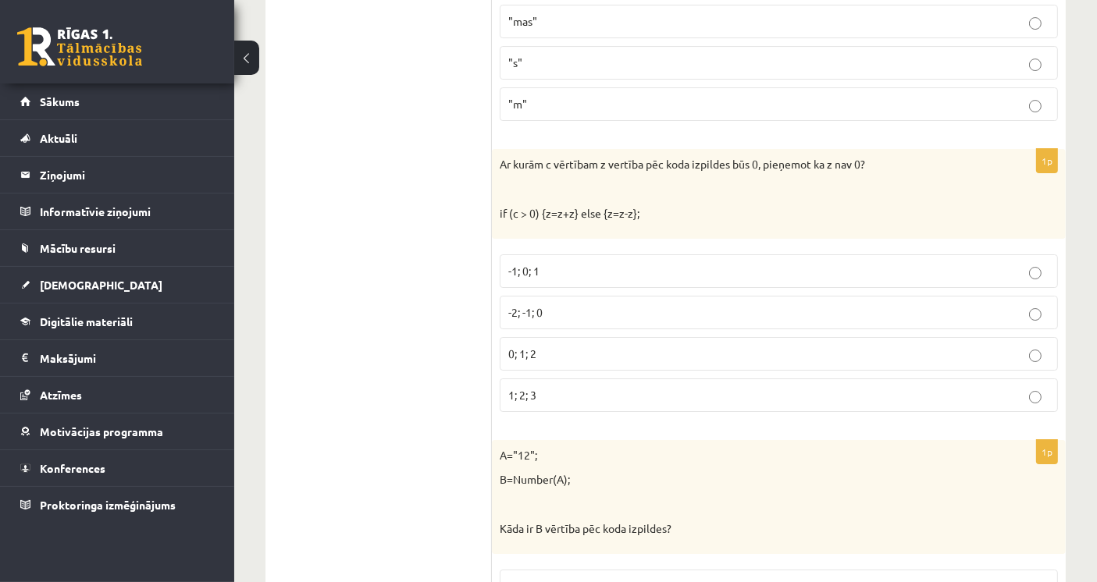
click at [539, 296] on label "-2; -1; 0" at bounding box center [779, 313] width 558 height 34
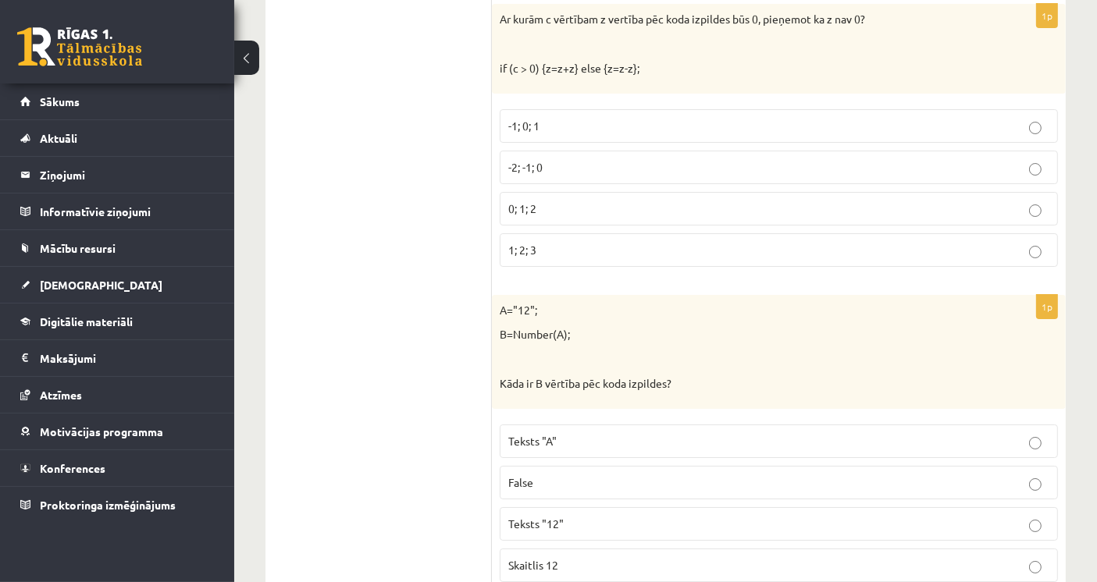
scroll to position [5751, 0]
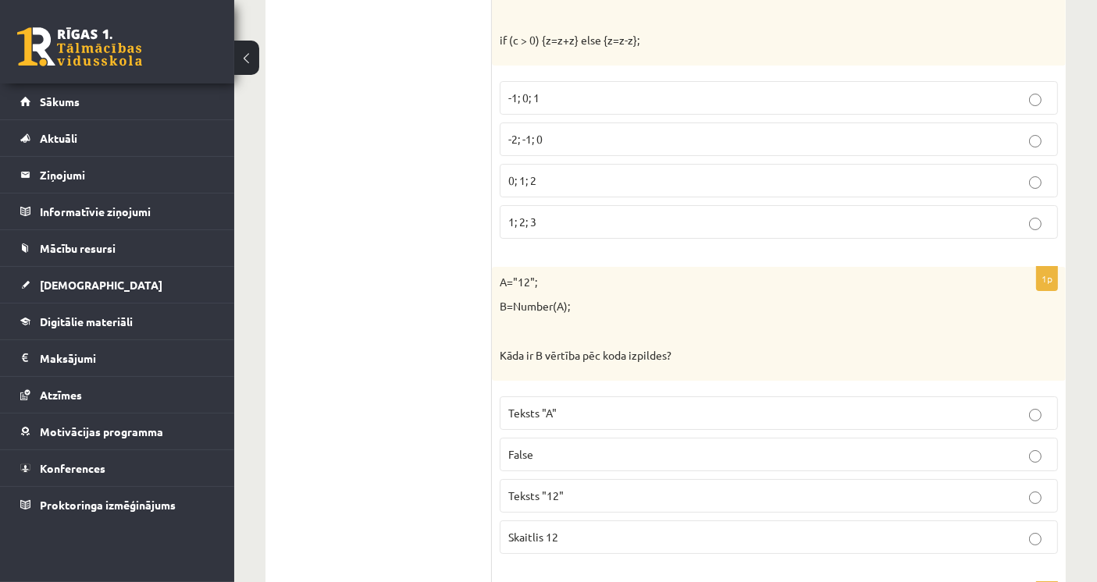
click at [572, 529] on p "Skaitlis 12" at bounding box center [778, 537] width 541 height 16
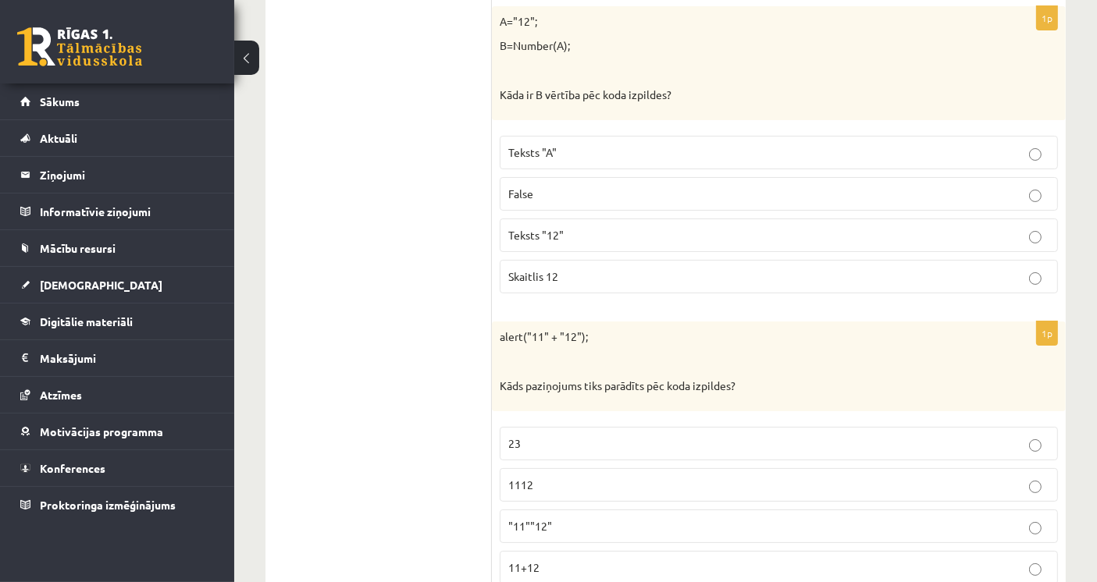
scroll to position [6098, 0]
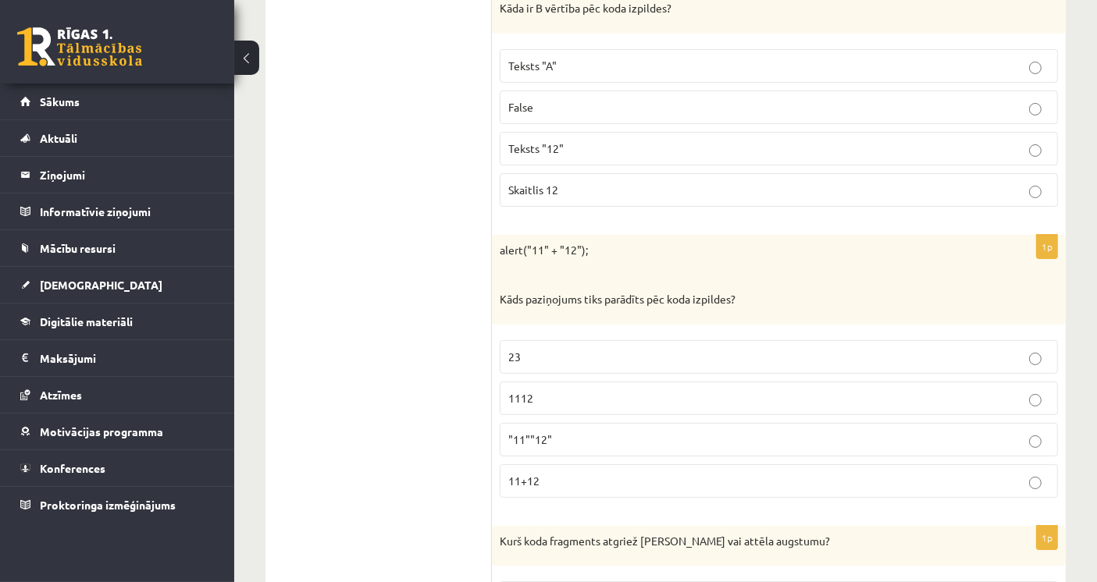
click at [525, 391] on span "1112" at bounding box center [520, 398] width 25 height 14
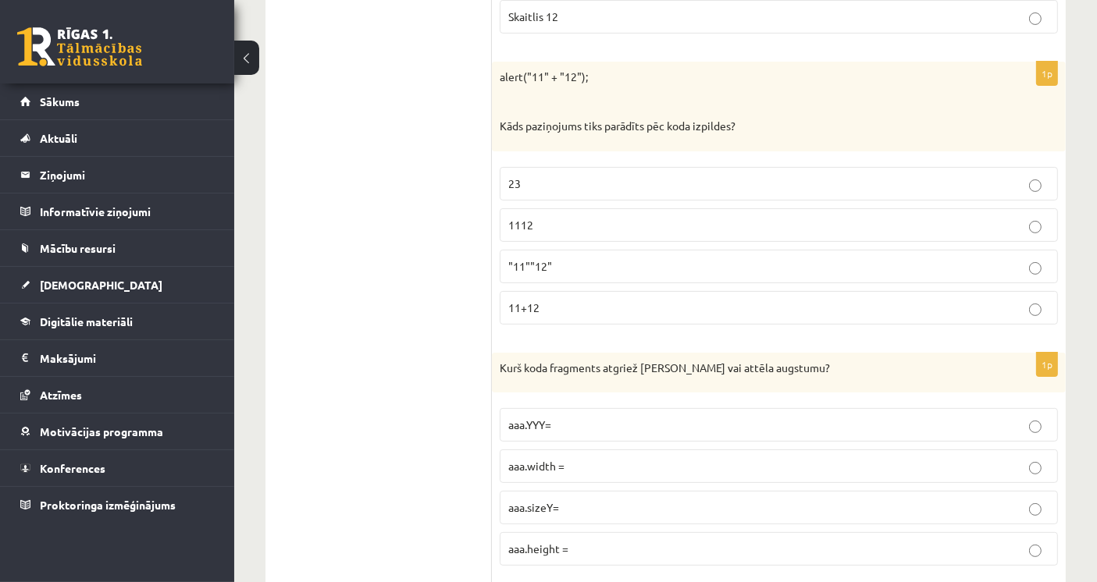
scroll to position [6358, 0]
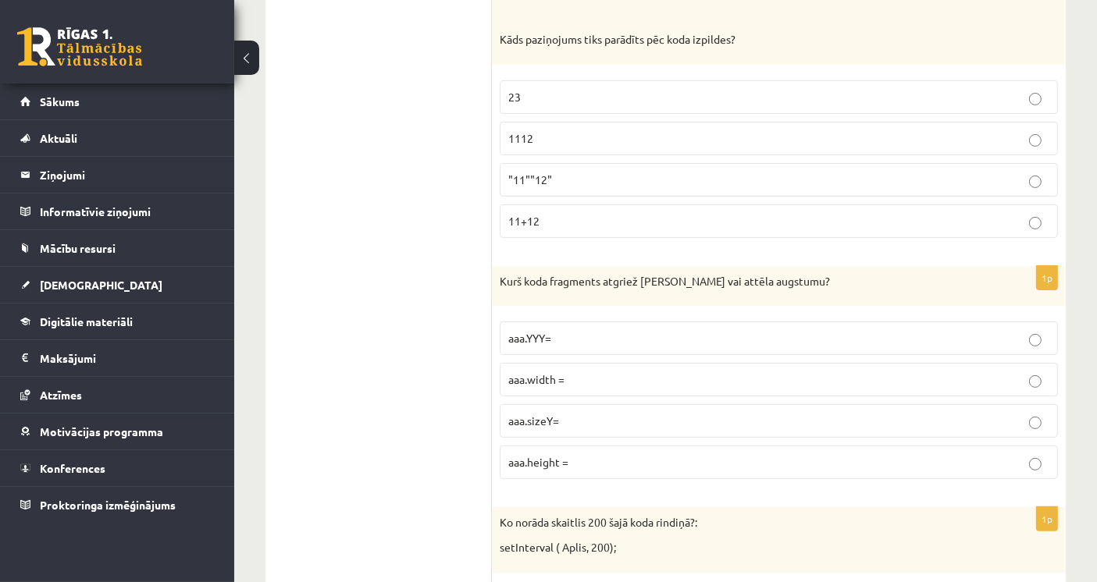
click at [548, 446] on label "aaa.height =" at bounding box center [779, 463] width 558 height 34
click at [553, 414] on span "aaa.sizeY=" at bounding box center [533, 421] width 51 height 14
click at [557, 455] on span "aaa.height =" at bounding box center [538, 462] width 60 height 14
click at [565, 413] on p "aaa.sizeY=" at bounding box center [778, 421] width 541 height 16
click at [568, 455] on span "aaa.height =" at bounding box center [538, 462] width 60 height 14
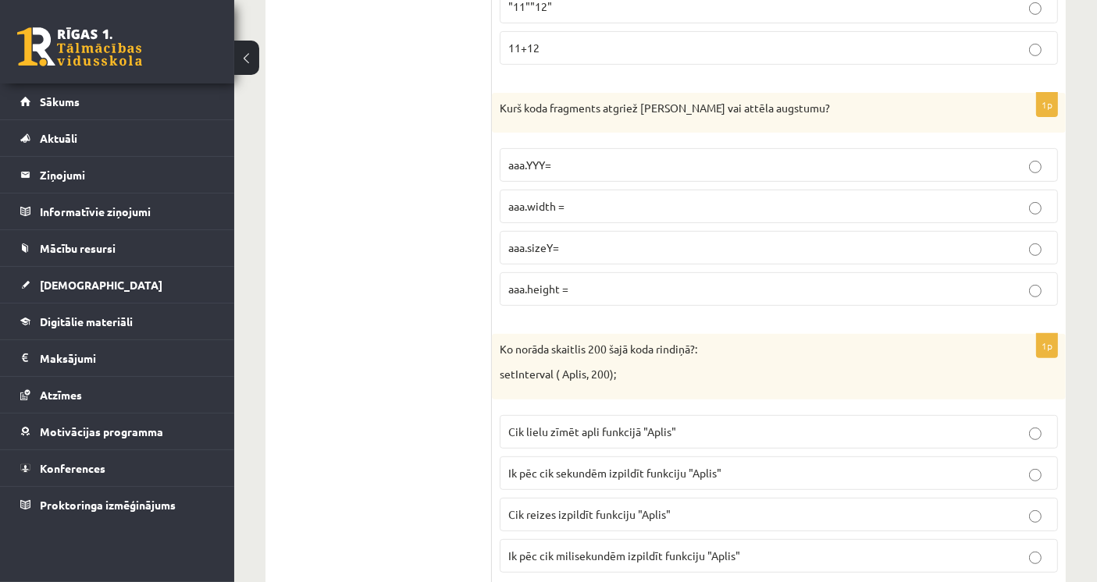
scroll to position [6618, 0]
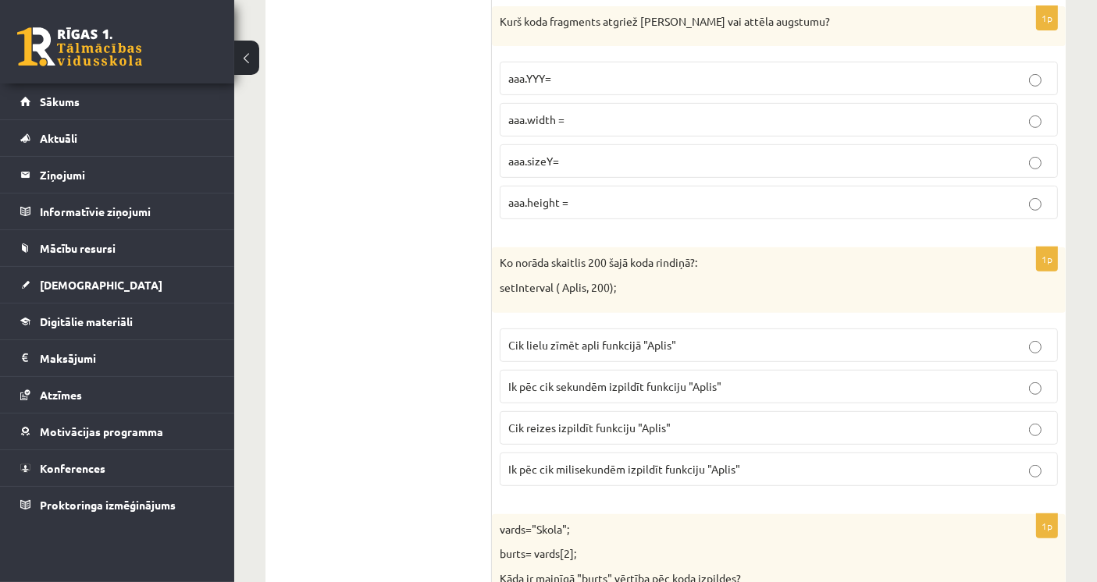
click at [608, 462] on span "Ik pēc cik milisekundēm izpildīt funkciju "Aplis"" at bounding box center [624, 469] width 232 height 14
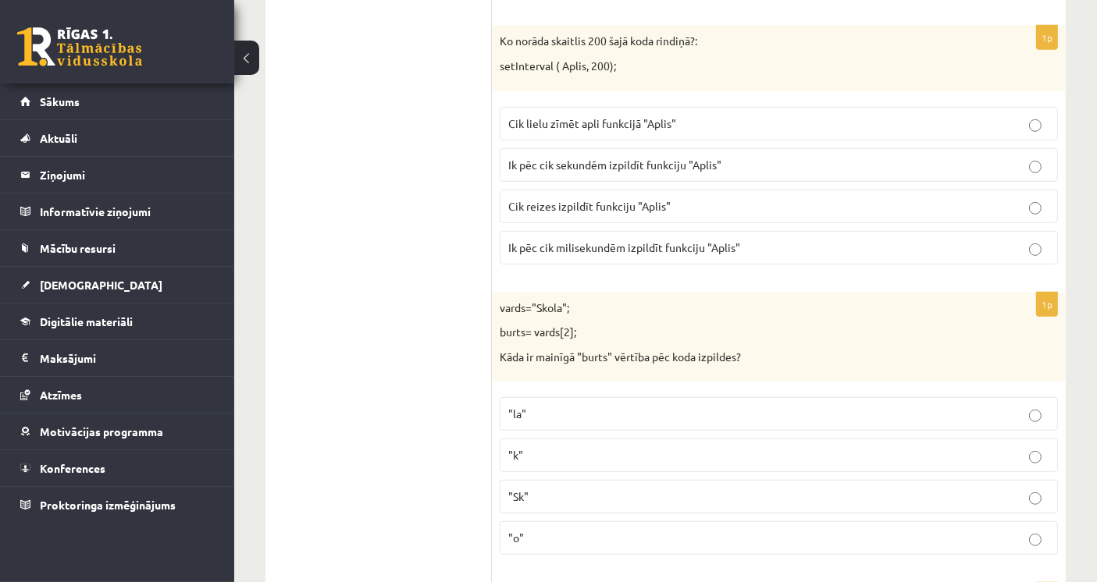
scroll to position [6879, 0]
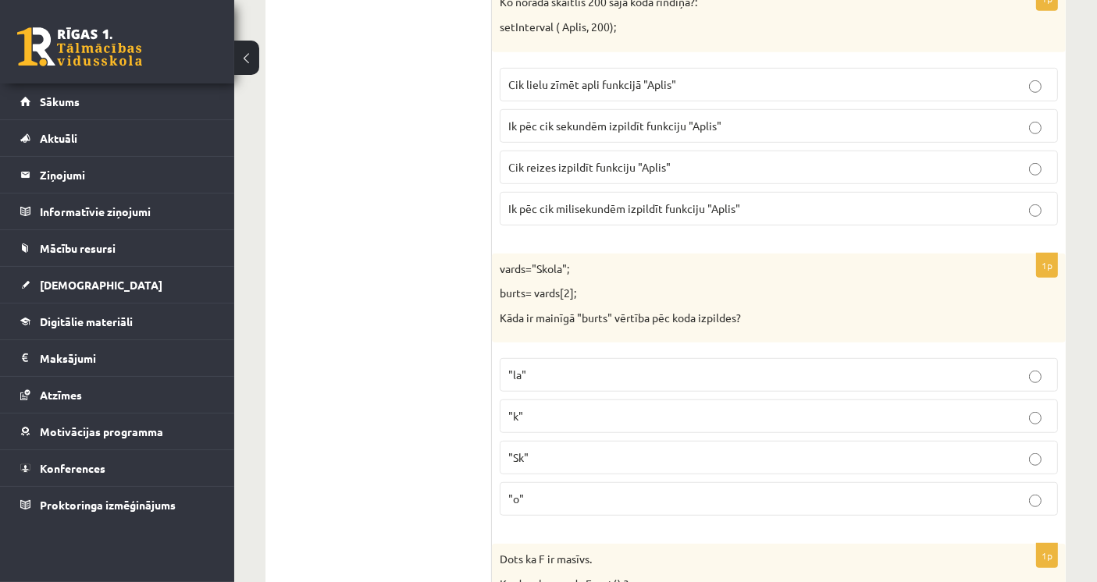
click at [578, 482] on label ""o"" at bounding box center [779, 499] width 558 height 34
click at [550, 262] on p "vards="Skola";" at bounding box center [740, 270] width 480 height 16
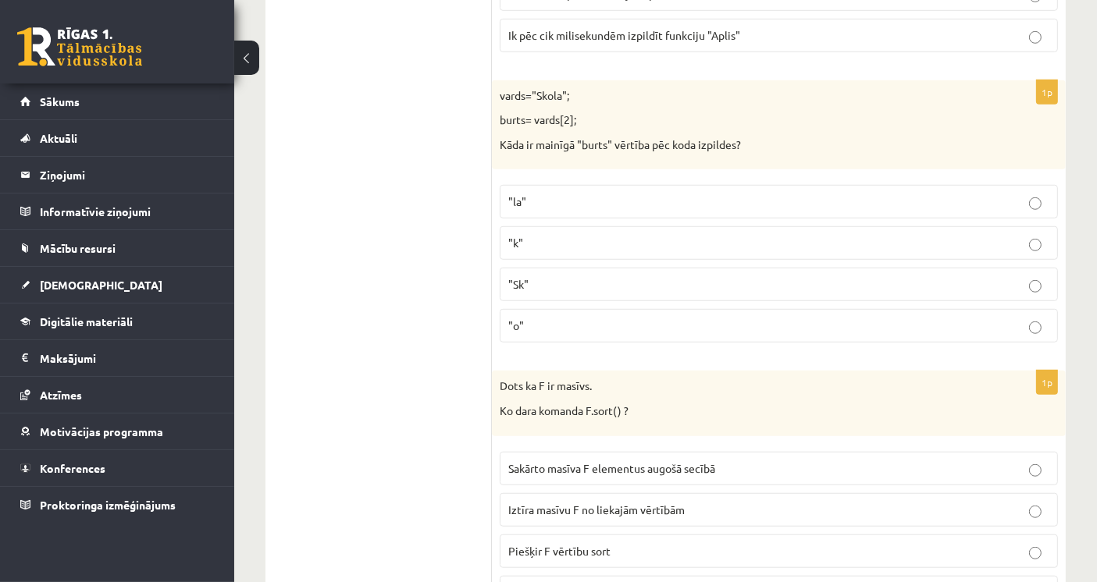
scroll to position [7139, 0]
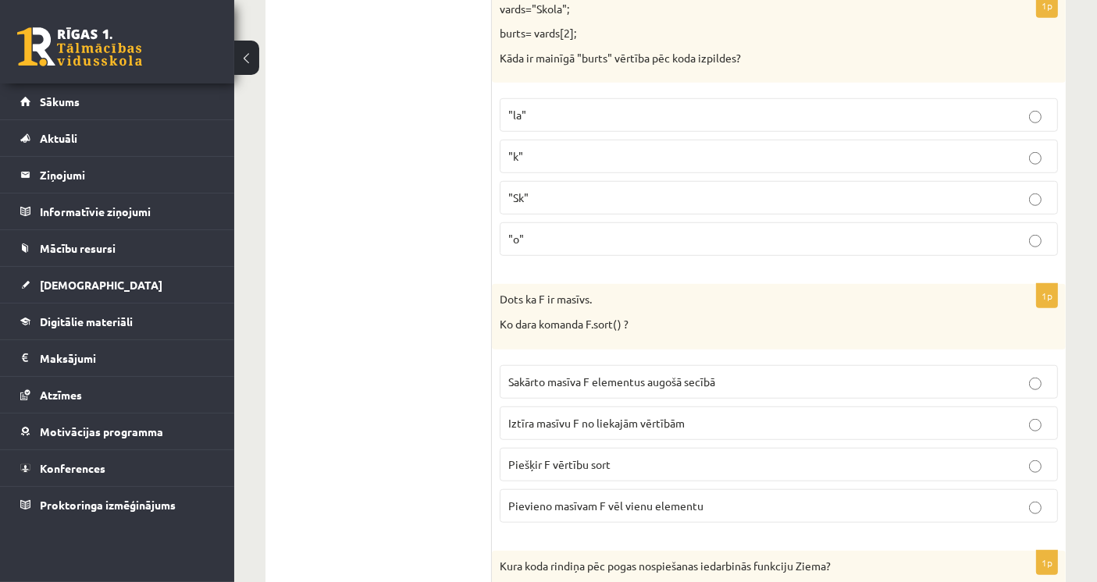
click at [906, 365] on label "Sakārto masīva F elementus augošā secībā" at bounding box center [779, 382] width 558 height 34
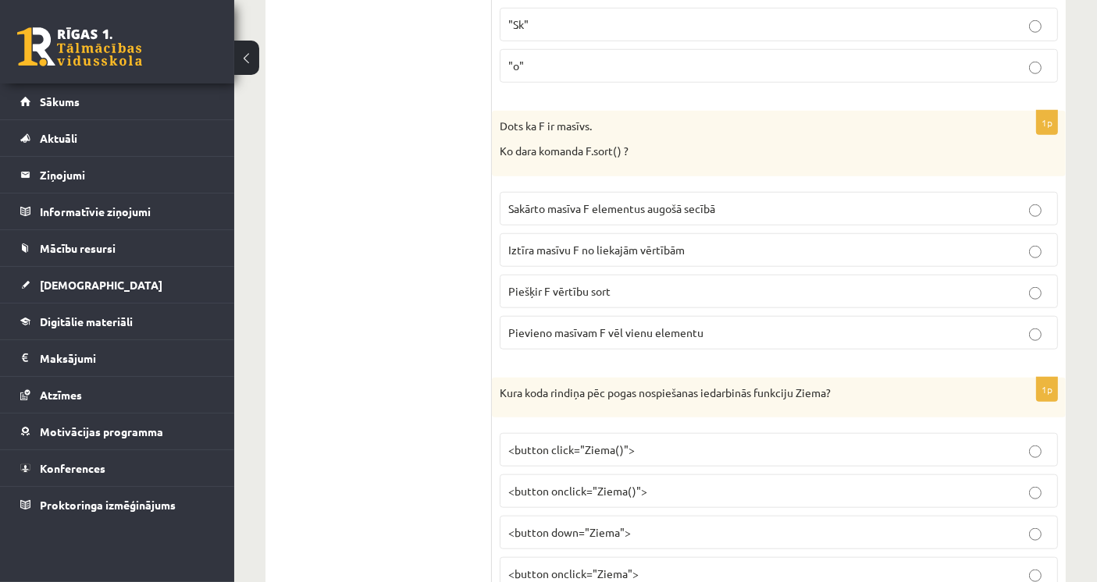
scroll to position [7399, 0]
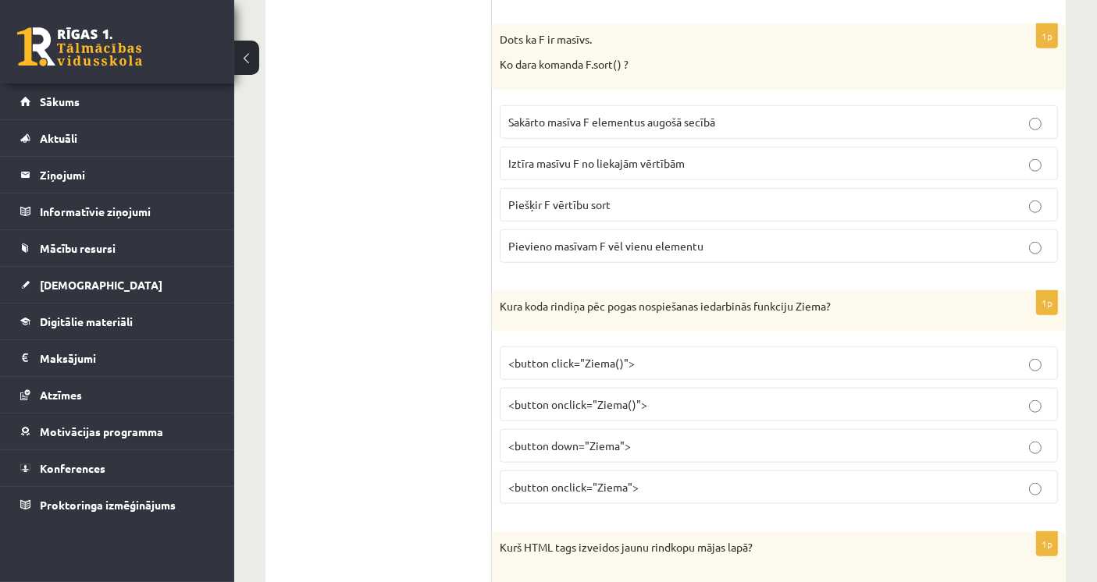
click at [622, 480] on span "<button onclick="Ziema">" at bounding box center [573, 487] width 130 height 14
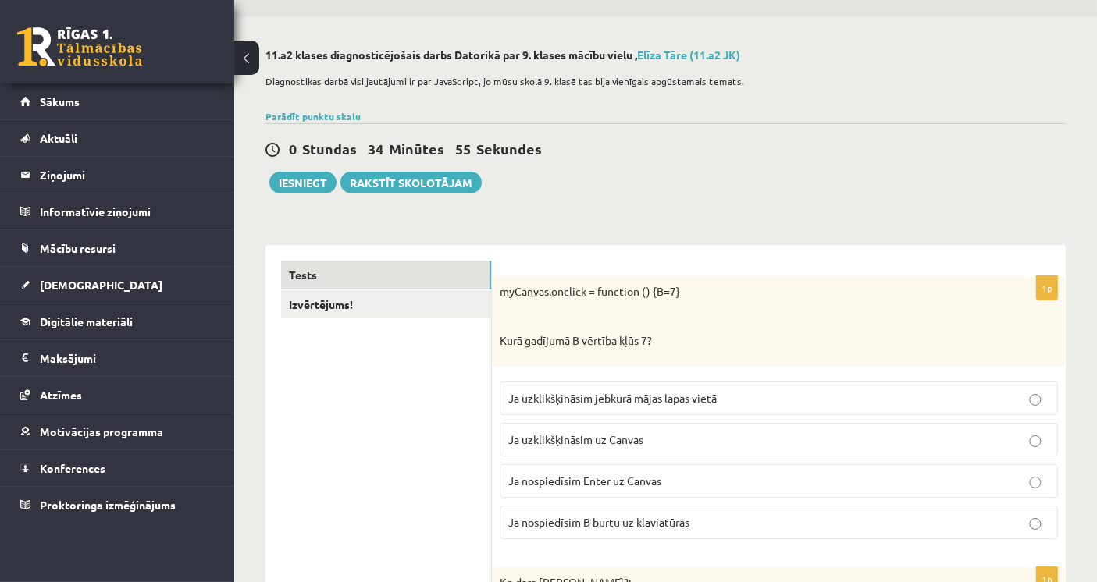
scroll to position [7464, 0]
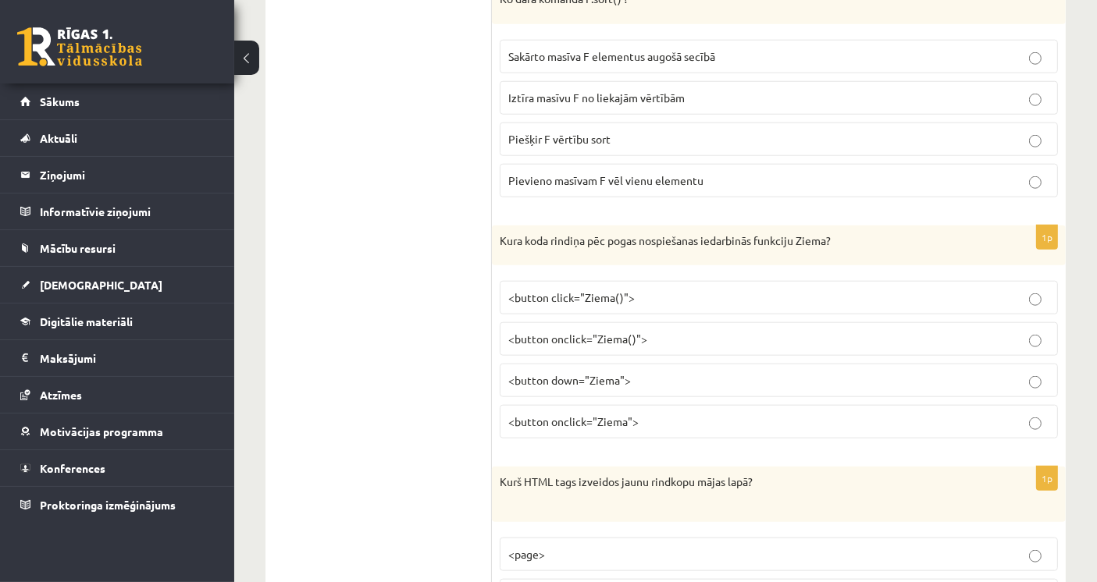
click at [618, 290] on span "<button click="Ziema()">" at bounding box center [571, 297] width 126 height 14
click at [626, 332] on span "<button onclick="Ziema()">" at bounding box center [577, 339] width 139 height 14
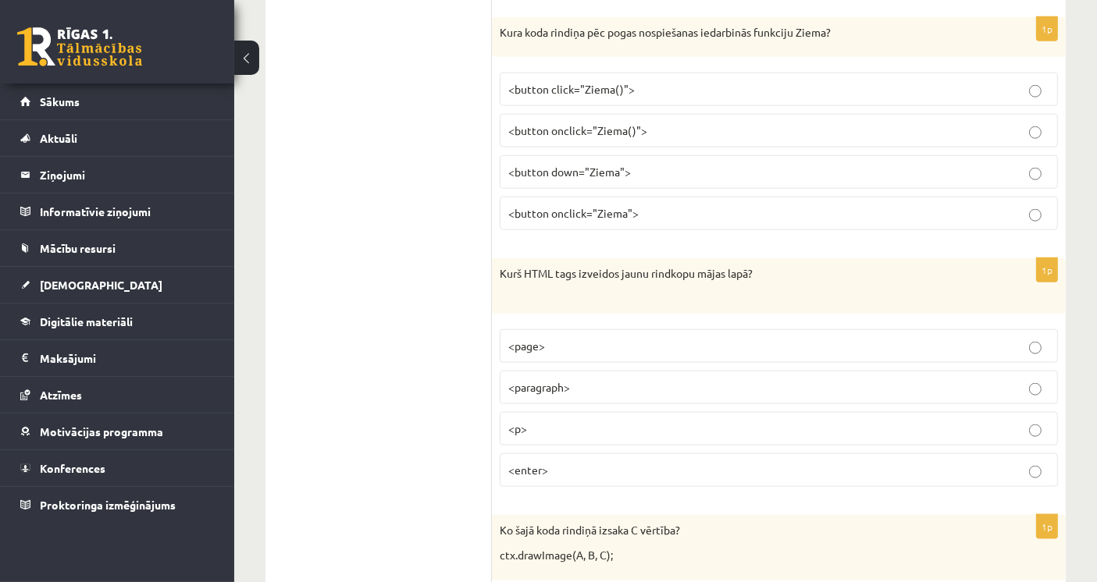
scroll to position [7724, 0]
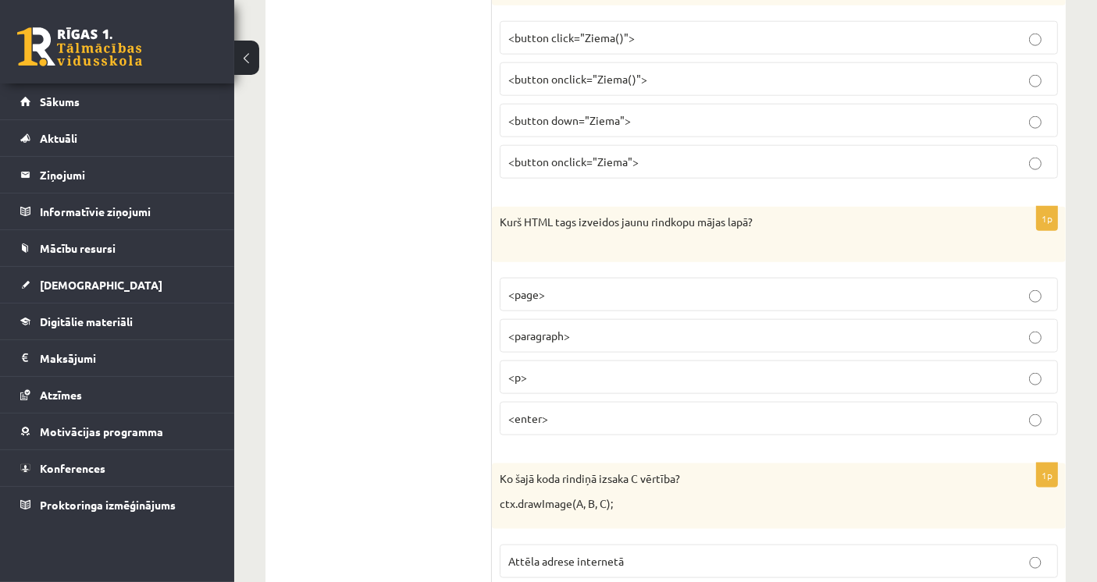
click at [565, 369] on p "<p>" at bounding box center [778, 377] width 541 height 16
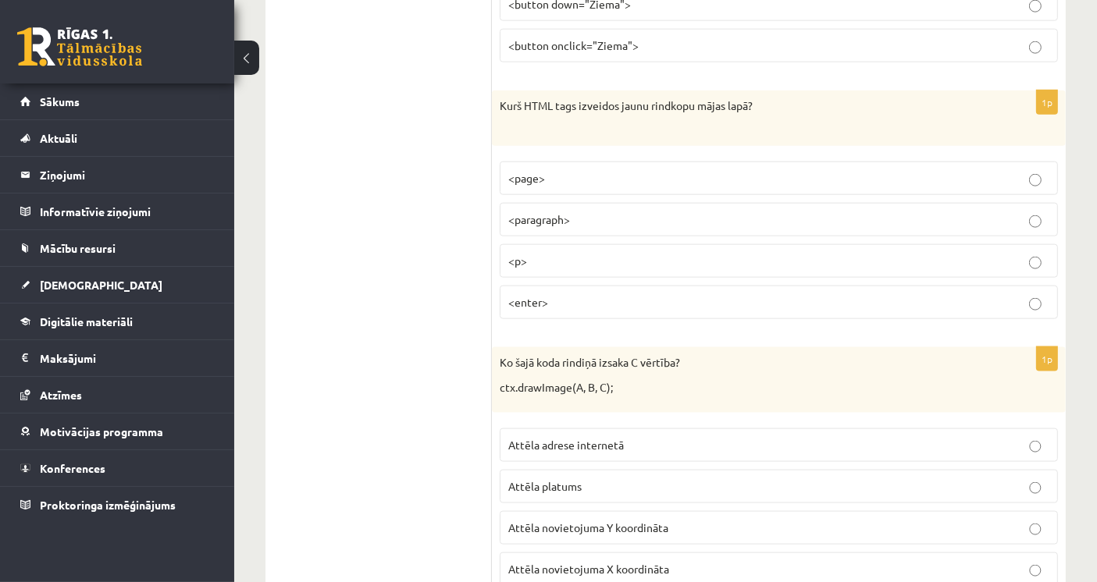
scroll to position [7852, 0]
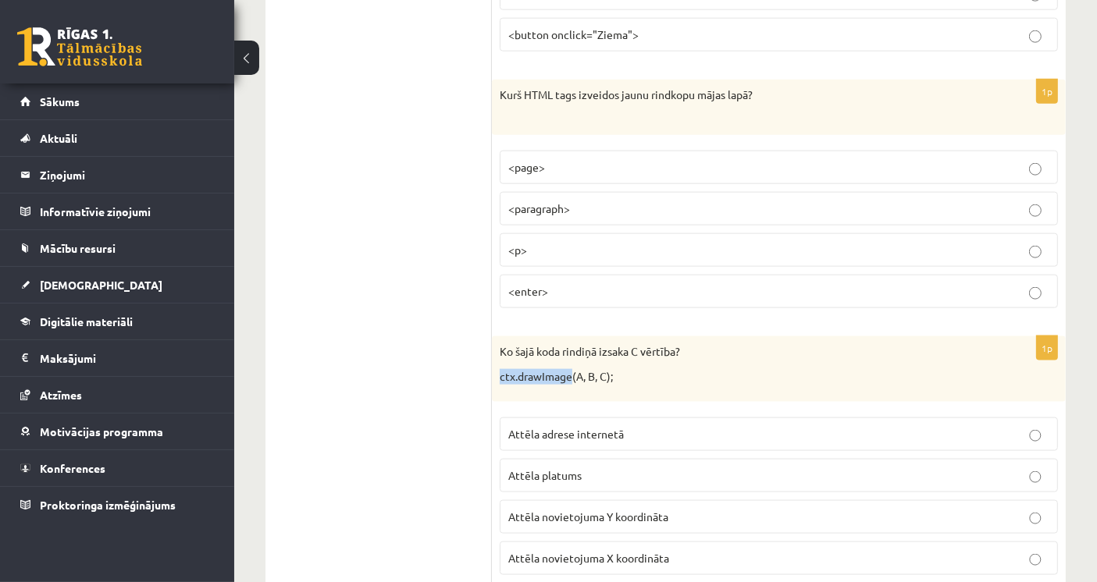
drag, startPoint x: 513, startPoint y: 318, endPoint x: 571, endPoint y: 312, distance: 58.8
click at [571, 336] on div "Ko šajā koda rindiņā izsaka C vērtība? ctx.drawImage(A, B, C);" at bounding box center [779, 368] width 574 height 65
copy p "ctx.drawImage"
drag, startPoint x: 570, startPoint y: 467, endPoint x: 475, endPoint y: 472, distance: 95.4
click at [570, 510] on span "Attēla novietojuma Y koordināta" at bounding box center [588, 517] width 160 height 14
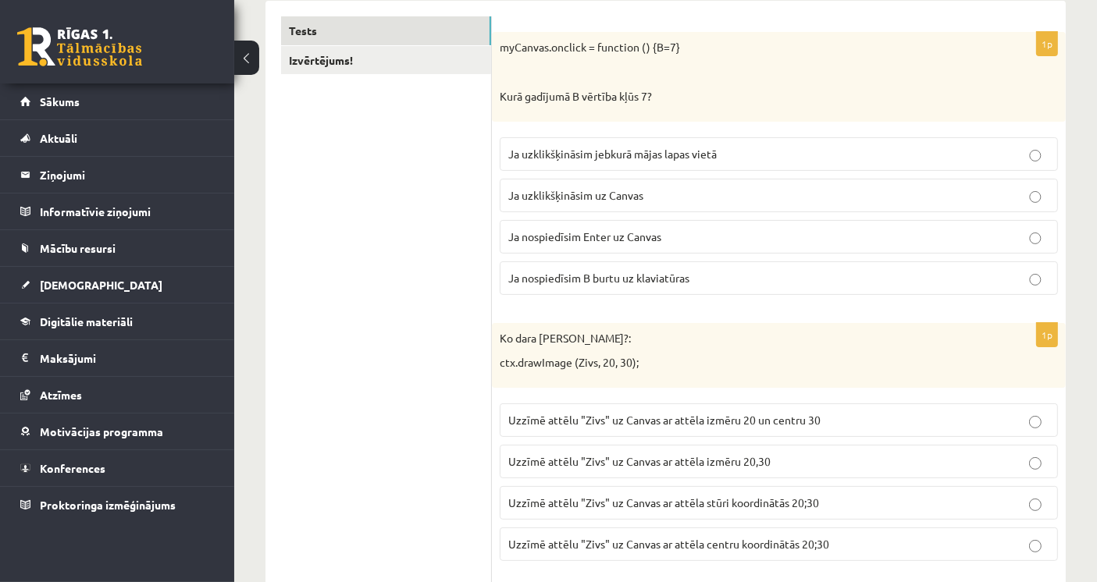
scroll to position [0, 0]
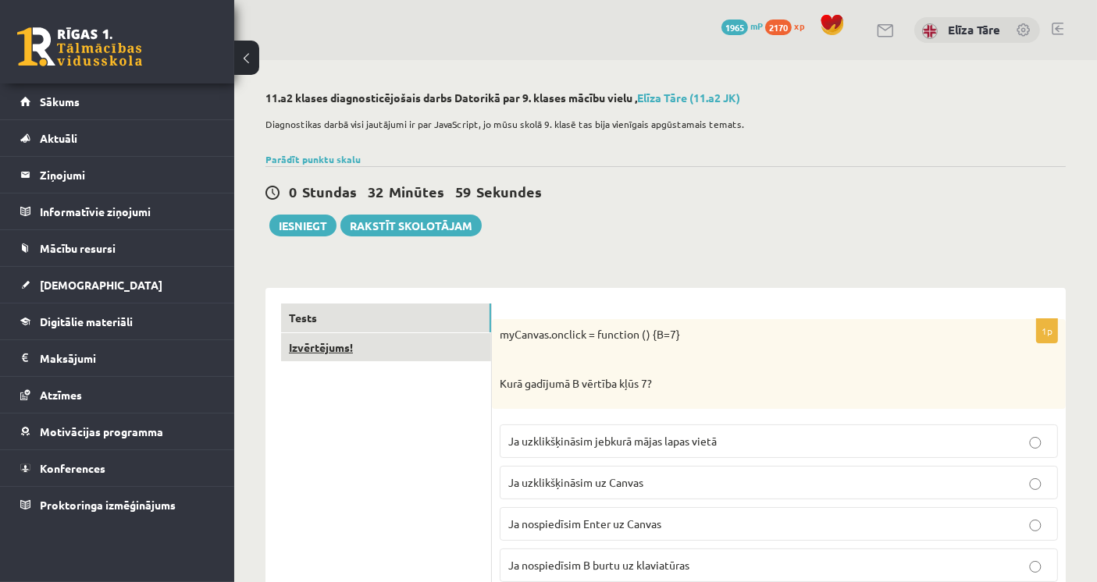
click at [422, 358] on link "Izvērtējums!" at bounding box center [386, 347] width 210 height 29
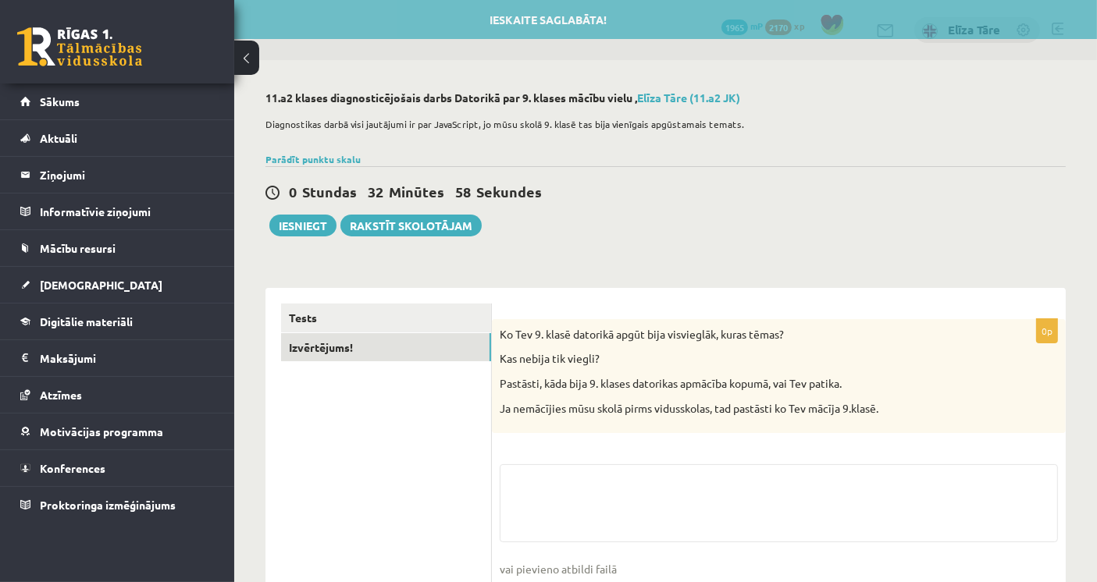
click at [899, 261] on div "**********" at bounding box center [665, 370] width 863 height 620
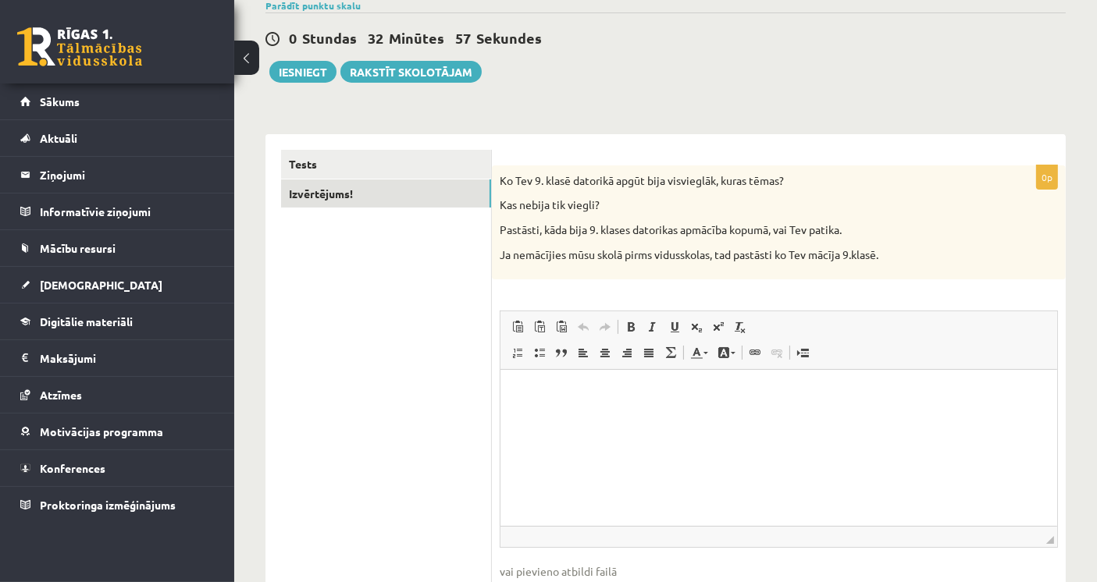
scroll to position [173, 0]
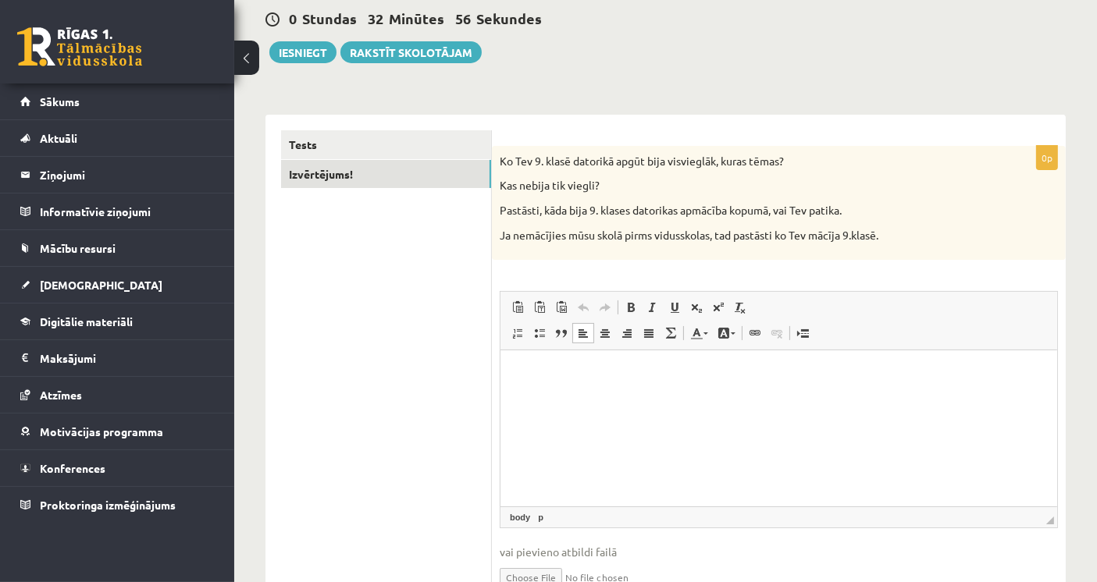
click at [908, 388] on html at bounding box center [778, 375] width 557 height 48
click at [945, 275] on div "0p Ko Tev 9. klasē datorikā apgūt bija visvieglāk, kuras tēmas? Kas nebija tik …" at bounding box center [779, 381] width 574 height 470
click at [678, 356] on html "**" at bounding box center [778, 375] width 557 height 48
click at [678, 363] on html "**" at bounding box center [778, 375] width 557 height 48
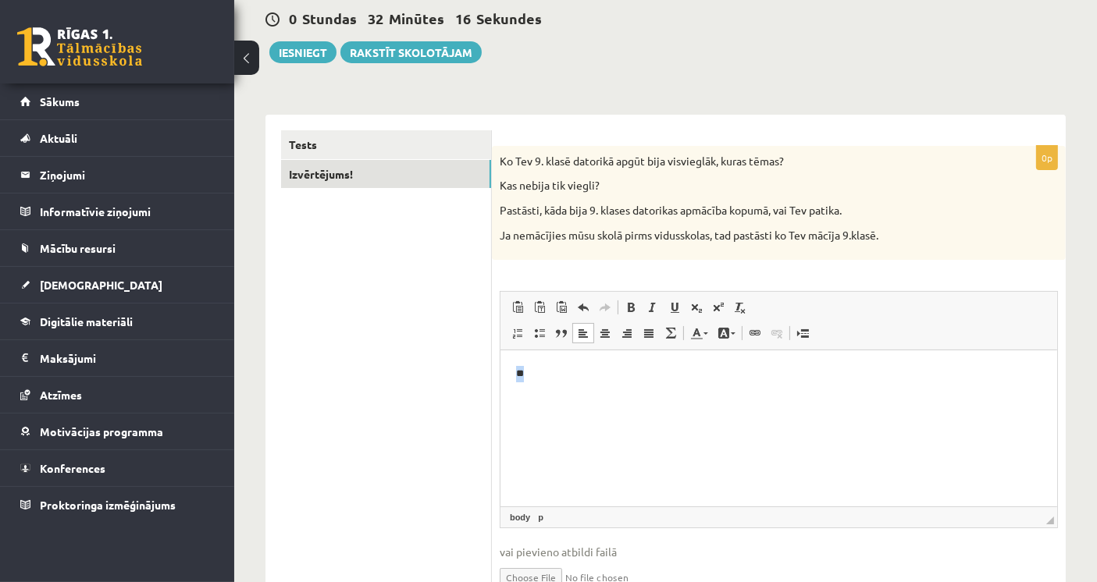
click at [680, 364] on html "**" at bounding box center [778, 466] width 557 height 231
click at [936, 226] on div "Ko Tev 9. klasē datorikā apgūt bija visvieglāk, kuras tēmas? Kas nebija tik vie…" at bounding box center [779, 203] width 574 height 114
click at [526, 451] on p "********" at bounding box center [778, 453] width 526 height 16
click at [533, 456] on p "********" at bounding box center [778, 453] width 526 height 16
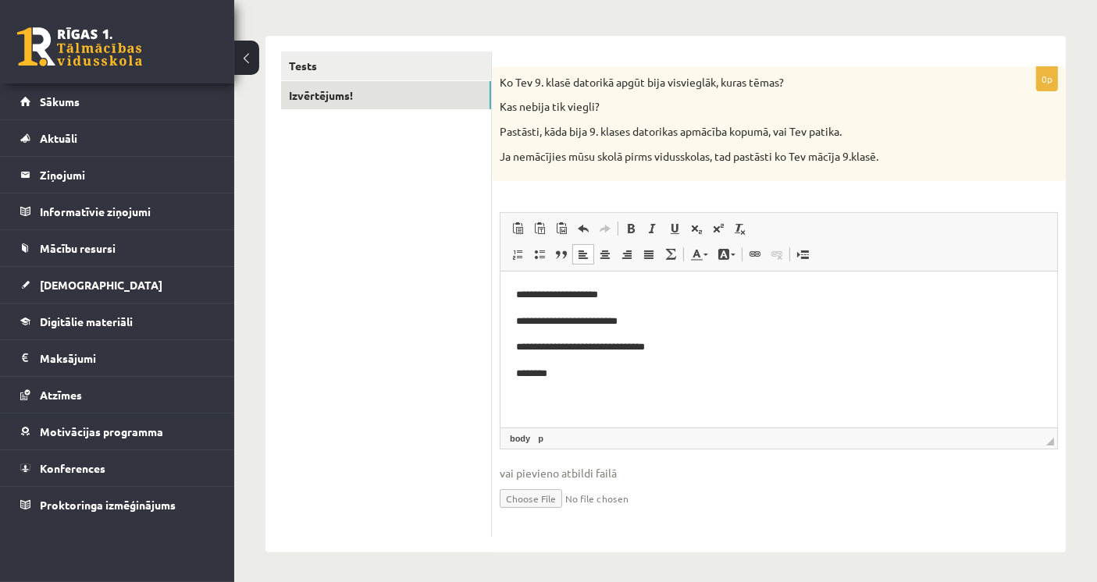
scroll to position [3, 0]
click at [536, 368] on p "********" at bounding box center [778, 371] width 526 height 16
click at [377, 329] on ul "Tests Izvērtējums!" at bounding box center [386, 295] width 211 height 486
drag, startPoint x: 536, startPoint y: 370, endPoint x: 928, endPoint y: 644, distance: 478.9
click at [536, 370] on p "********" at bounding box center [778, 371] width 526 height 16
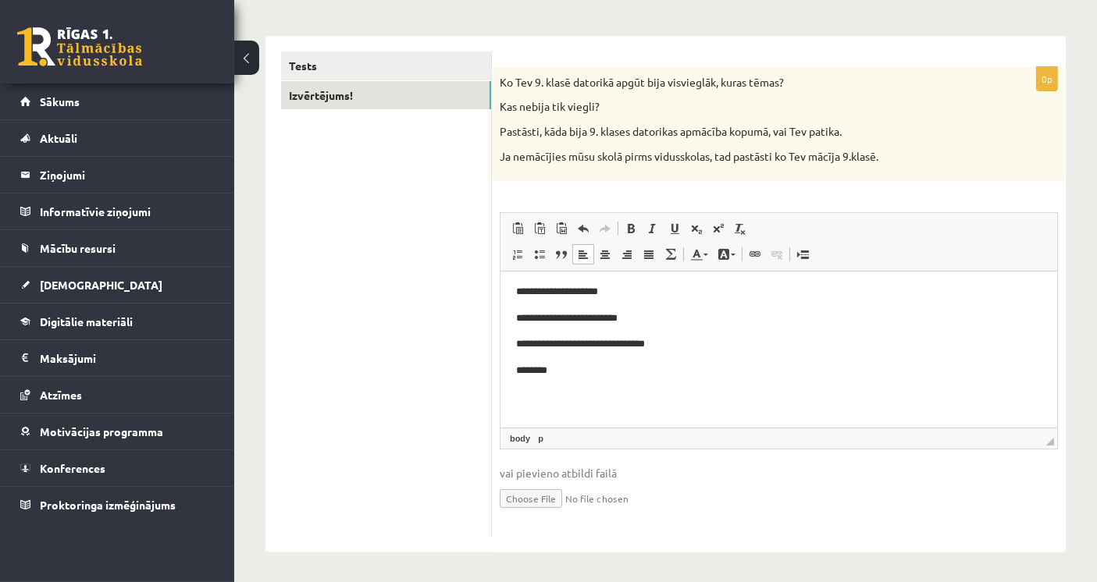
click at [327, 389] on ul "Tests Izvērtējums!" at bounding box center [386, 295] width 211 height 486
click at [393, 64] on link "Tests" at bounding box center [386, 66] width 210 height 29
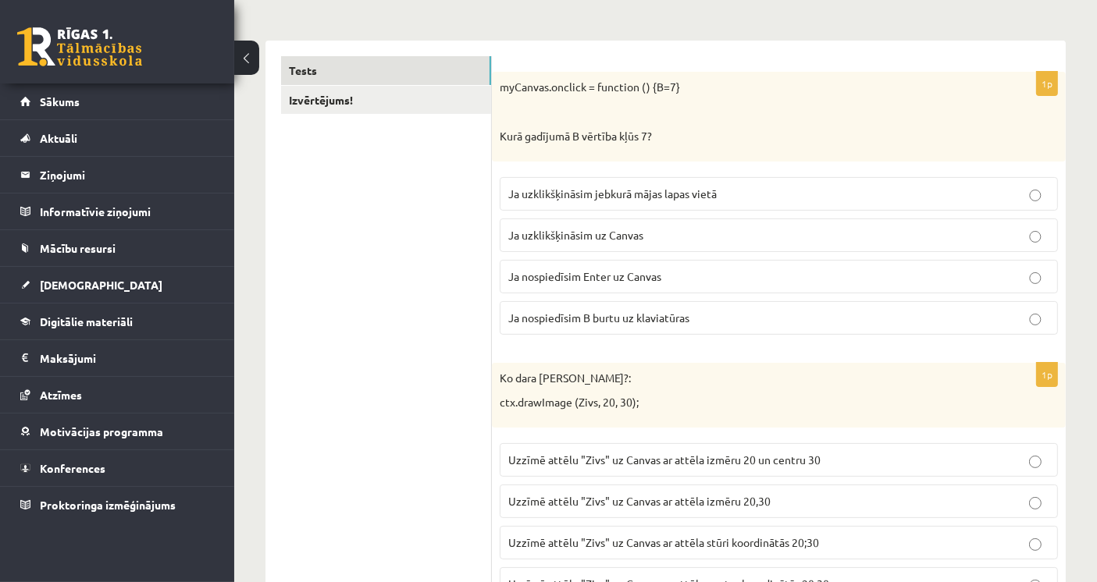
scroll to position [0, 0]
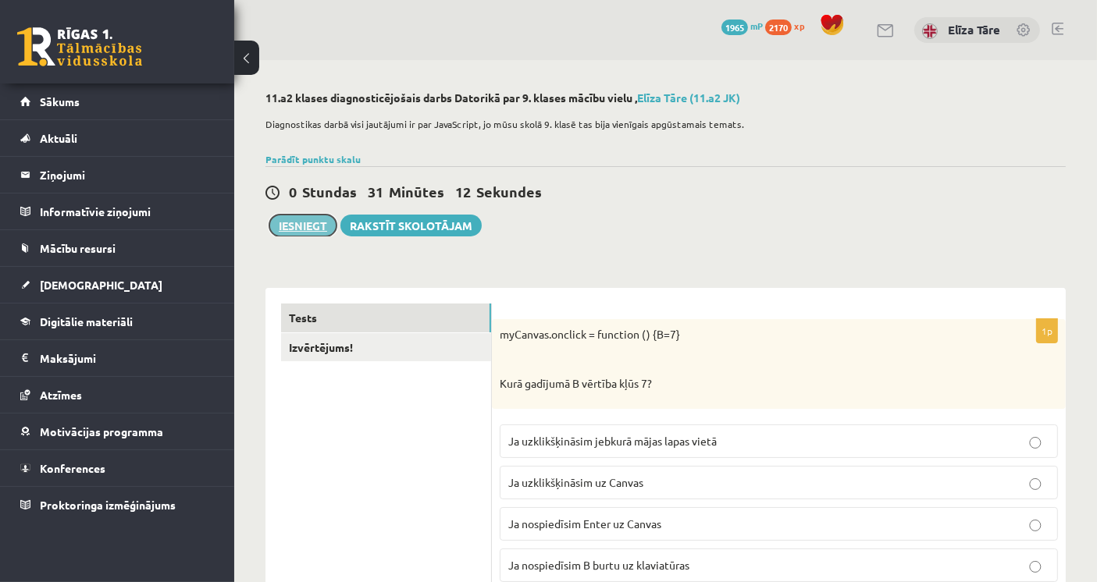
click at [276, 219] on button "Iesniegt" at bounding box center [302, 226] width 67 height 22
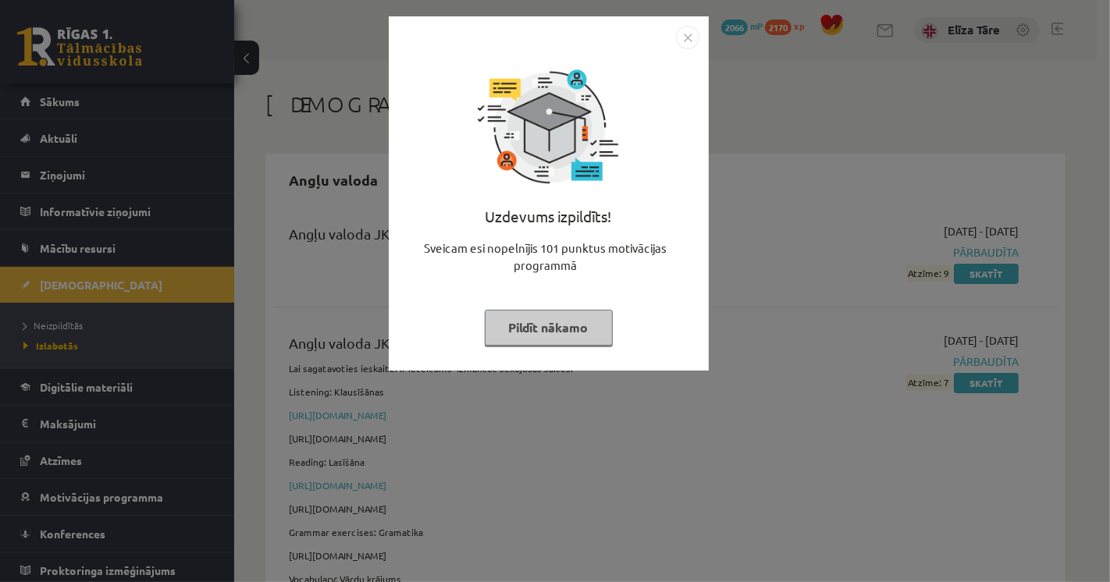
click at [573, 324] on button "Pildīt nākamo" at bounding box center [549, 328] width 128 height 36
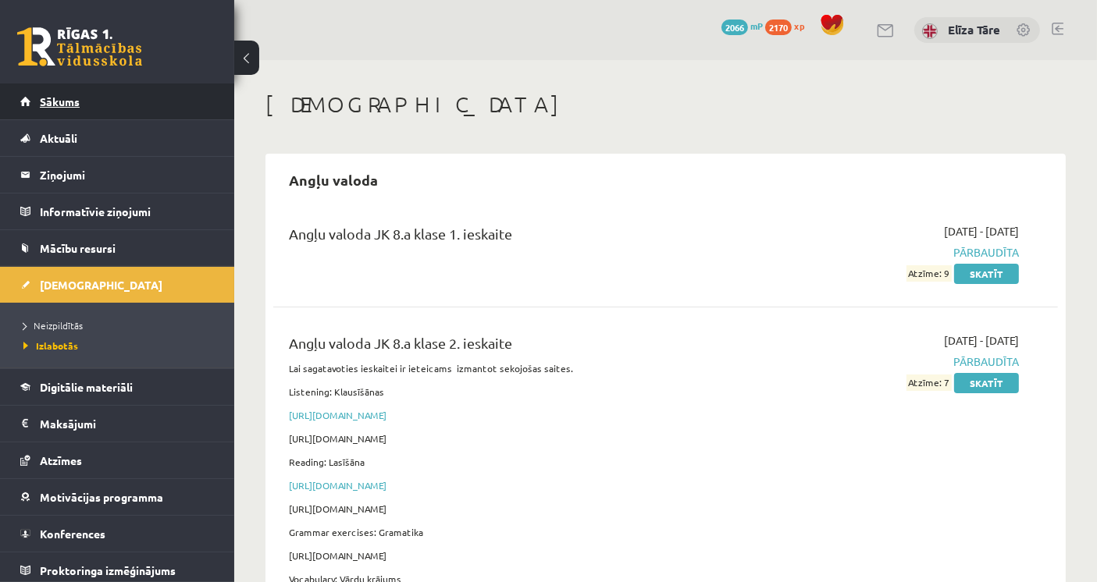
click at [175, 112] on link "Sākums" at bounding box center [117, 102] width 194 height 36
